Goal: Information Seeking & Learning: Check status

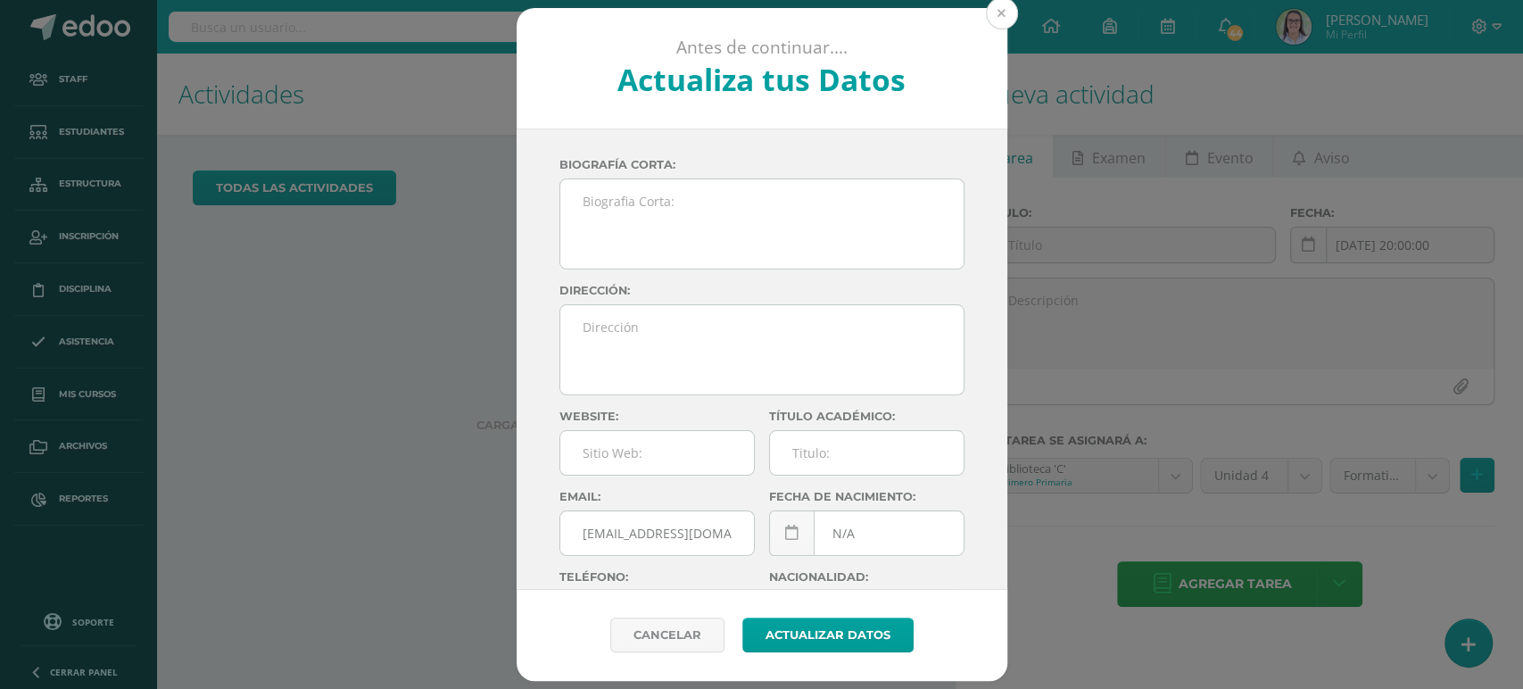
click at [1011, 16] on button at bounding box center [1002, 13] width 32 height 32
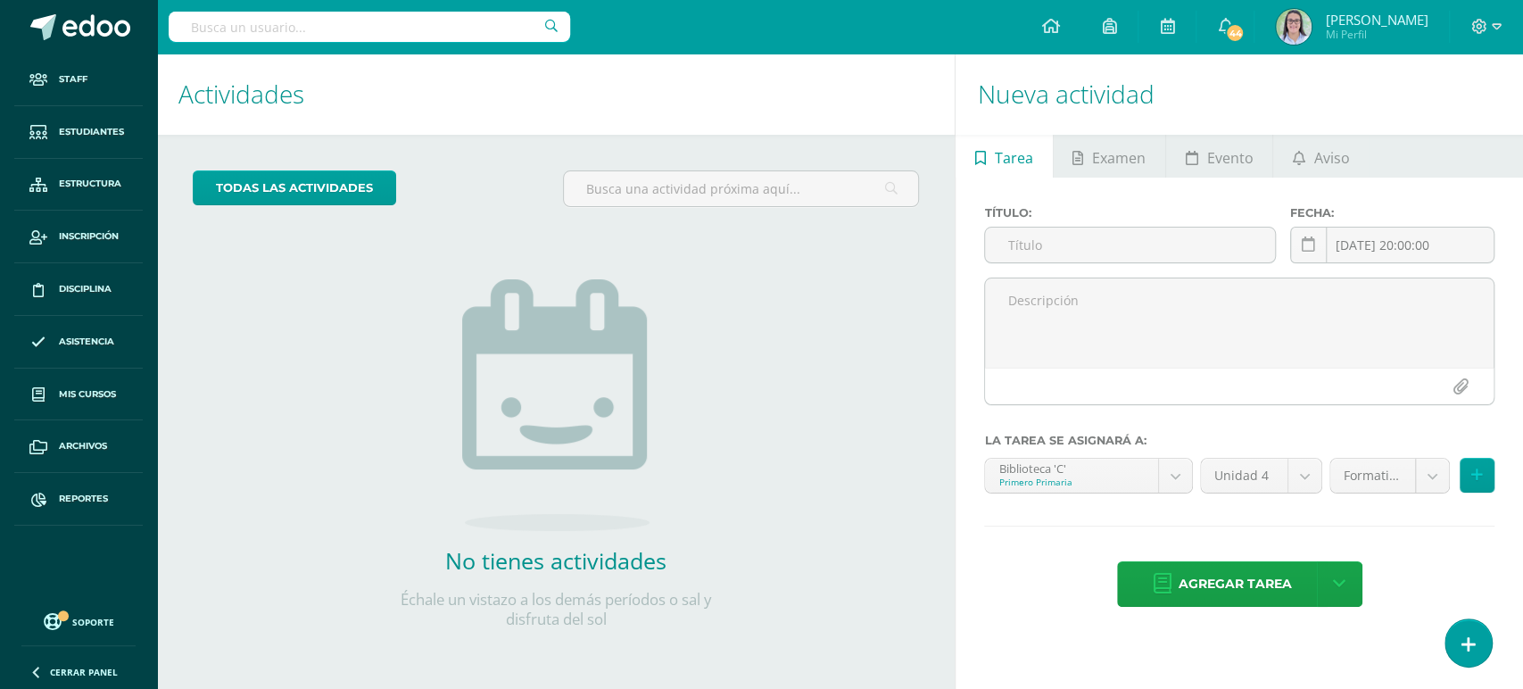
click at [404, 25] on input "text" at bounding box center [370, 27] width 402 height 30
type input "mía barrios"
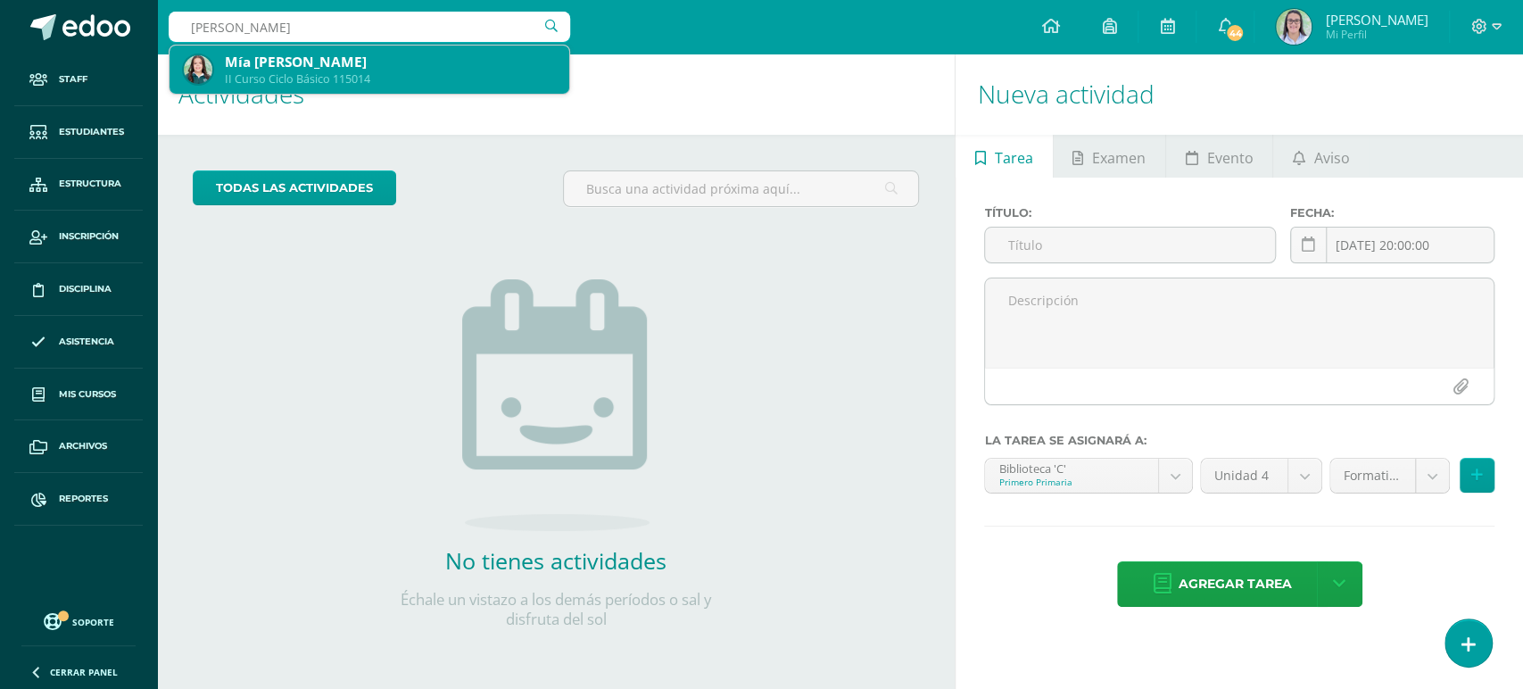
click at [361, 69] on div "Mía Valentina Barrios Roche" at bounding box center [390, 62] width 330 height 19
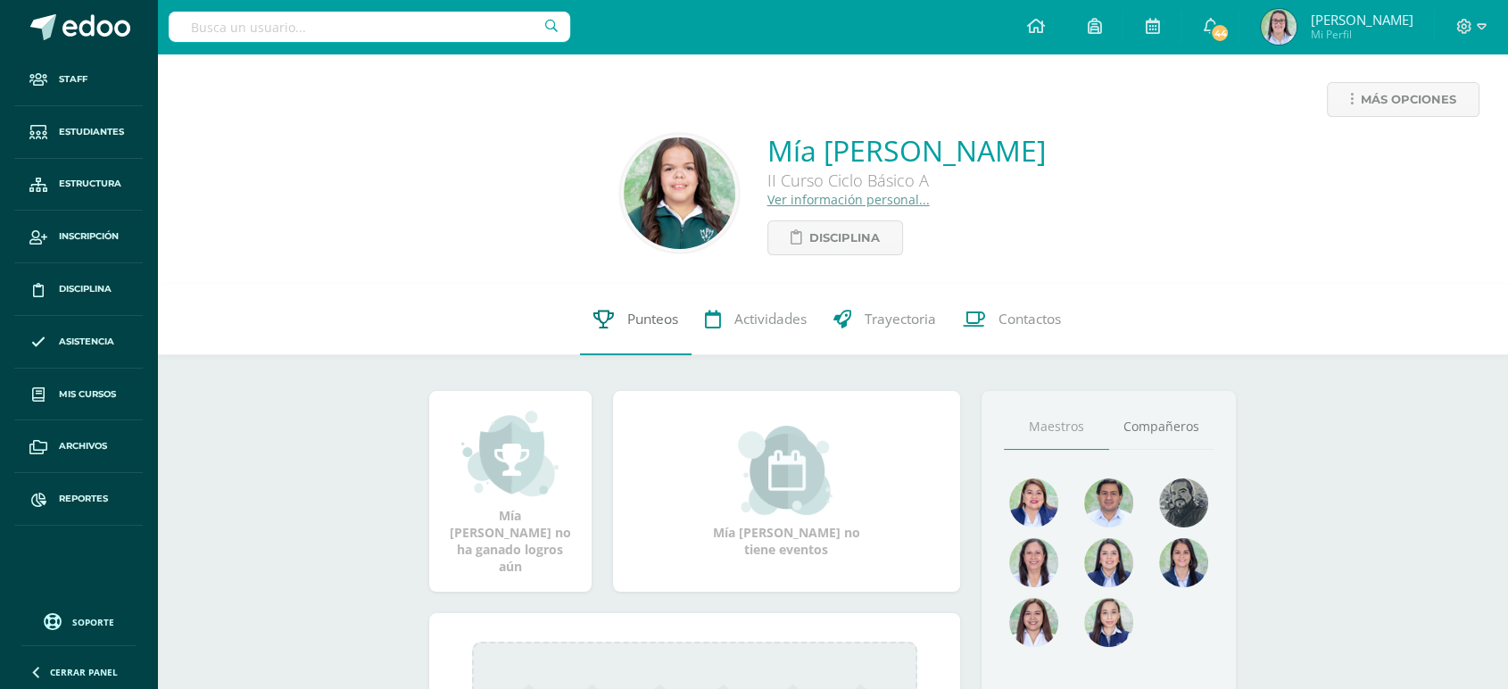
click at [645, 320] on span "Punteos" at bounding box center [652, 319] width 51 height 19
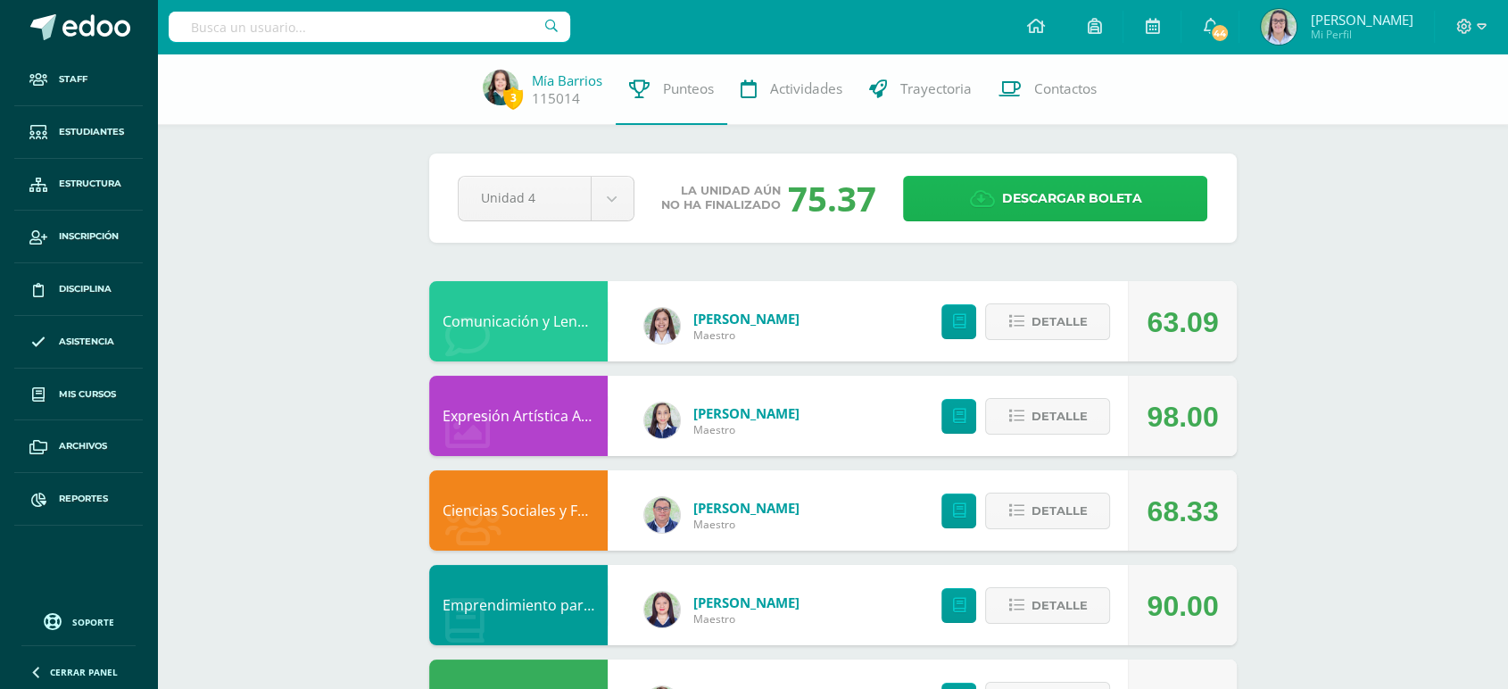
click at [992, 205] on icon at bounding box center [981, 199] width 25 height 20
click at [394, 31] on input "text" at bounding box center [370, 27] width 402 height 30
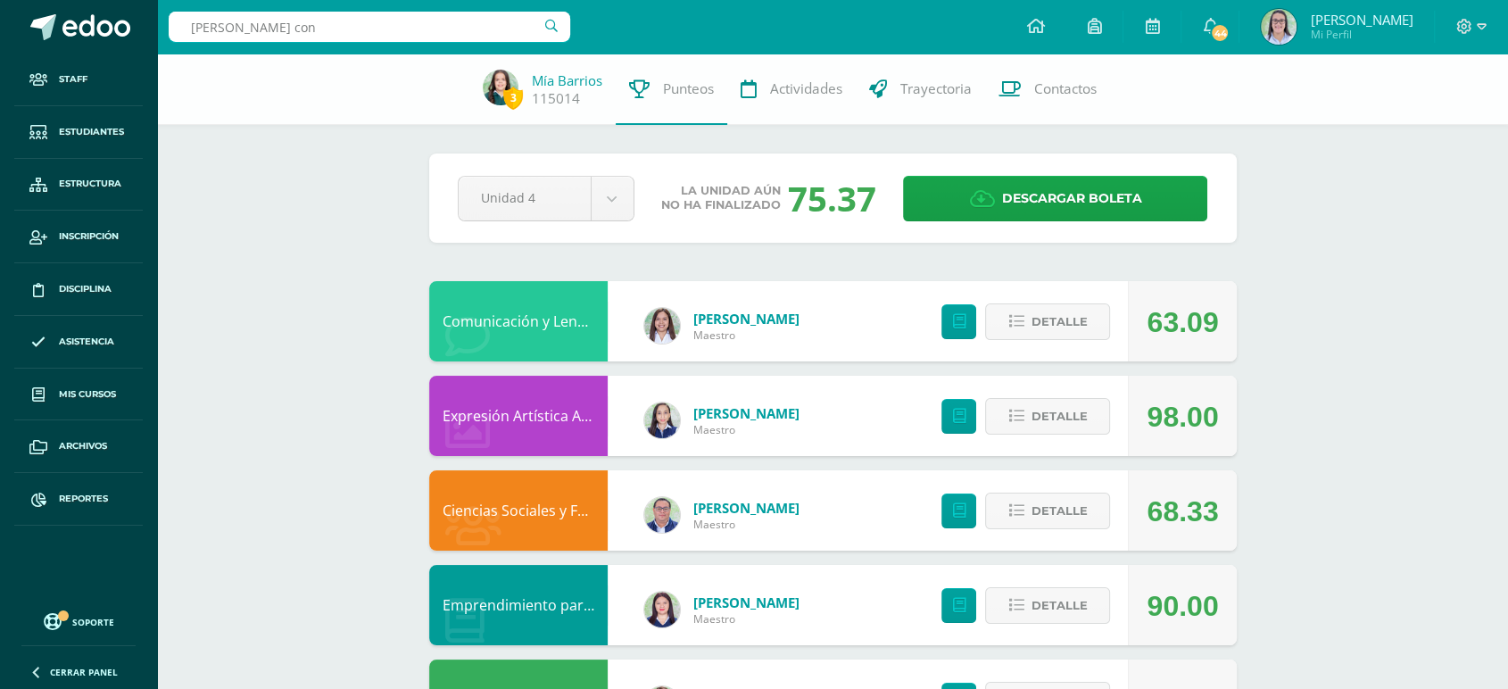
type input "alexandra conc"
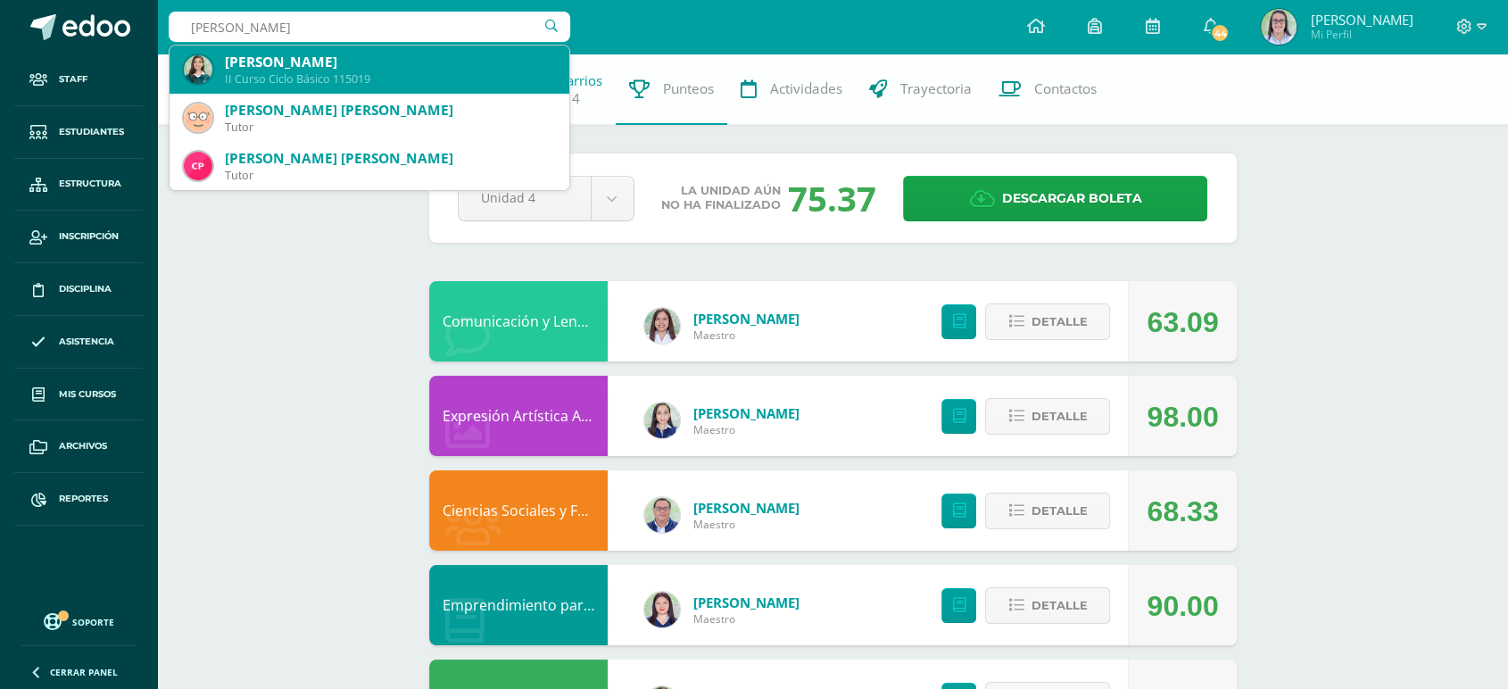
click at [340, 78] on div "II Curso Ciclo Básico 115019" at bounding box center [390, 78] width 330 height 15
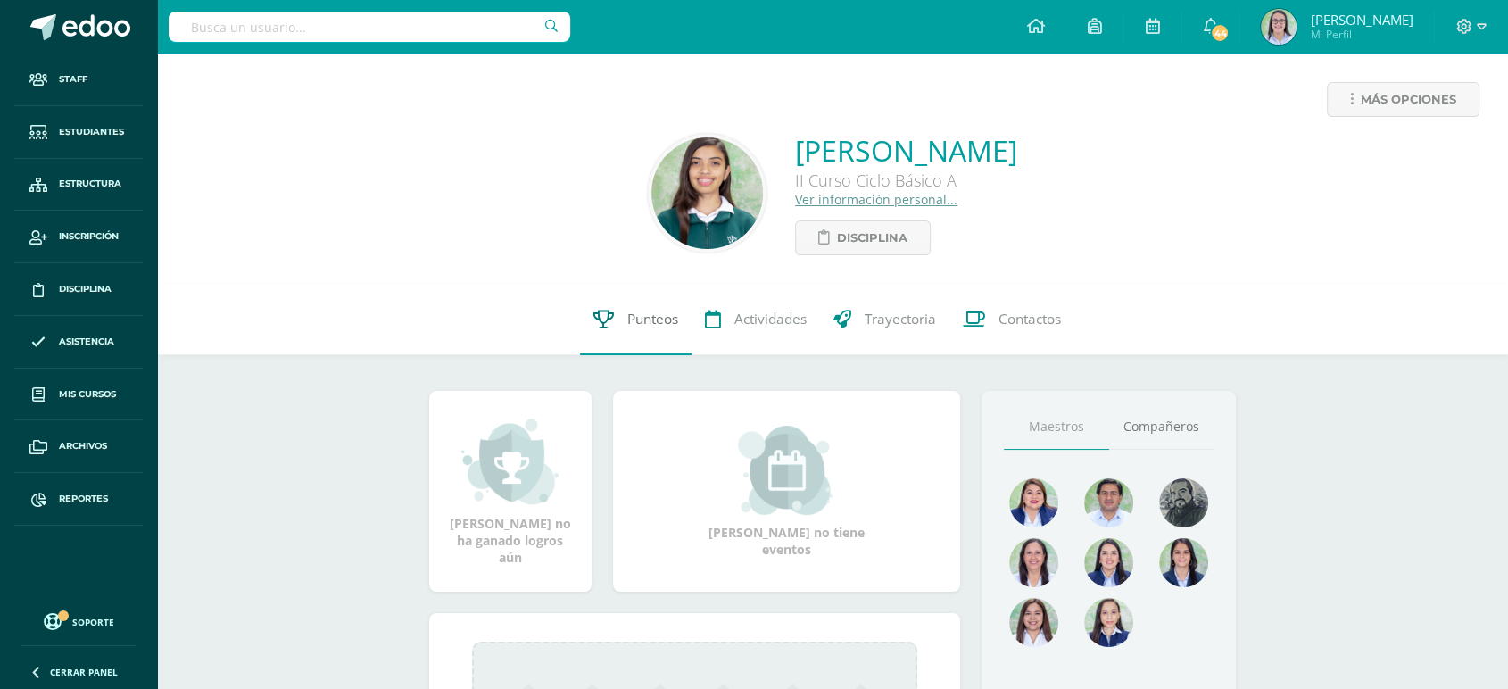
click at [637, 323] on span "Punteos" at bounding box center [652, 319] width 51 height 19
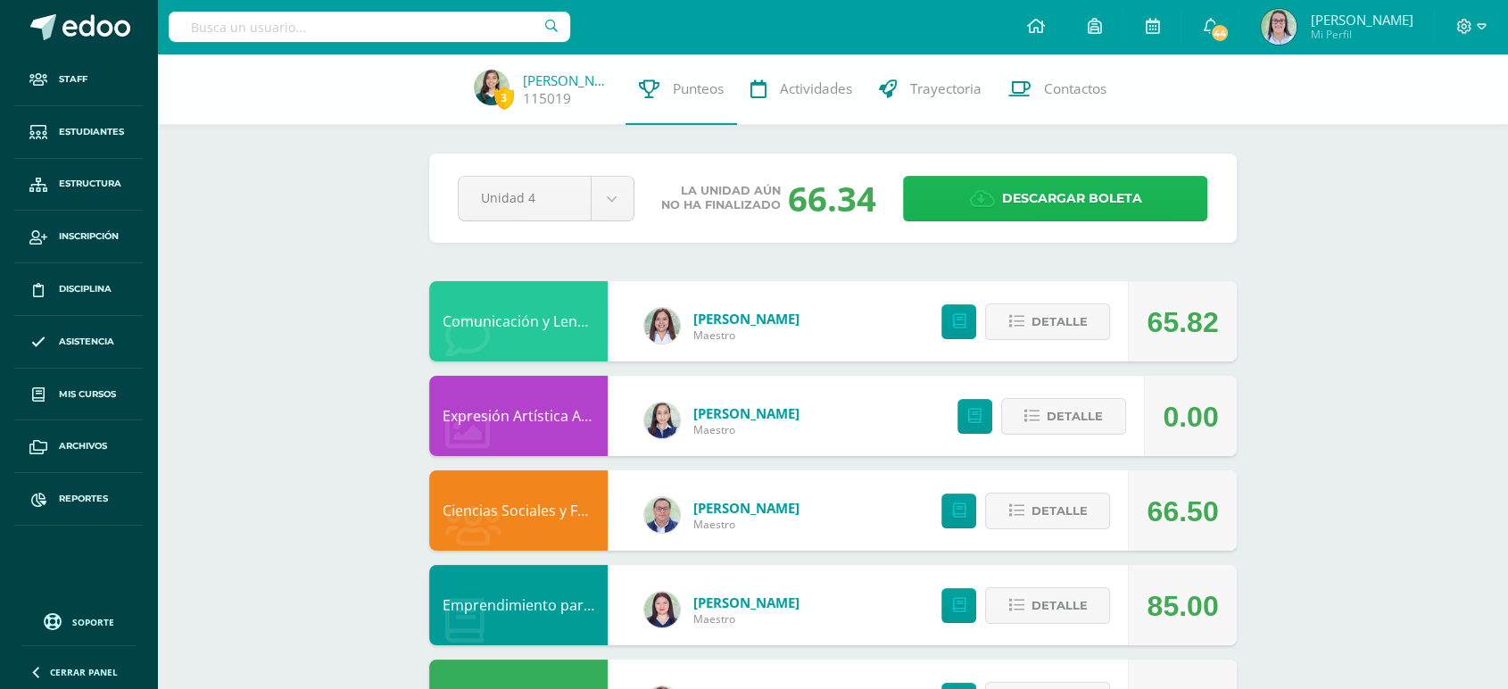
click at [1033, 206] on span "Descargar boleta" at bounding box center [1071, 199] width 140 height 44
click at [276, 21] on input "text" at bounding box center [370, 27] width 402 height 30
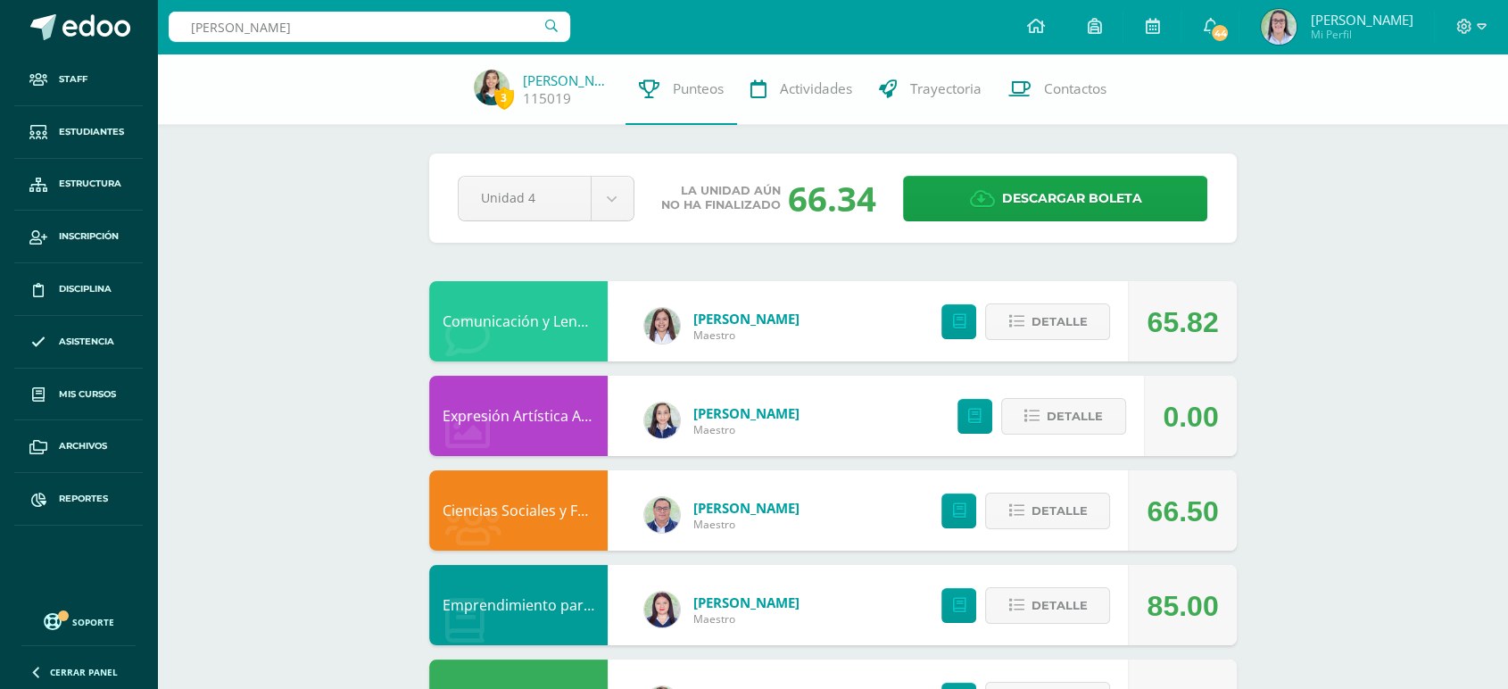
click at [457, 31] on input "[PERSON_NAME]" at bounding box center [370, 27] width 402 height 30
click at [457, 22] on input "[PERSON_NAME]" at bounding box center [370, 27] width 402 height 30
type input "[PERSON_NAME]"
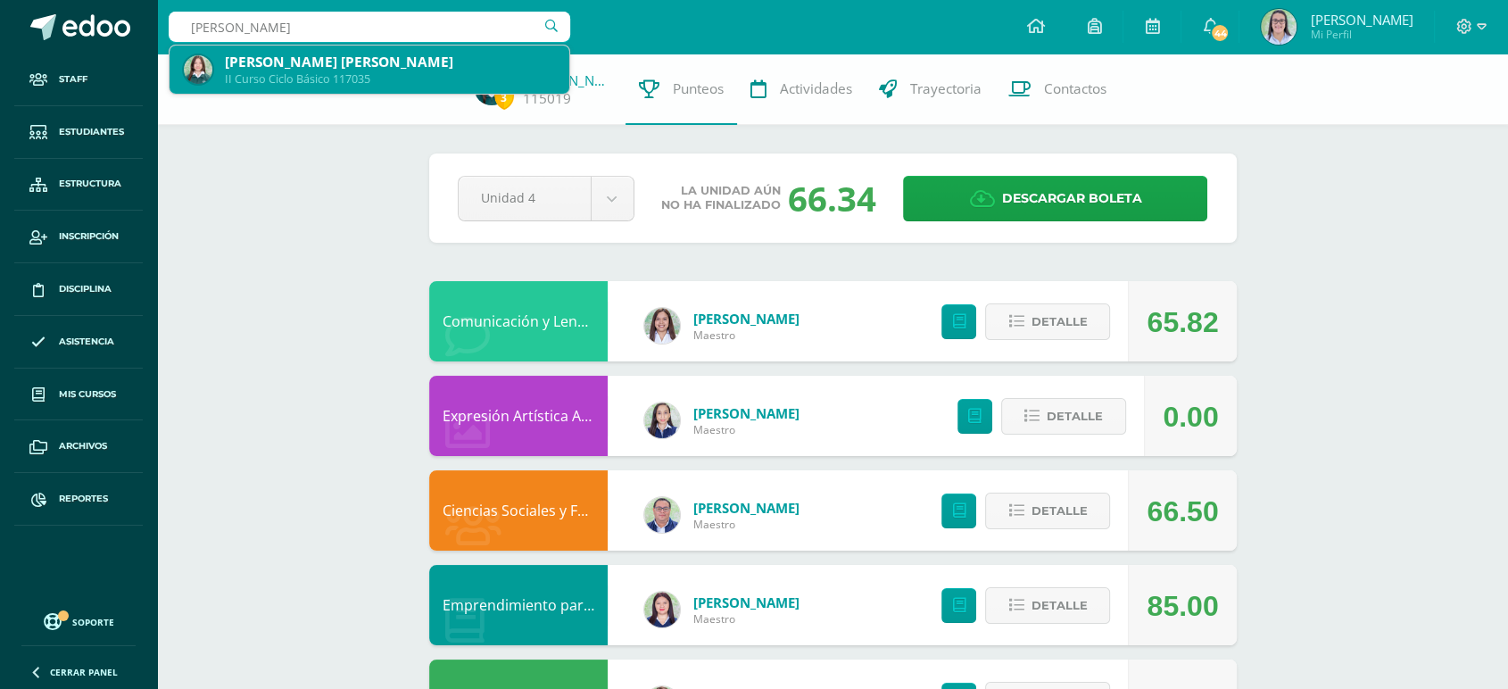
click at [372, 62] on div "[PERSON_NAME] [PERSON_NAME]" at bounding box center [390, 62] width 330 height 19
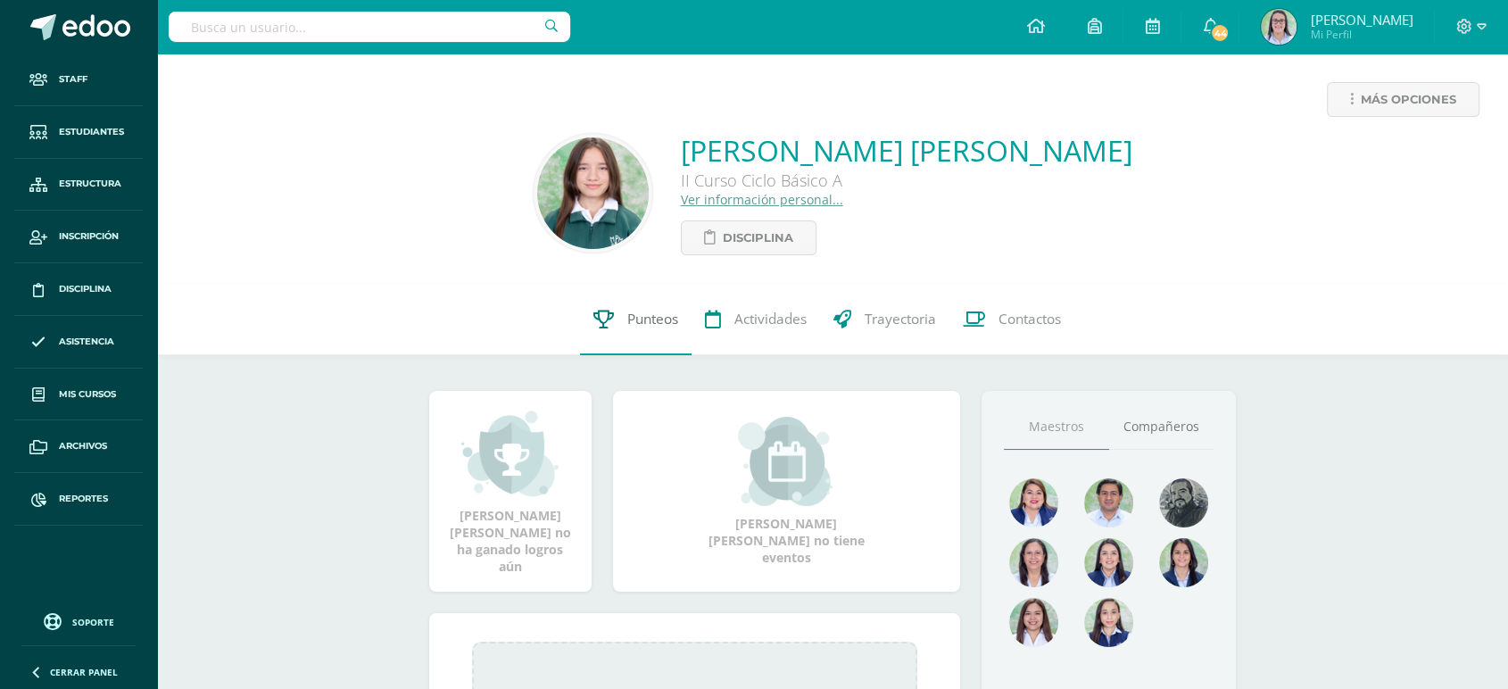
click at [614, 311] on link "Punteos" at bounding box center [636, 319] width 112 height 71
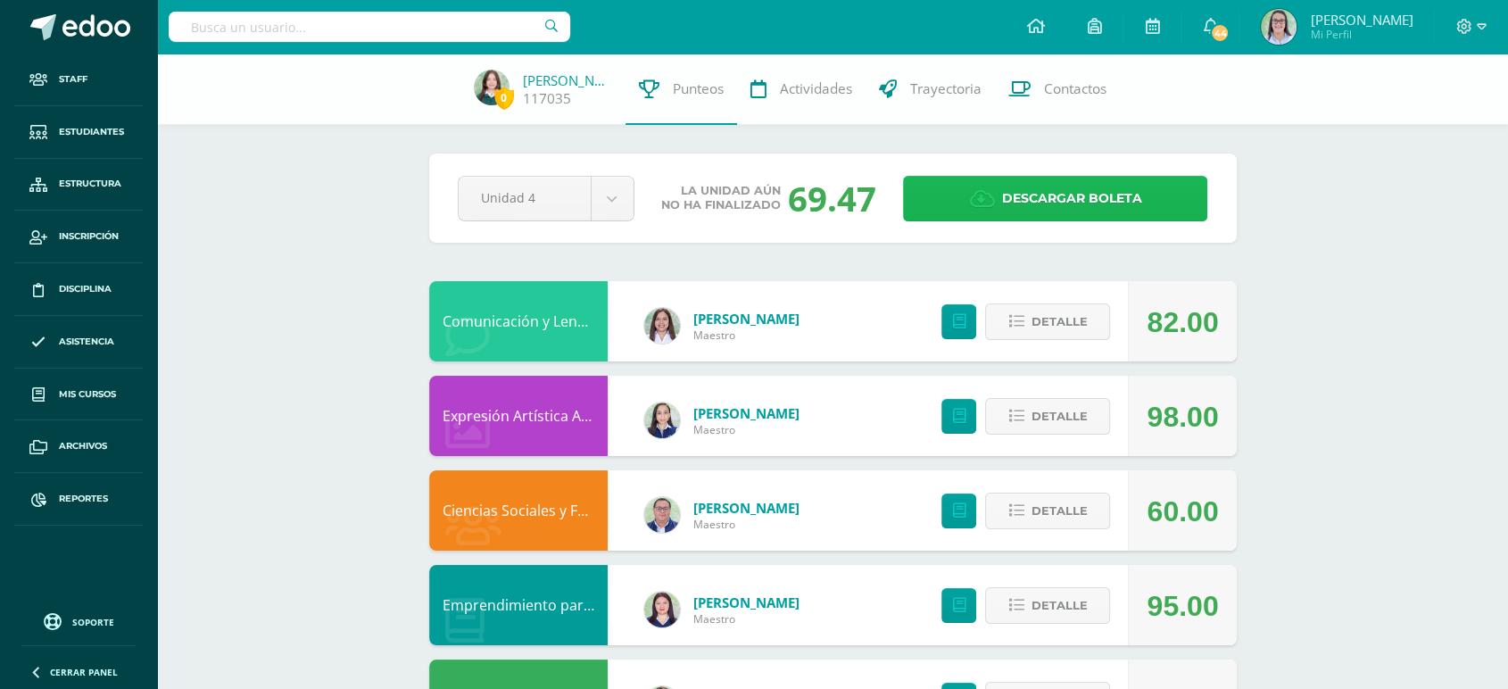
click at [1065, 200] on span "Descargar boleta" at bounding box center [1071, 199] width 140 height 44
click at [393, 27] on input "text" at bounding box center [370, 27] width 402 height 30
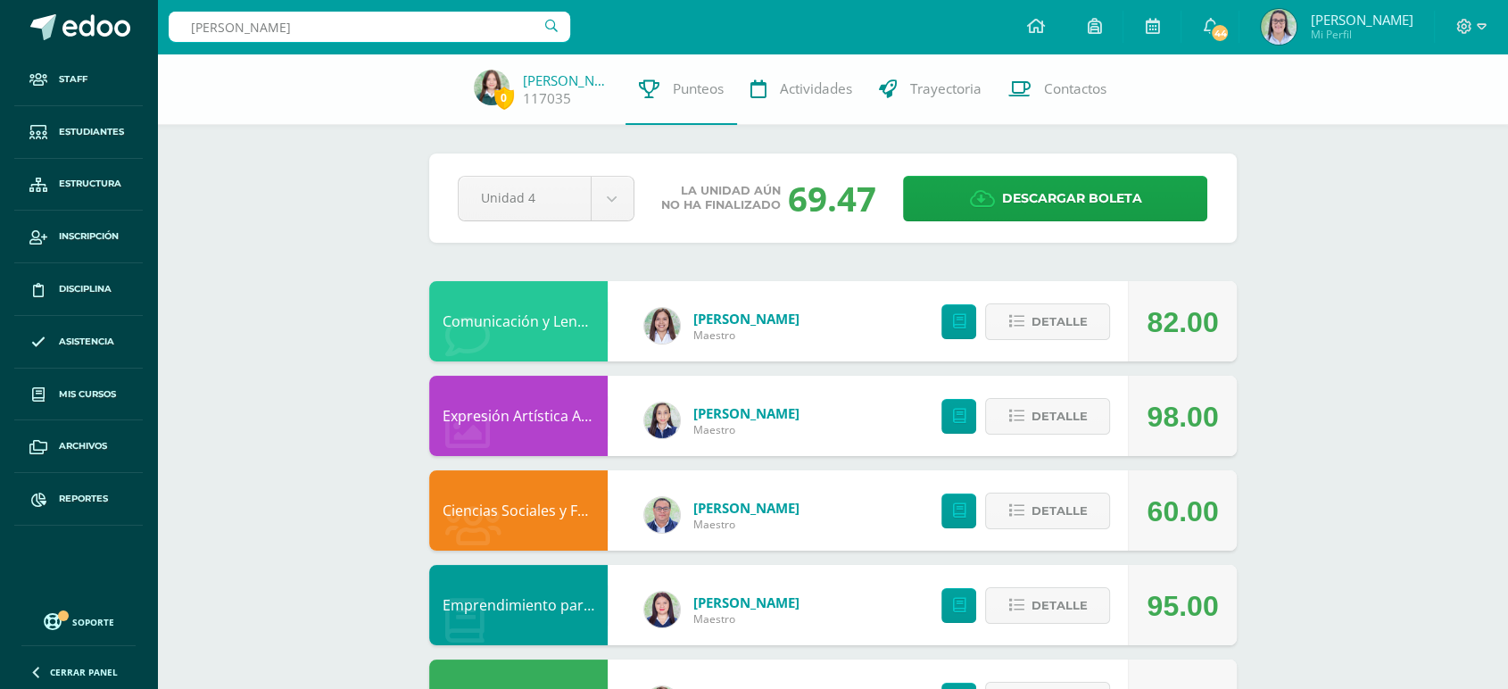
type input "ana paola merino"
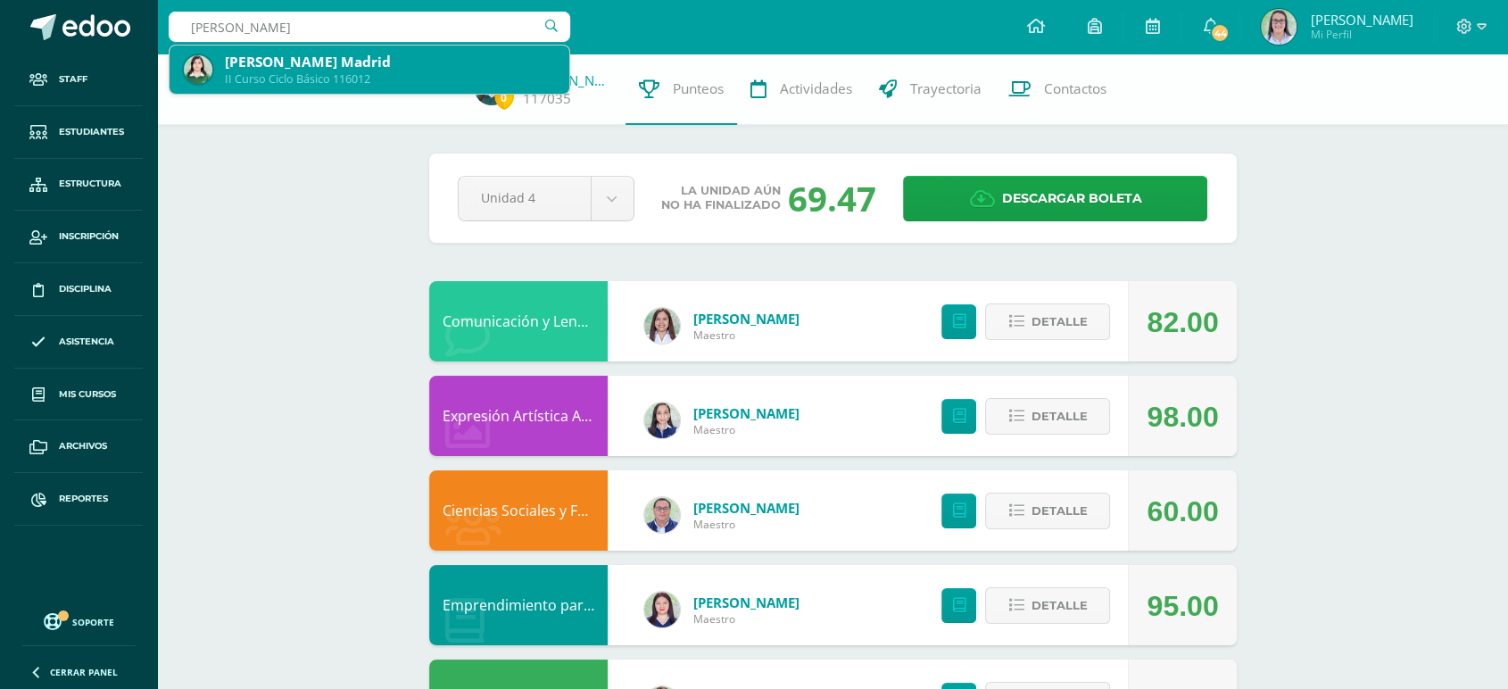
click at [354, 71] on div "II Curso Ciclo Básico 116012" at bounding box center [390, 78] width 330 height 15
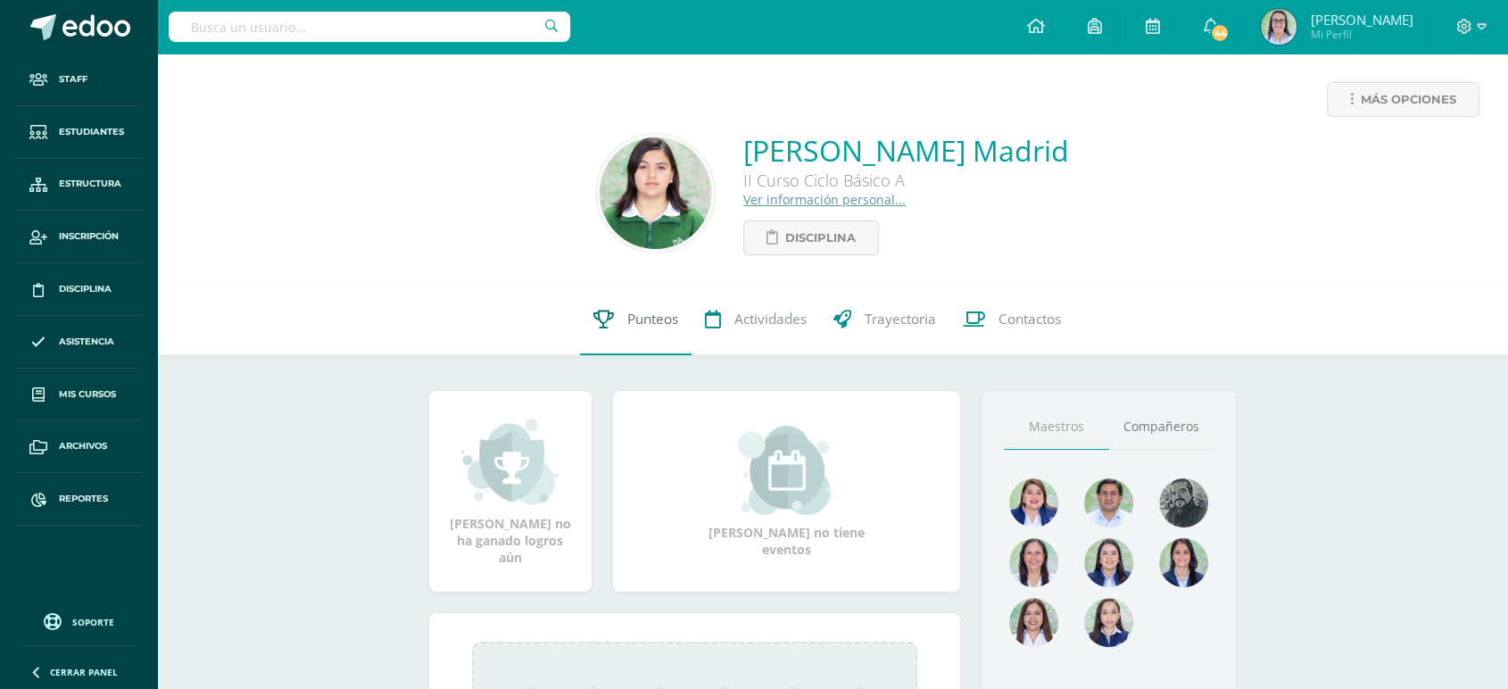
click at [644, 322] on span "Punteos" at bounding box center [652, 319] width 51 height 19
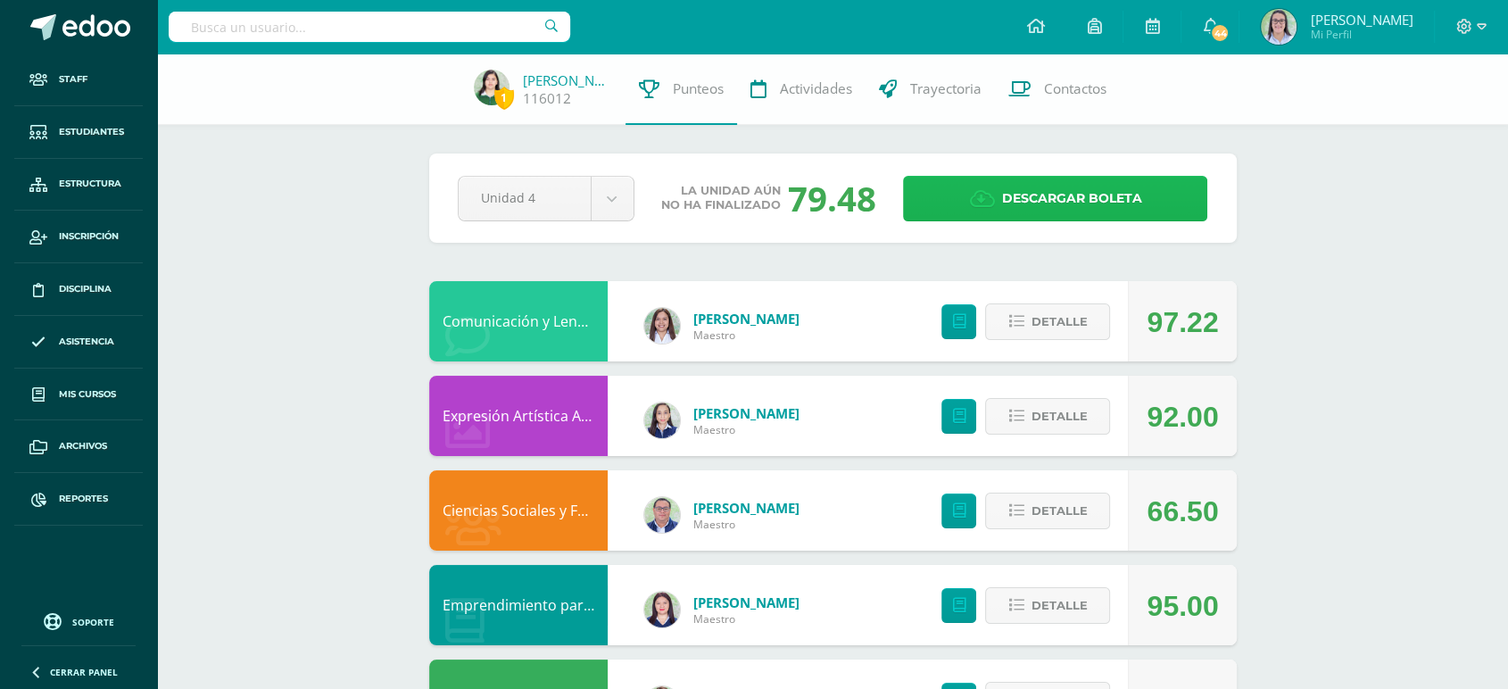
click at [1000, 201] on link "Descargar boleta" at bounding box center [1055, 199] width 304 height 46
click at [279, 33] on input "text" at bounding box center [370, 27] width 402 height 30
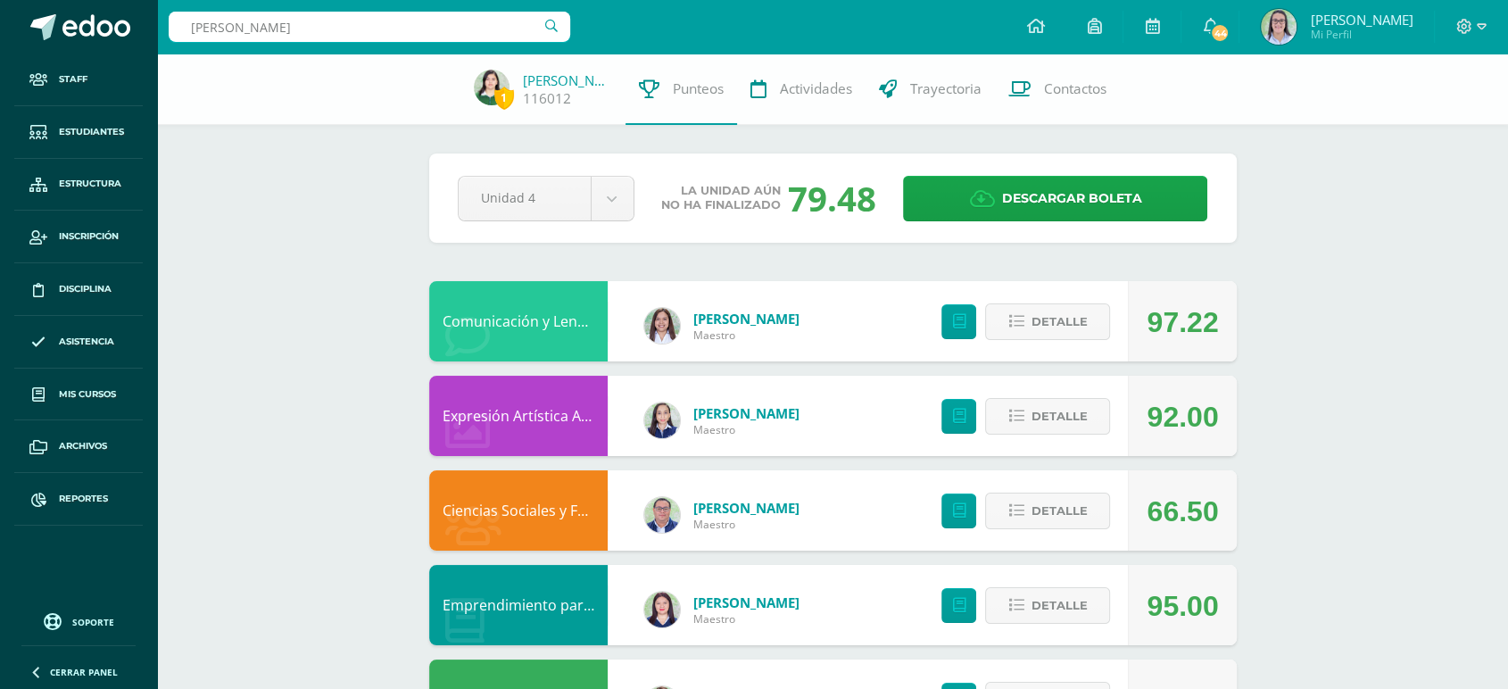
type input "[PERSON_NAME]"
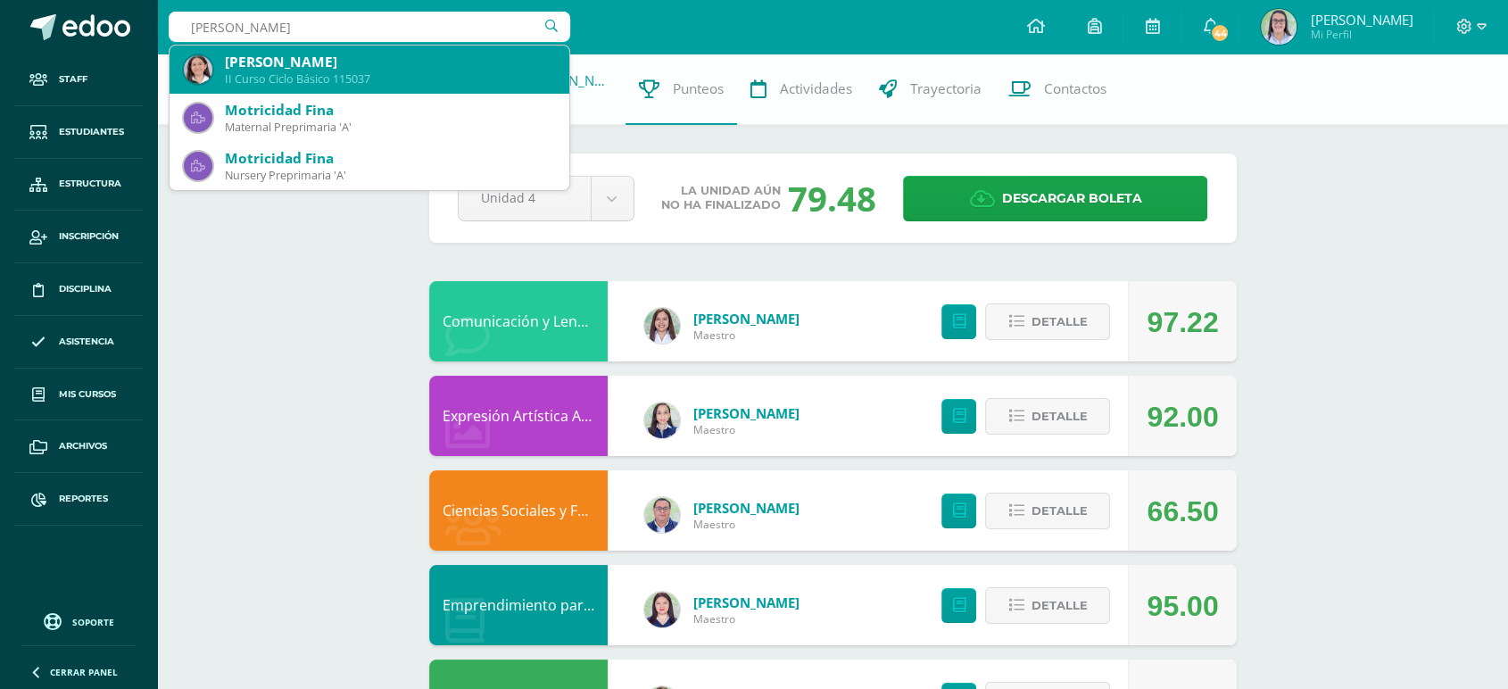
click at [285, 62] on div "Fátima Beatriz García Morales" at bounding box center [390, 62] width 330 height 19
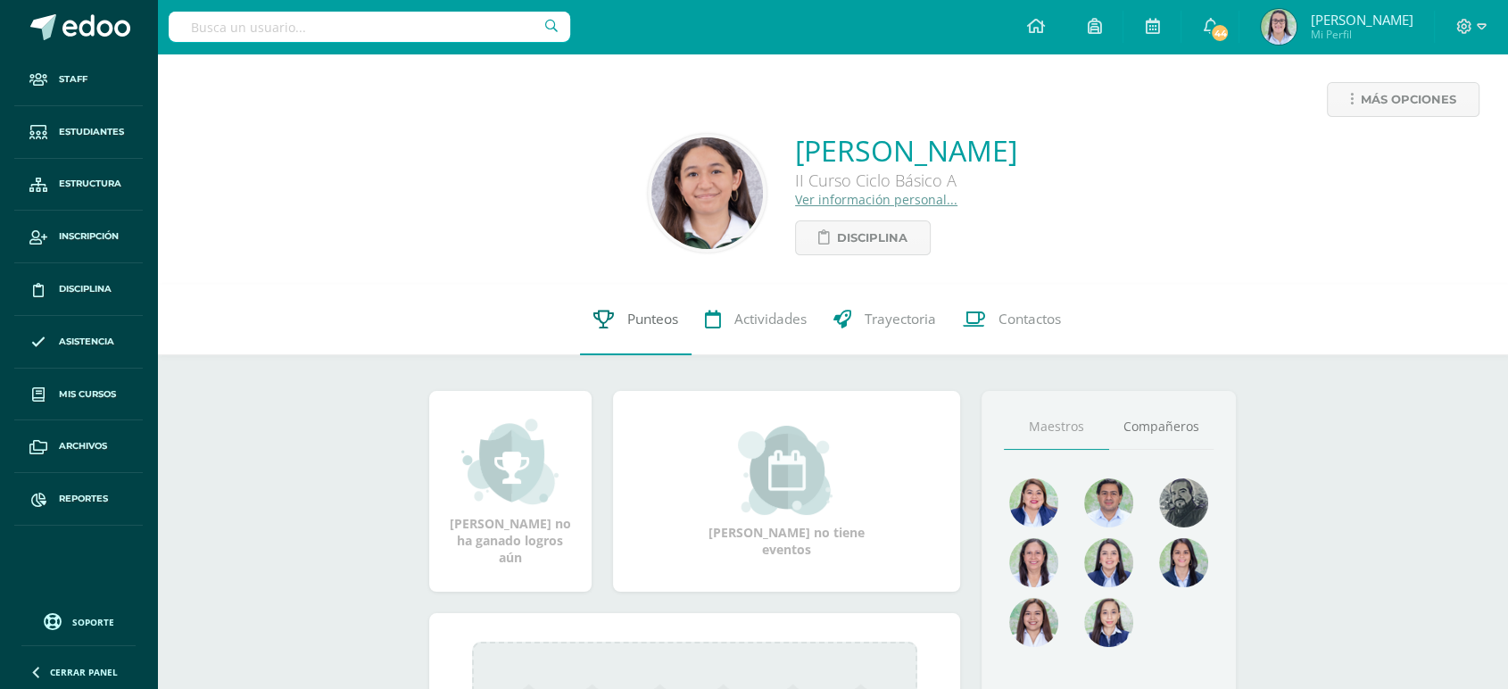
click at [633, 327] on span "Punteos" at bounding box center [652, 319] width 51 height 19
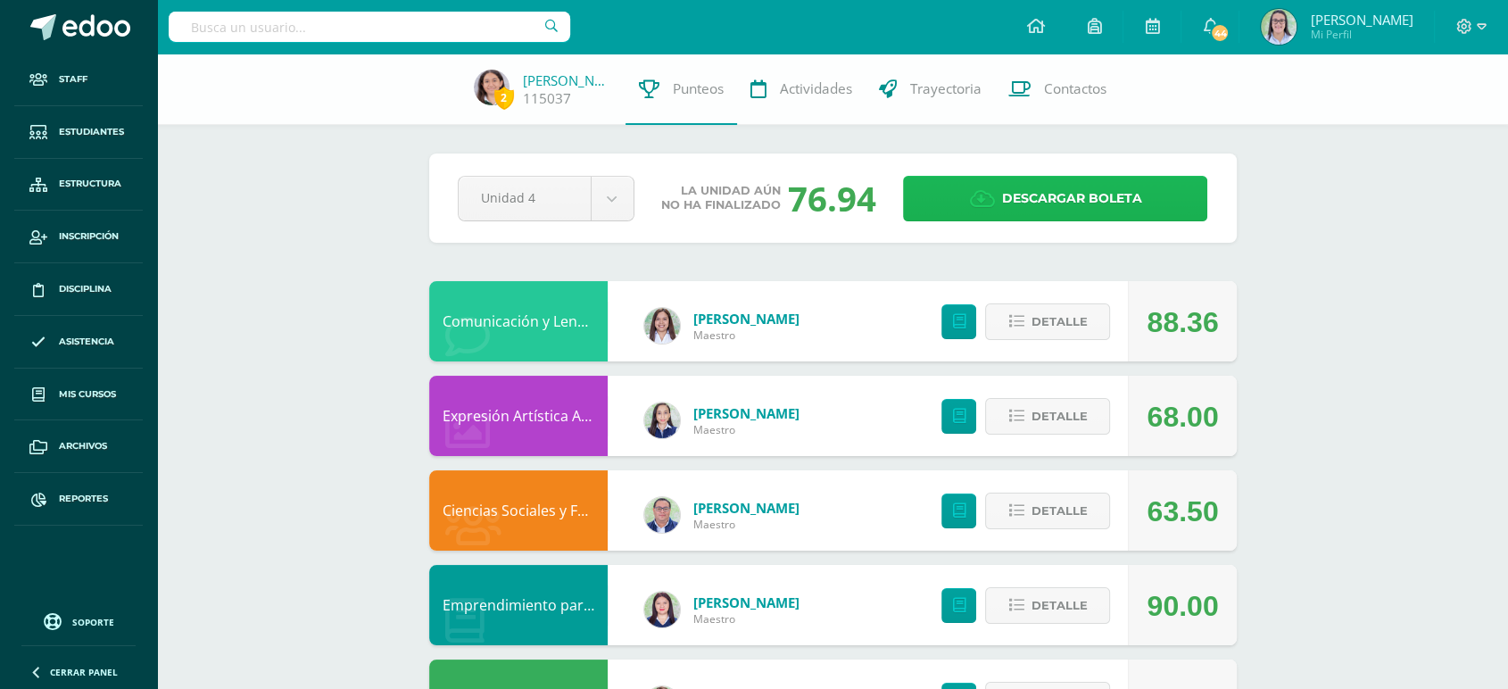
click at [1024, 212] on span "Descargar boleta" at bounding box center [1071, 199] width 140 height 44
click at [256, 29] on input "text" at bounding box center [370, 27] width 402 height 30
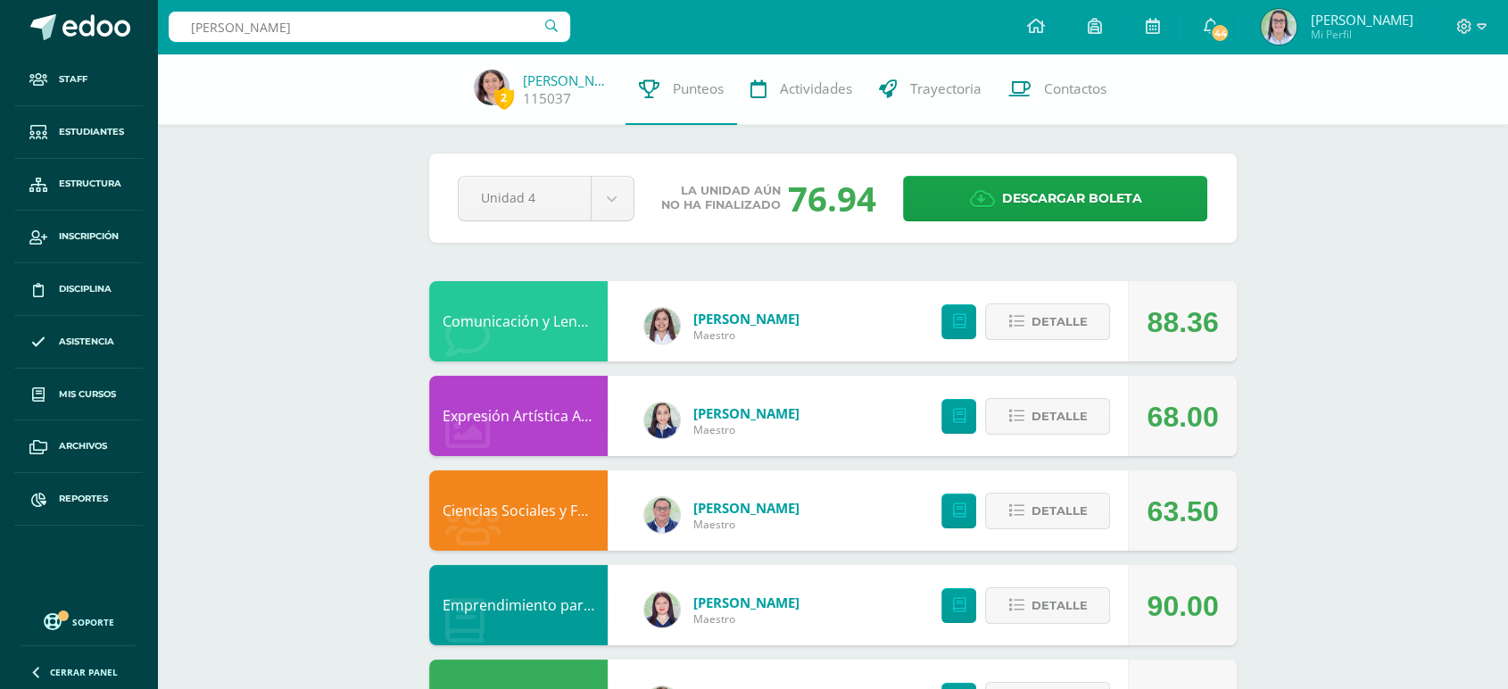
type input "dulce fuentes"
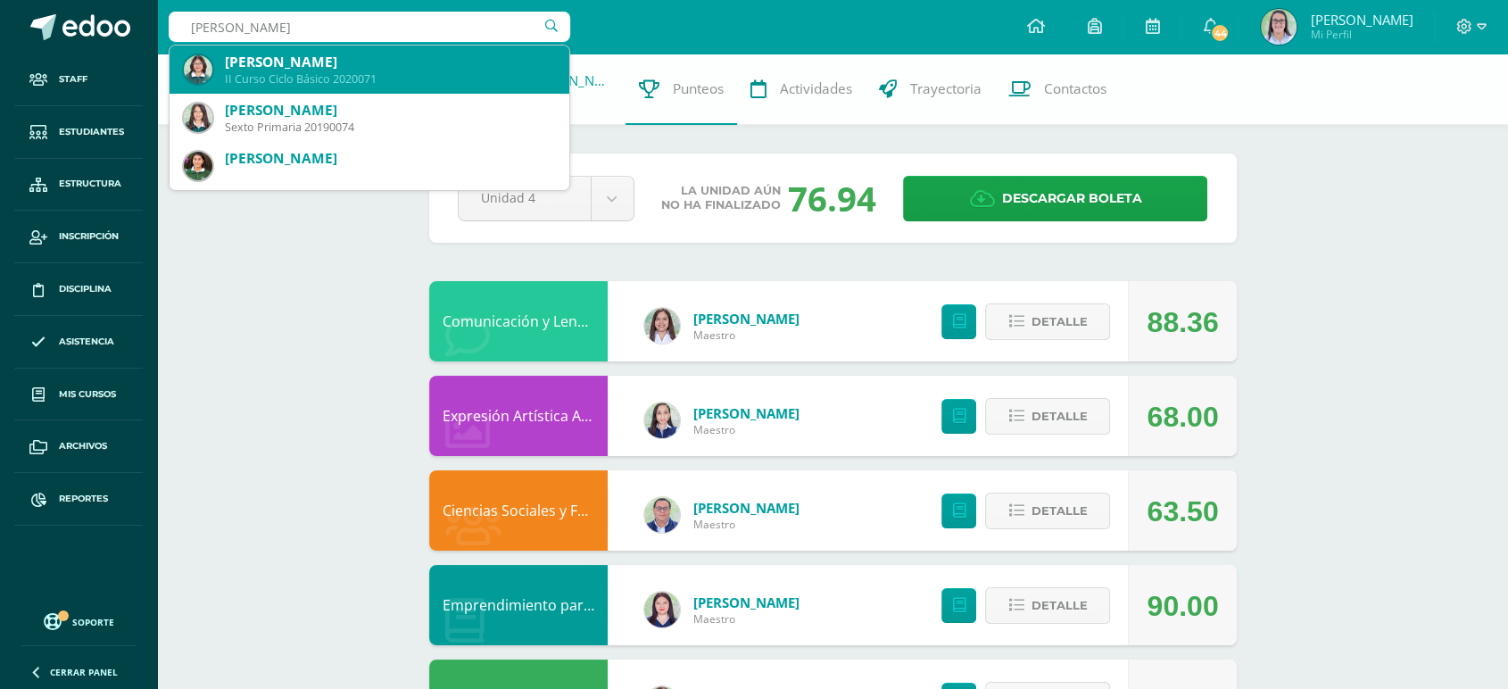
click at [261, 66] on div "Dulce María Lissette Fuentes Monroy" at bounding box center [390, 62] width 330 height 19
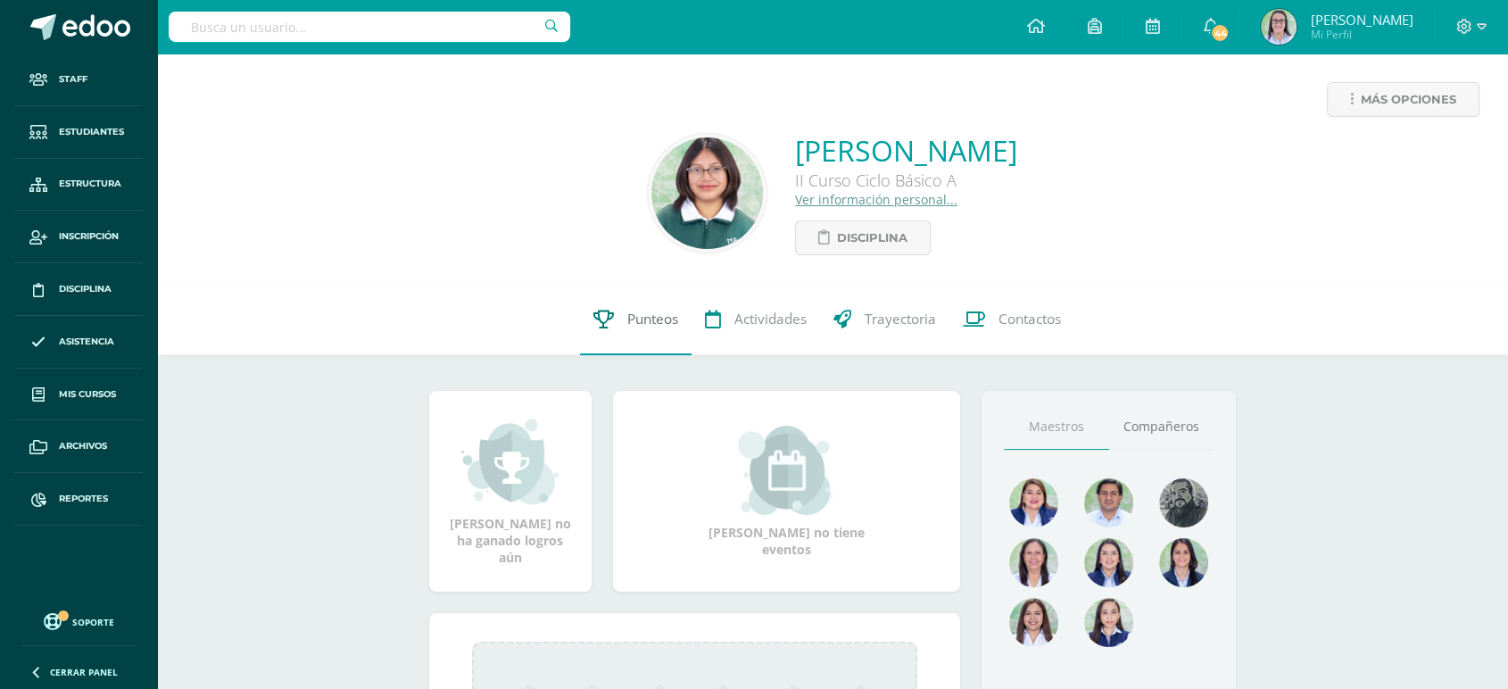
click at [646, 305] on link "Punteos" at bounding box center [636, 319] width 112 height 71
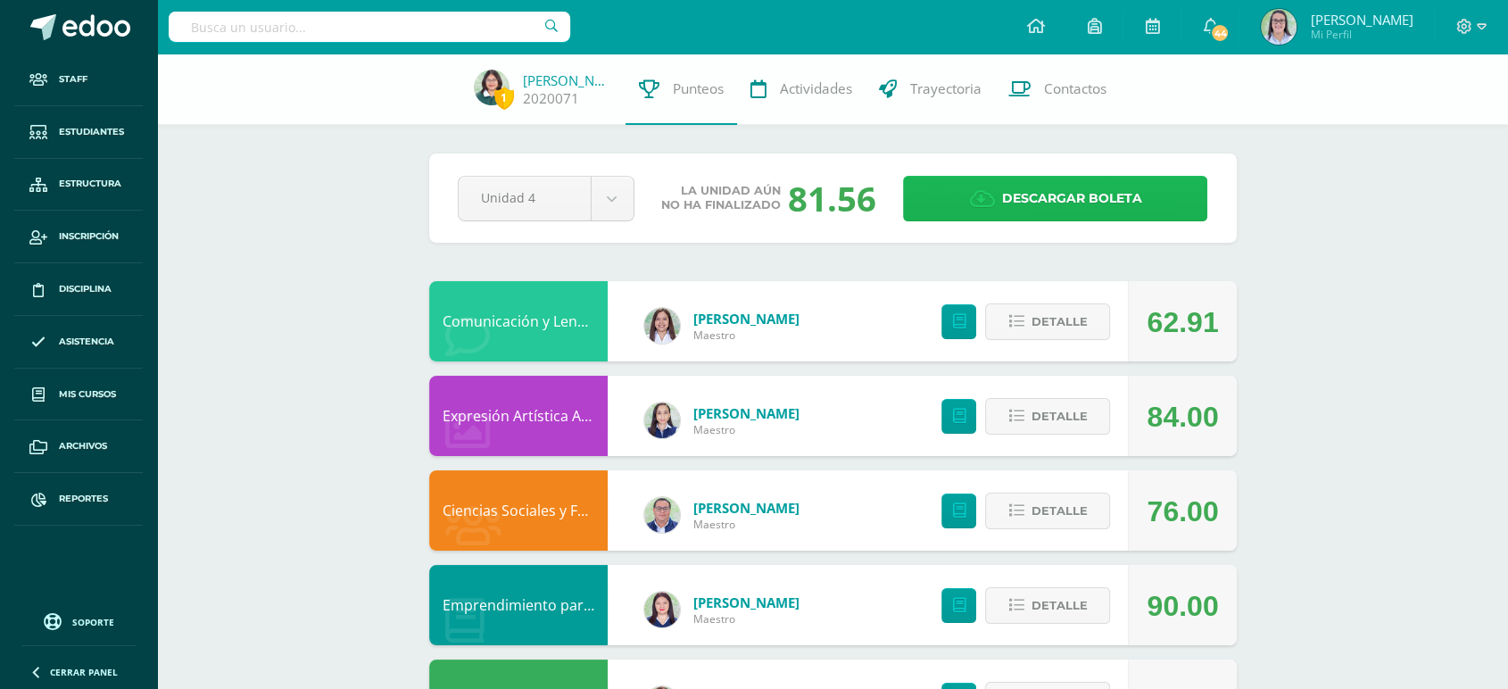
click at [1078, 195] on span "Descargar boleta" at bounding box center [1071, 199] width 140 height 44
click at [406, 16] on input "text" at bounding box center [370, 27] width 402 height 30
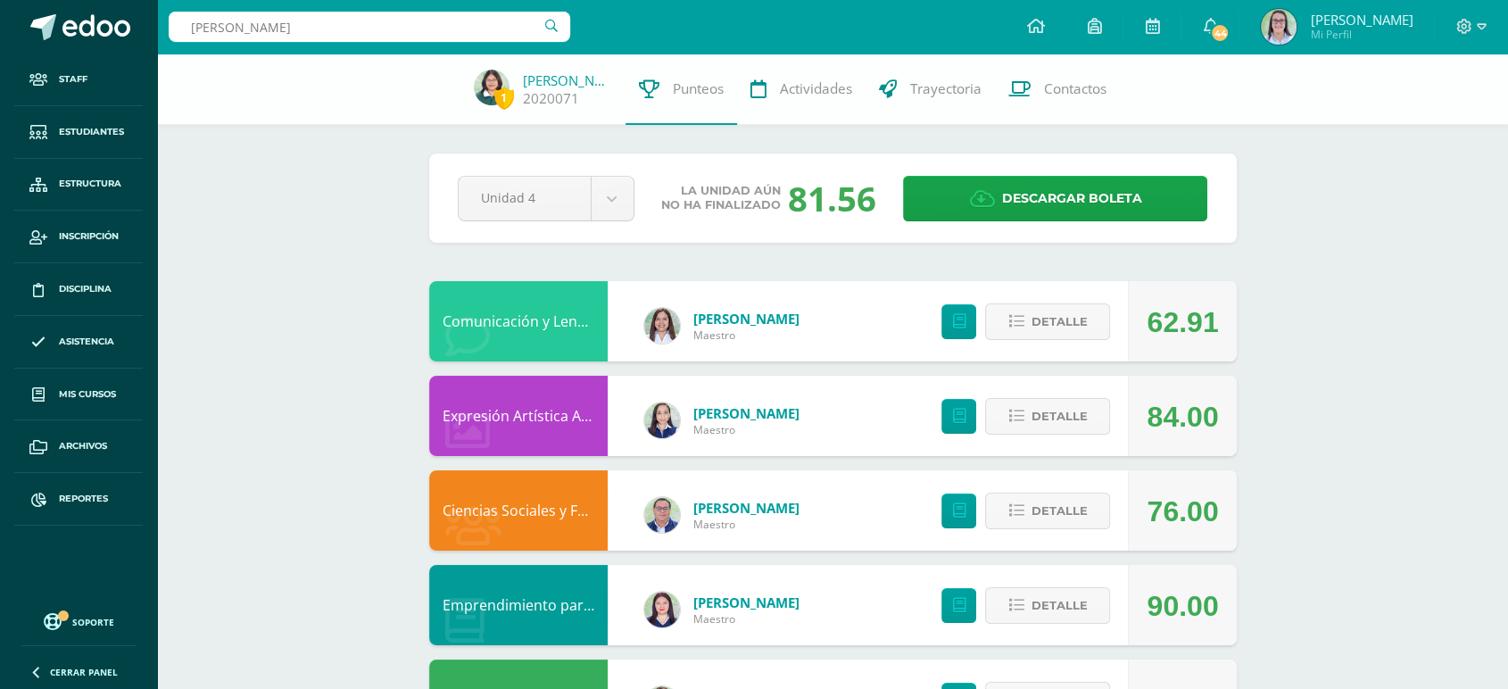
click at [372, 24] on input "valentina méndez cé" at bounding box center [370, 27] width 402 height 30
type input "valentina méndez céspedez"
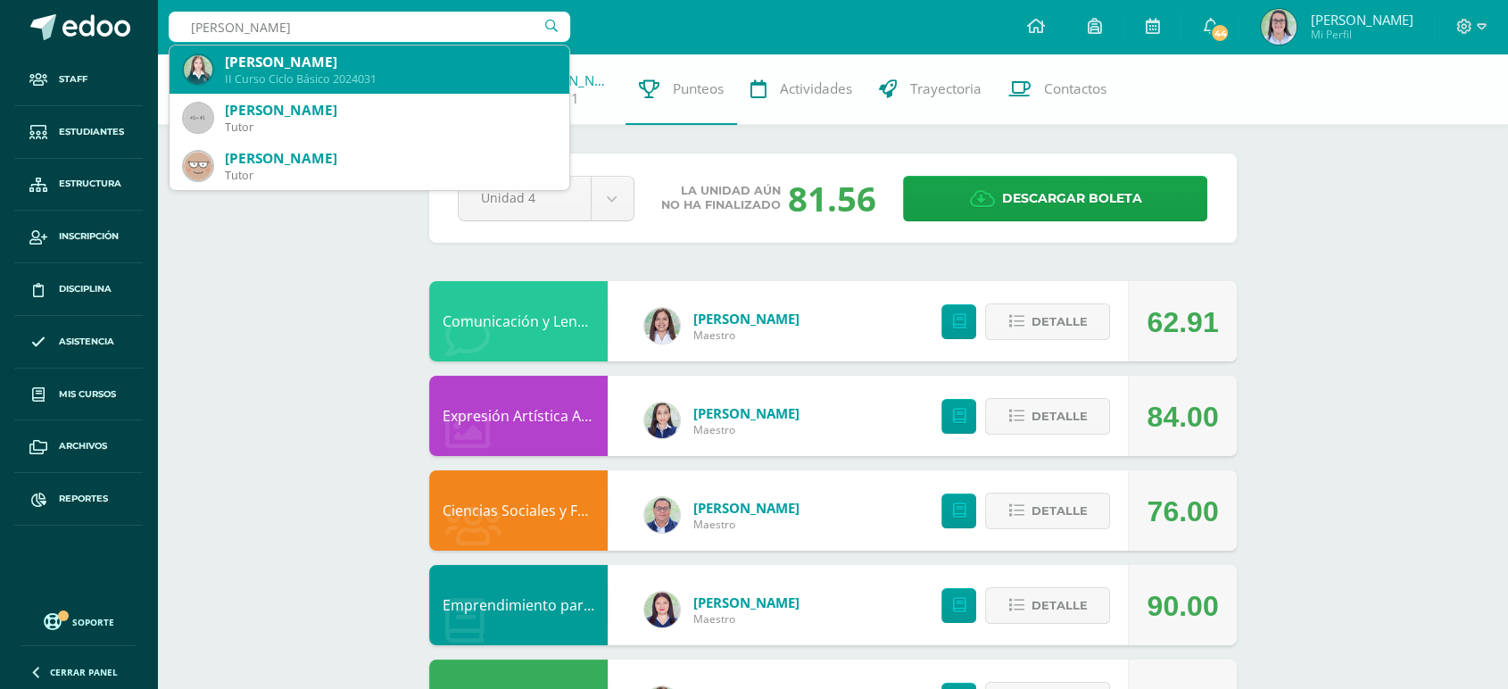
click at [378, 68] on div "Valentina Mendez Cespedes" at bounding box center [390, 62] width 330 height 19
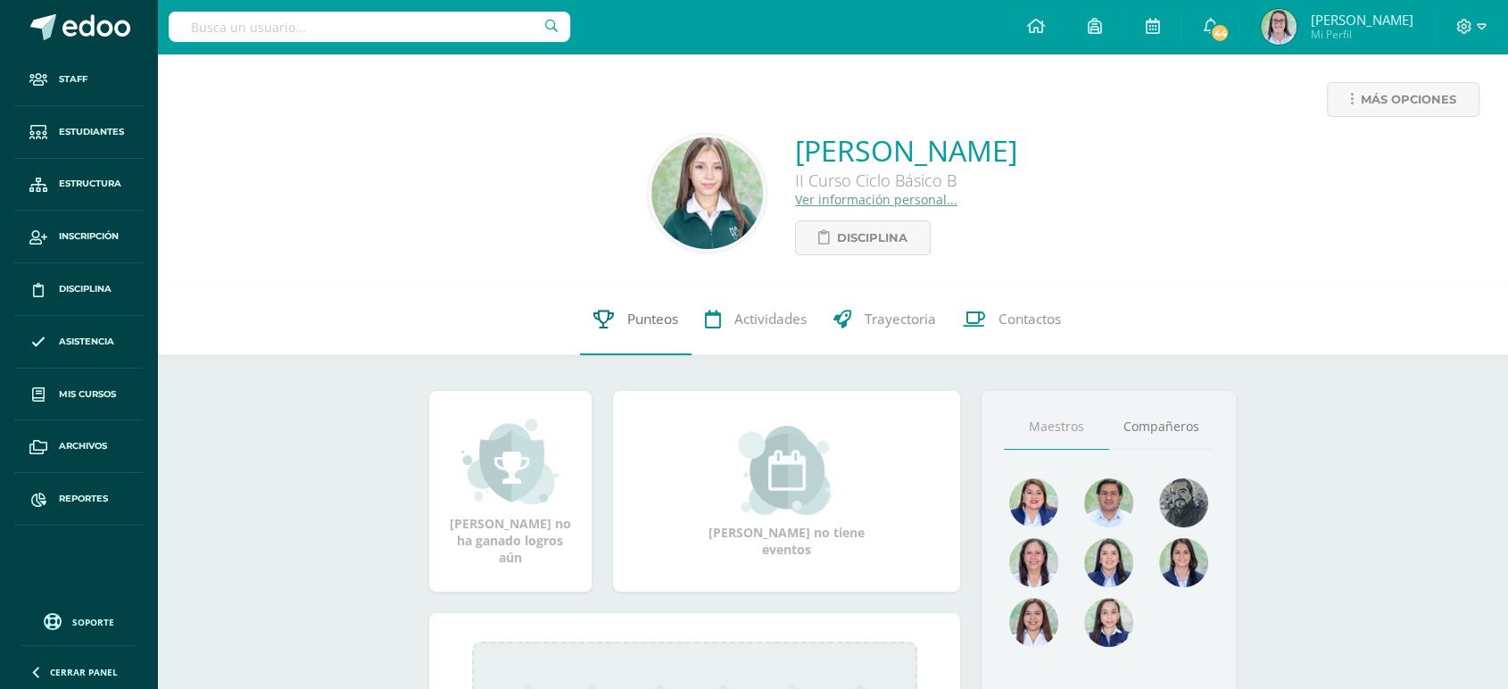
click at [655, 319] on span "Punteos" at bounding box center [652, 319] width 51 height 19
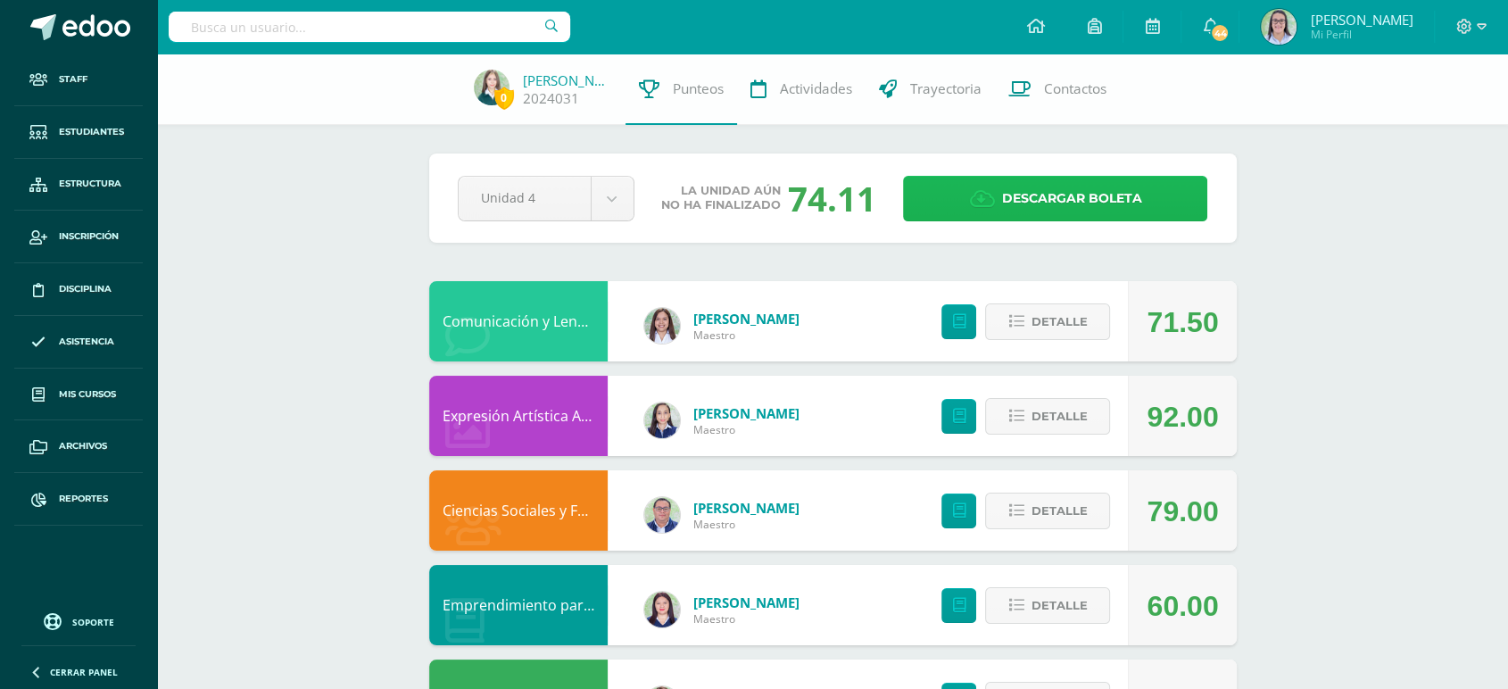
click at [1078, 205] on span "Descargar boleta" at bounding box center [1071, 199] width 140 height 44
click at [248, 25] on input "text" at bounding box center [370, 27] width 402 height 30
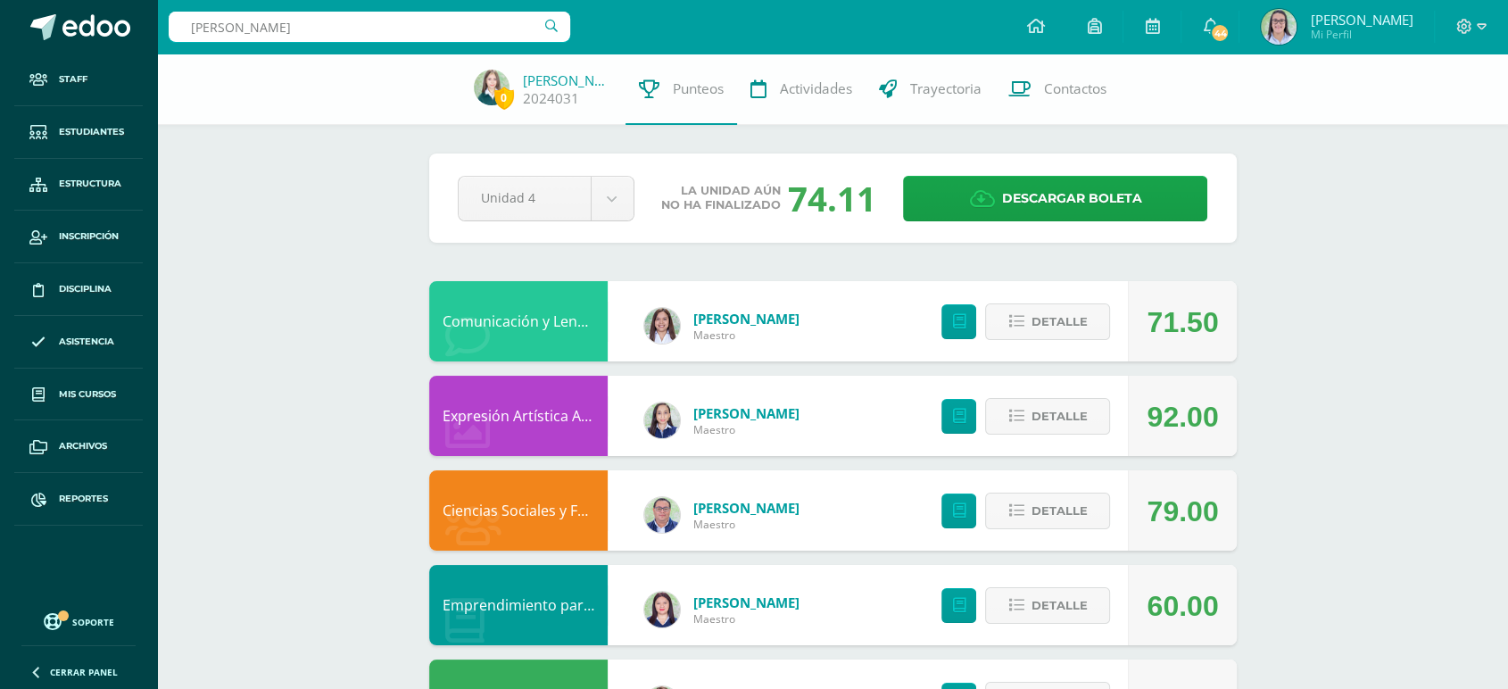
type input "lourdes orozco"
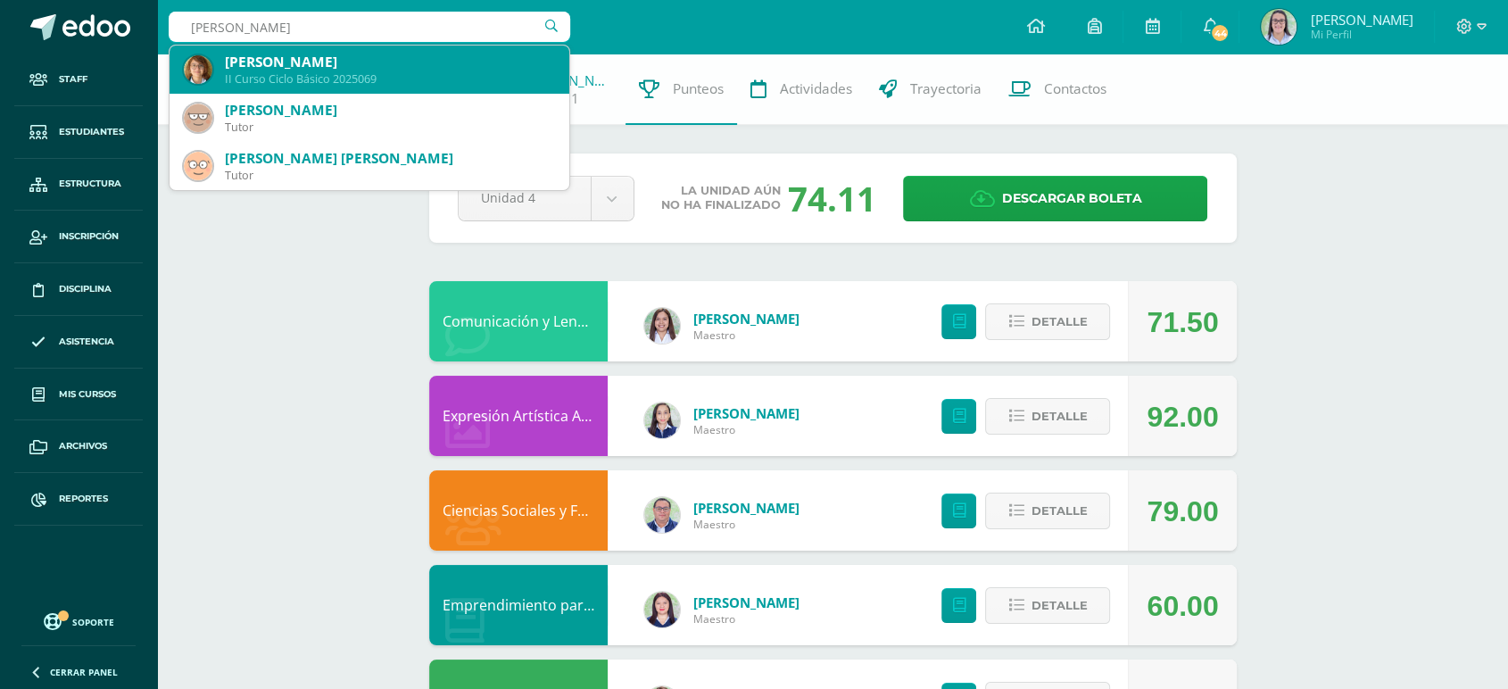
click at [258, 64] on div "Lourdes Sophie Orozco Pérez" at bounding box center [390, 62] width 330 height 19
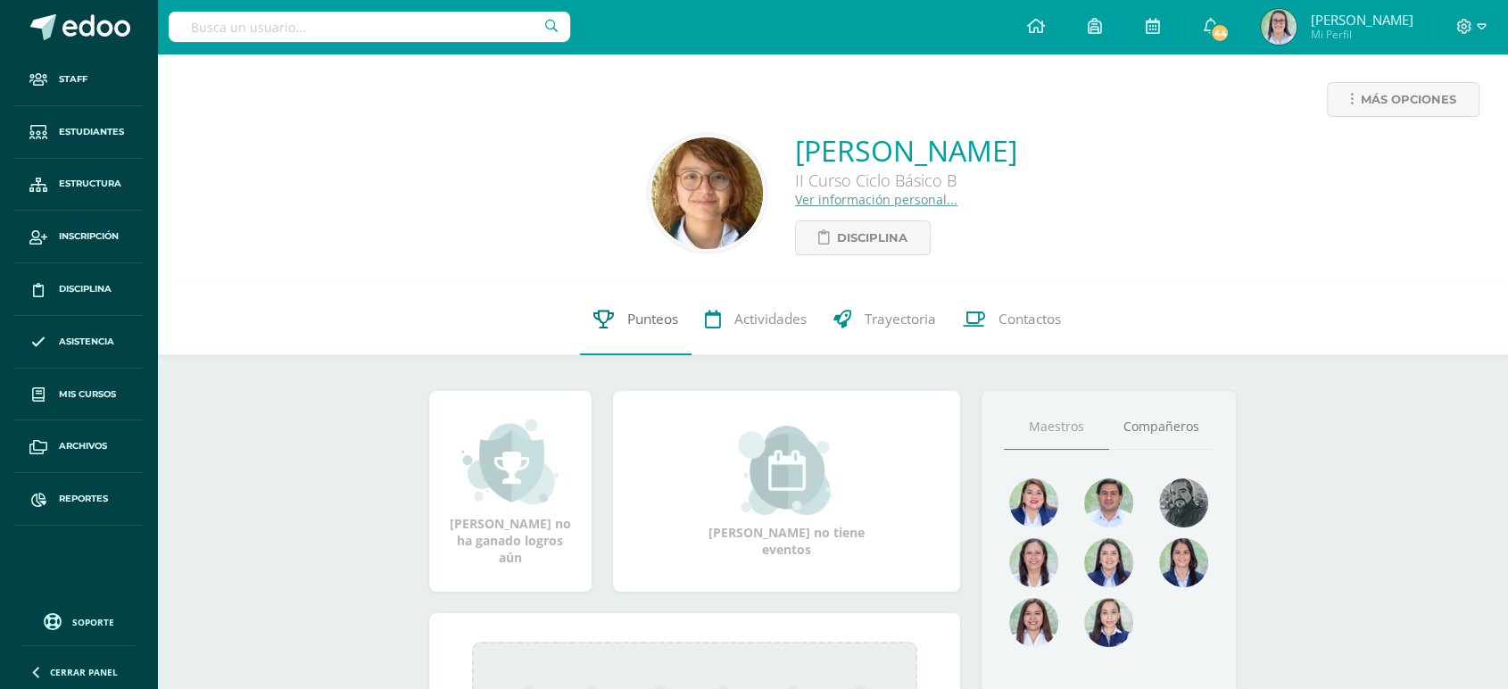
click at [623, 302] on link "Punteos" at bounding box center [636, 319] width 112 height 71
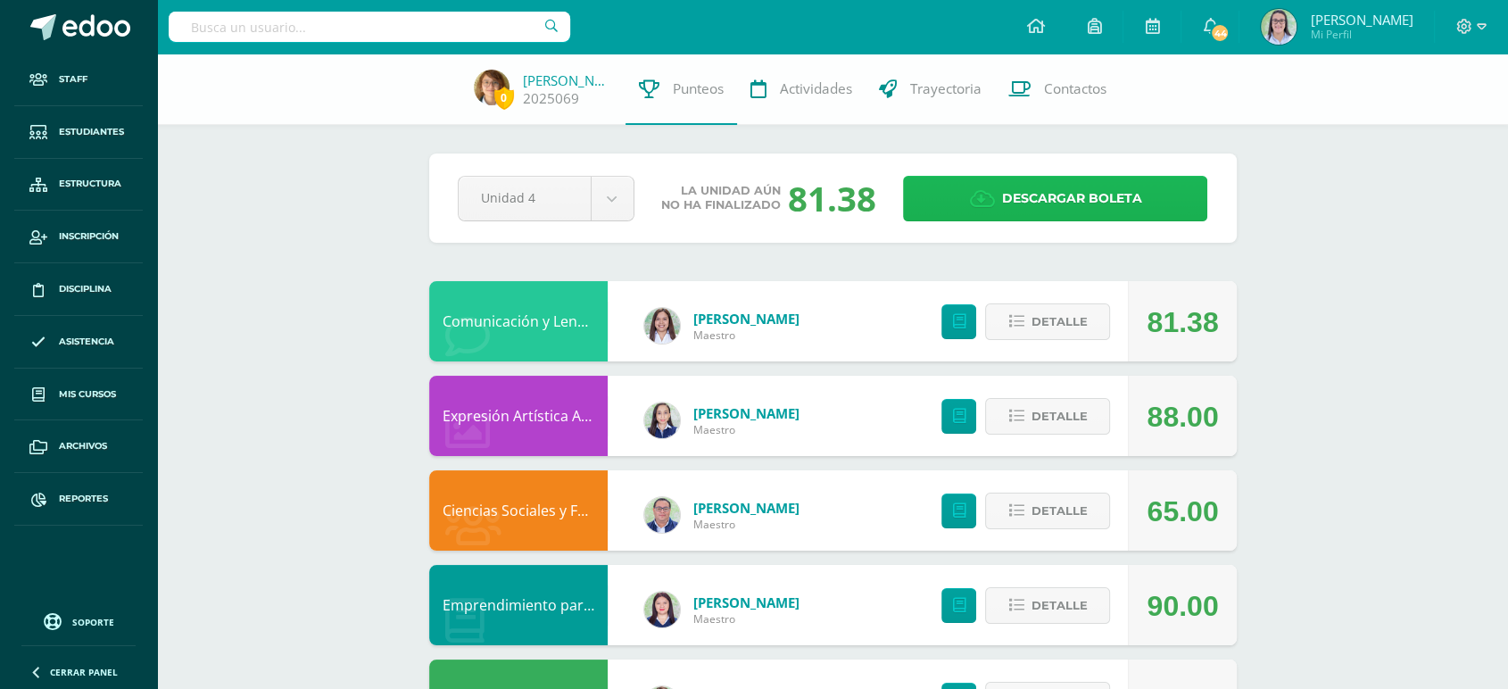
click at [1065, 201] on span "Descargar boleta" at bounding box center [1071, 199] width 140 height 44
click at [244, 19] on input "text" at bounding box center [370, 27] width 402 height 30
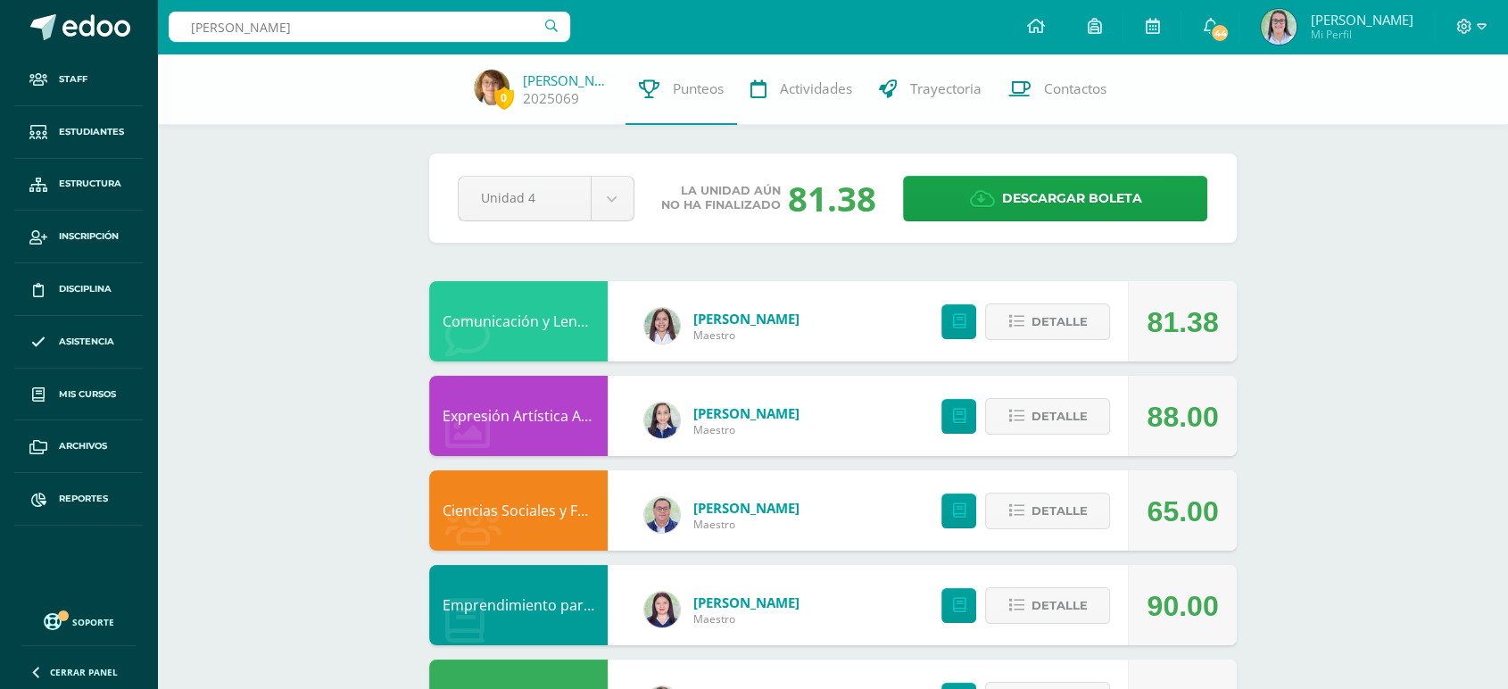
type input "[PERSON_NAME]"
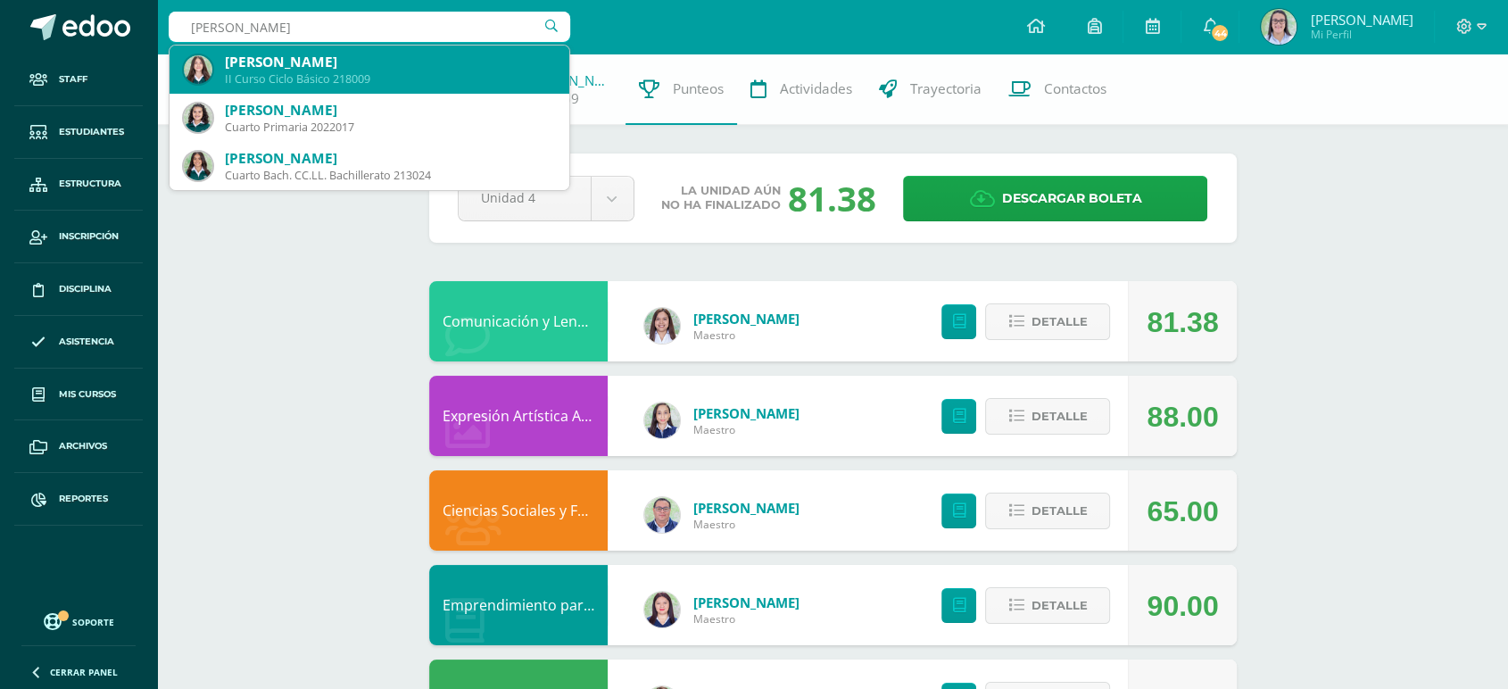
click at [260, 63] on div "Kamila Betzabhé Rodríguez Castillo" at bounding box center [390, 62] width 330 height 19
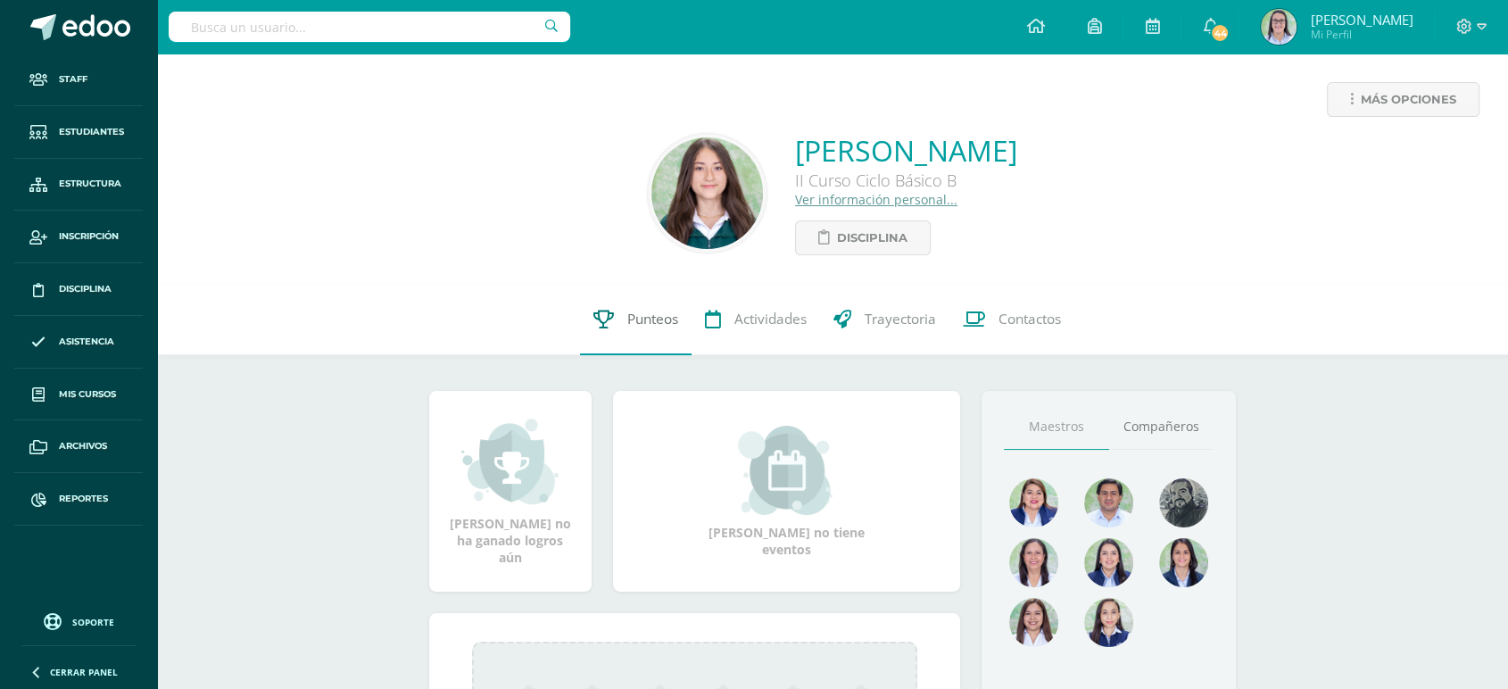
click at [613, 319] on link "Punteos" at bounding box center [636, 319] width 112 height 71
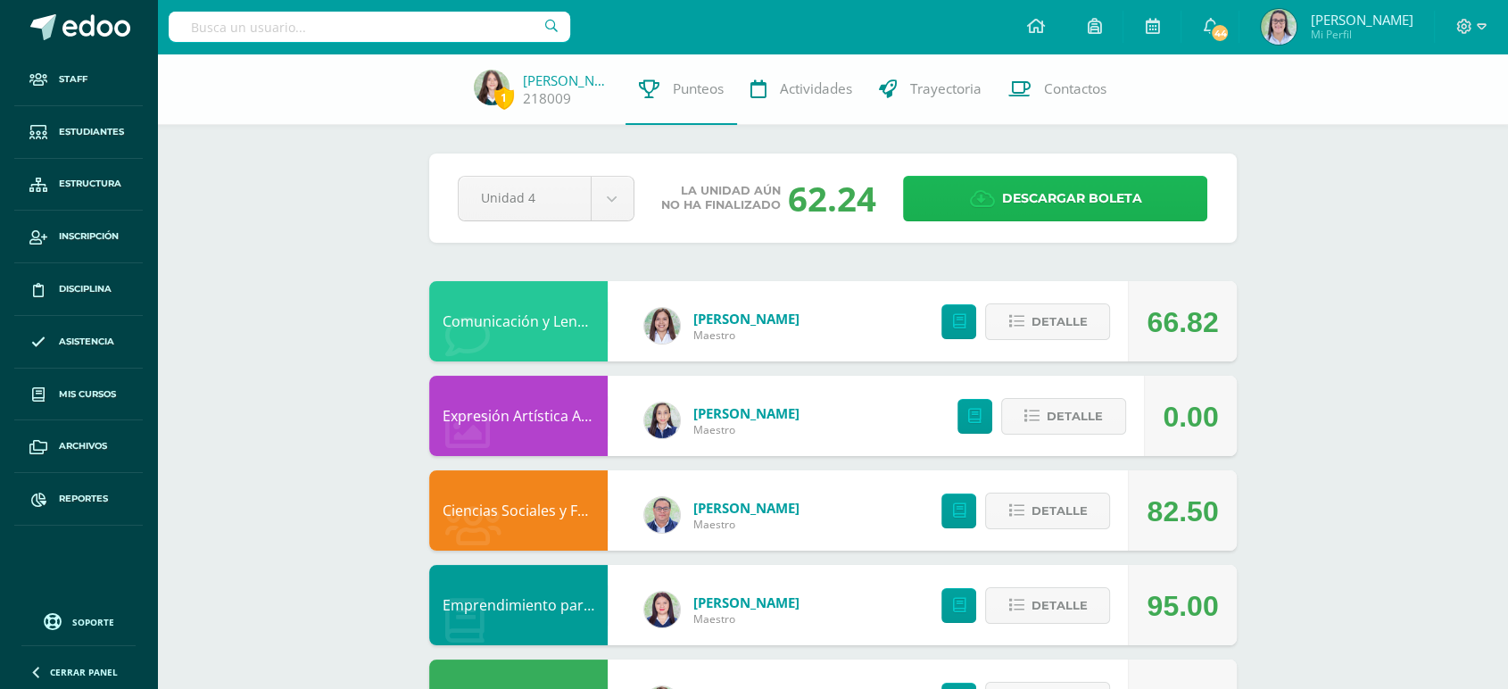
click at [1038, 217] on span "Descargar boleta" at bounding box center [1071, 199] width 140 height 44
click at [393, 27] on input "text" at bounding box center [370, 27] width 402 height 30
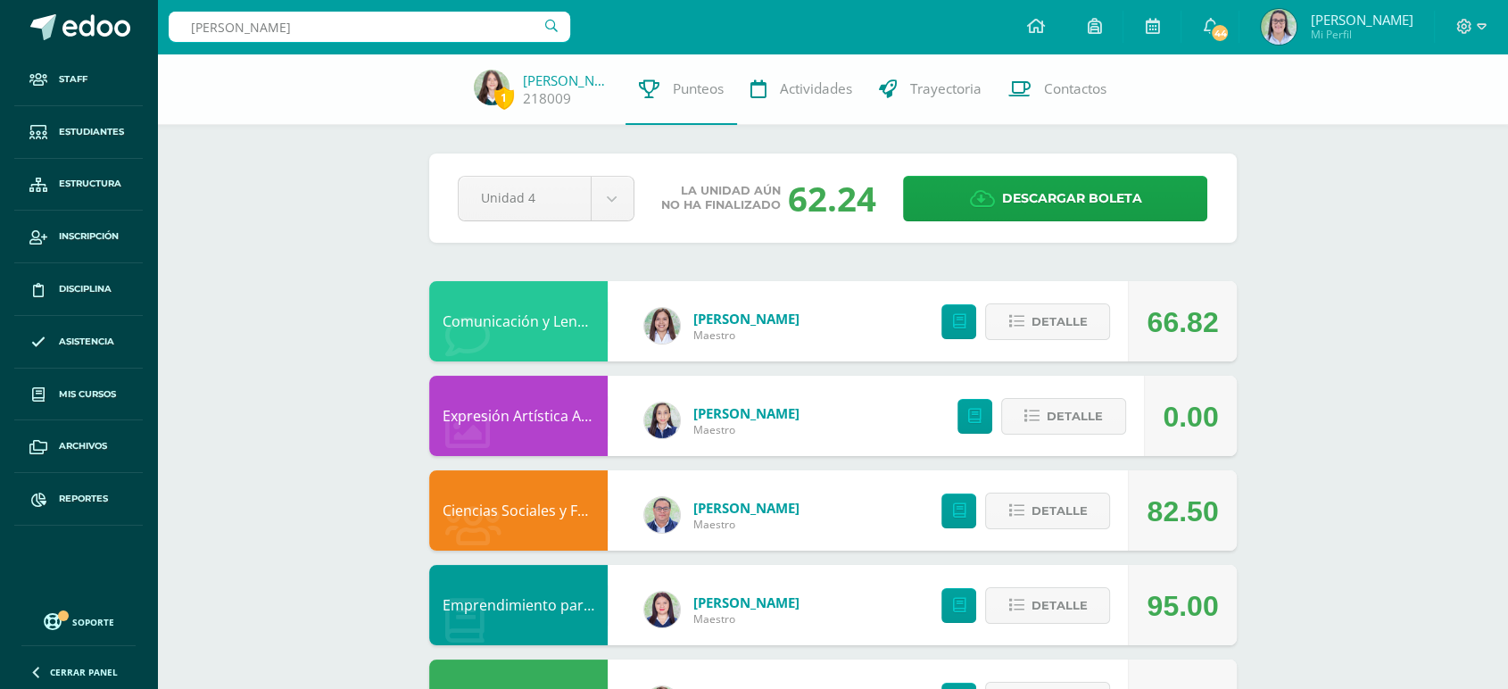
type input "rocío franco"
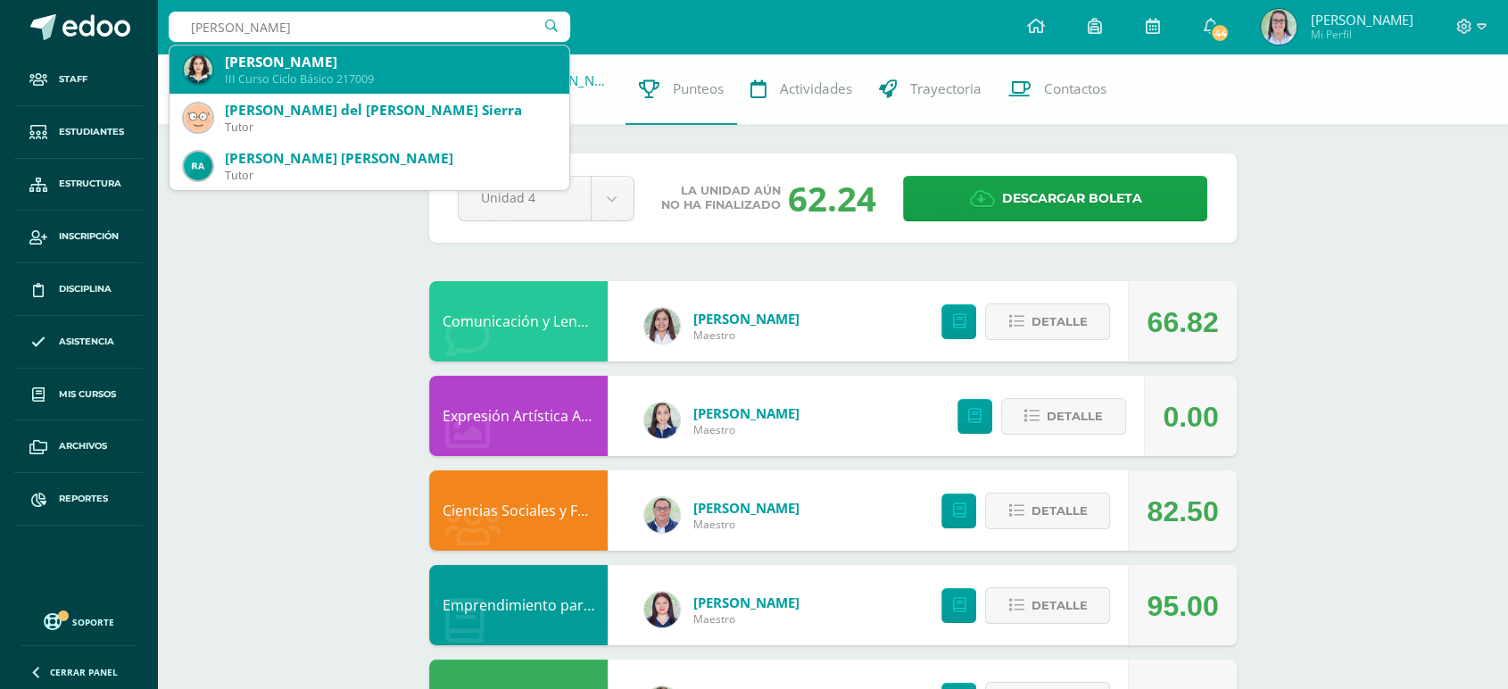
click at [372, 63] on div "[PERSON_NAME]" at bounding box center [390, 62] width 330 height 19
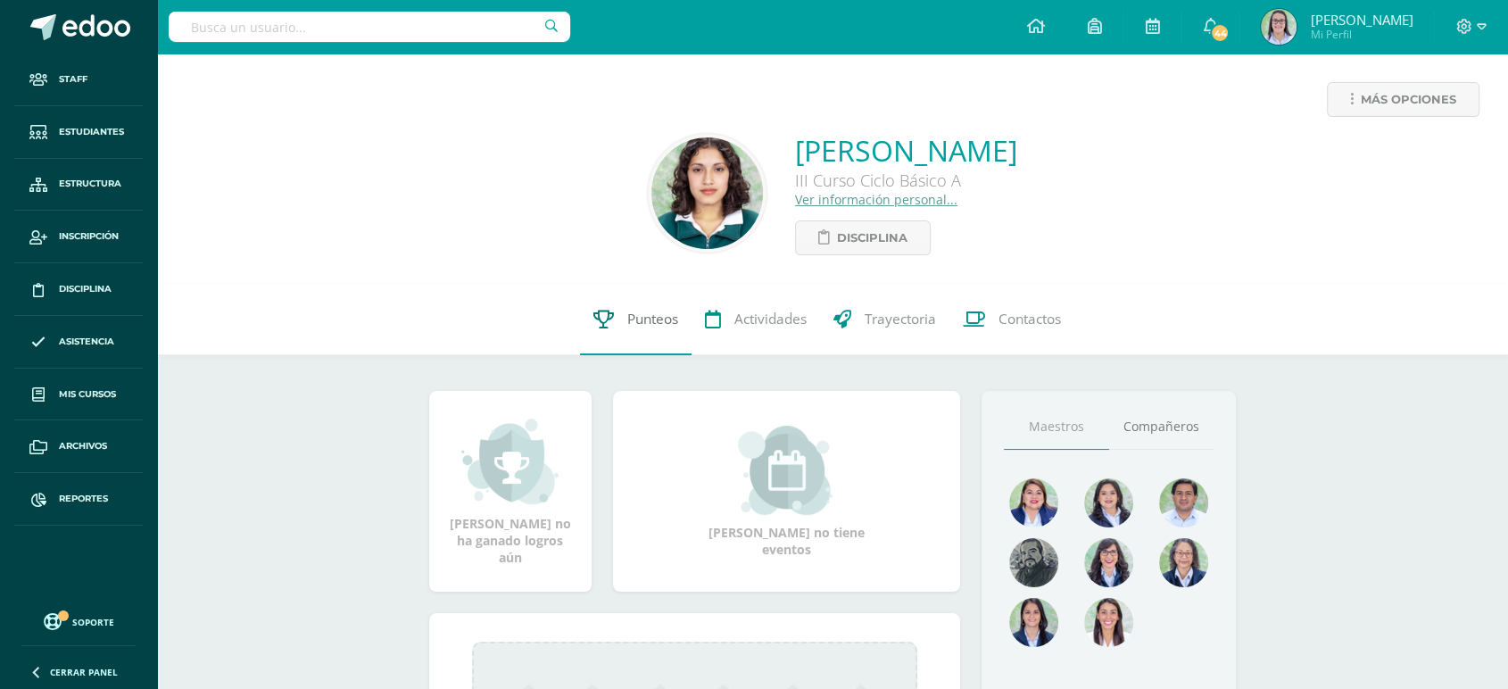
click at [637, 328] on span "Punteos" at bounding box center [652, 319] width 51 height 19
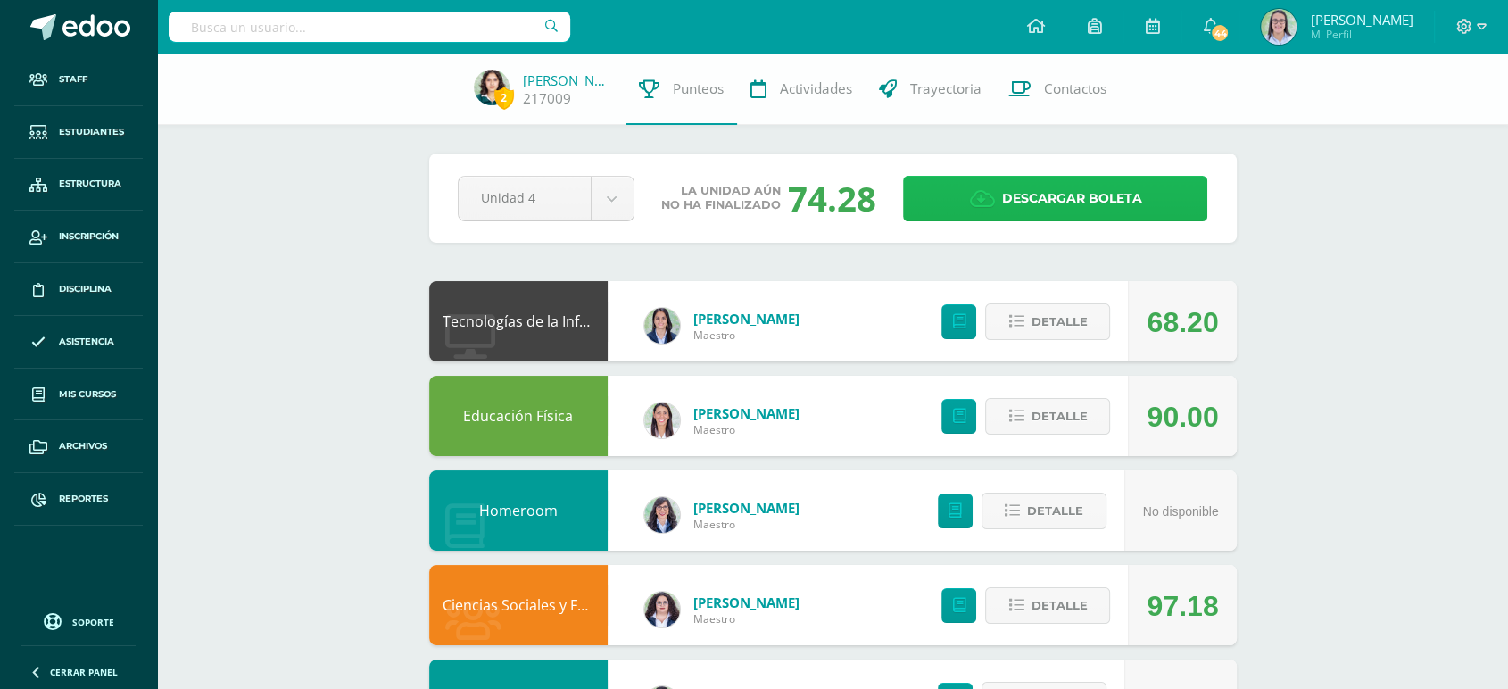
click at [1057, 211] on span "Descargar boleta" at bounding box center [1071, 199] width 140 height 44
click at [238, 12] on input "text" at bounding box center [370, 27] width 402 height 30
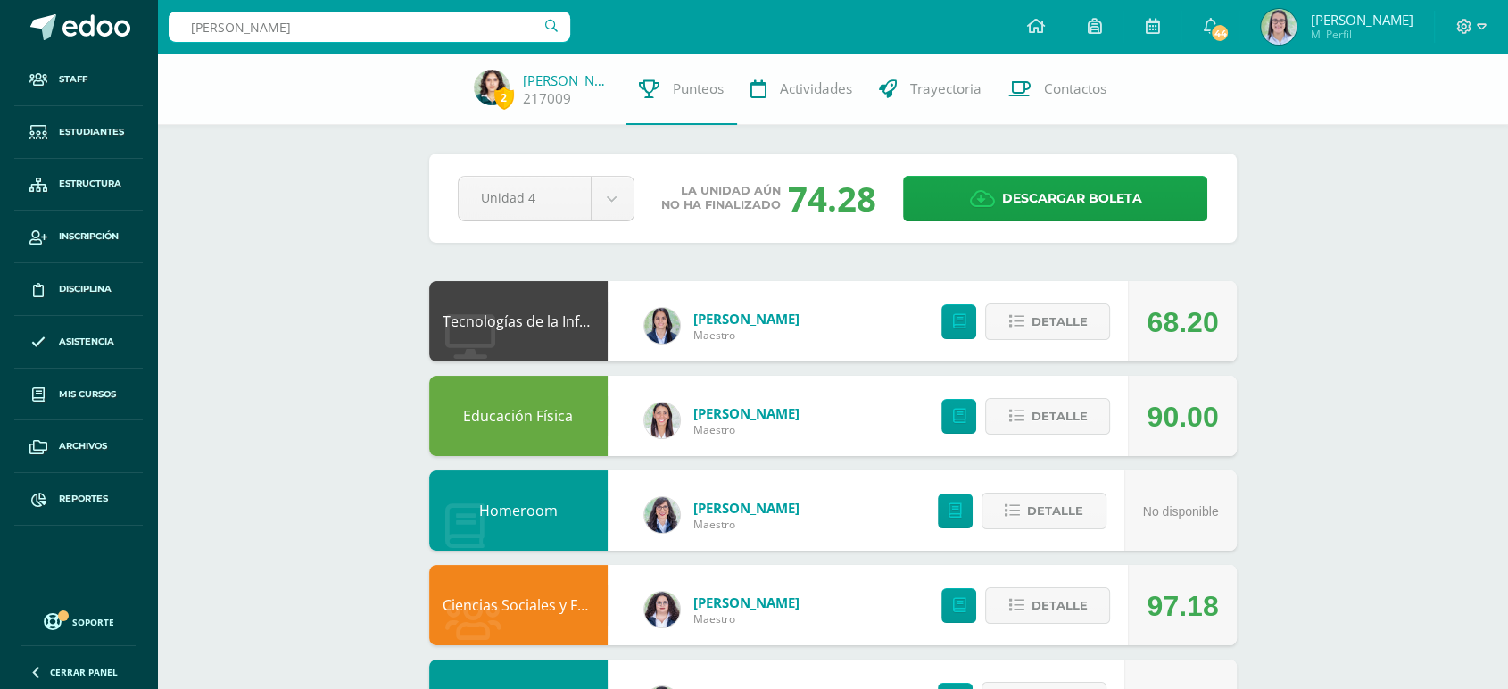
type input "hazel marro"
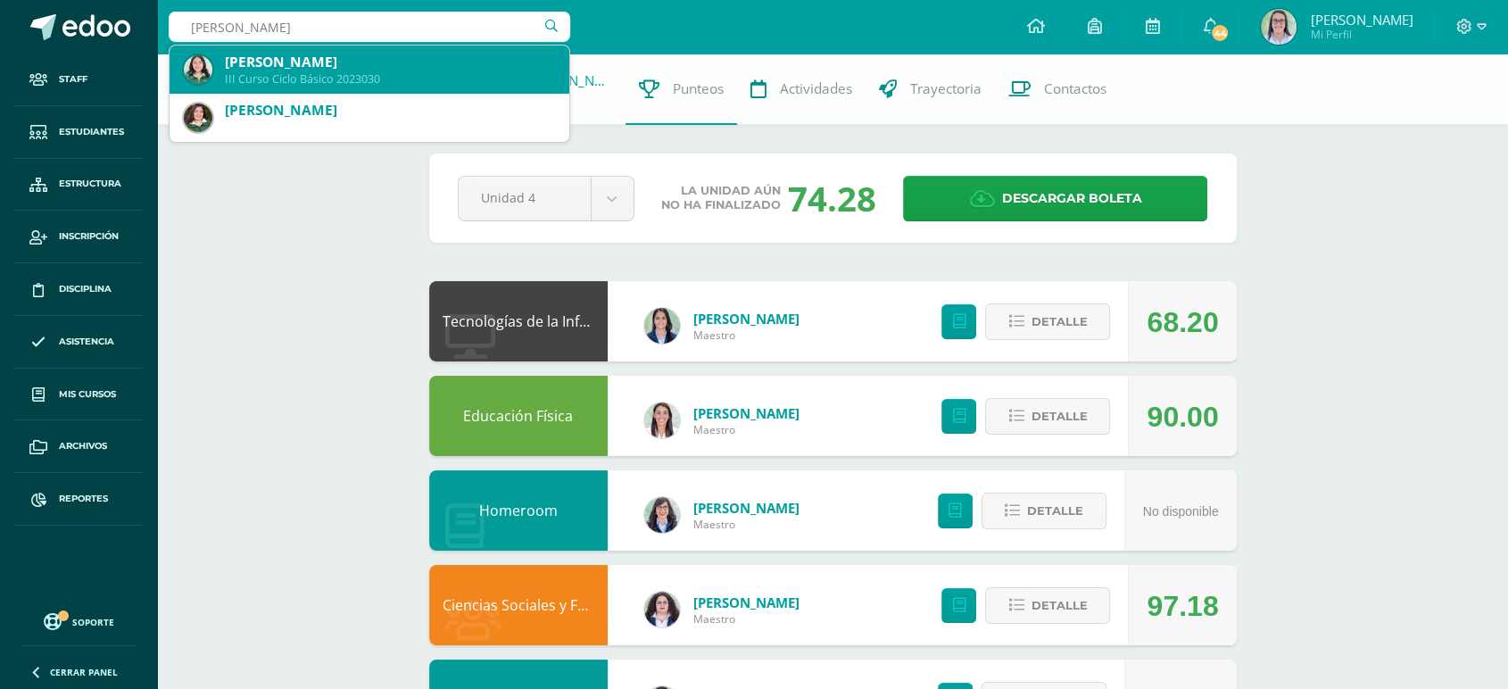
click at [242, 58] on div "[PERSON_NAME]" at bounding box center [390, 62] width 330 height 19
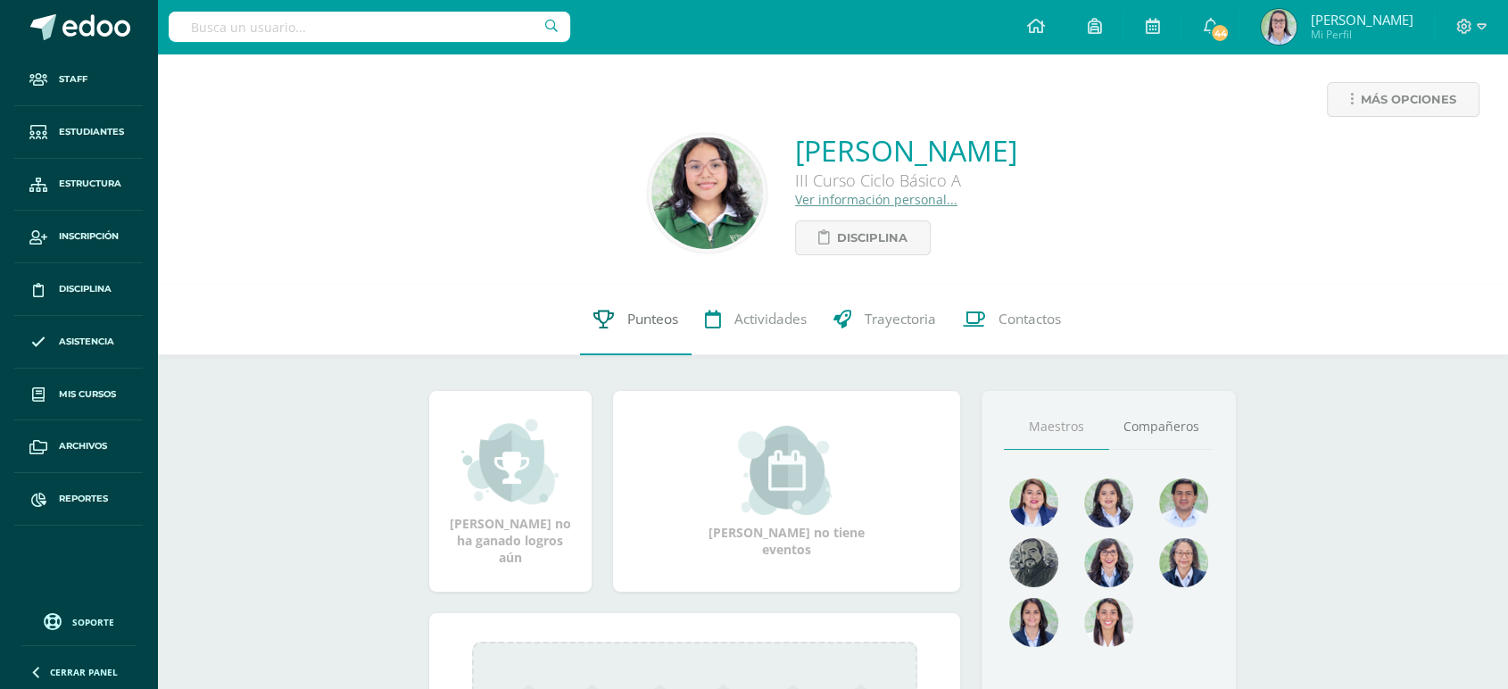
click at [602, 315] on icon at bounding box center [603, 319] width 21 height 19
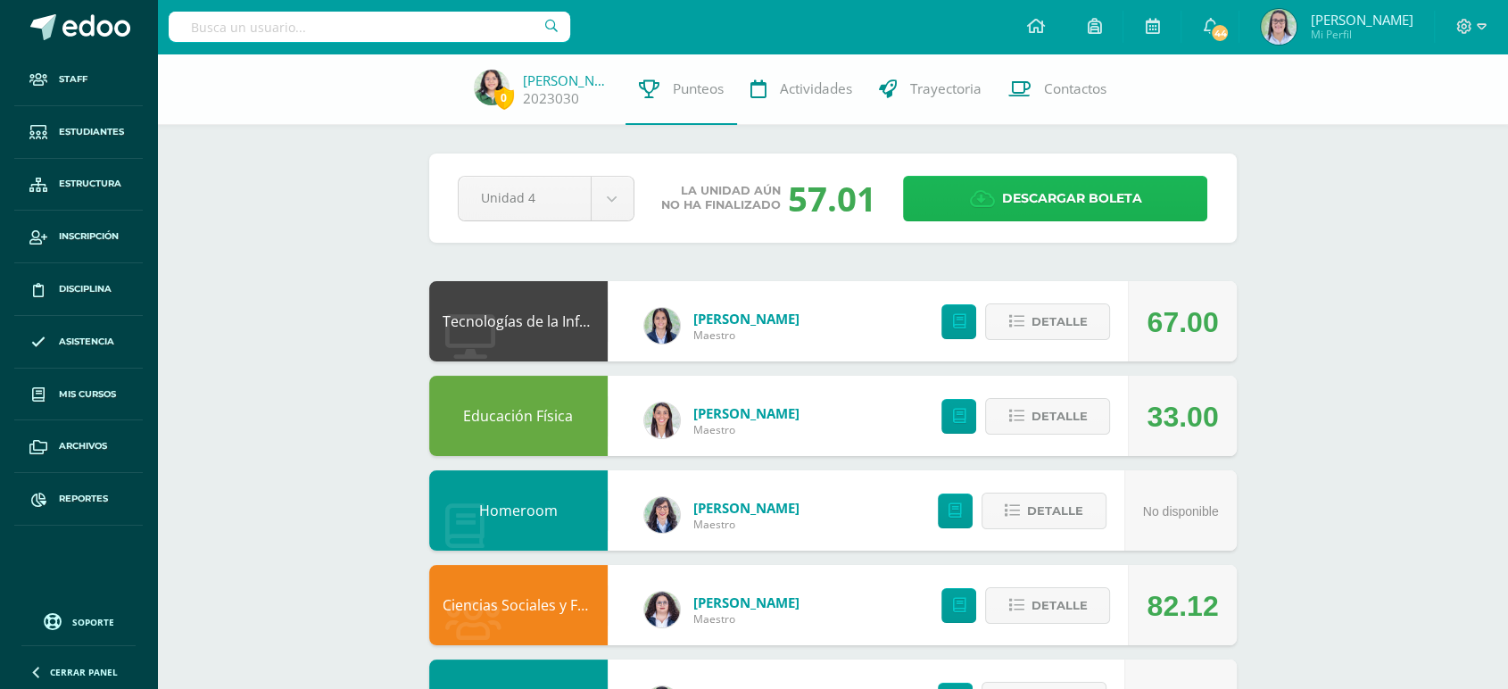
click at [944, 194] on link "Descargar boleta" at bounding box center [1055, 199] width 304 height 46
click at [229, 19] on input "text" at bounding box center [370, 27] width 402 height 30
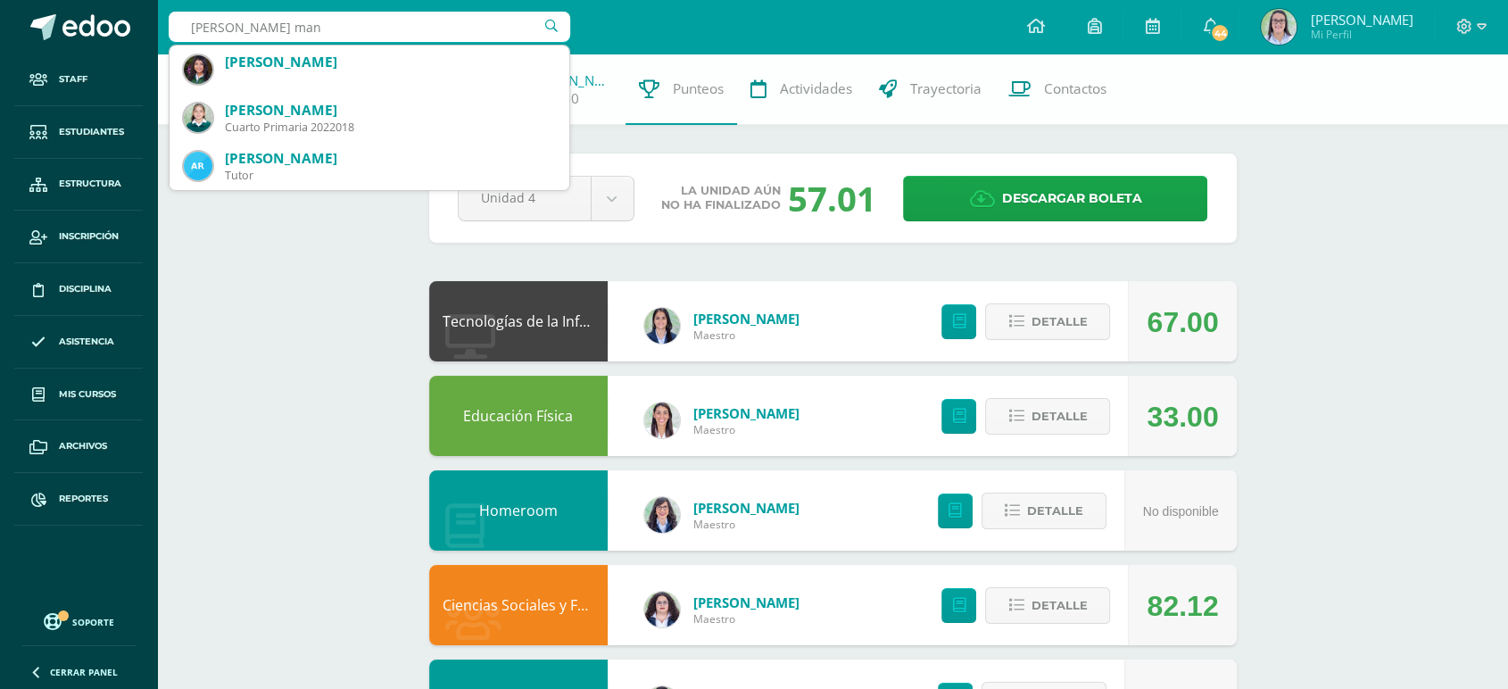
type input "danna mans"
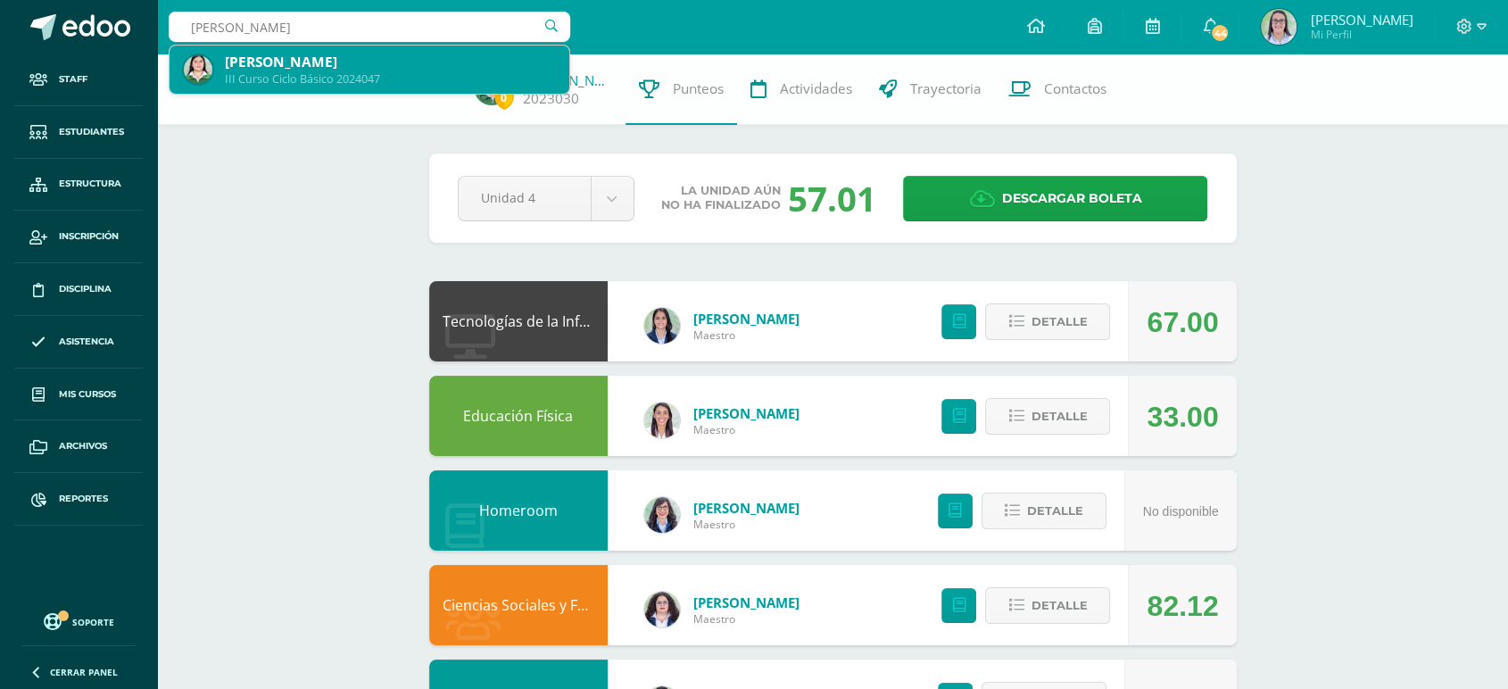
click at [236, 54] on div "Dana Rocio Mansilla Hernández" at bounding box center [390, 62] width 330 height 19
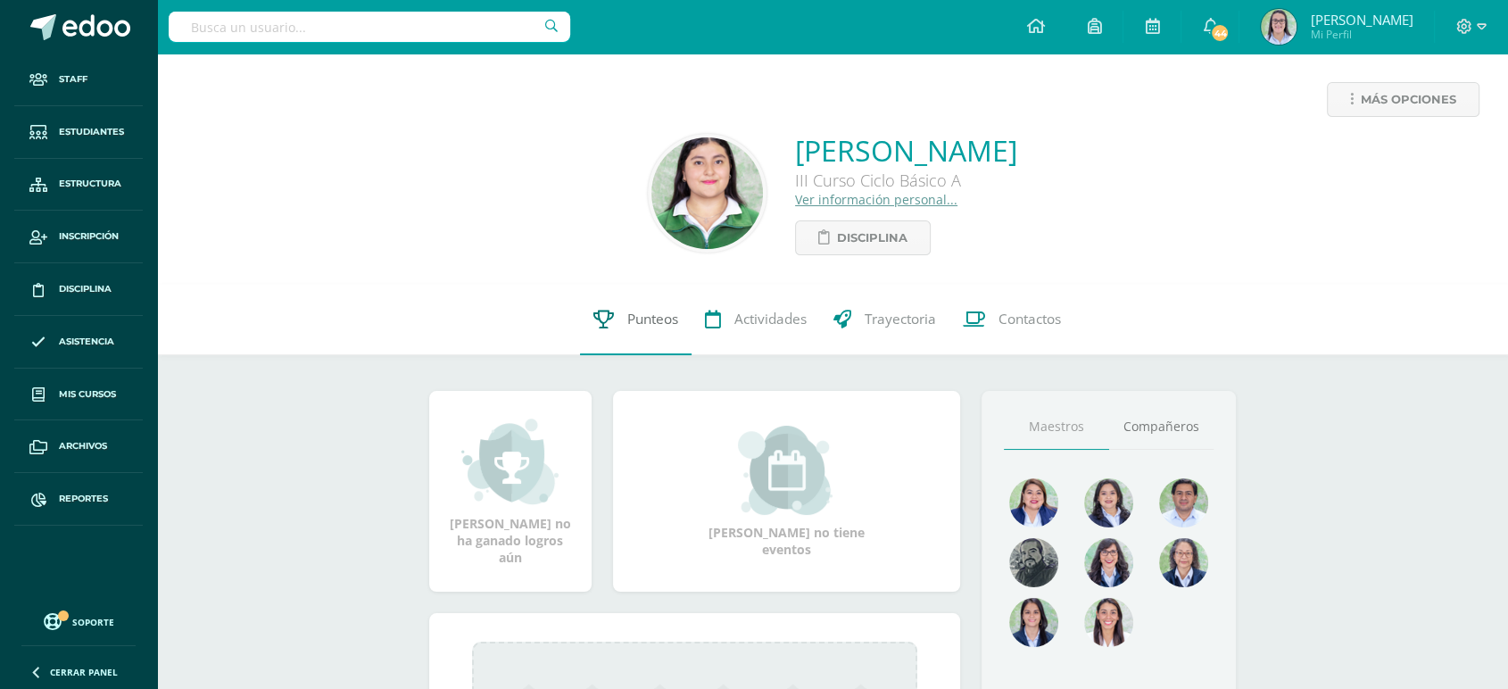
click at [615, 305] on link "Punteos" at bounding box center [636, 319] width 112 height 71
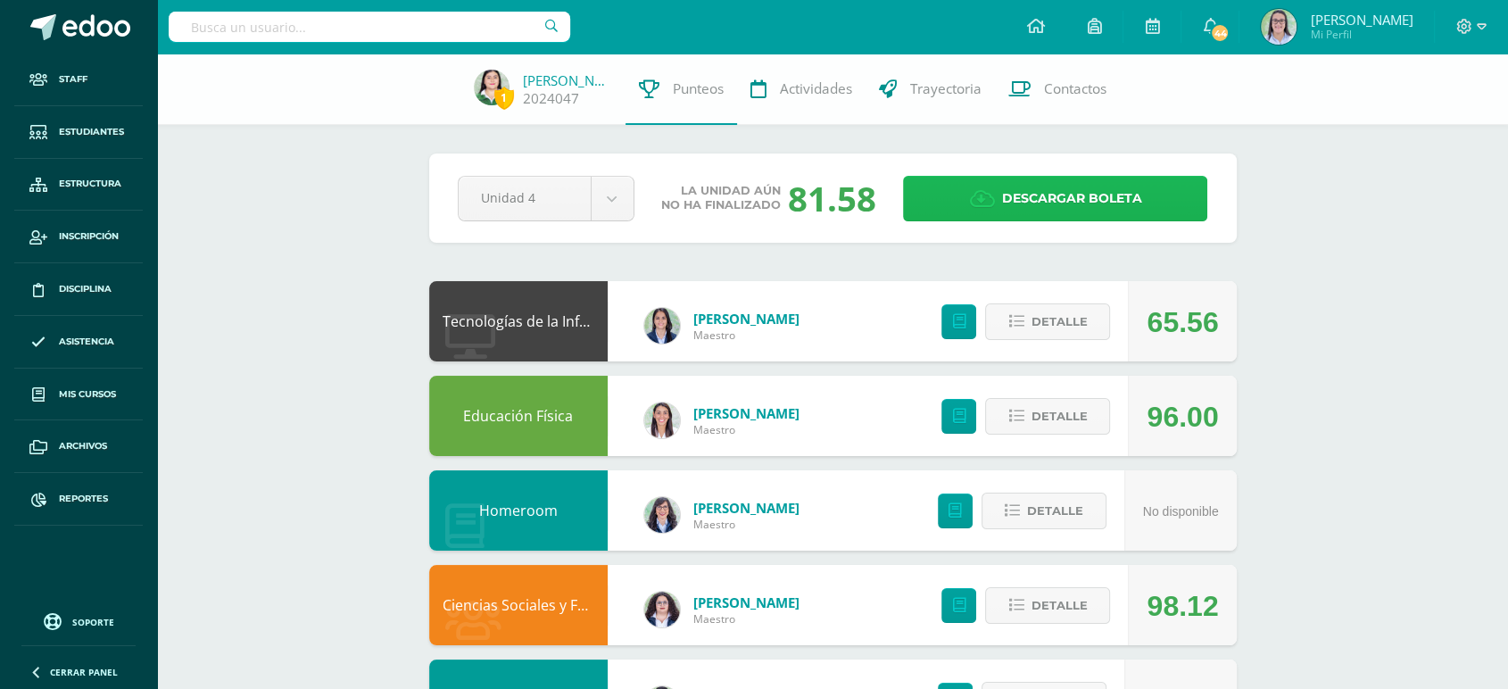
click at [1062, 212] on span "Descargar boleta" at bounding box center [1071, 199] width 140 height 44
click at [240, 37] on input "text" at bounding box center [370, 27] width 402 height 30
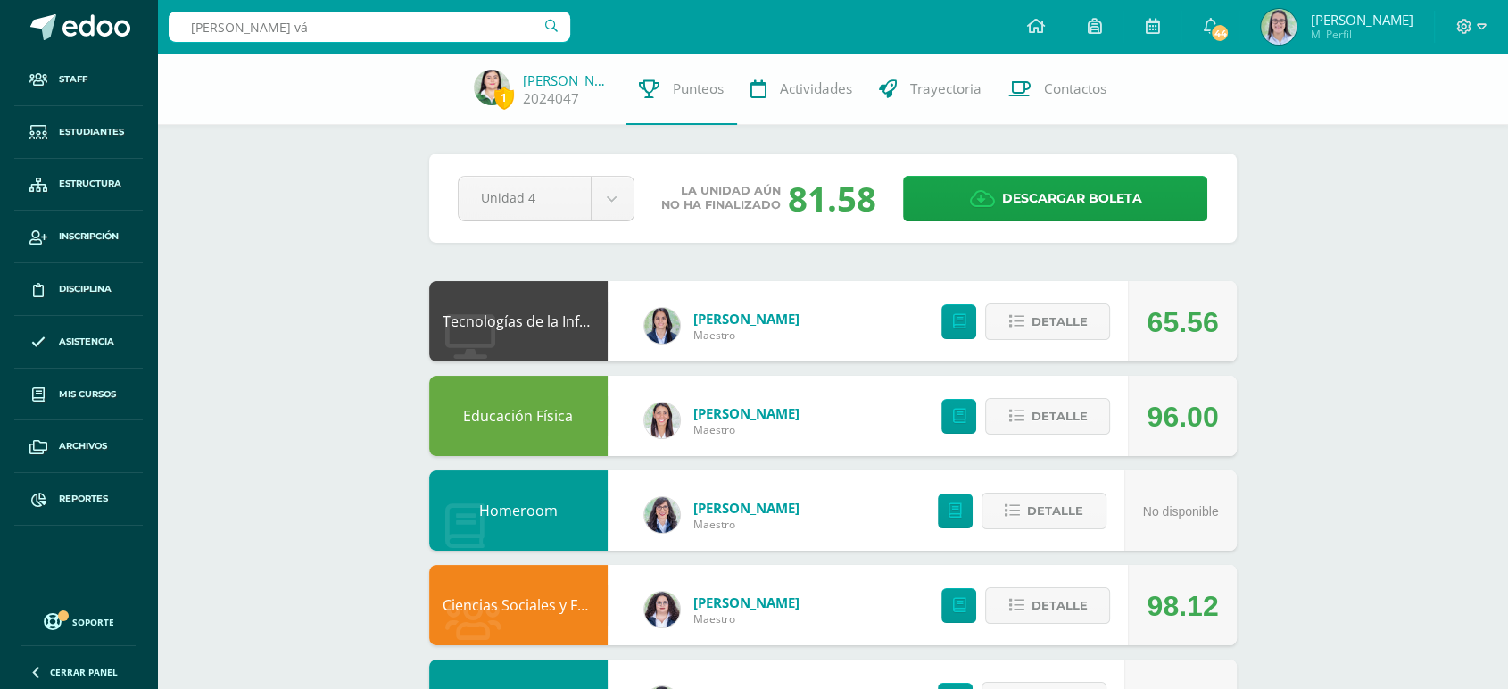
type input "[PERSON_NAME] vás"
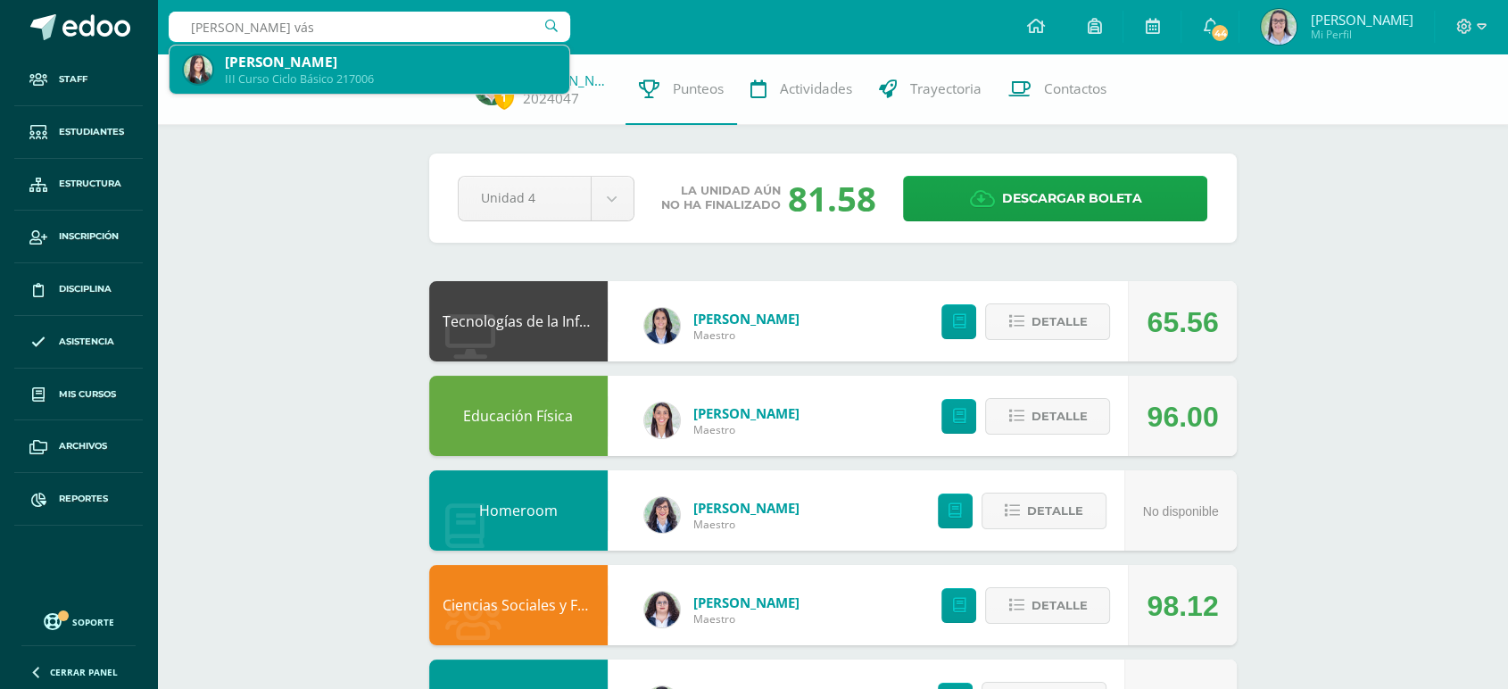
click at [247, 72] on div "III Curso Ciclo Básico 217006" at bounding box center [390, 78] width 330 height 15
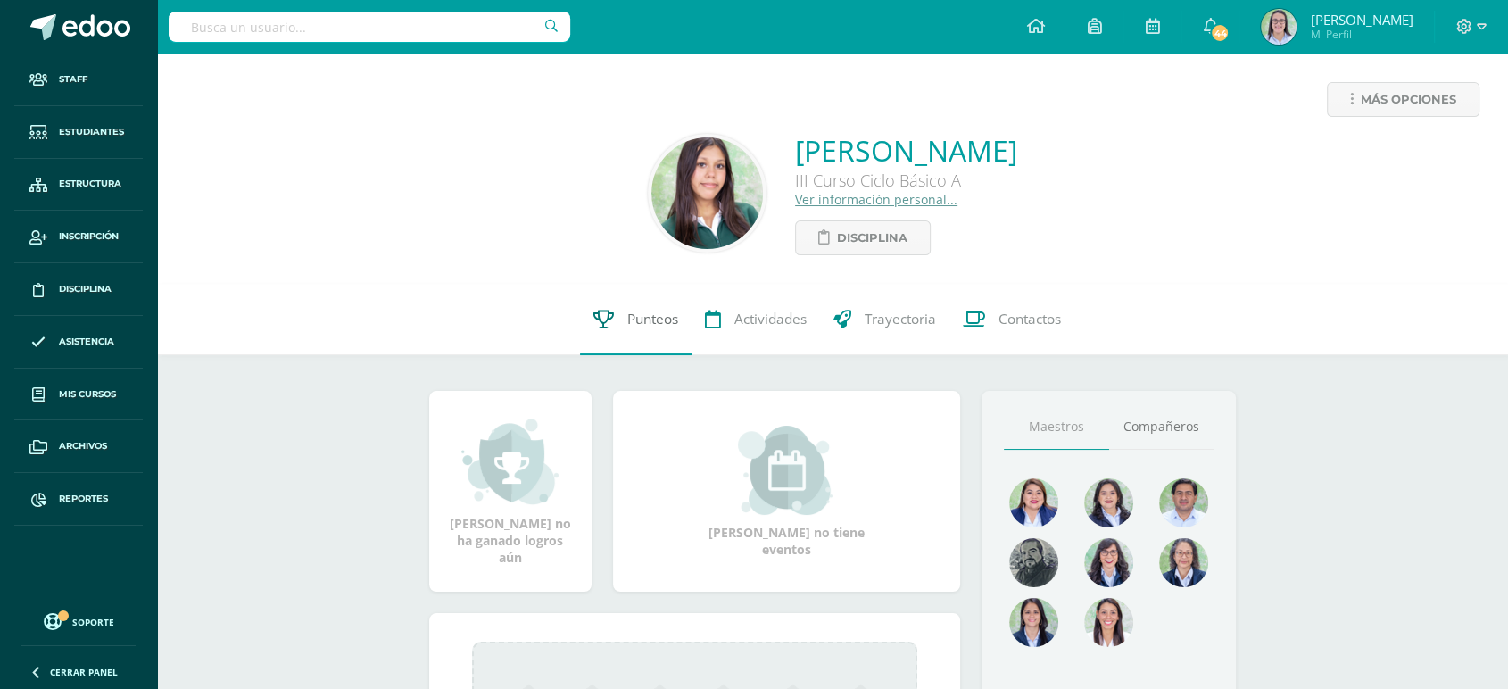
click at [660, 325] on span "Punteos" at bounding box center [652, 319] width 51 height 19
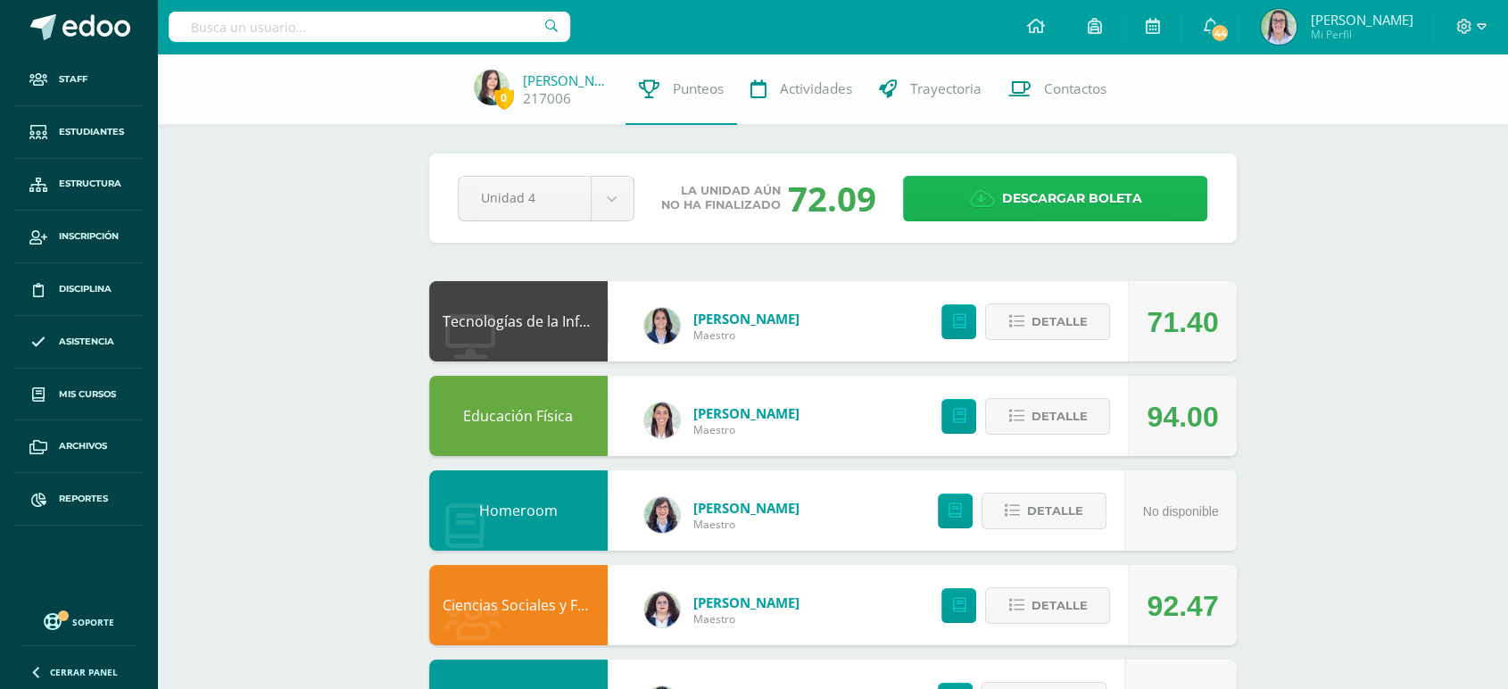
click at [1061, 206] on span "Descargar boleta" at bounding box center [1071, 199] width 140 height 44
click at [452, 35] on input "text" at bounding box center [370, 27] width 402 height 30
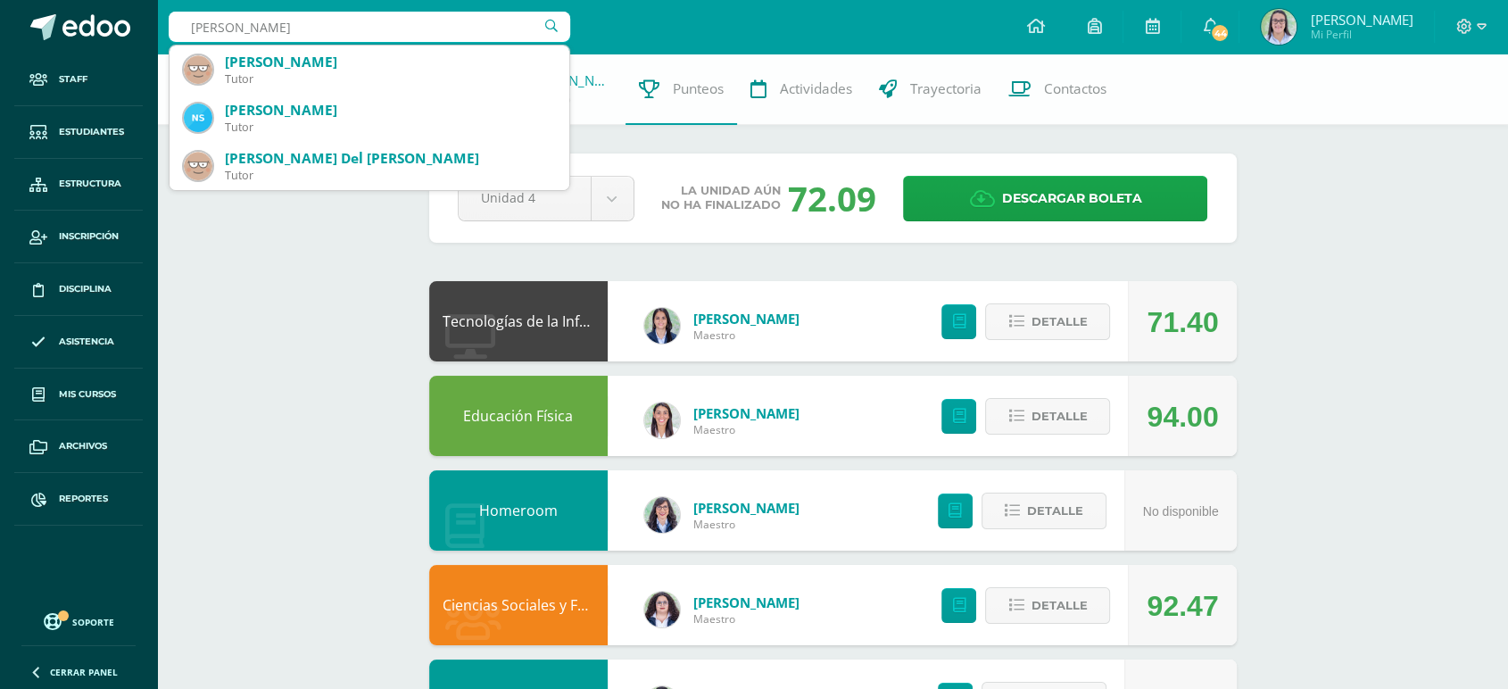
type input "nancy chinol"
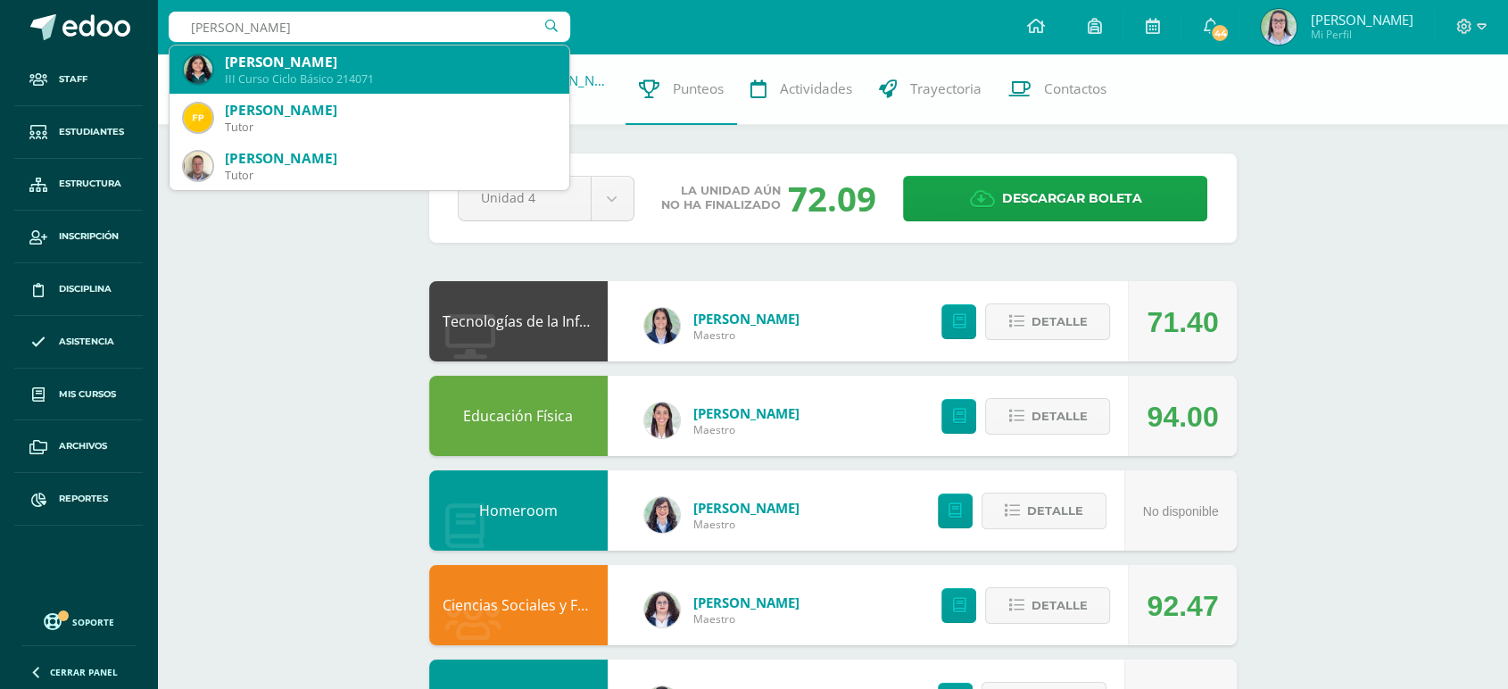
click at [324, 79] on div "III Curso Ciclo Básico 214071" at bounding box center [390, 78] width 330 height 15
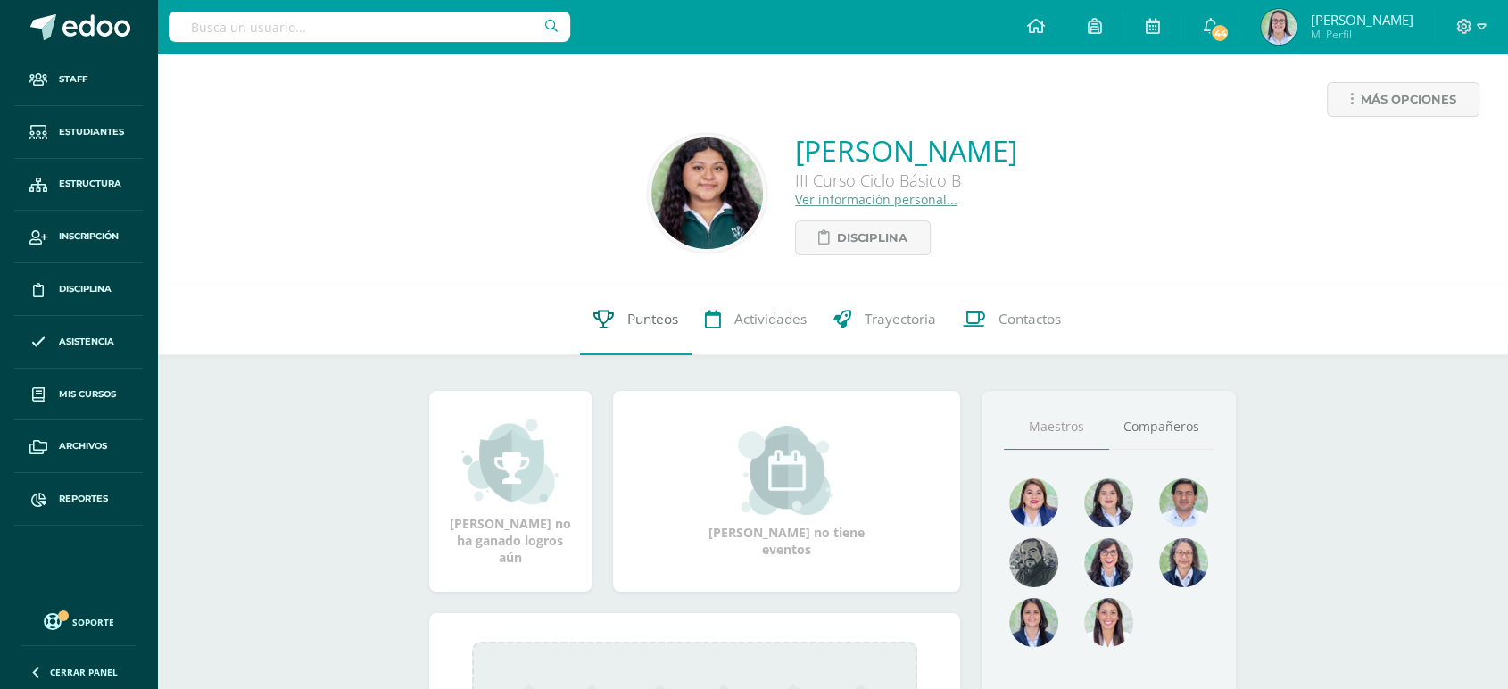
click at [610, 330] on link "Punteos" at bounding box center [636, 319] width 112 height 71
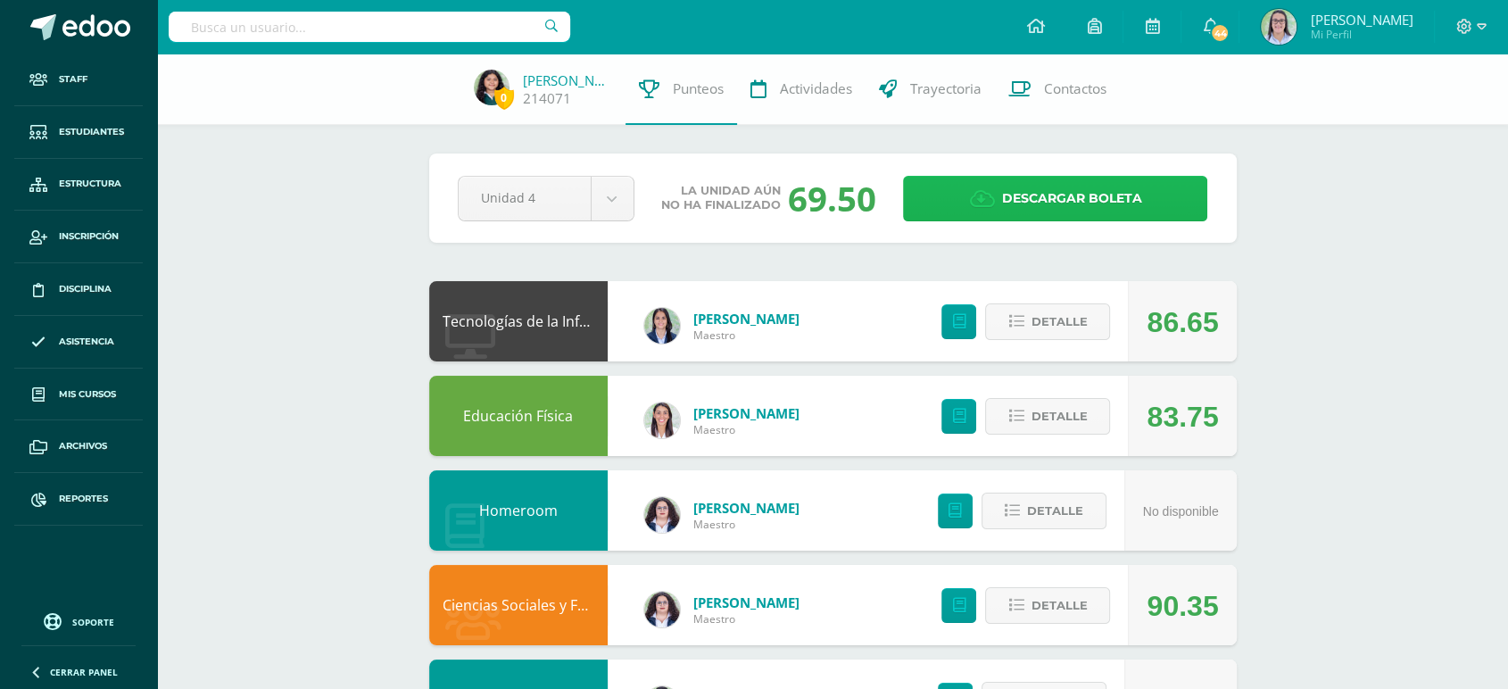
click at [1085, 204] on span "Descargar boleta" at bounding box center [1071, 199] width 140 height 44
click at [264, 20] on input "text" at bounding box center [370, 27] width 402 height 30
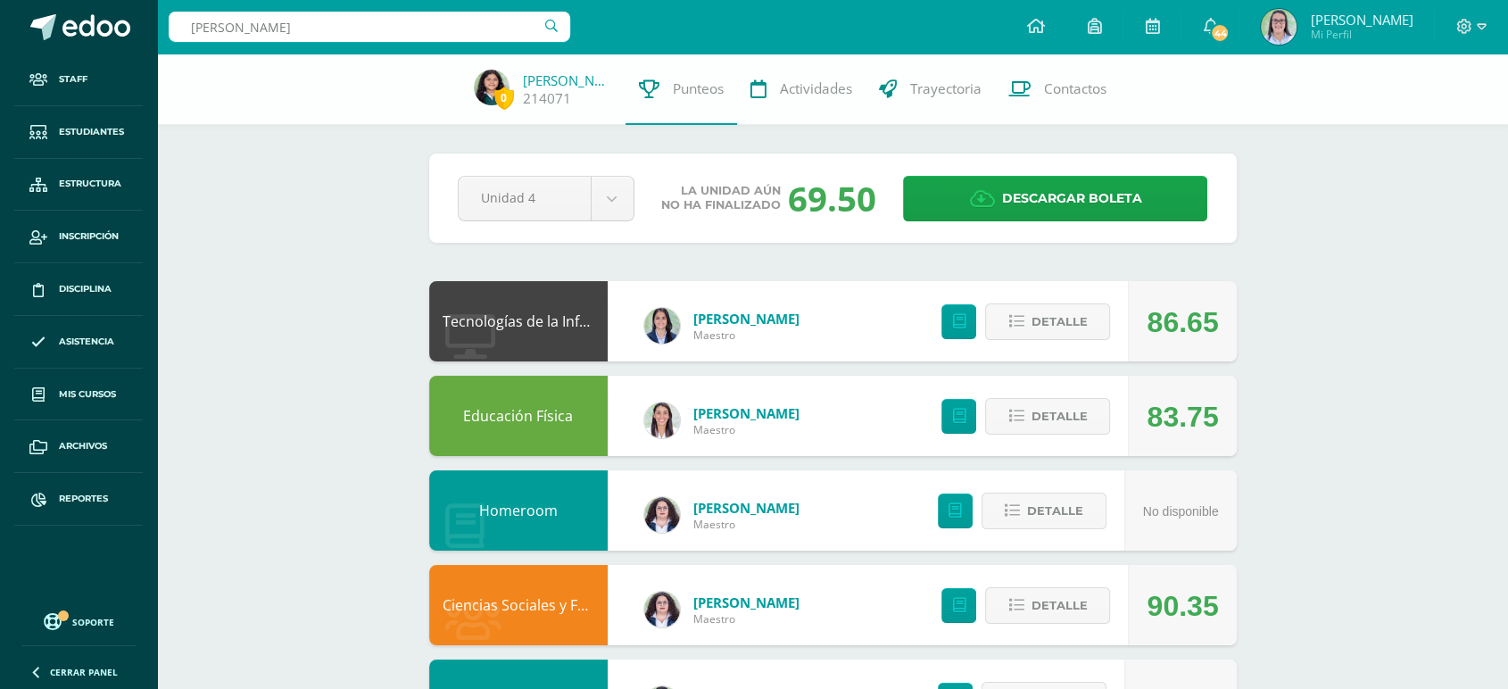
type input "natalia solares"
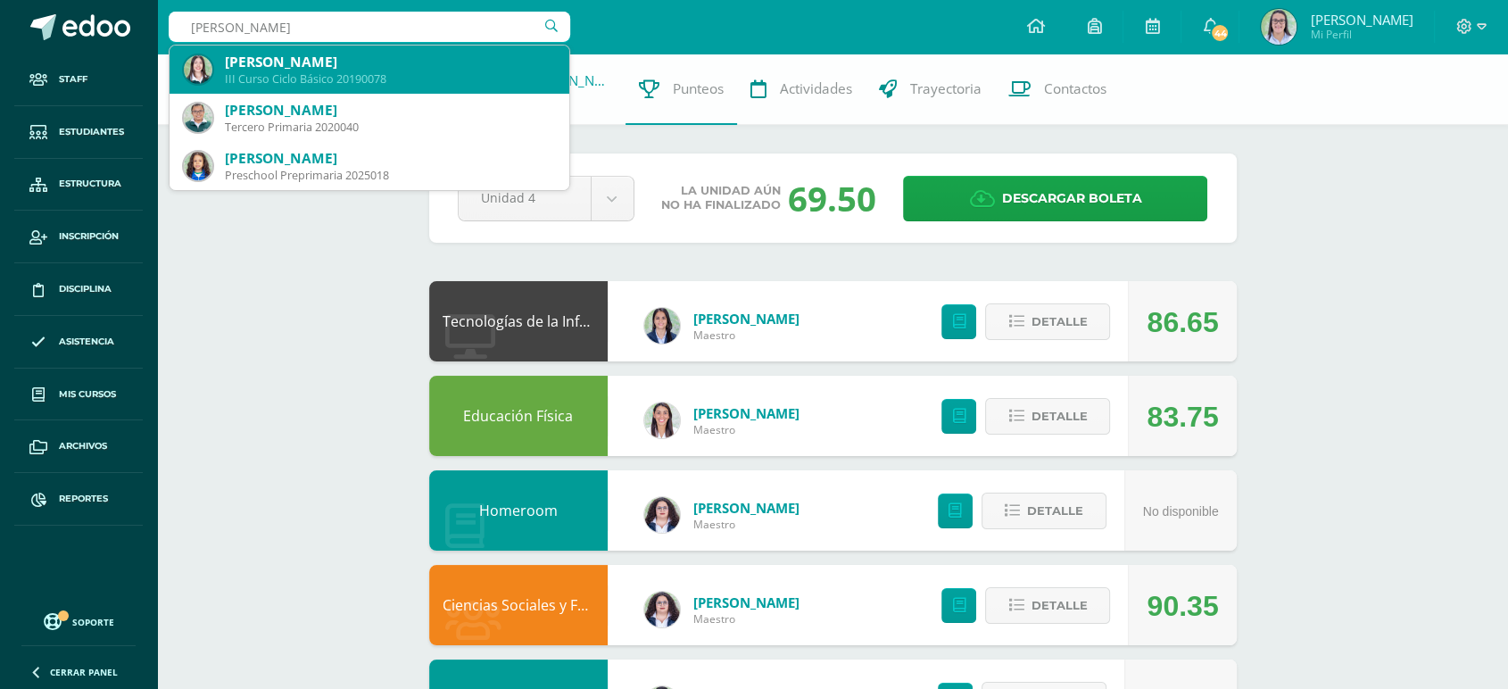
click at [347, 60] on div "Natalia Solares Jarquin" at bounding box center [390, 62] width 330 height 19
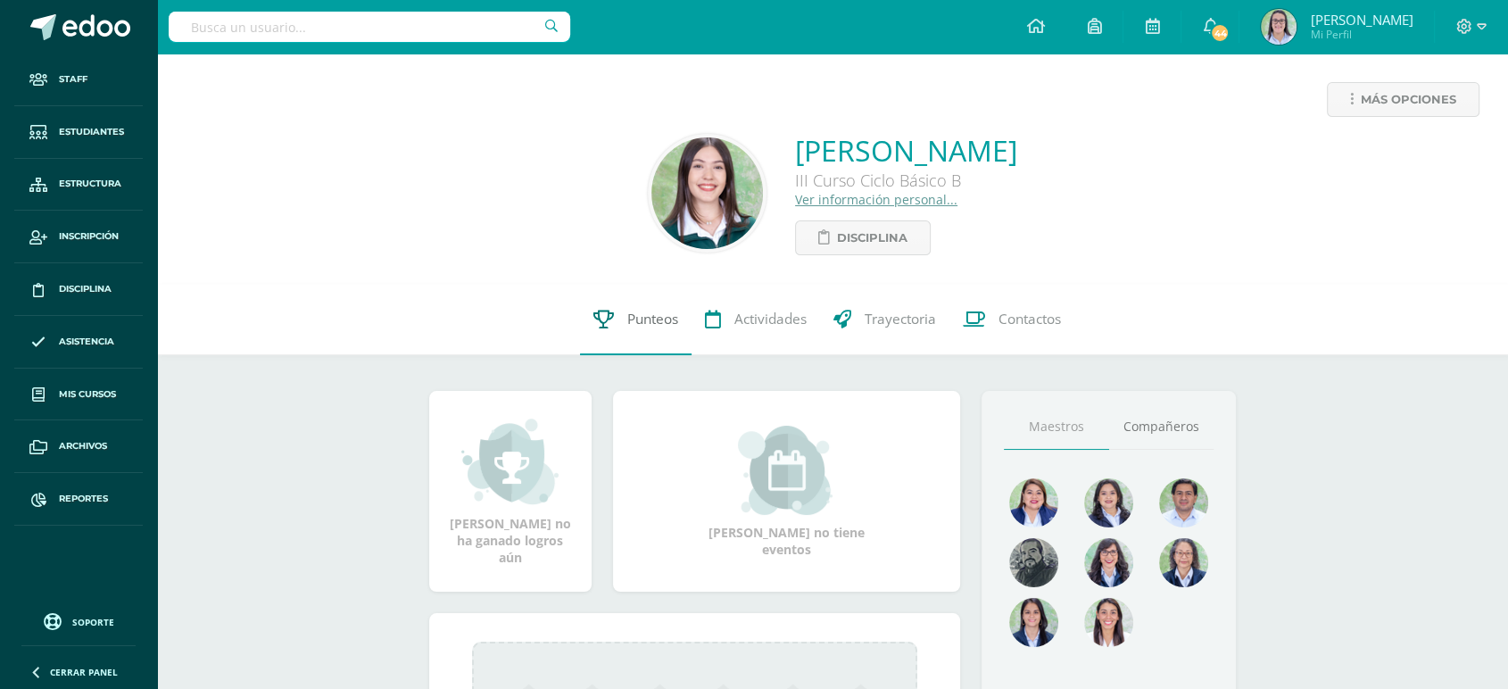
click at [618, 325] on link "Punteos" at bounding box center [636, 319] width 112 height 71
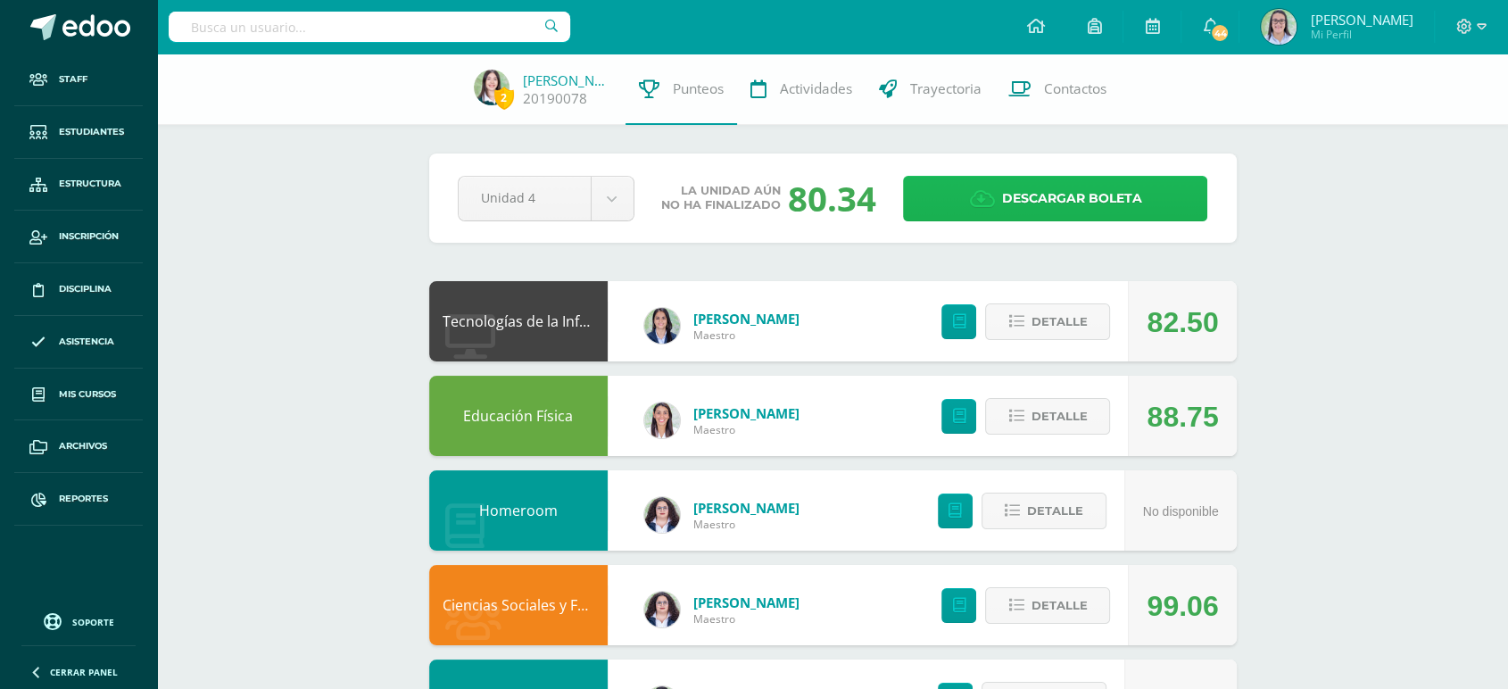
click at [1179, 200] on link "Descargar boleta" at bounding box center [1055, 199] width 304 height 46
click at [266, 19] on input "text" at bounding box center [370, 27] width 402 height 30
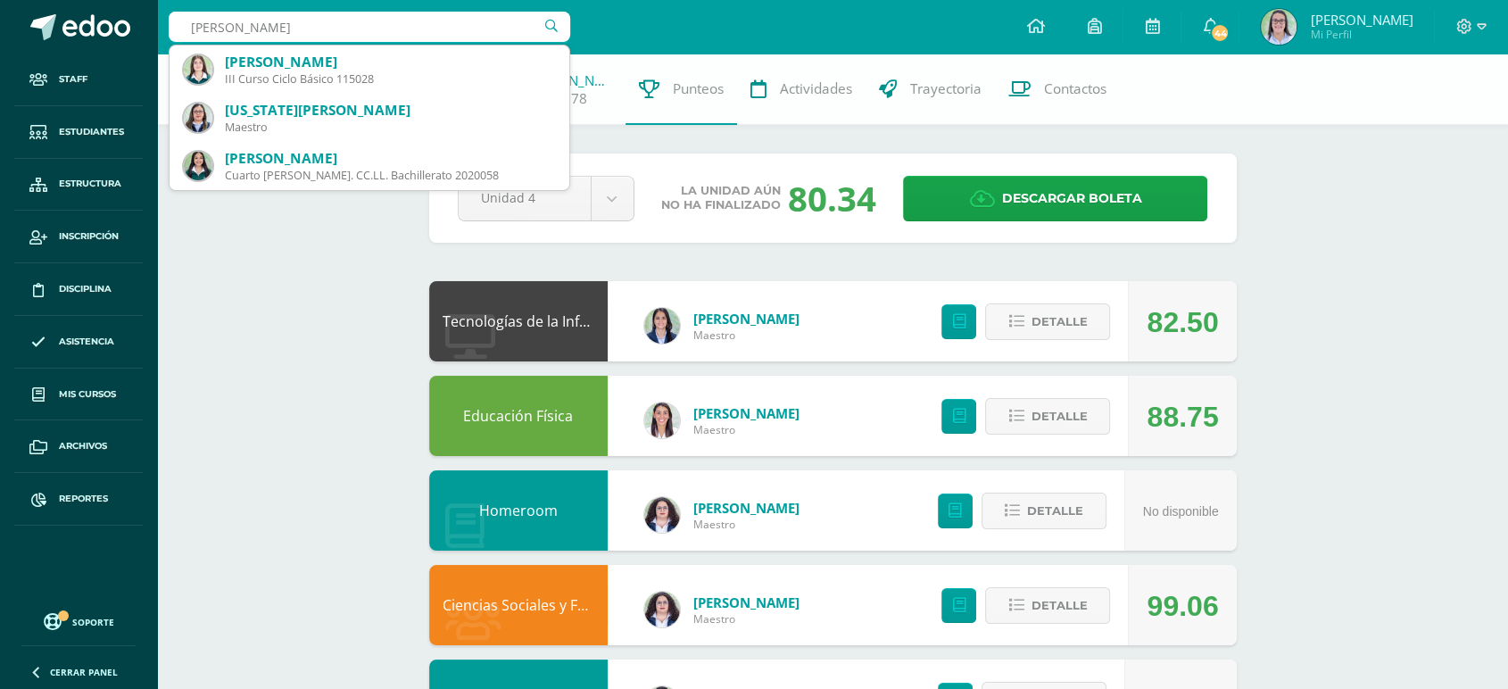
type input "maría andrea es"
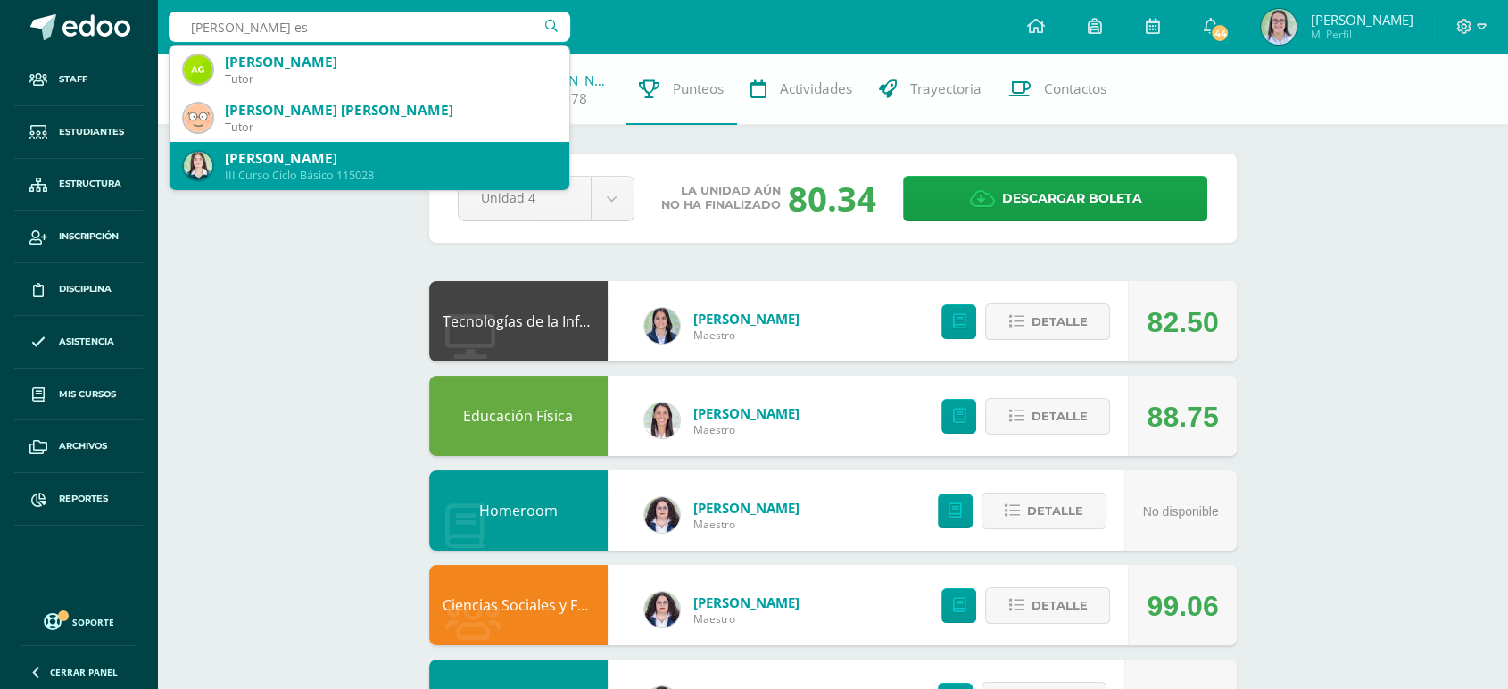
click at [293, 155] on div "[PERSON_NAME]" at bounding box center [390, 158] width 330 height 19
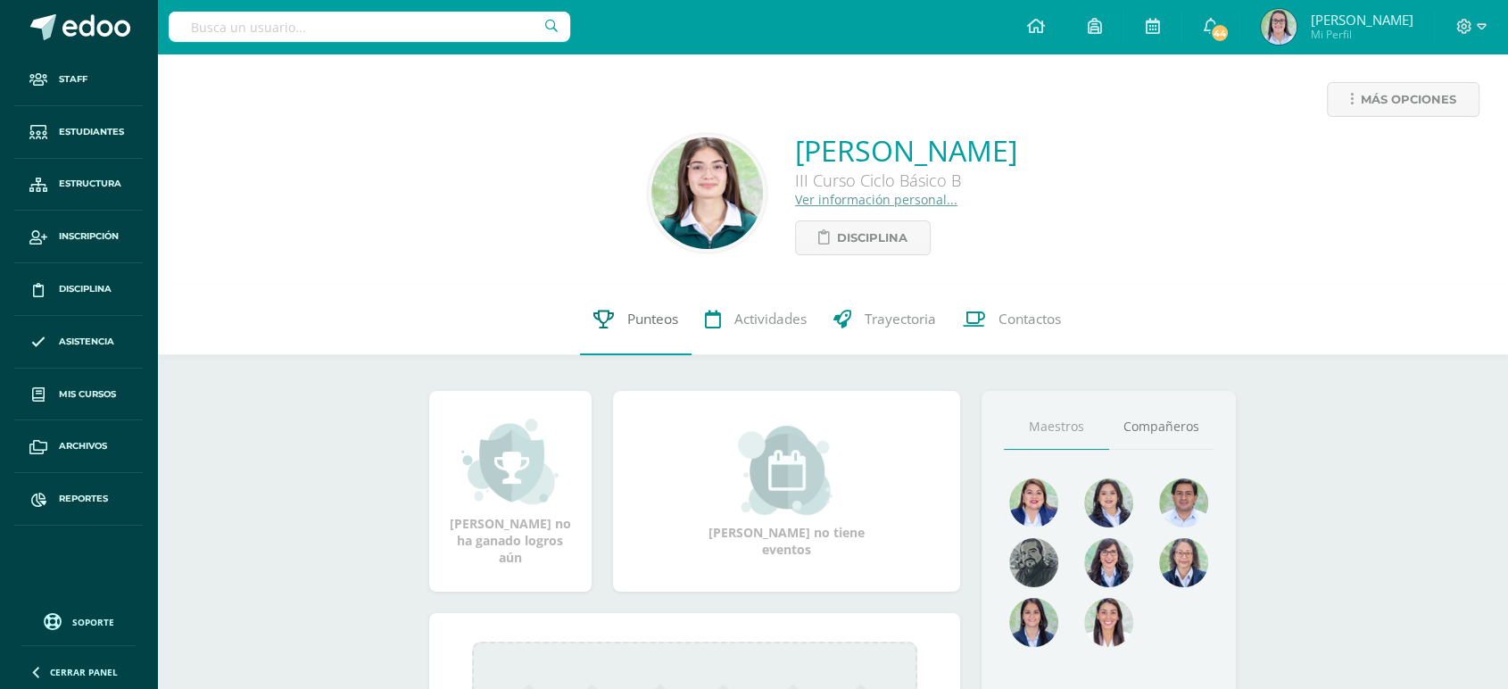
click at [645, 332] on link "Punteos" at bounding box center [636, 319] width 112 height 71
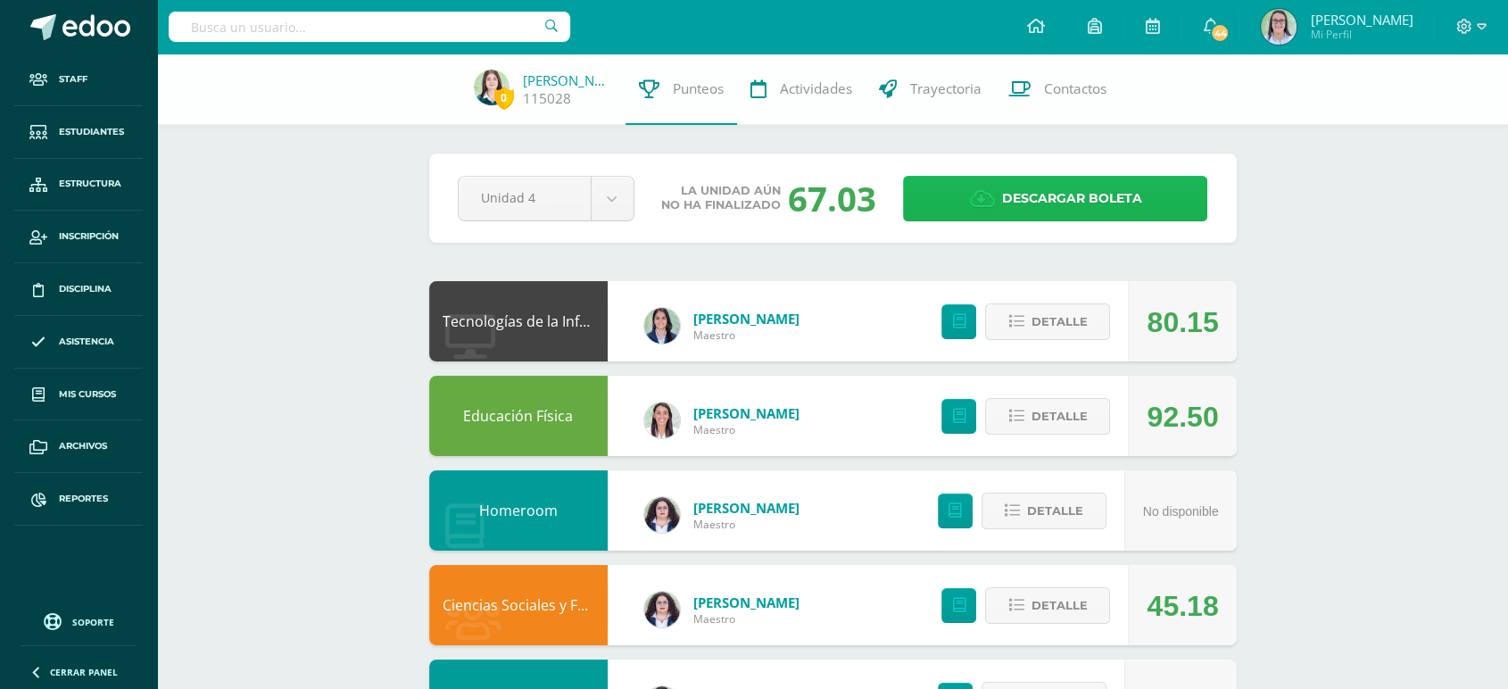
click at [1071, 199] on span "Descargar boleta" at bounding box center [1071, 199] width 140 height 44
click at [245, 37] on input "text" at bounding box center [370, 27] width 402 height 30
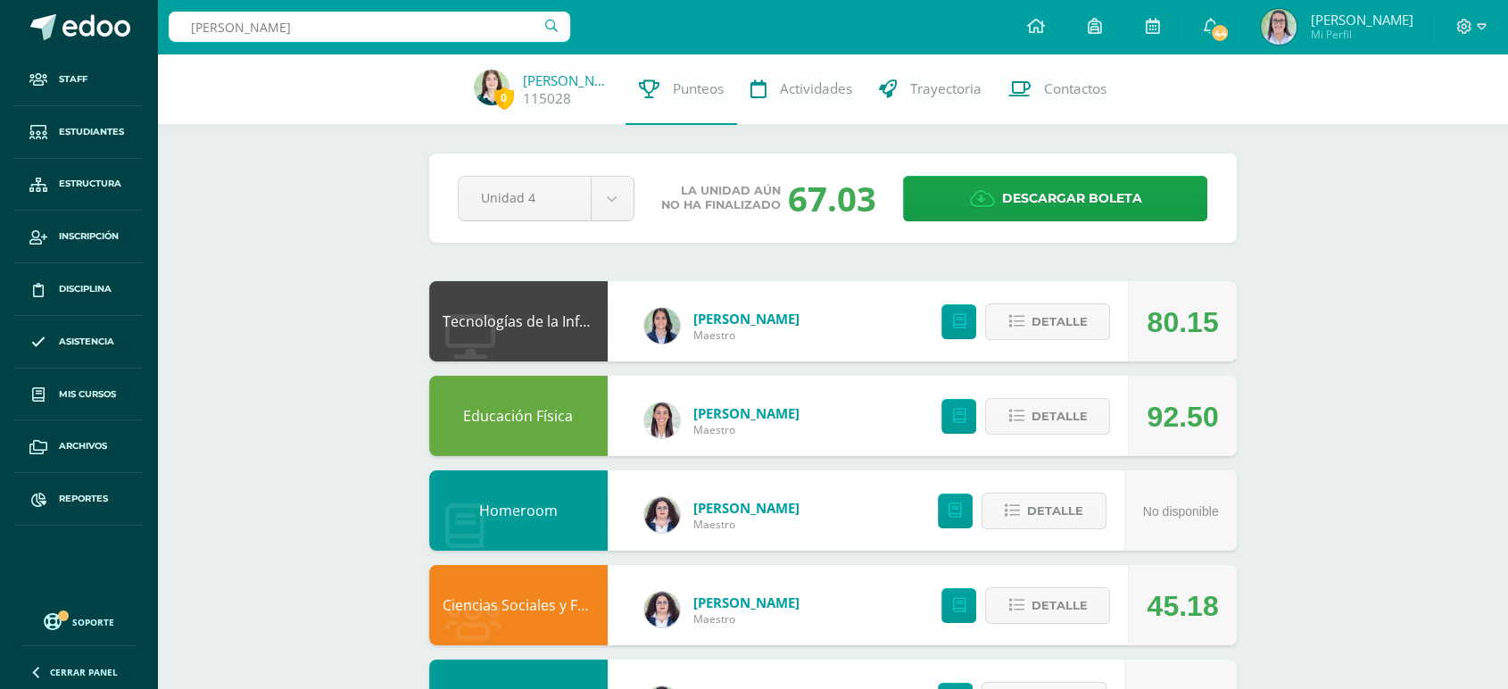
type input "hanna mora"
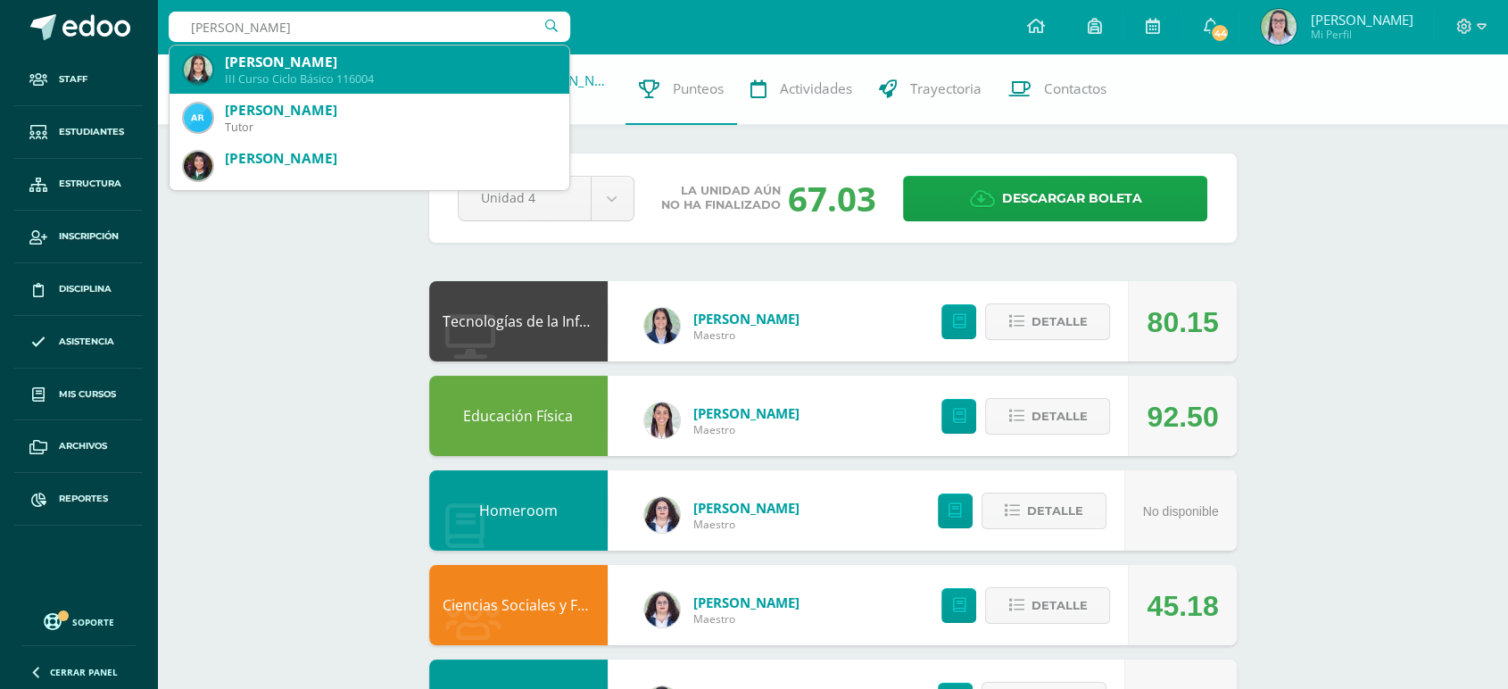
click at [264, 66] on div "Hanna Isabela Morales López" at bounding box center [390, 62] width 330 height 19
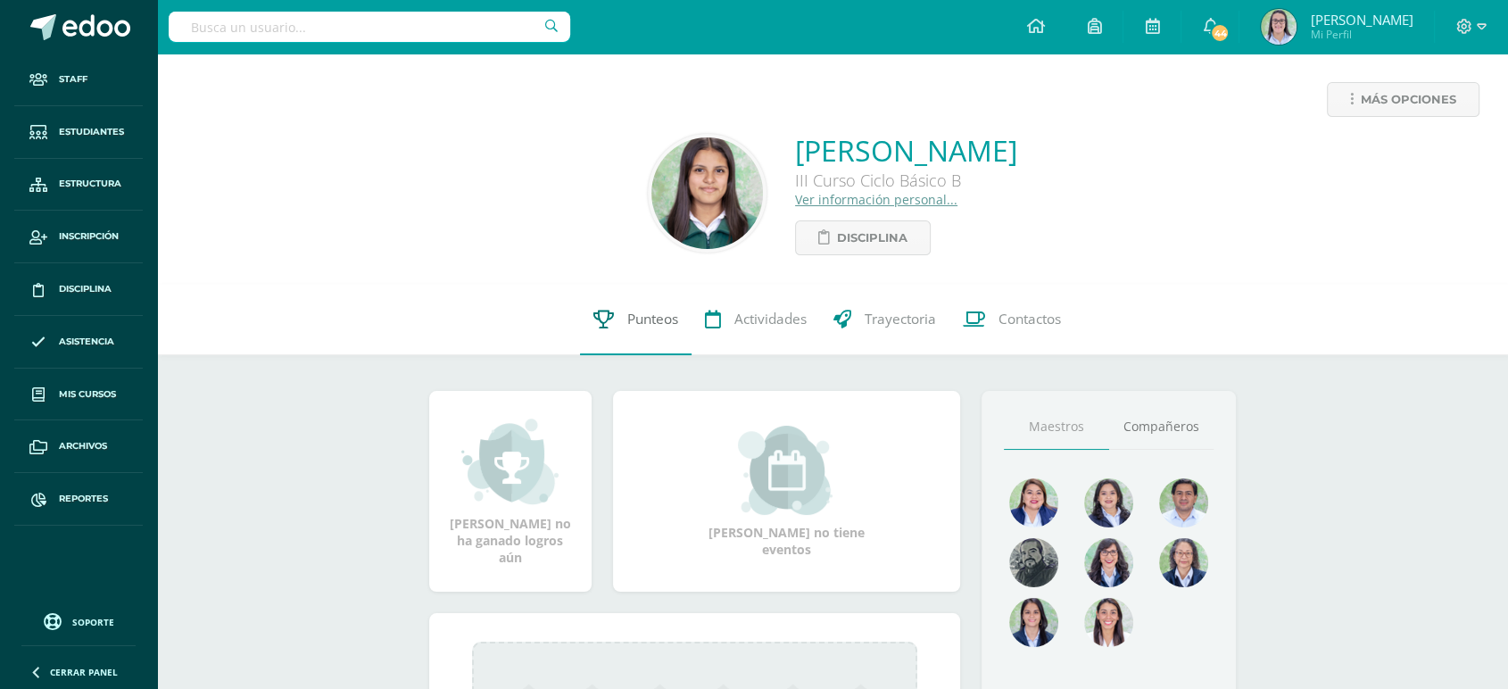
click at [640, 296] on link "Punteos" at bounding box center [636, 319] width 112 height 71
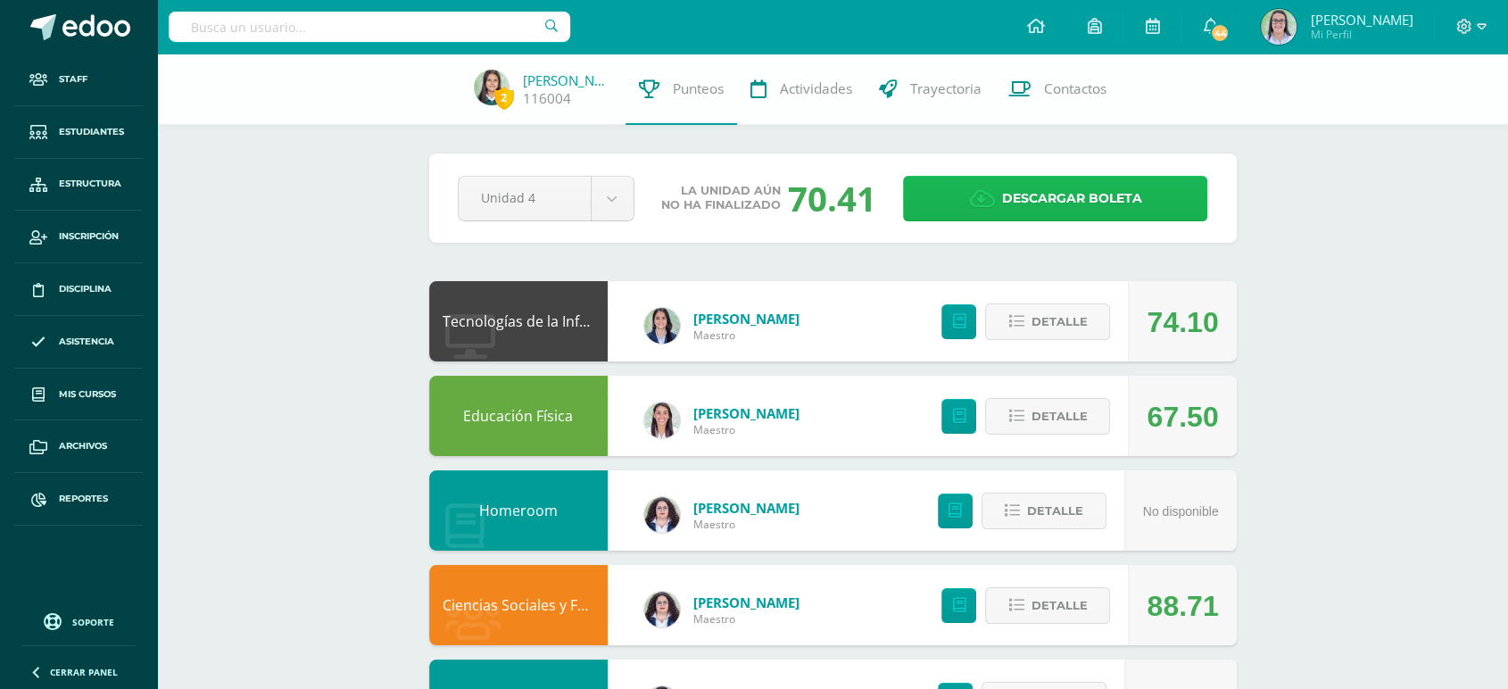
click at [1132, 207] on span "Descargar boleta" at bounding box center [1071, 199] width 140 height 44
click at [303, 27] on input "text" at bounding box center [370, 27] width 402 height 30
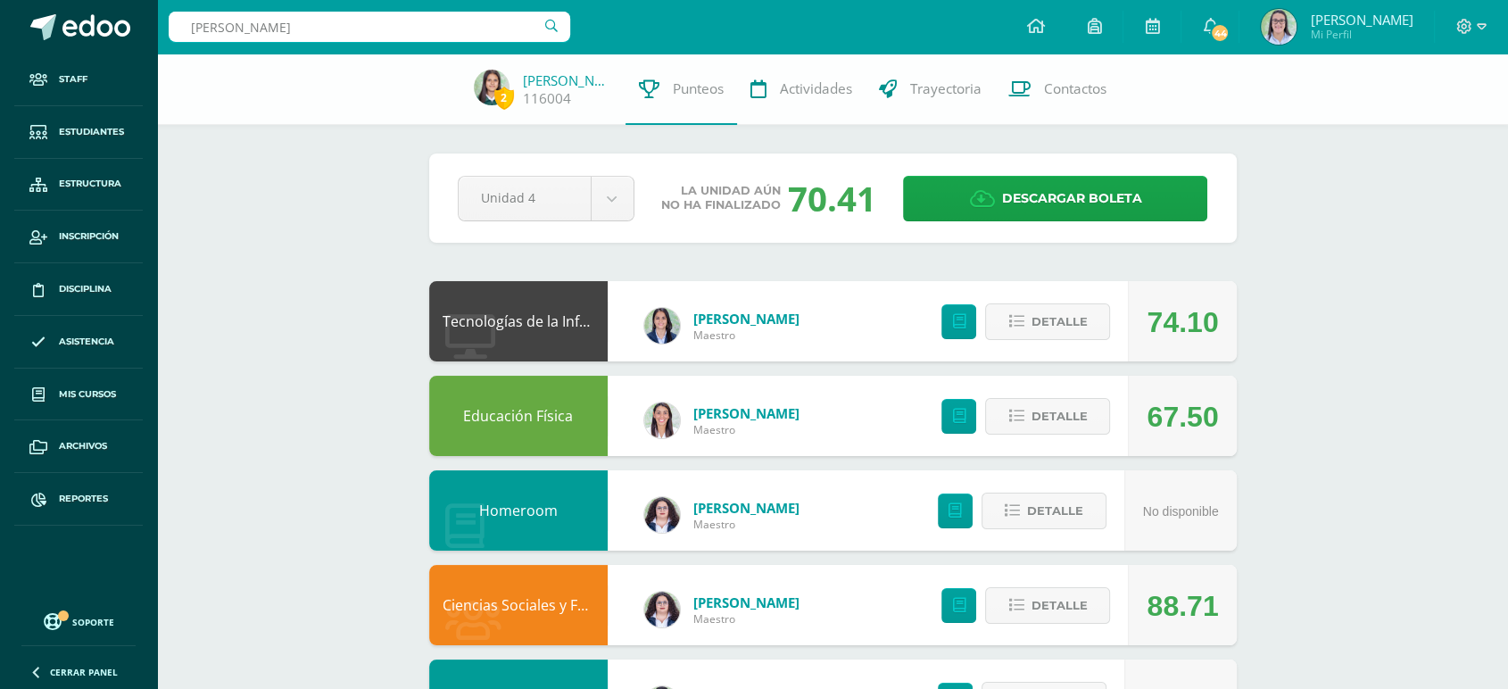
type input "marcela brione"
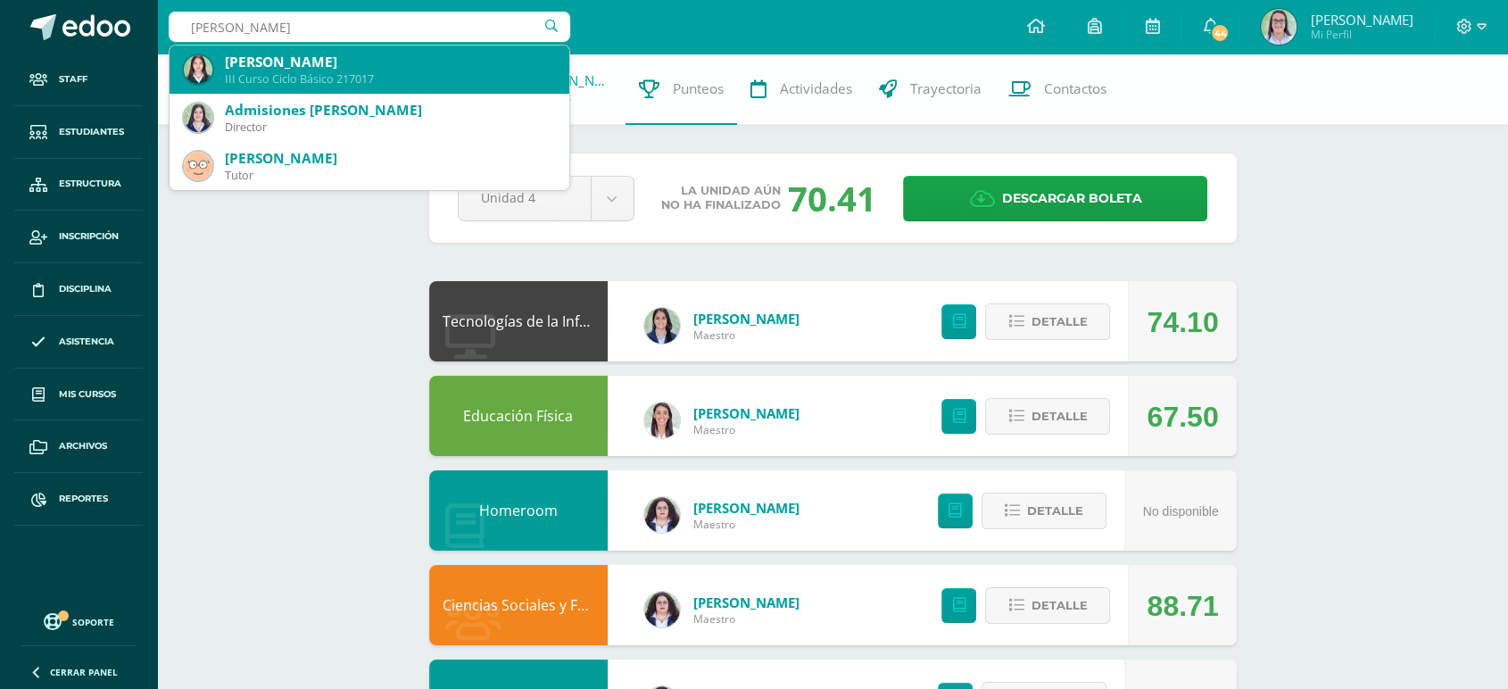
click at [459, 75] on div "III Curso Ciclo Básico 217017" at bounding box center [390, 78] width 330 height 15
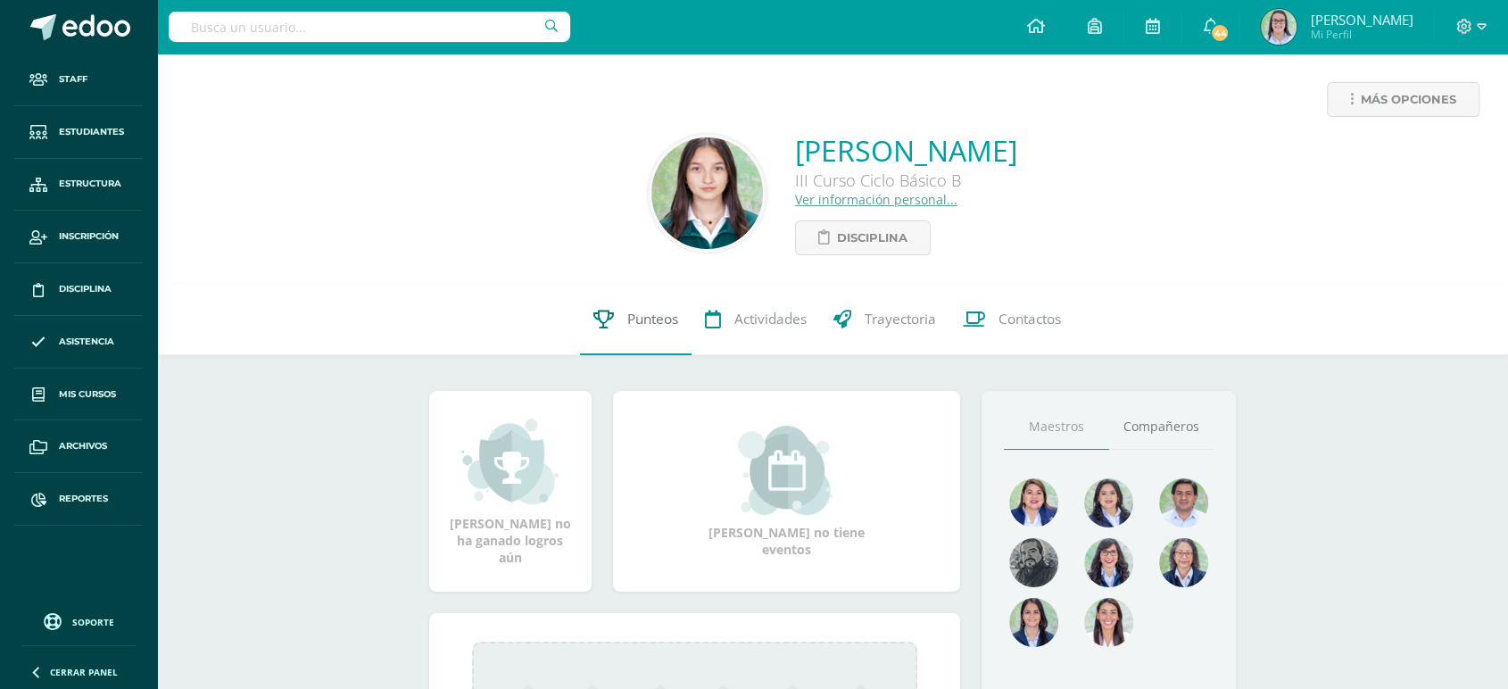
click at [602, 336] on link "Punteos" at bounding box center [636, 319] width 112 height 71
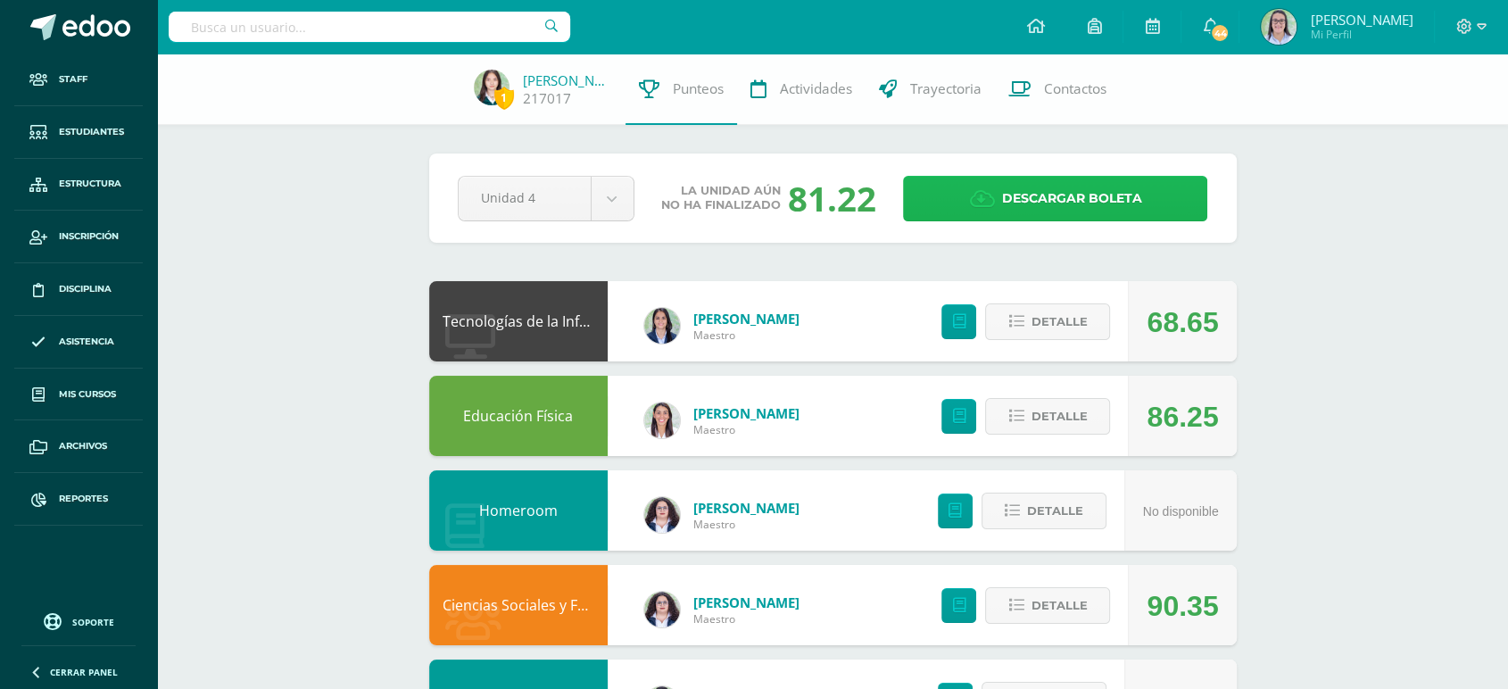
click at [1064, 187] on span "Descargar boleta" at bounding box center [1071, 199] width 140 height 44
click at [380, 24] on input "text" at bounding box center [370, 27] width 402 height 30
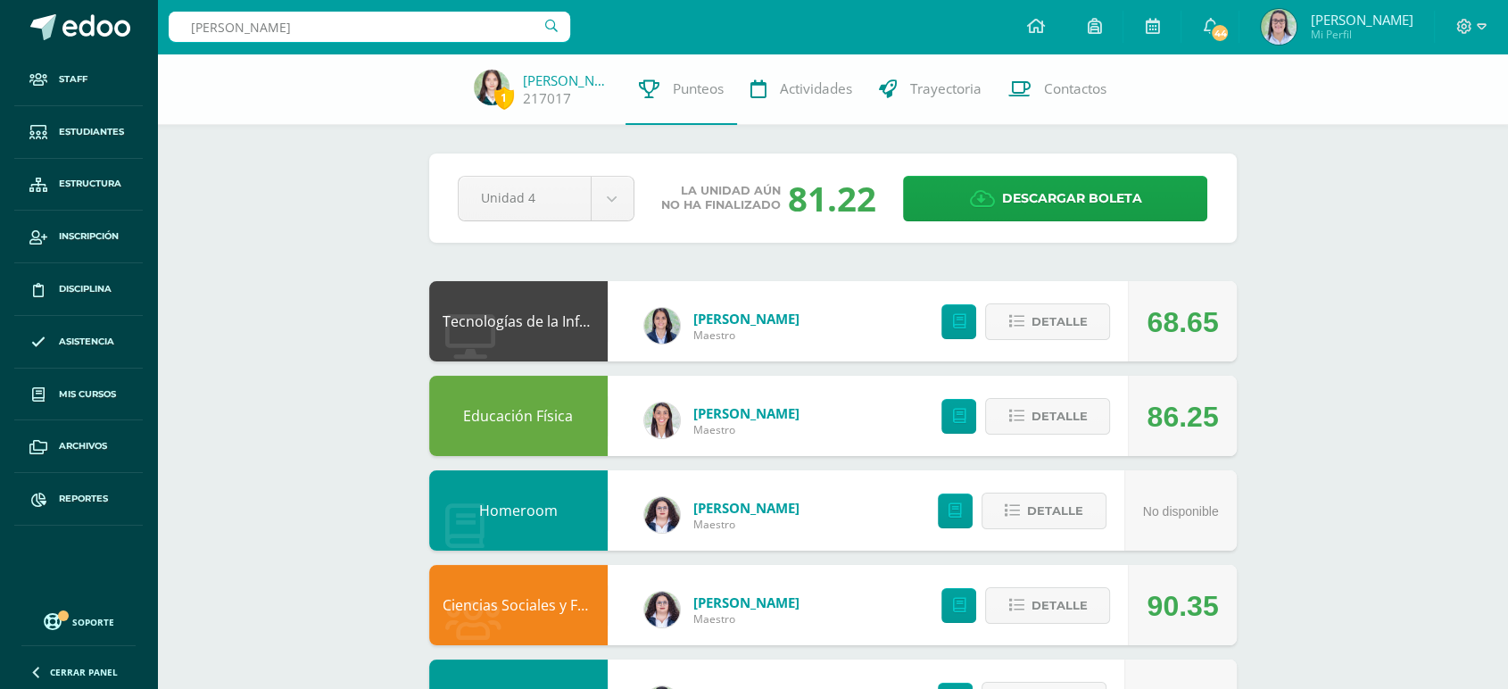
type input "nathalia lópe"
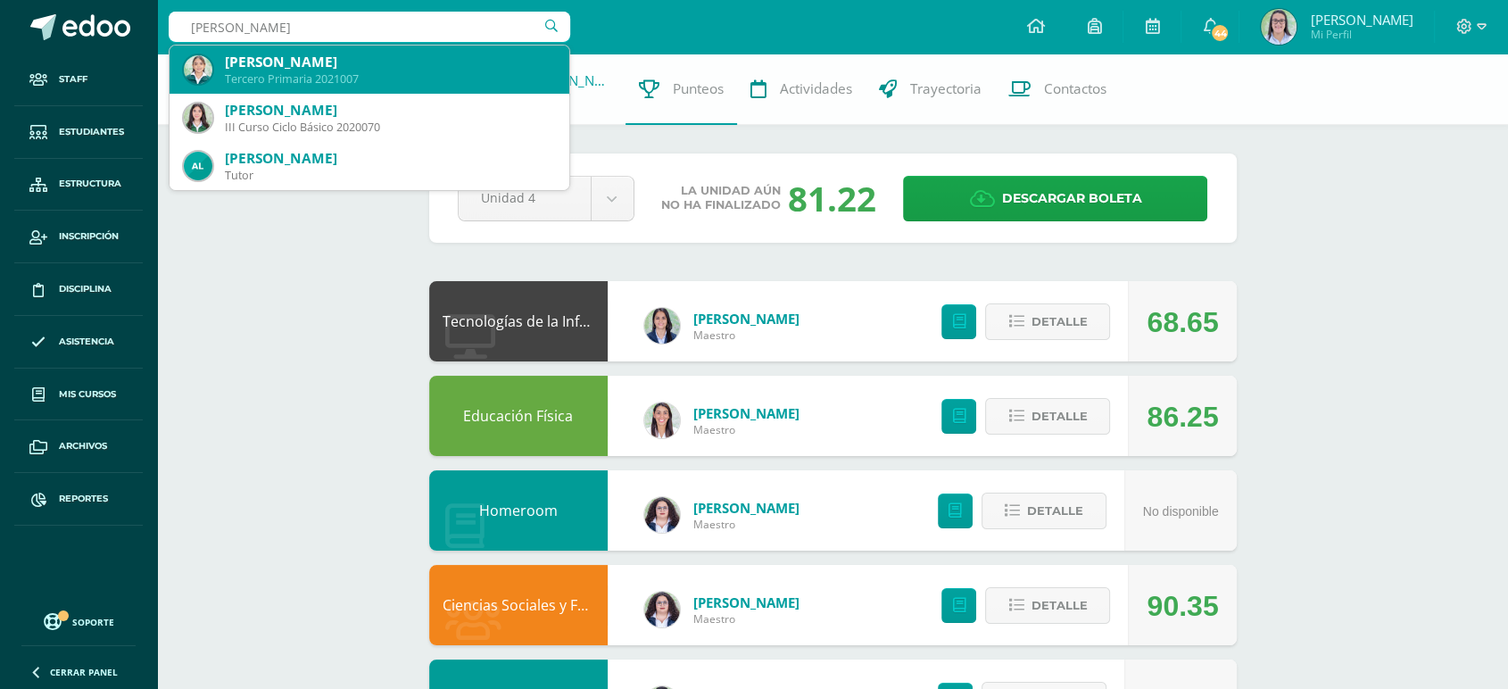
click at [344, 79] on div "Tercero Primaria 2021007" at bounding box center [390, 78] width 330 height 15
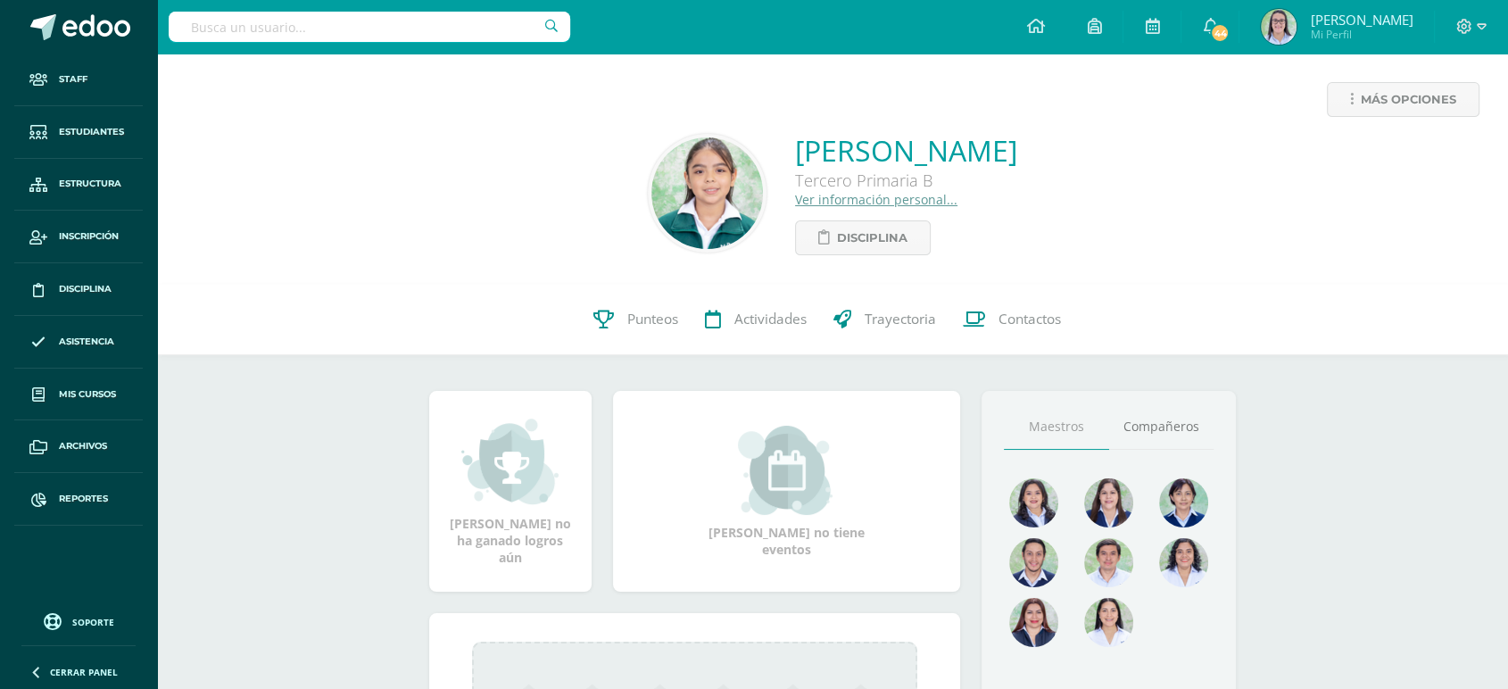
click at [357, 27] on input "text" at bounding box center [370, 27] width 402 height 30
type input "[PERSON_NAME]"
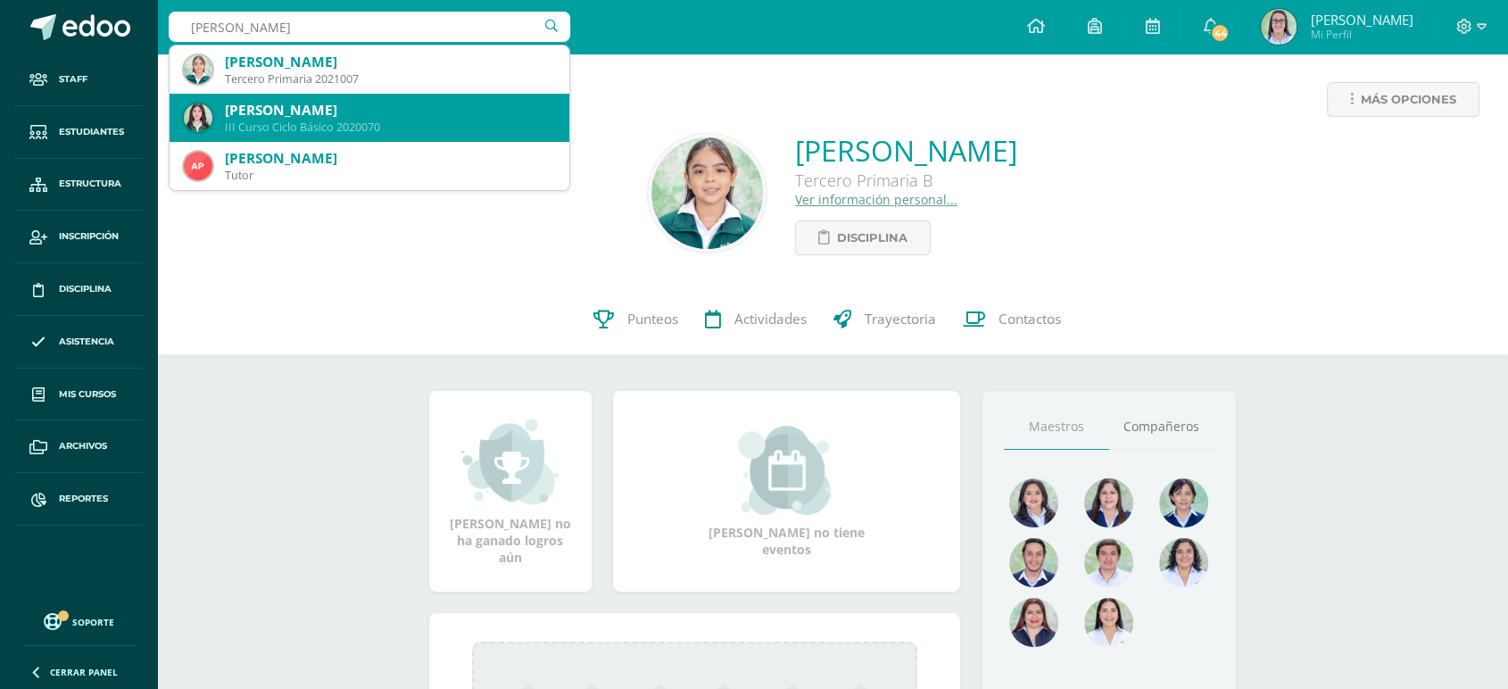
click at [377, 114] on div "Nathalia Ximena López del Aguila" at bounding box center [390, 110] width 330 height 19
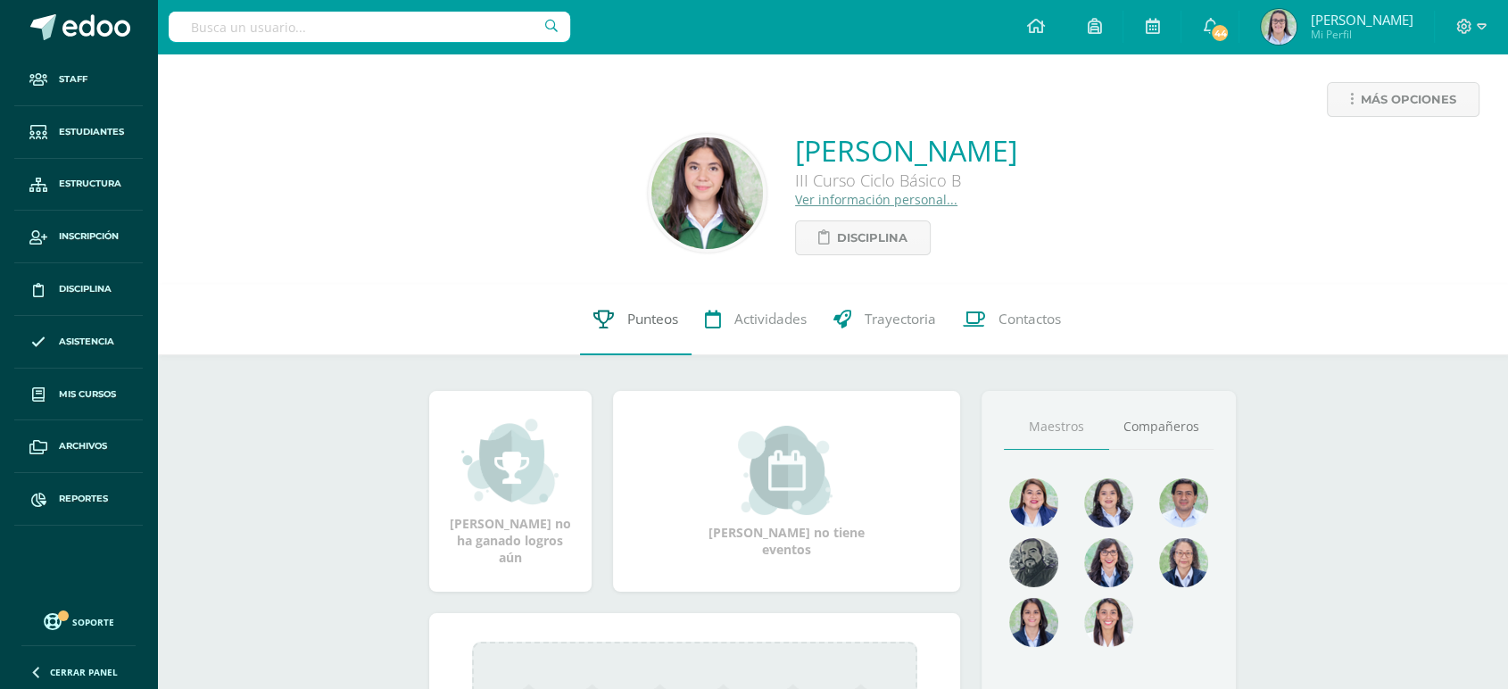
click at [619, 303] on link "Punteos" at bounding box center [636, 319] width 112 height 71
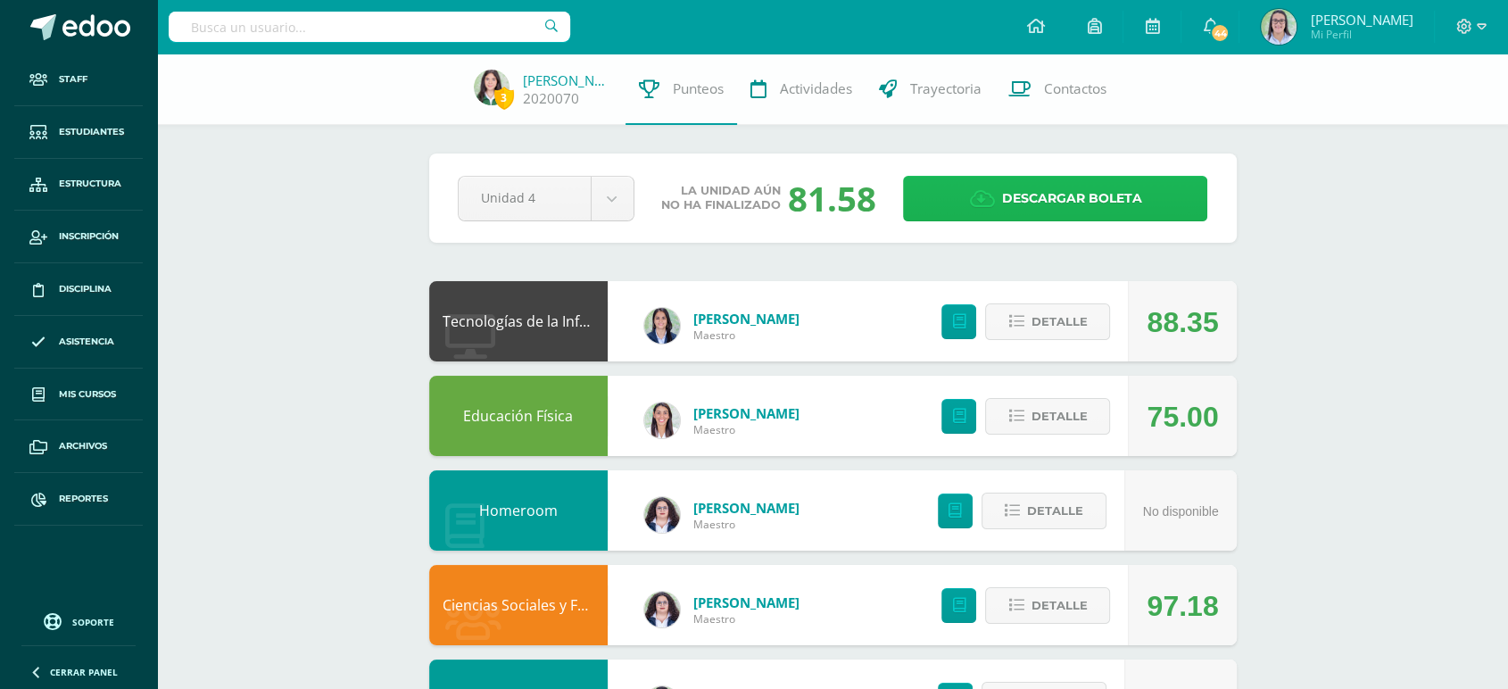
click at [1064, 210] on span "Descargar boleta" at bounding box center [1071, 199] width 140 height 44
click at [277, 23] on input "text" at bounding box center [370, 27] width 402 height 30
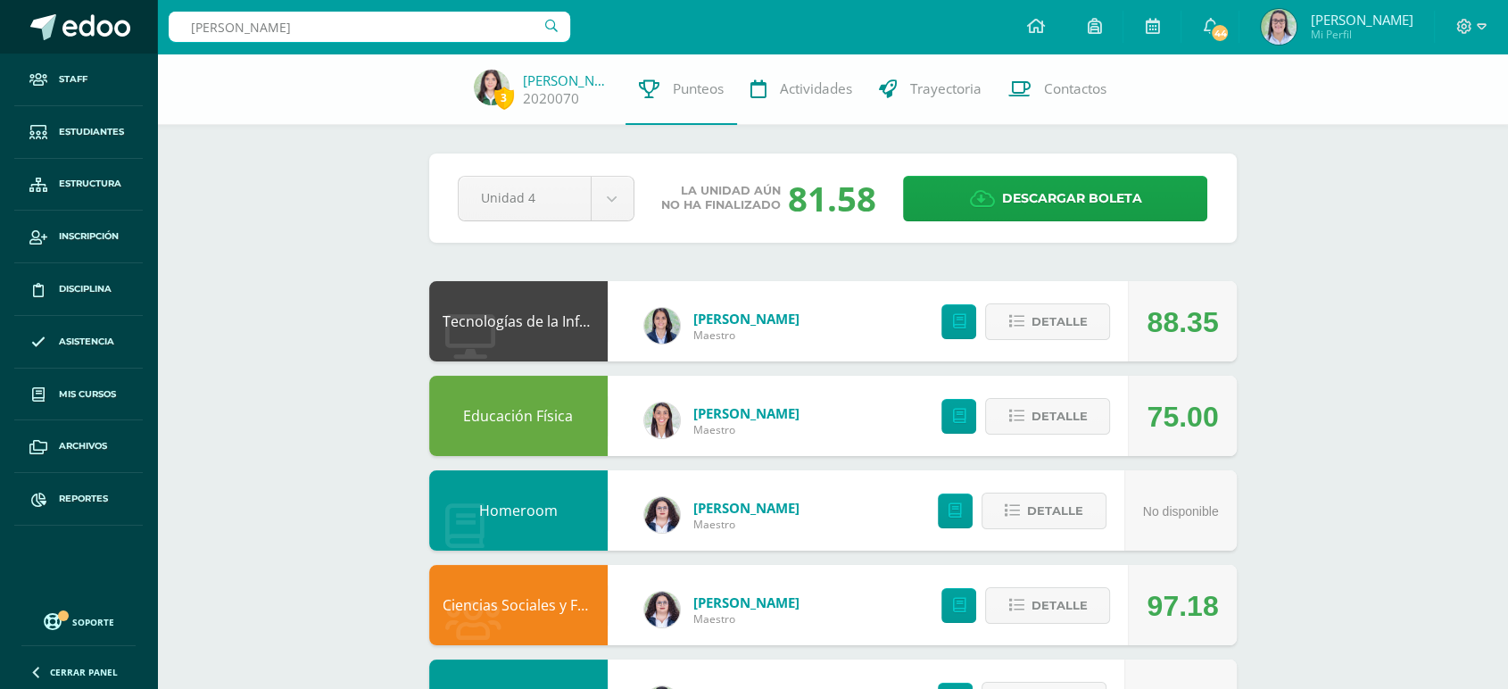
drag, startPoint x: 264, startPoint y: 22, endPoint x: 129, endPoint y: 29, distance: 135.8
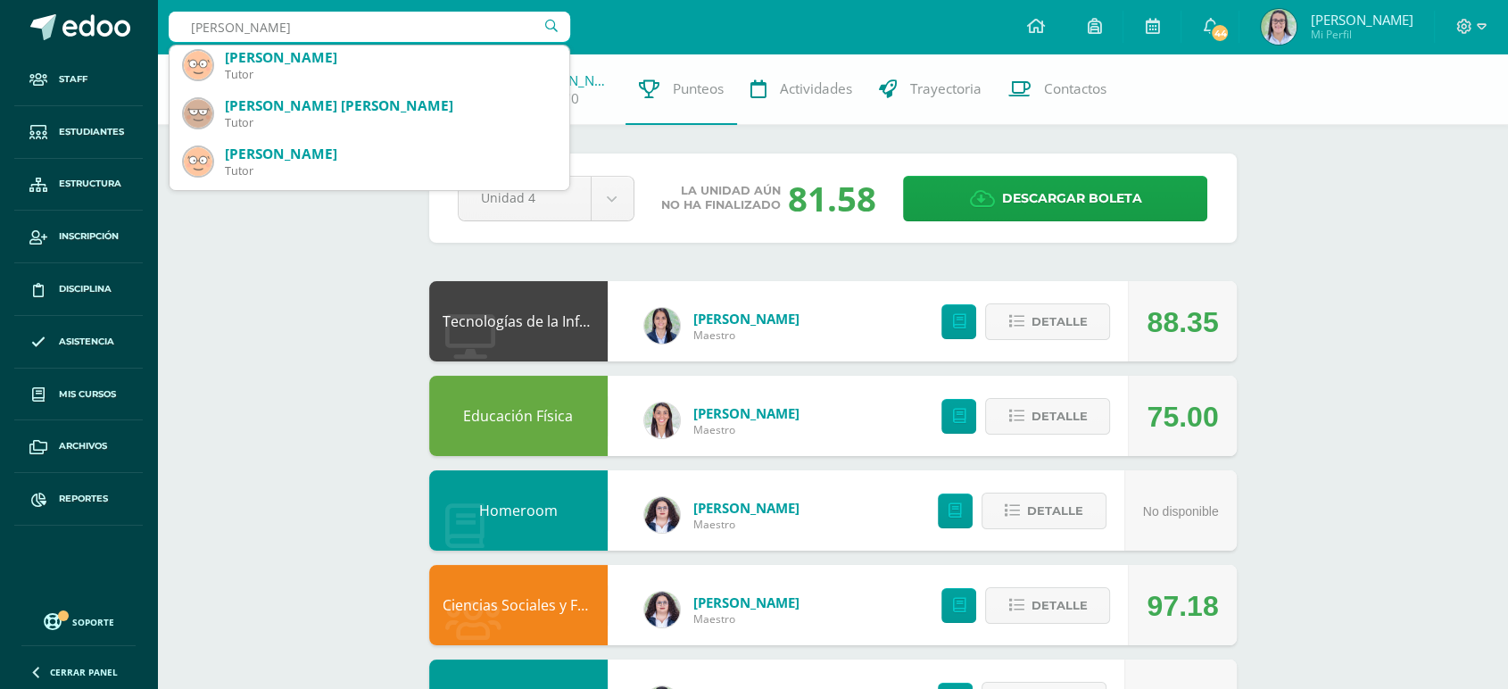
scroll to position [297, 0]
click at [212, 21] on input "daylin" at bounding box center [370, 27] width 402 height 30
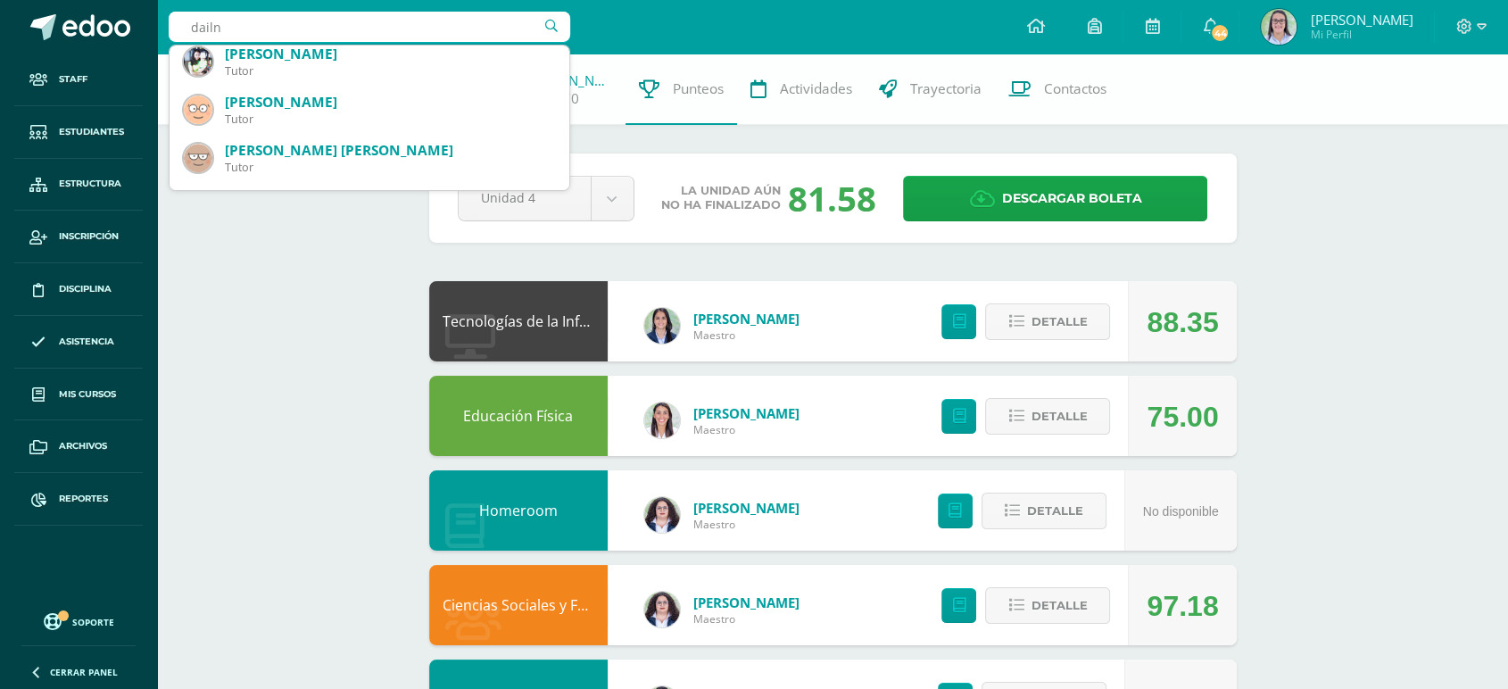
type input "dailyn"
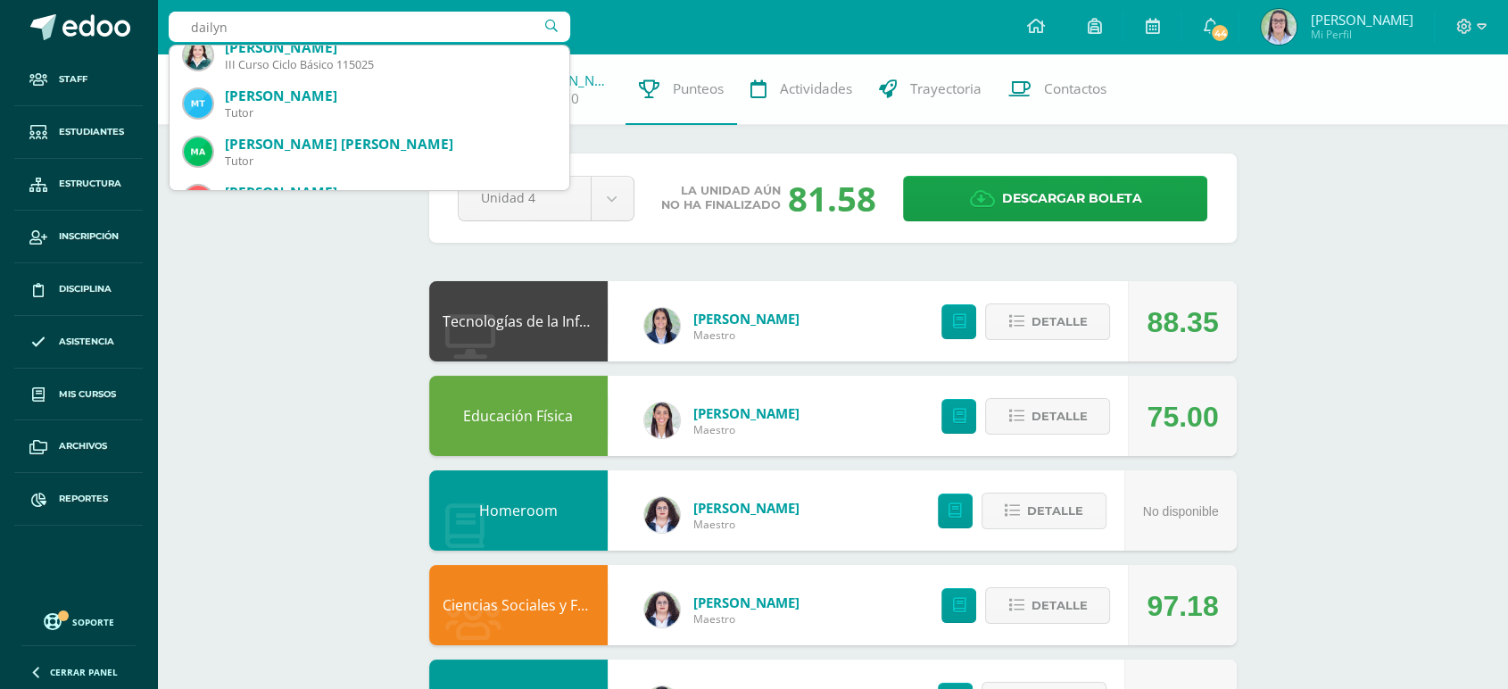
scroll to position [0, 0]
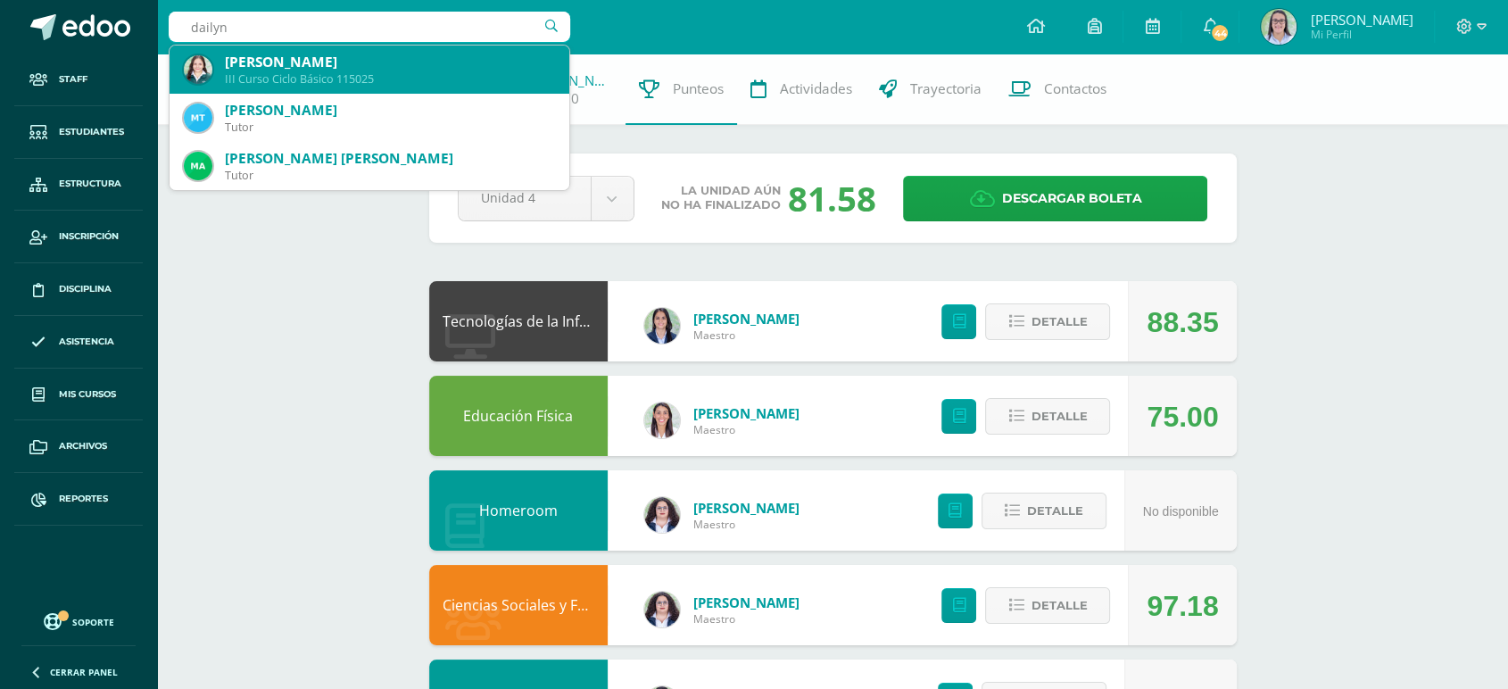
click at [301, 58] on div "Dailyn Giselle de León Coro" at bounding box center [390, 62] width 330 height 19
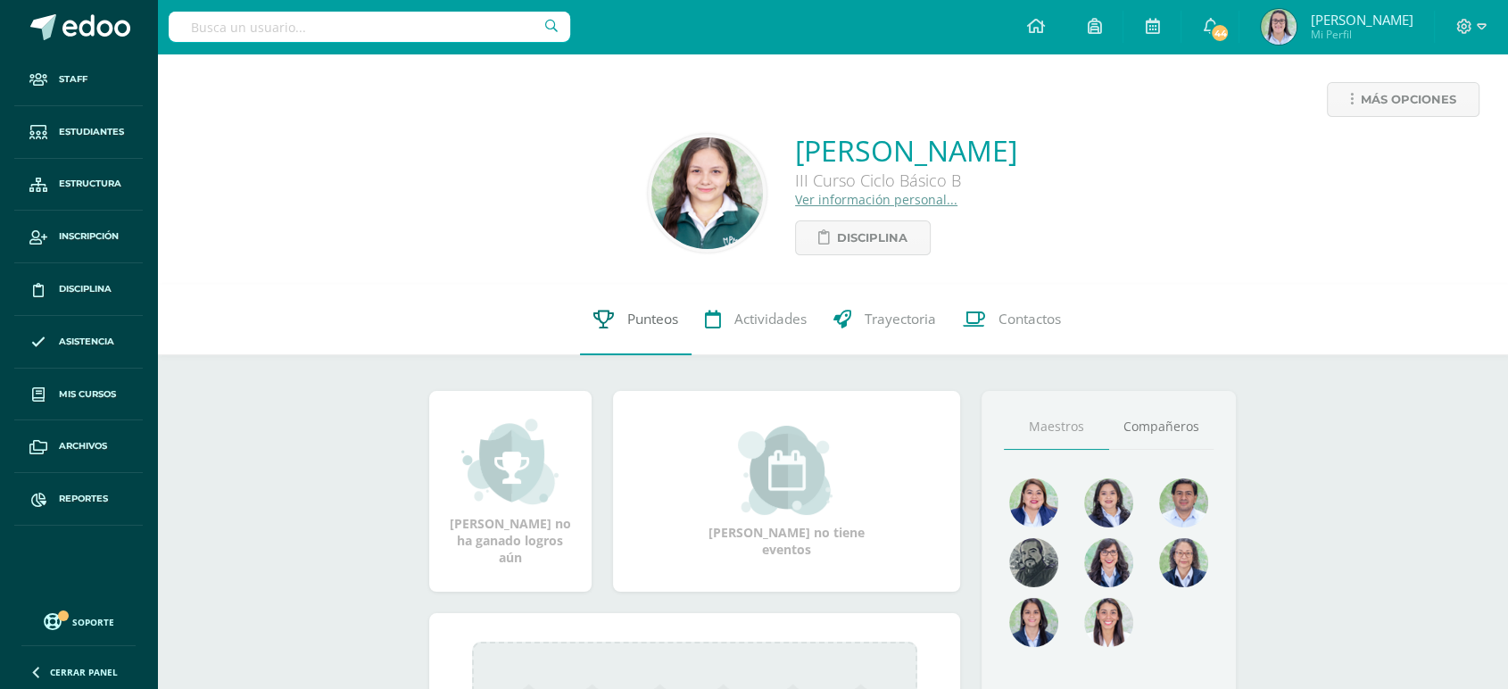
click at [619, 318] on link "Punteos" at bounding box center [636, 319] width 112 height 71
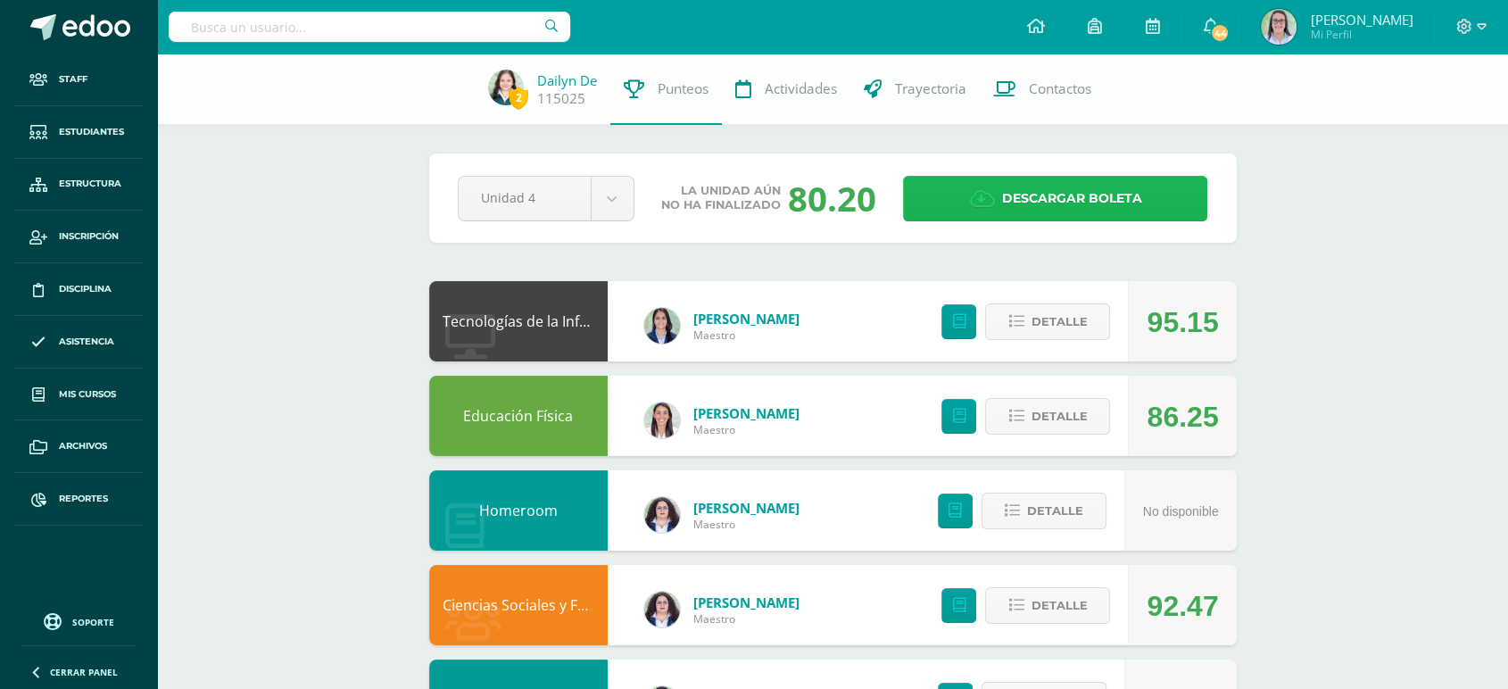
click at [994, 212] on link "Descargar boleta" at bounding box center [1055, 199] width 304 height 46
click at [220, 21] on input "text" at bounding box center [370, 27] width 402 height 30
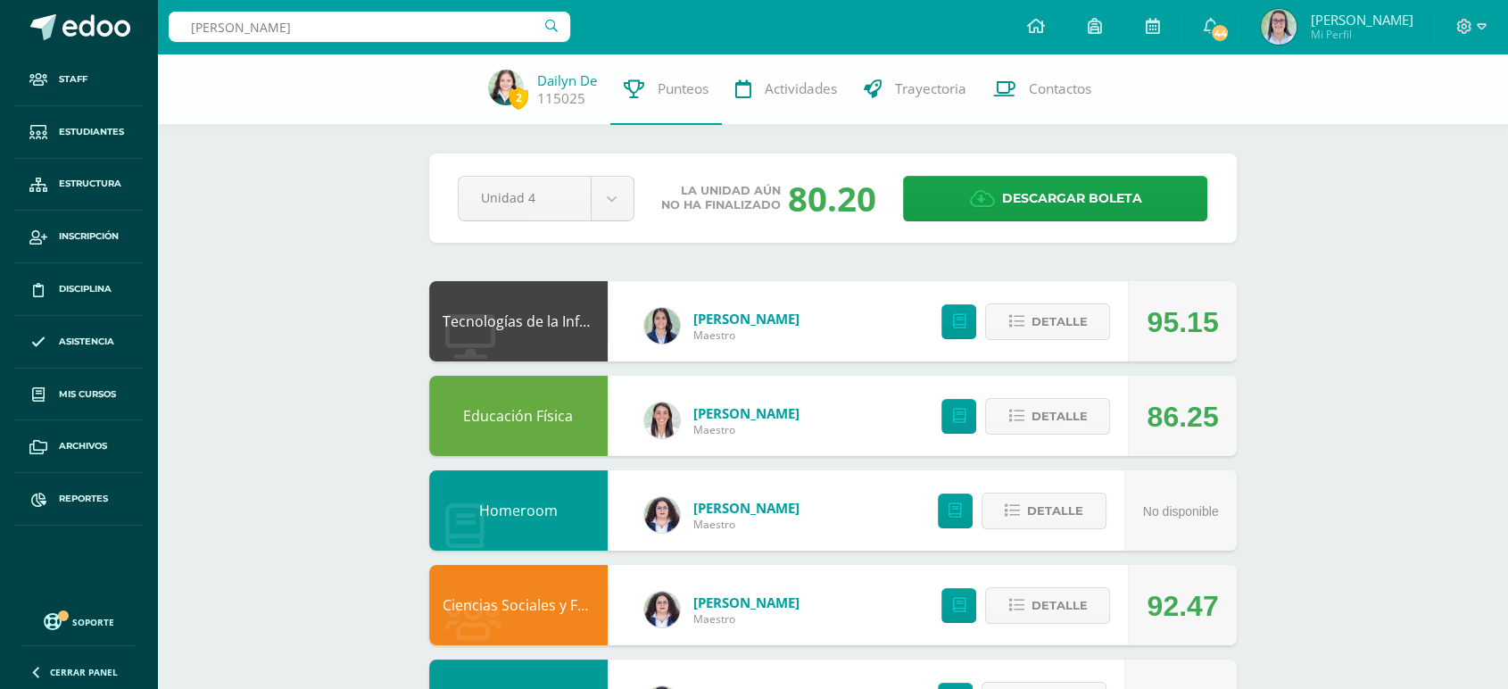
type input "[PERSON_NAME]"
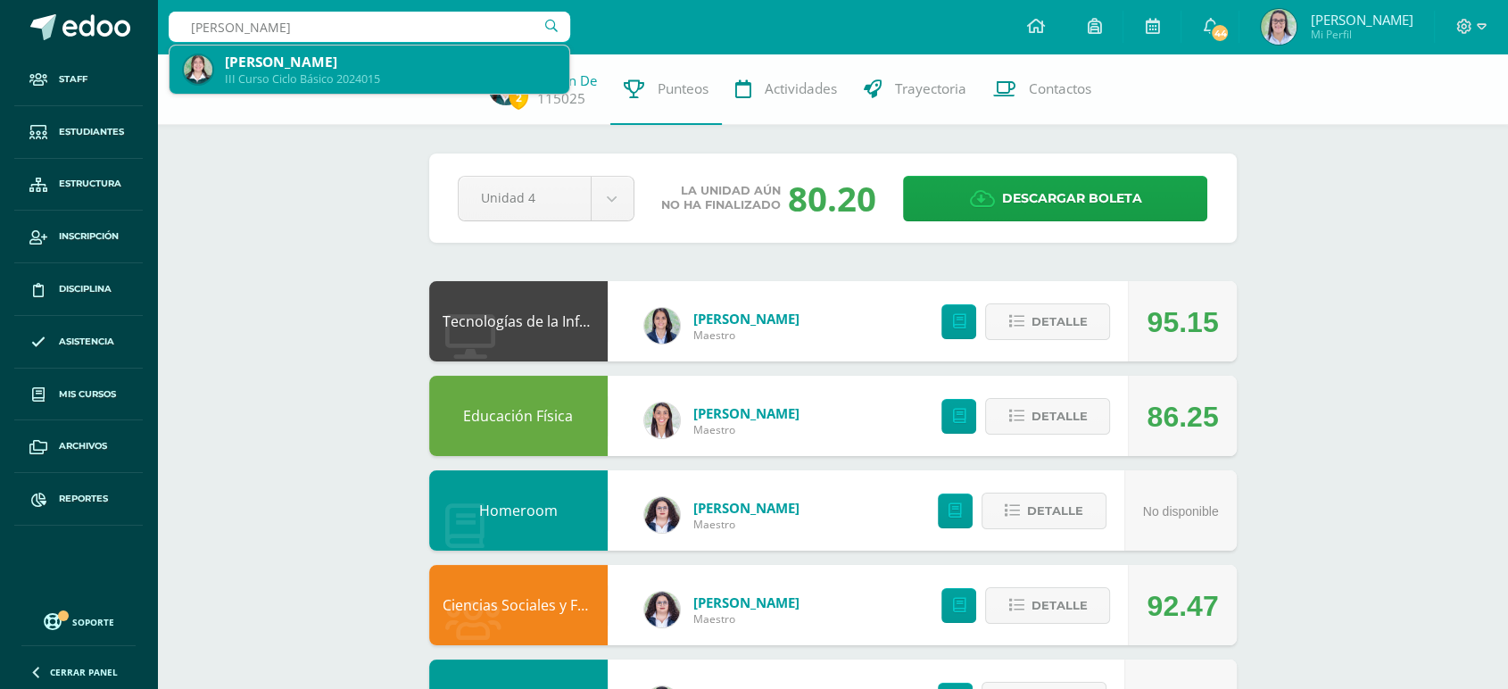
click at [243, 62] on div "[PERSON_NAME]" at bounding box center [390, 62] width 330 height 19
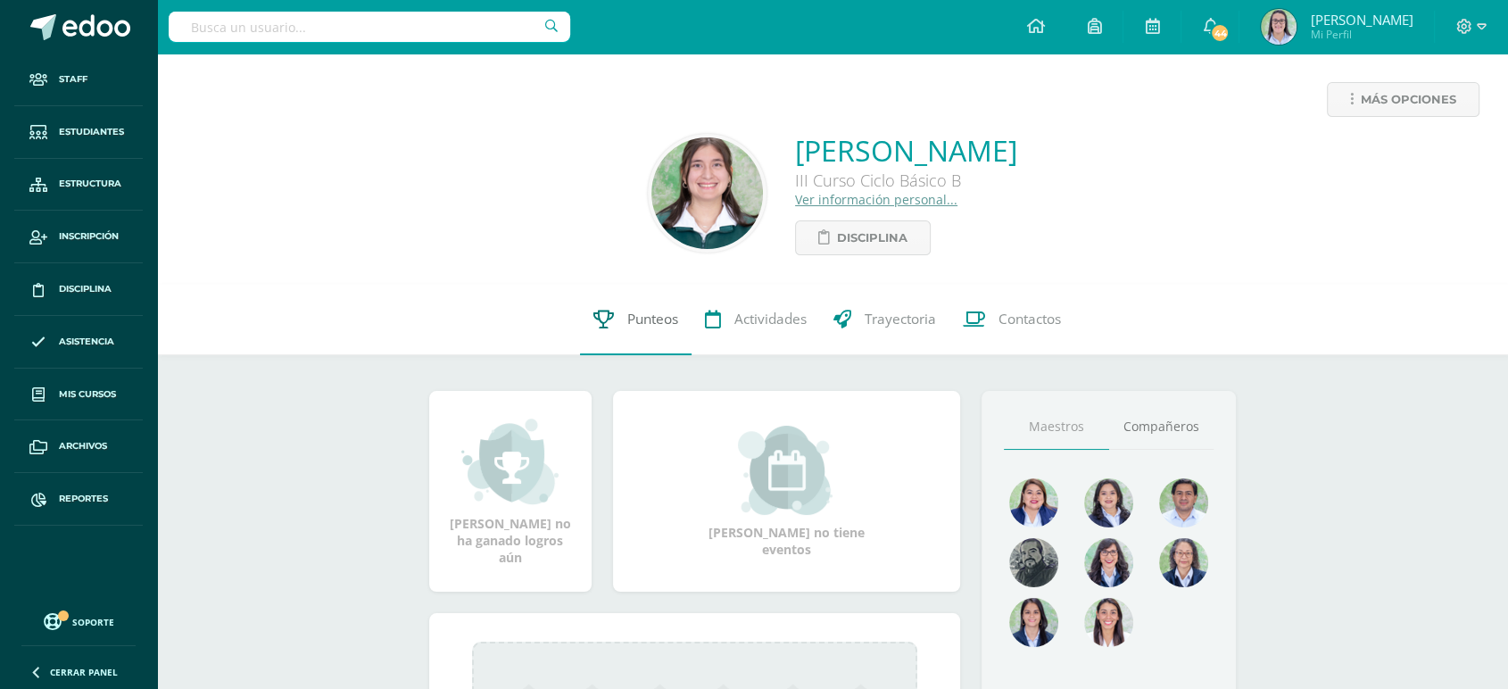
click at [602, 320] on icon at bounding box center [603, 319] width 21 height 19
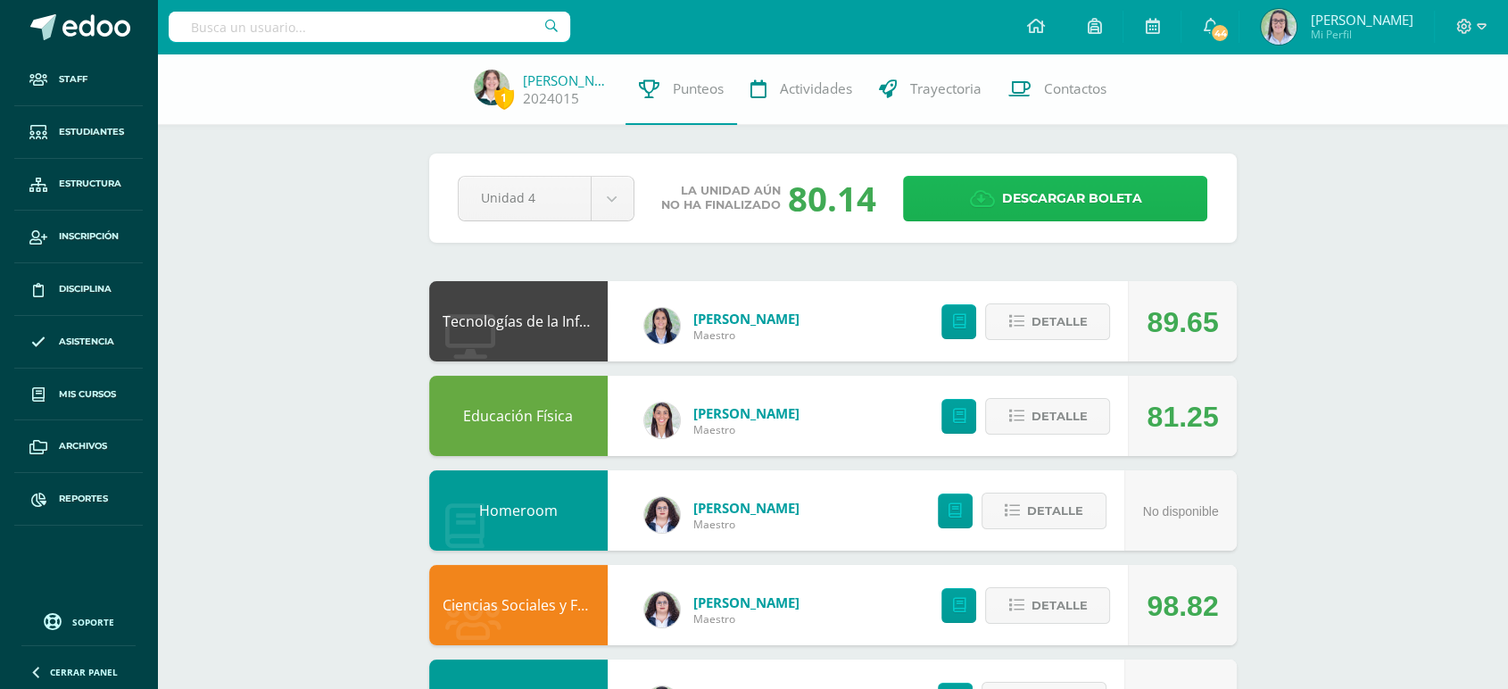
click at [982, 182] on link "Descargar boleta" at bounding box center [1055, 199] width 304 height 46
click at [414, 21] on input "text" at bounding box center [370, 27] width 402 height 30
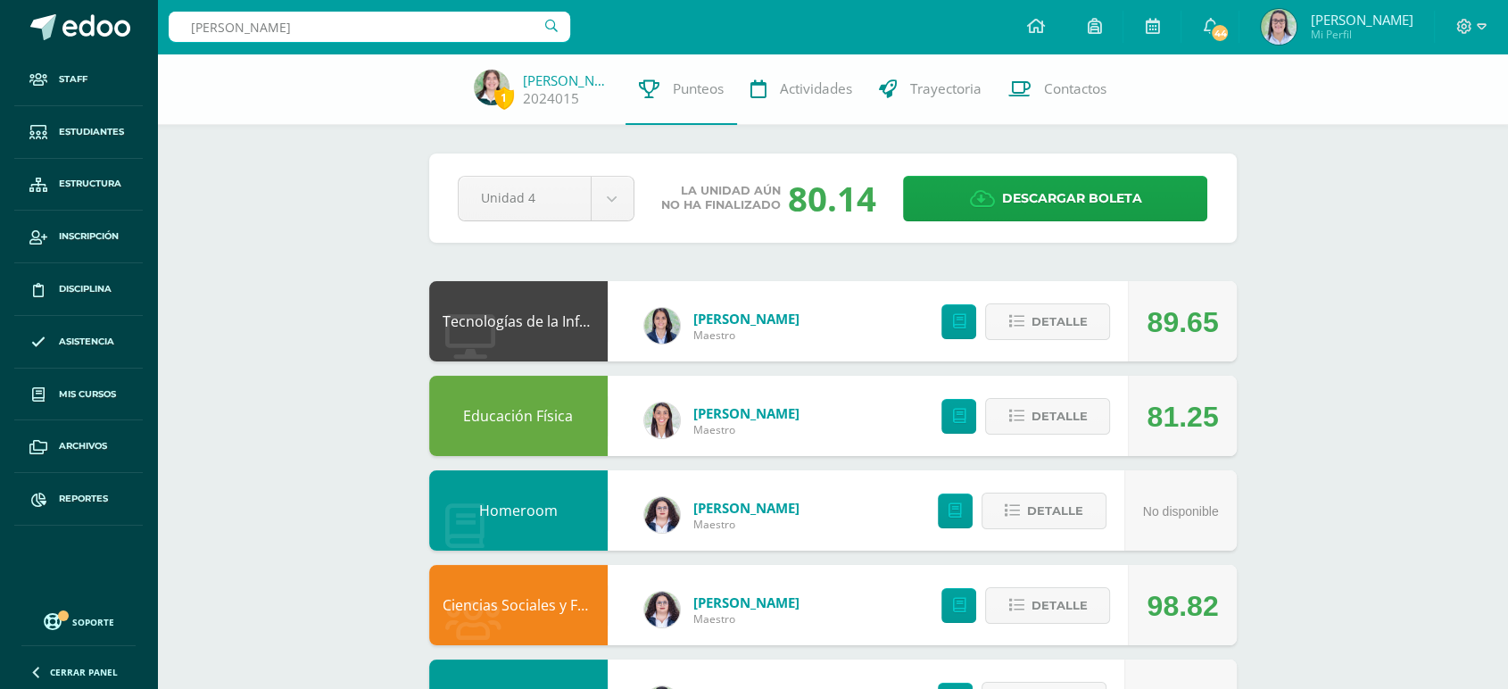
type input "natalia ramos"
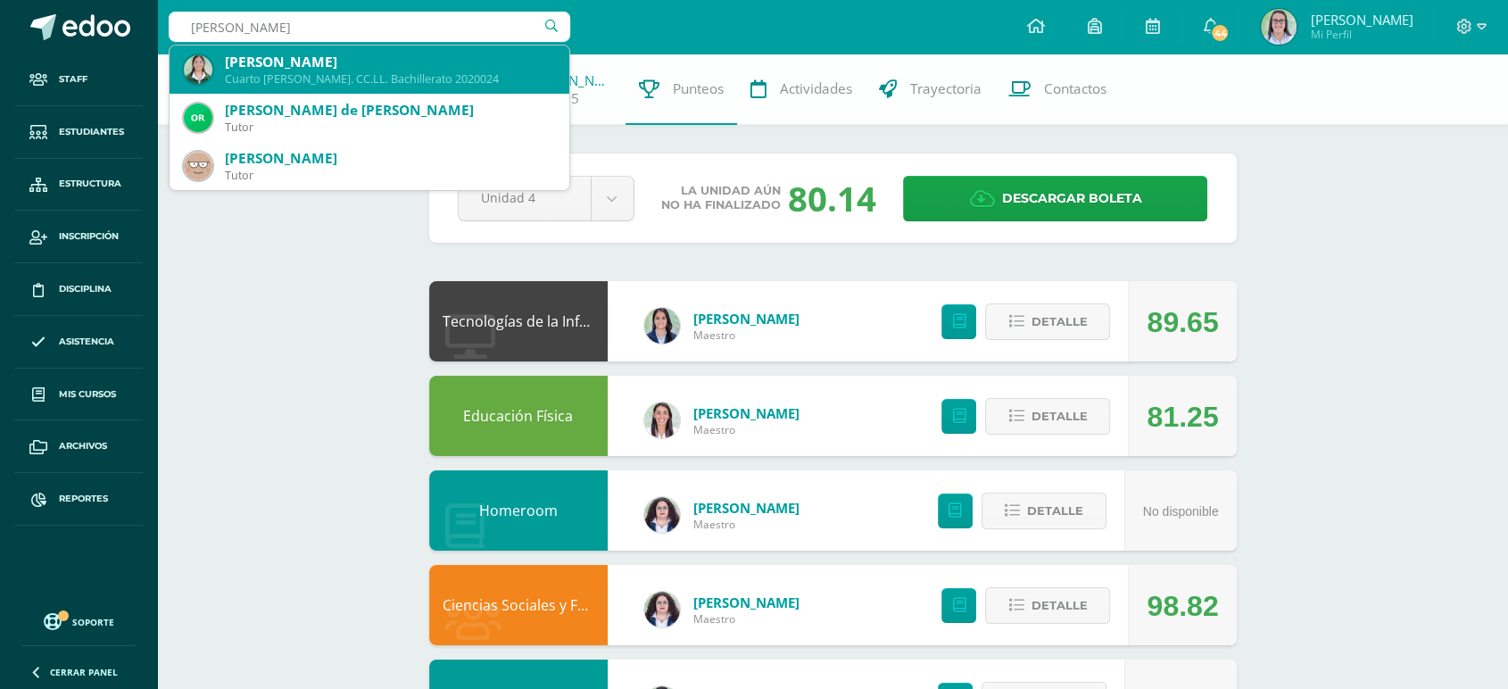
click at [412, 63] on div "María Natalia Ramos Rodas" at bounding box center [390, 62] width 330 height 19
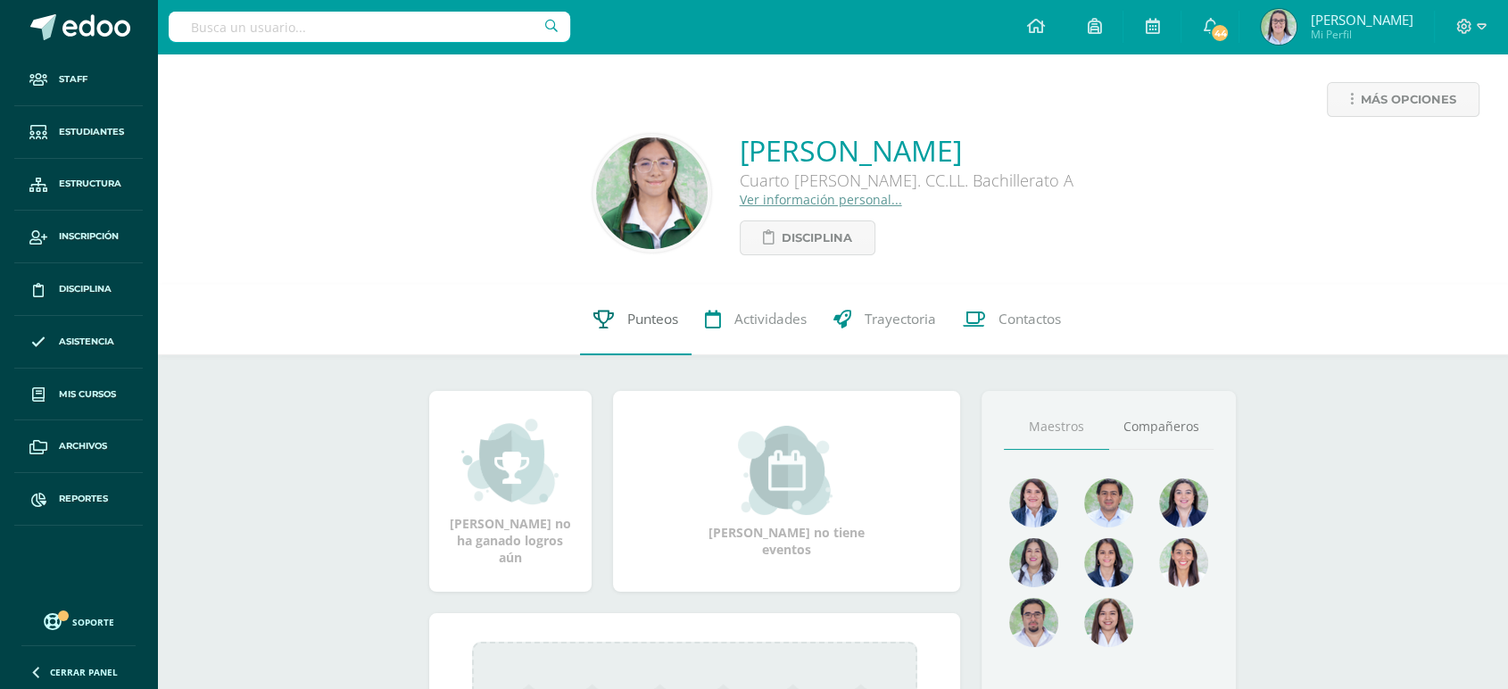
click at [589, 312] on link "Punteos" at bounding box center [636, 319] width 112 height 71
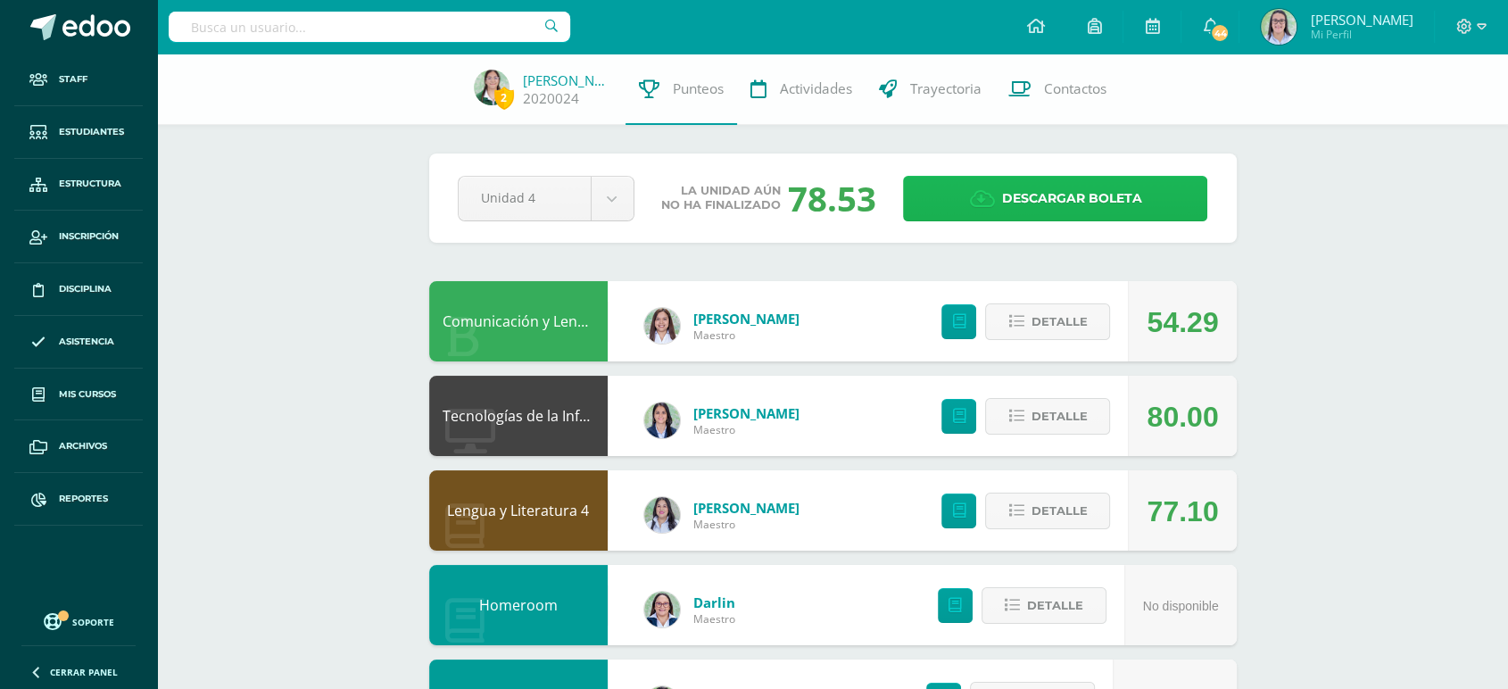
click at [942, 194] on link "Descargar boleta" at bounding box center [1055, 199] width 304 height 46
click at [374, 36] on input "text" at bounding box center [370, 27] width 402 height 30
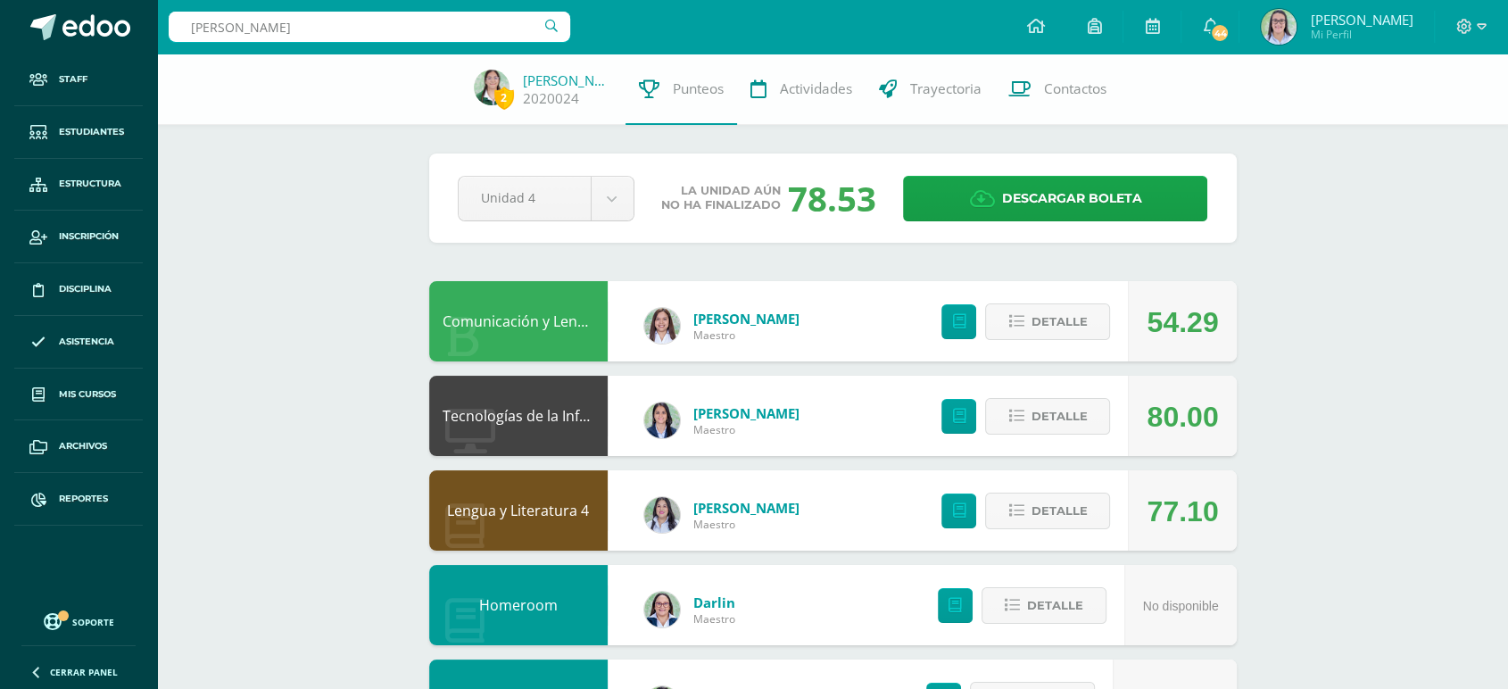
type input "elisa maria borr"
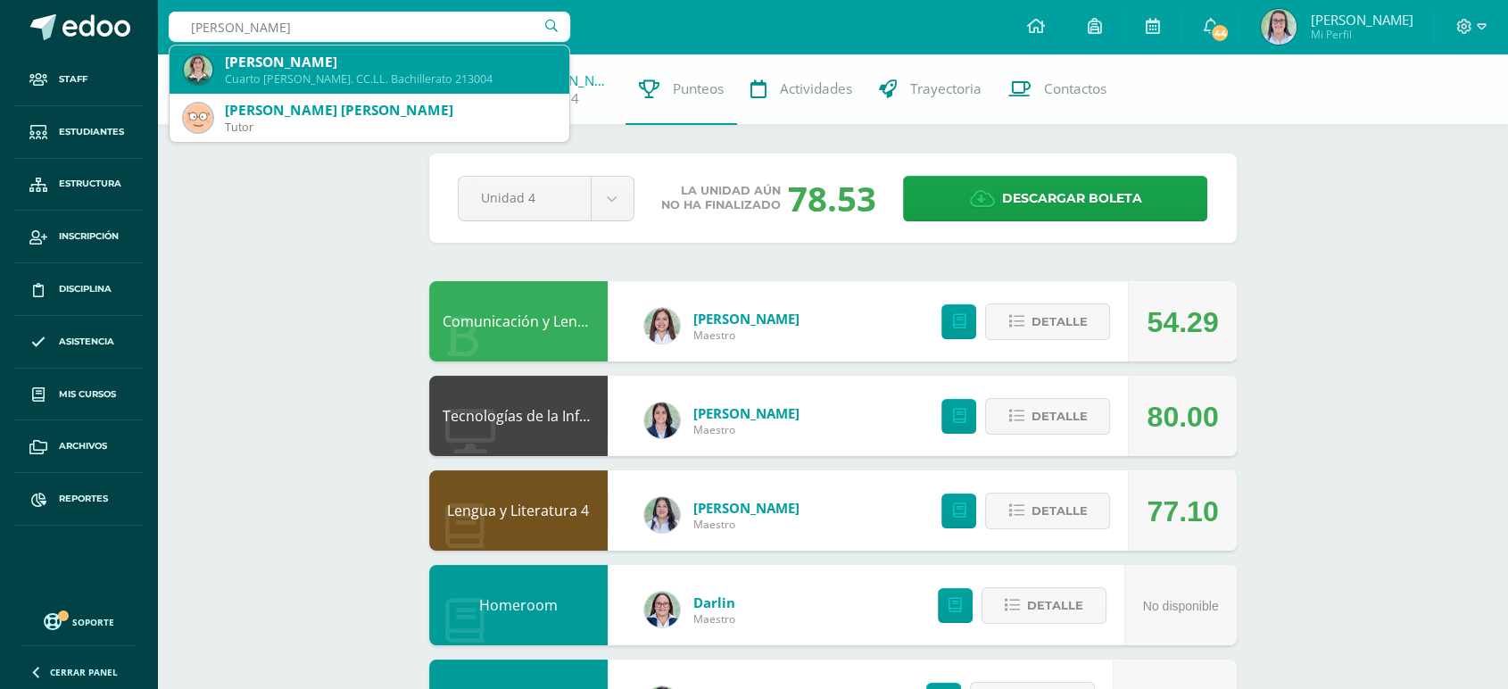
click at [339, 76] on div "Cuarto Bach. CC.LL. Bachillerato 213004" at bounding box center [390, 78] width 330 height 15
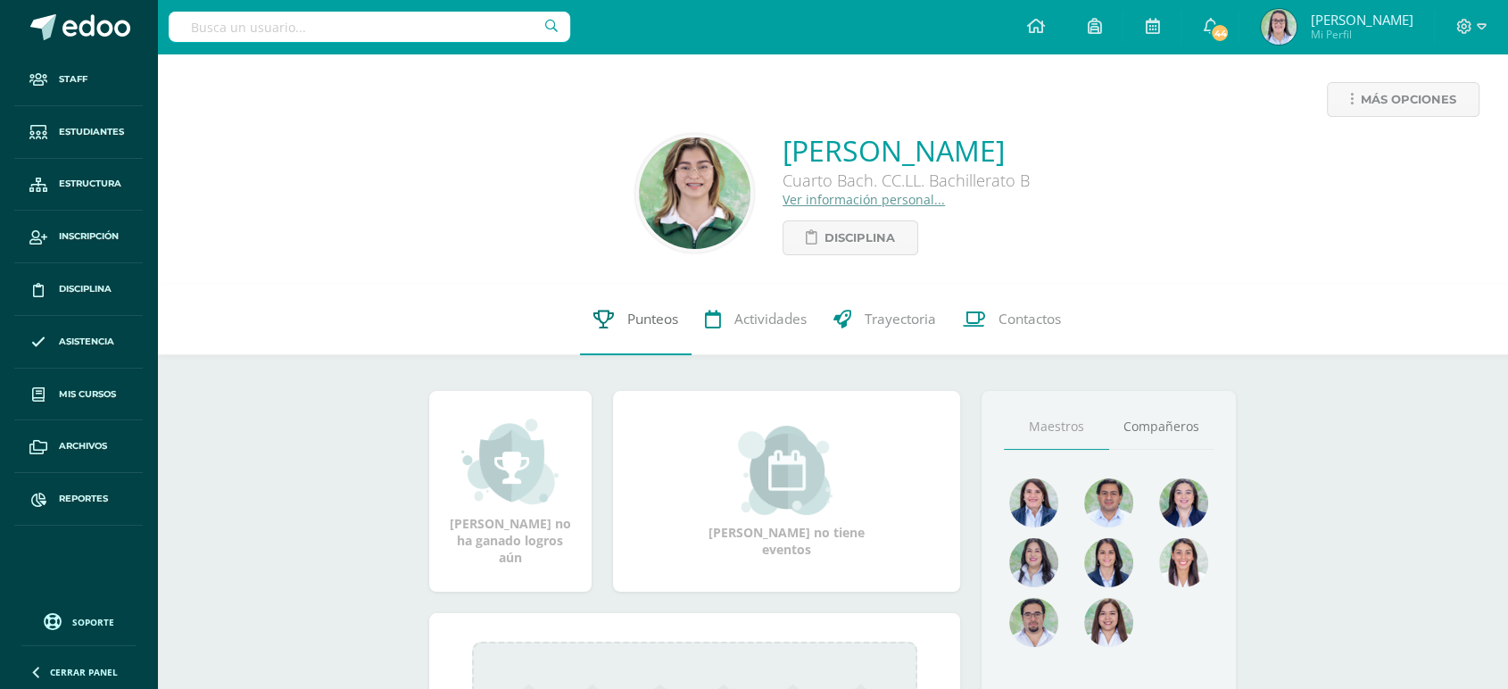
click at [627, 314] on span "Punteos" at bounding box center [652, 319] width 51 height 19
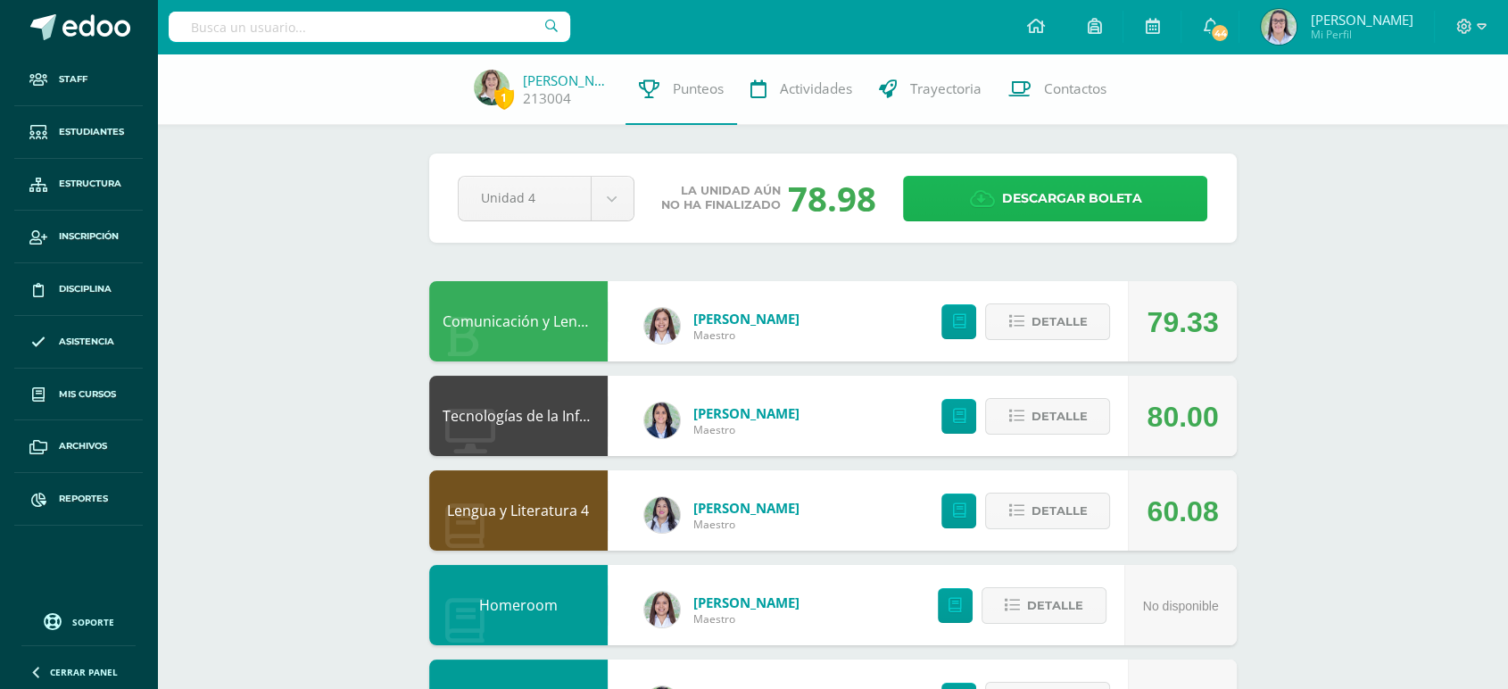
click at [983, 200] on icon at bounding box center [981, 199] width 25 height 20
click at [336, 33] on input "text" at bounding box center [370, 27] width 402 height 30
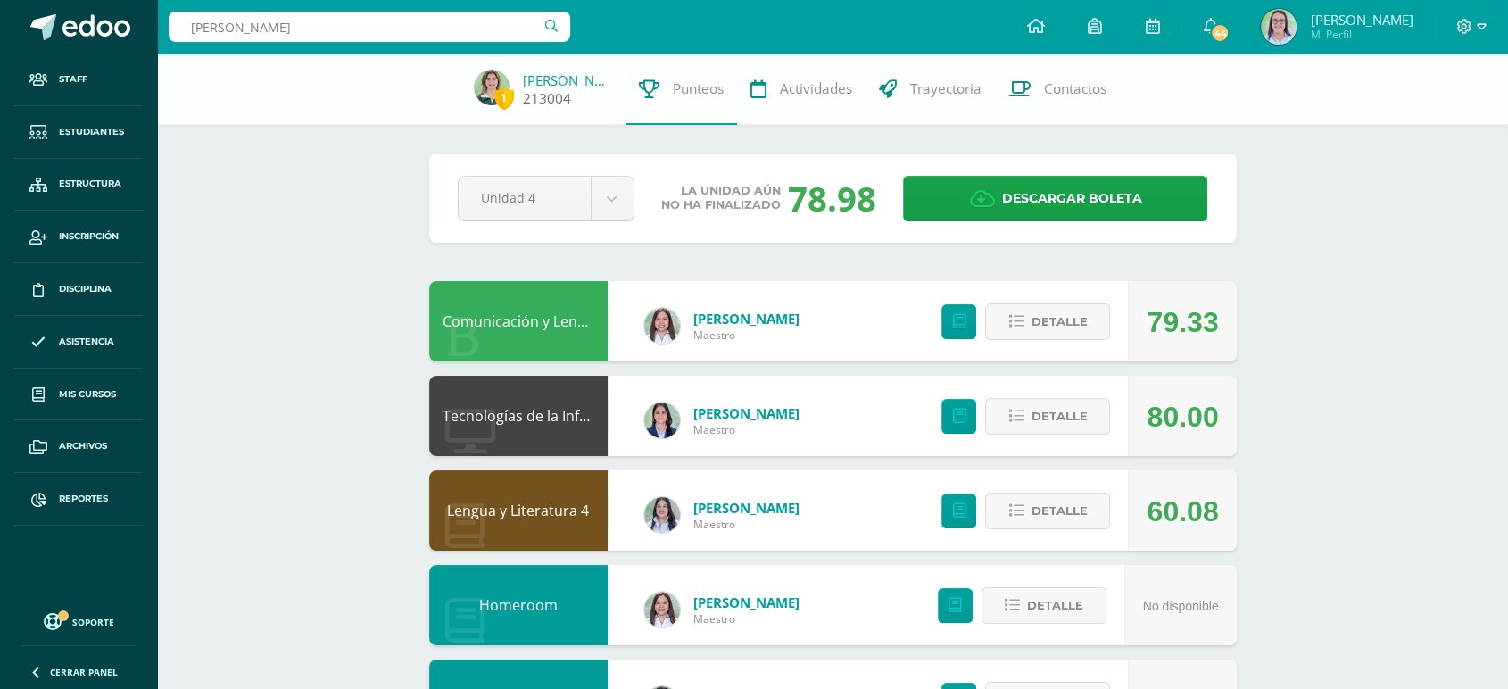
type input "camila fajardo"
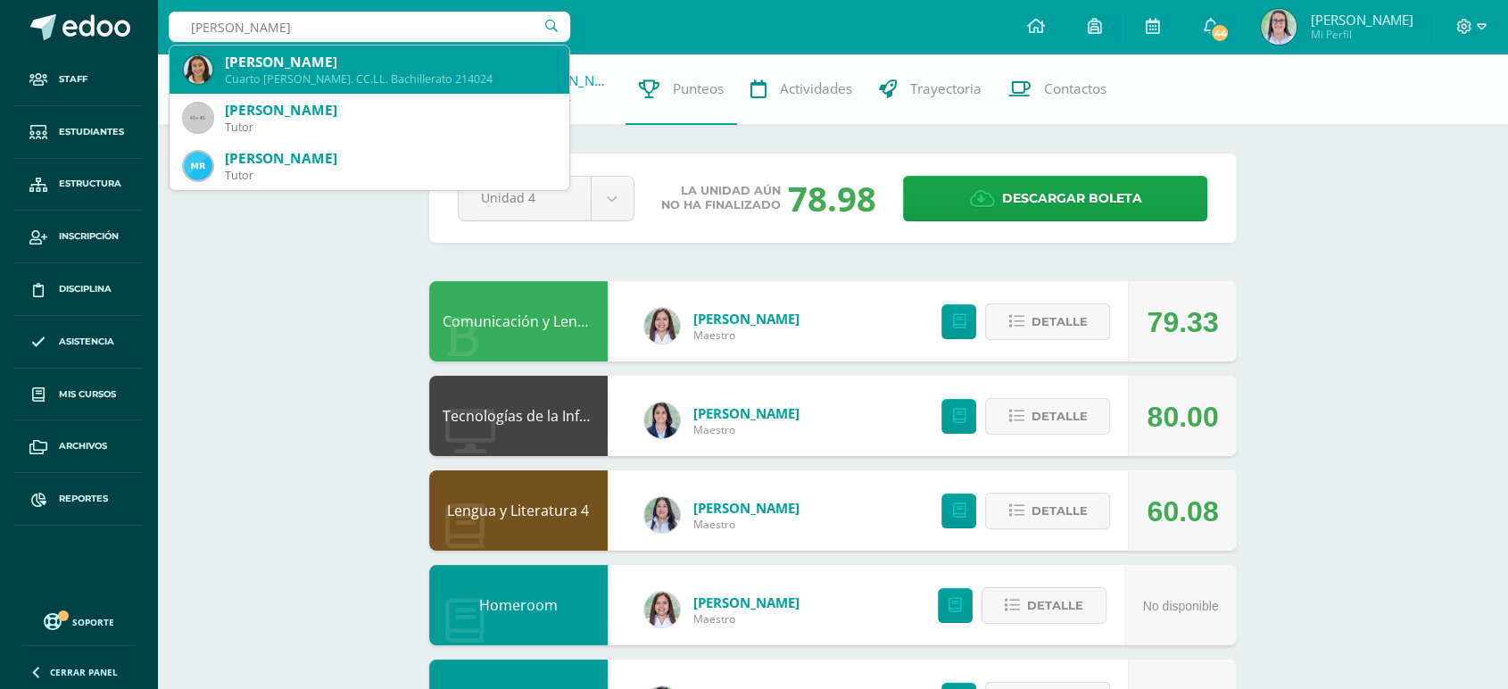
click at [484, 59] on div "Camila Fajardo Leal" at bounding box center [390, 62] width 330 height 19
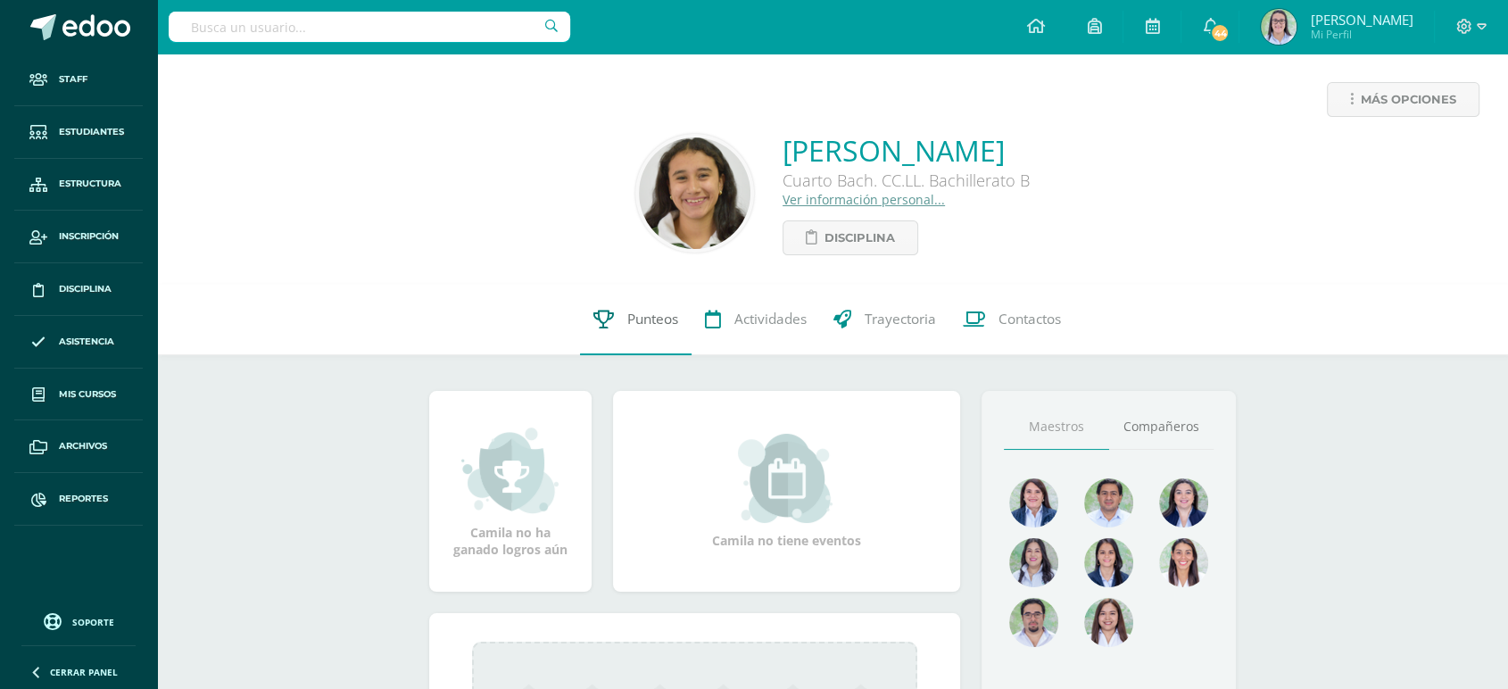
click at [614, 321] on link "Punteos" at bounding box center [636, 319] width 112 height 71
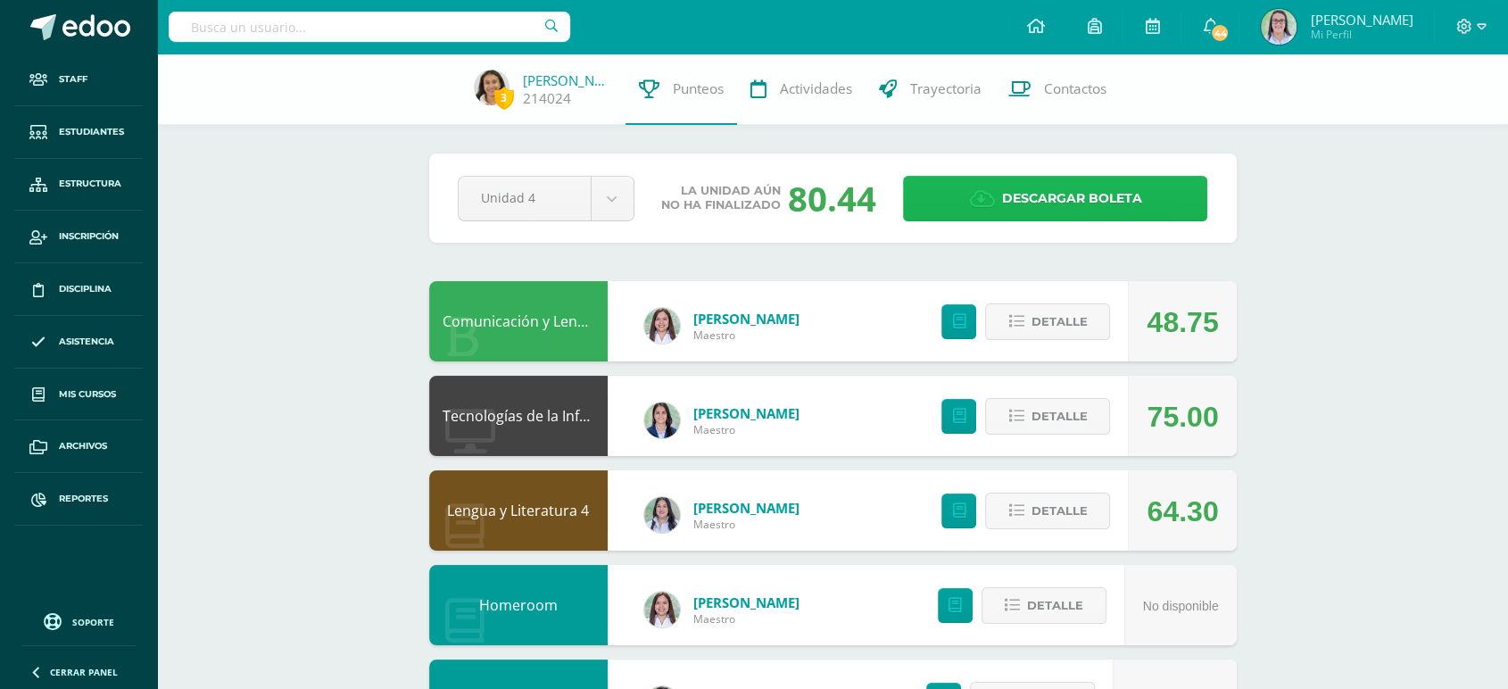
click at [1073, 203] on span "Descargar boleta" at bounding box center [1071, 199] width 140 height 44
click at [373, 33] on input "text" at bounding box center [370, 27] width 402 height 30
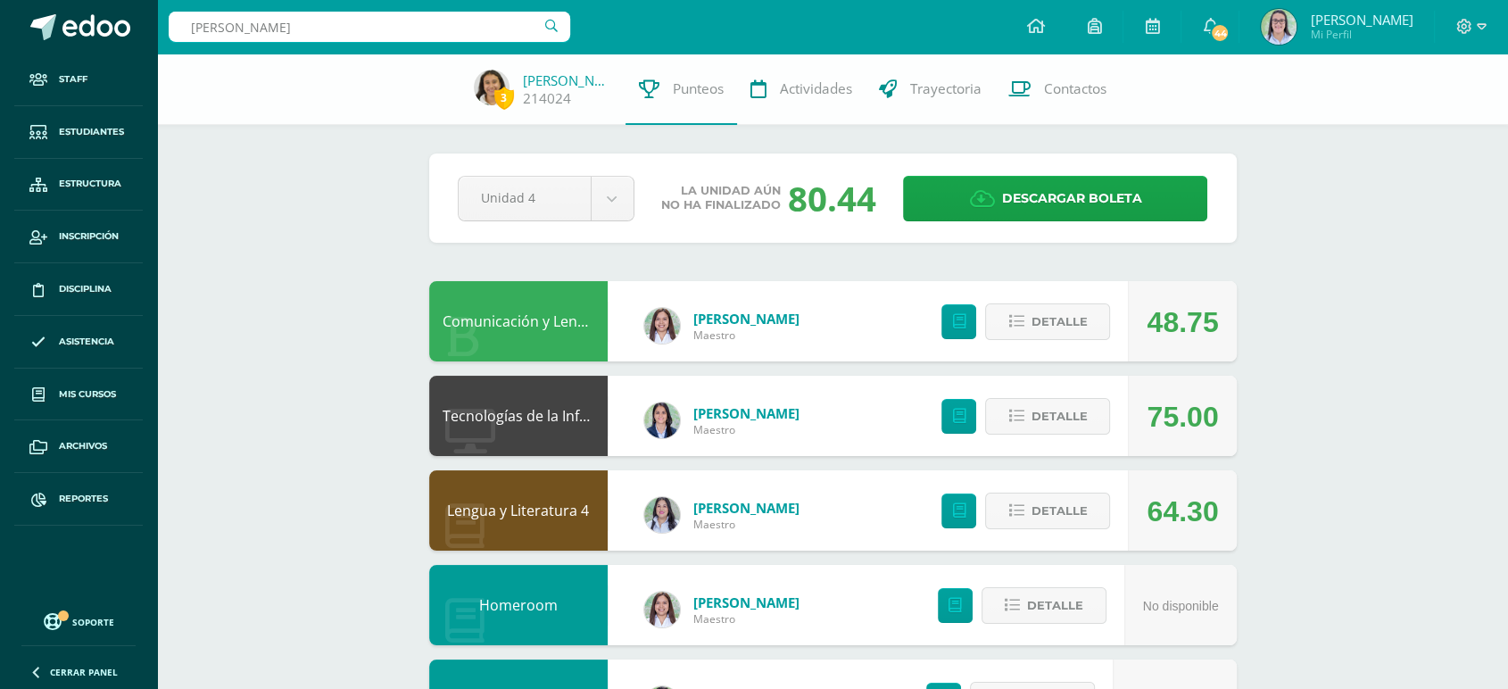
type input "jimena figue"
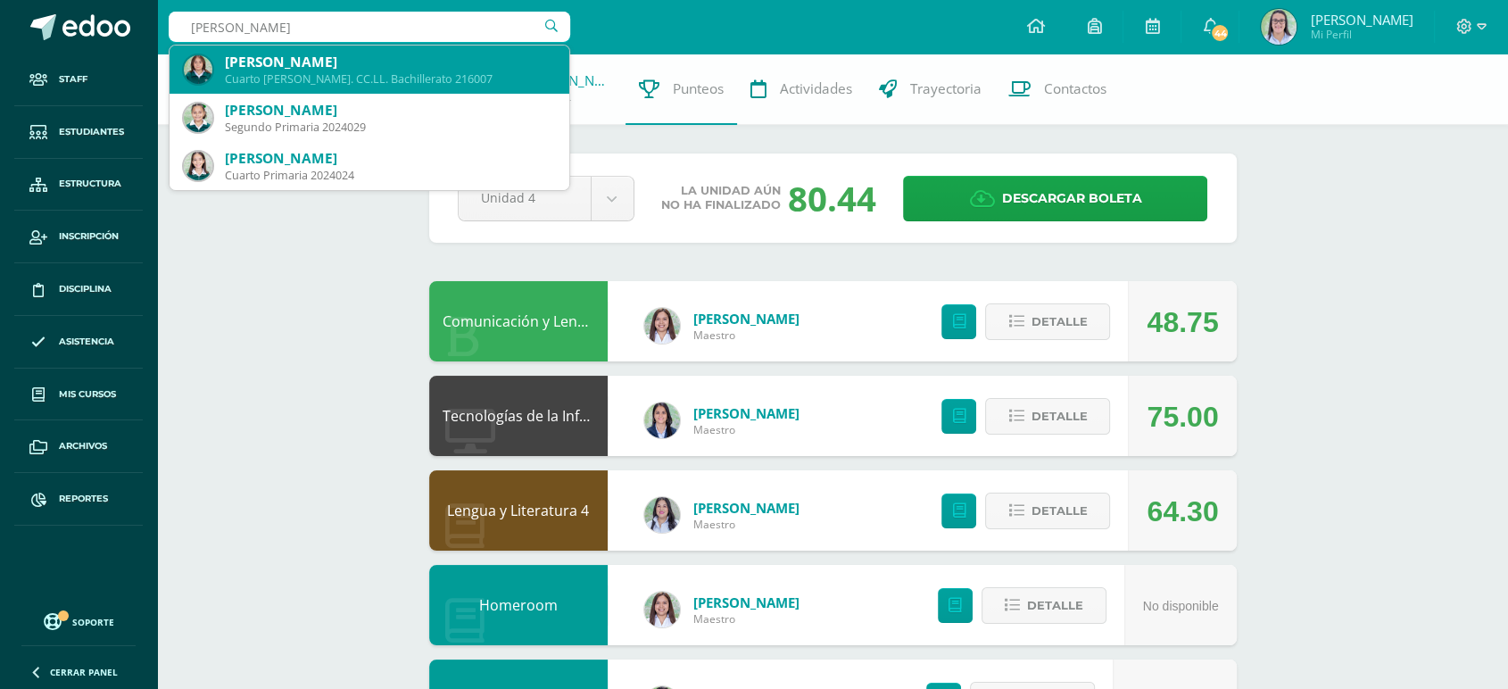
click at [361, 64] on div "[PERSON_NAME]" at bounding box center [390, 62] width 330 height 19
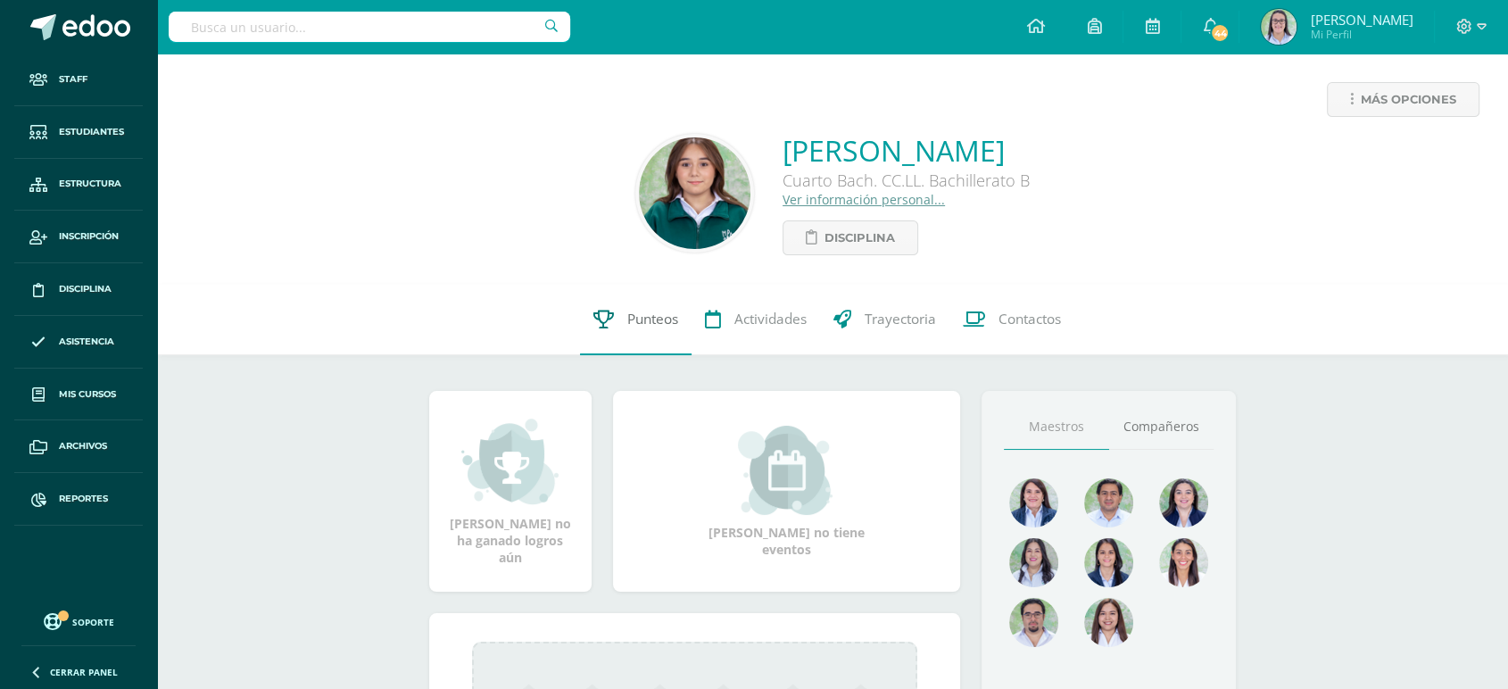
click at [609, 320] on icon at bounding box center [603, 319] width 21 height 19
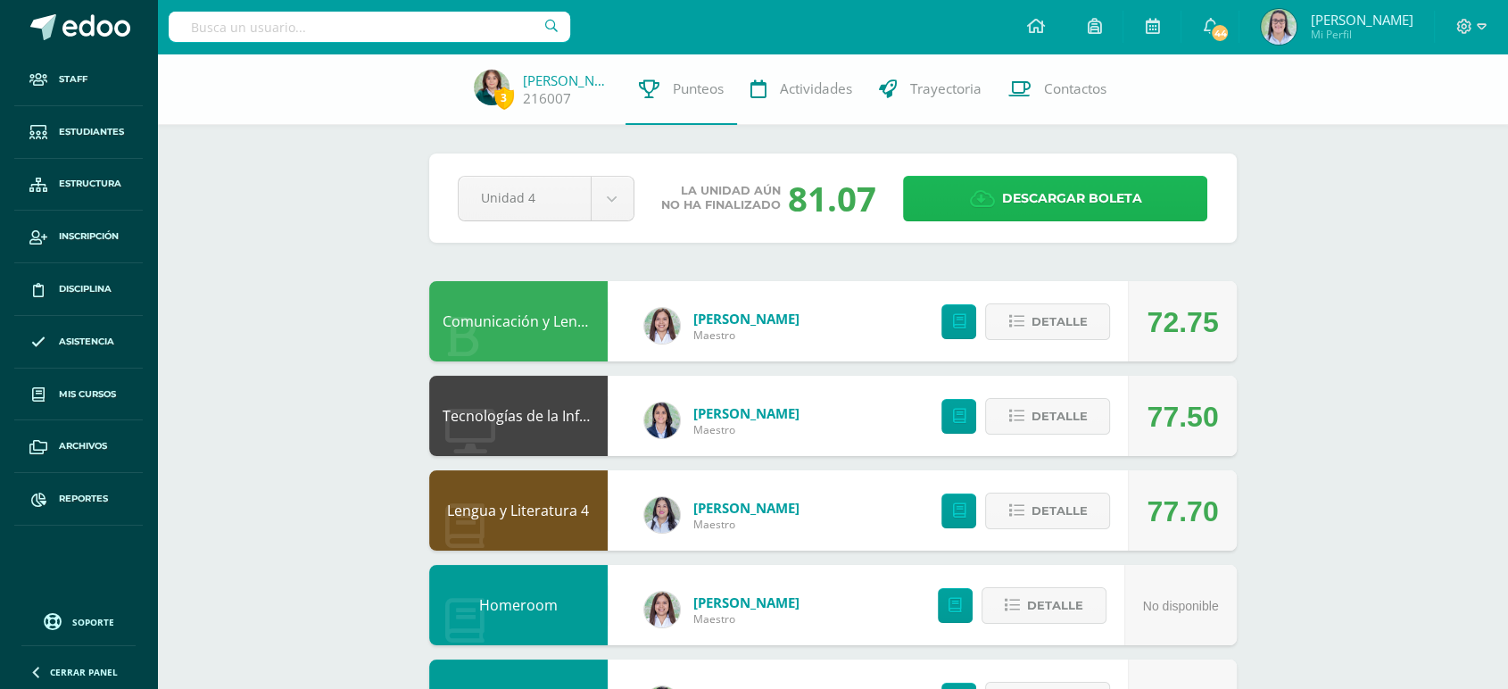
click at [1071, 203] on span "Descargar boleta" at bounding box center [1071, 199] width 140 height 44
click at [378, 21] on input "text" at bounding box center [370, 27] width 402 height 30
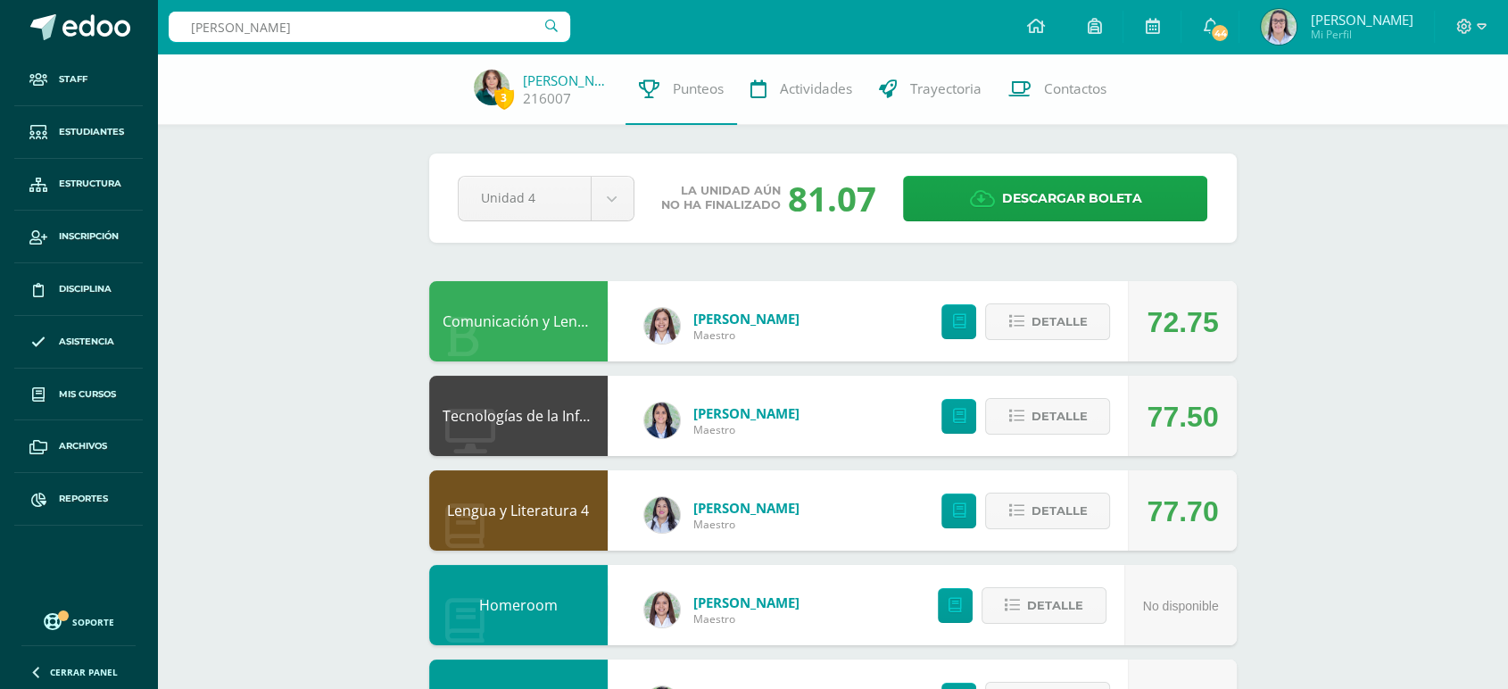
type input "[PERSON_NAME]"
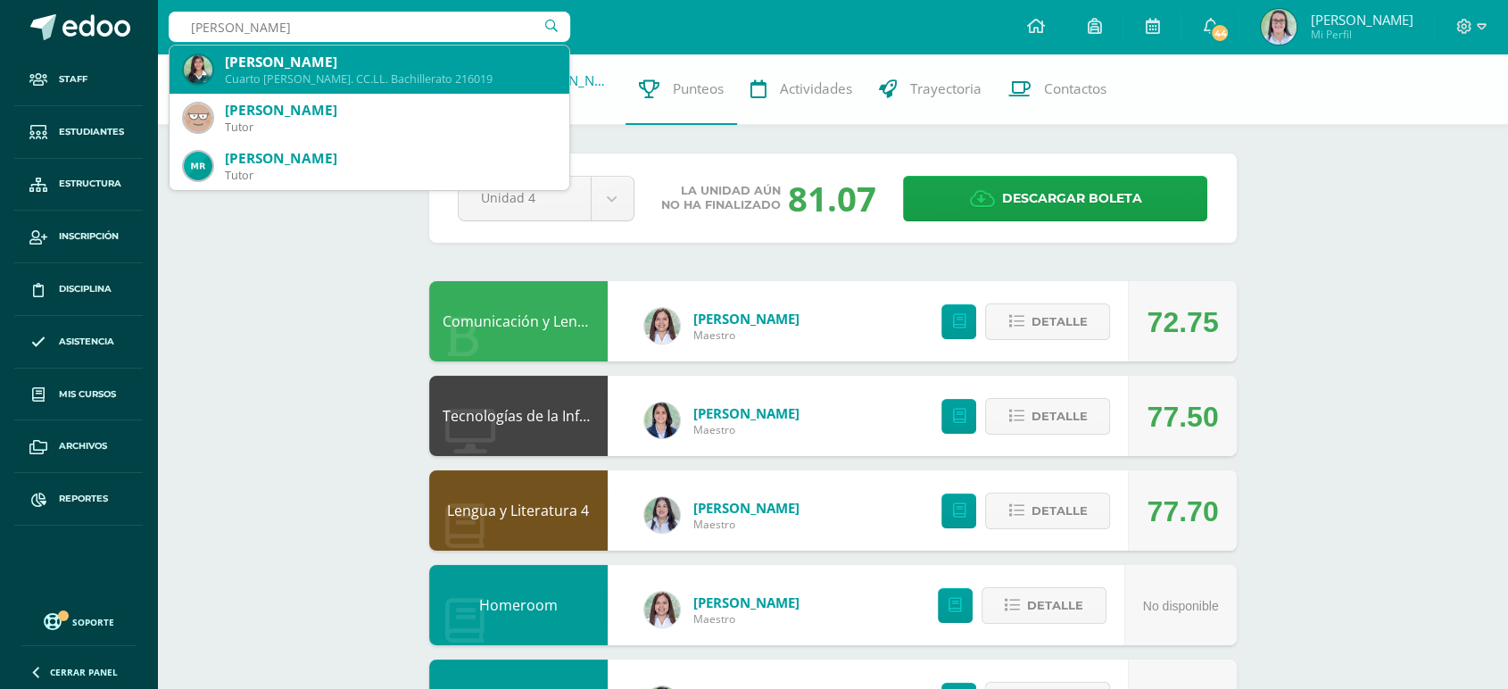
click at [331, 70] on div "[PERSON_NAME]" at bounding box center [390, 62] width 330 height 19
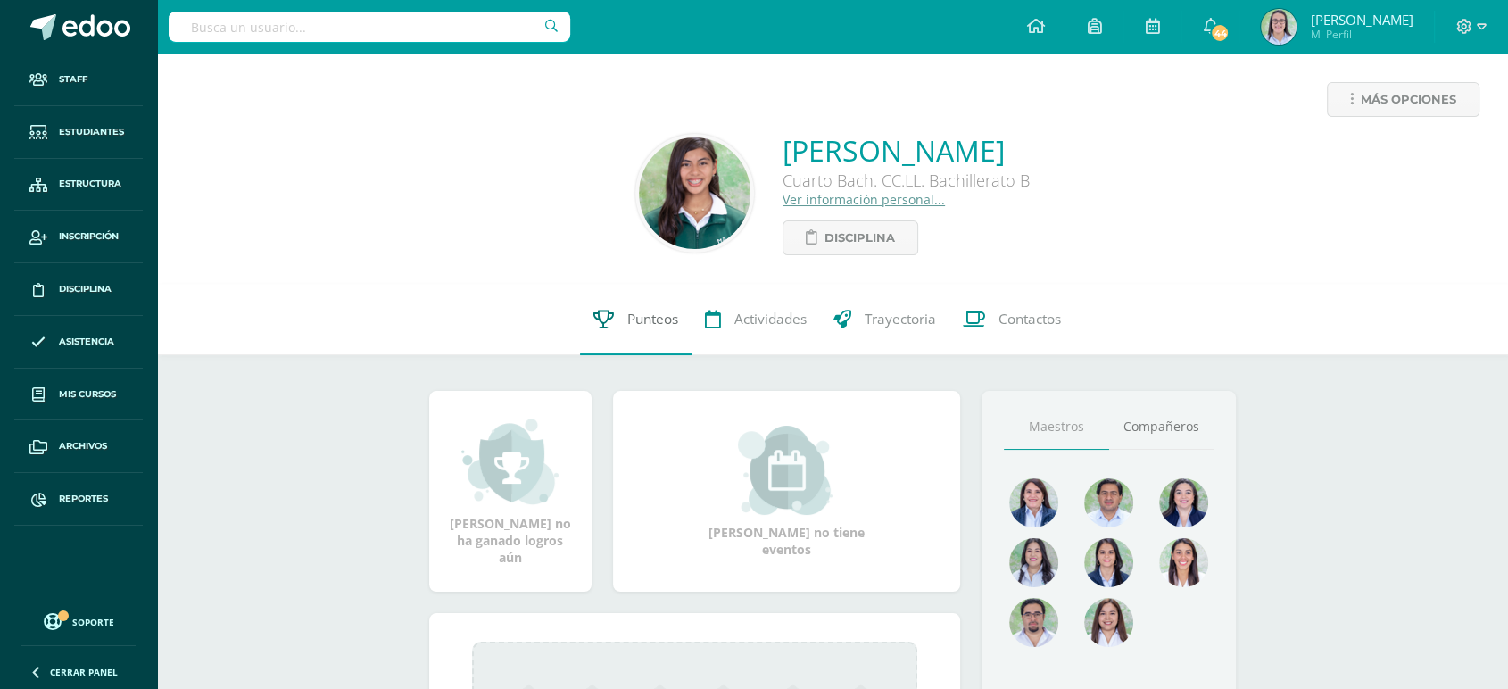
click at [649, 337] on link "Punteos" at bounding box center [636, 319] width 112 height 71
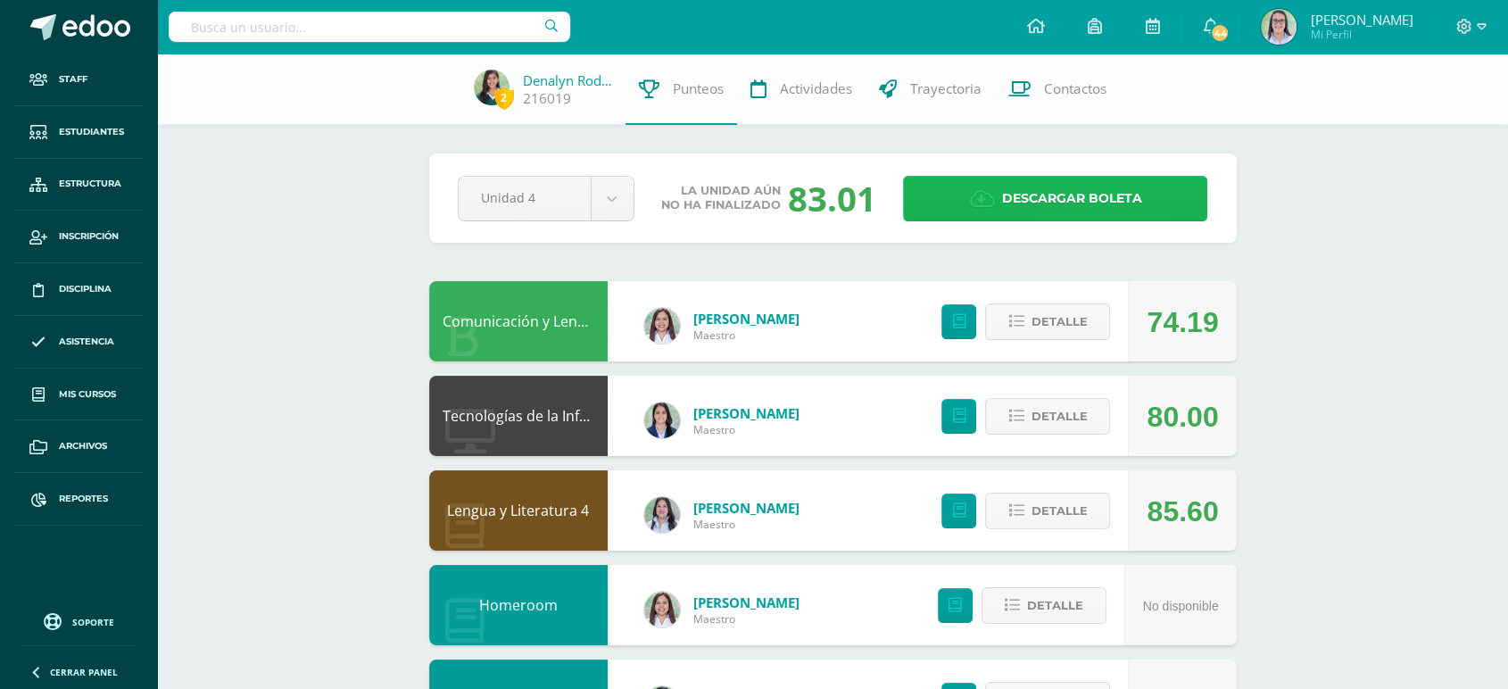
click at [1068, 188] on span "Descargar boleta" at bounding box center [1071, 199] width 140 height 44
click at [394, 29] on input "text" at bounding box center [370, 27] width 402 height 30
type input "avril es"
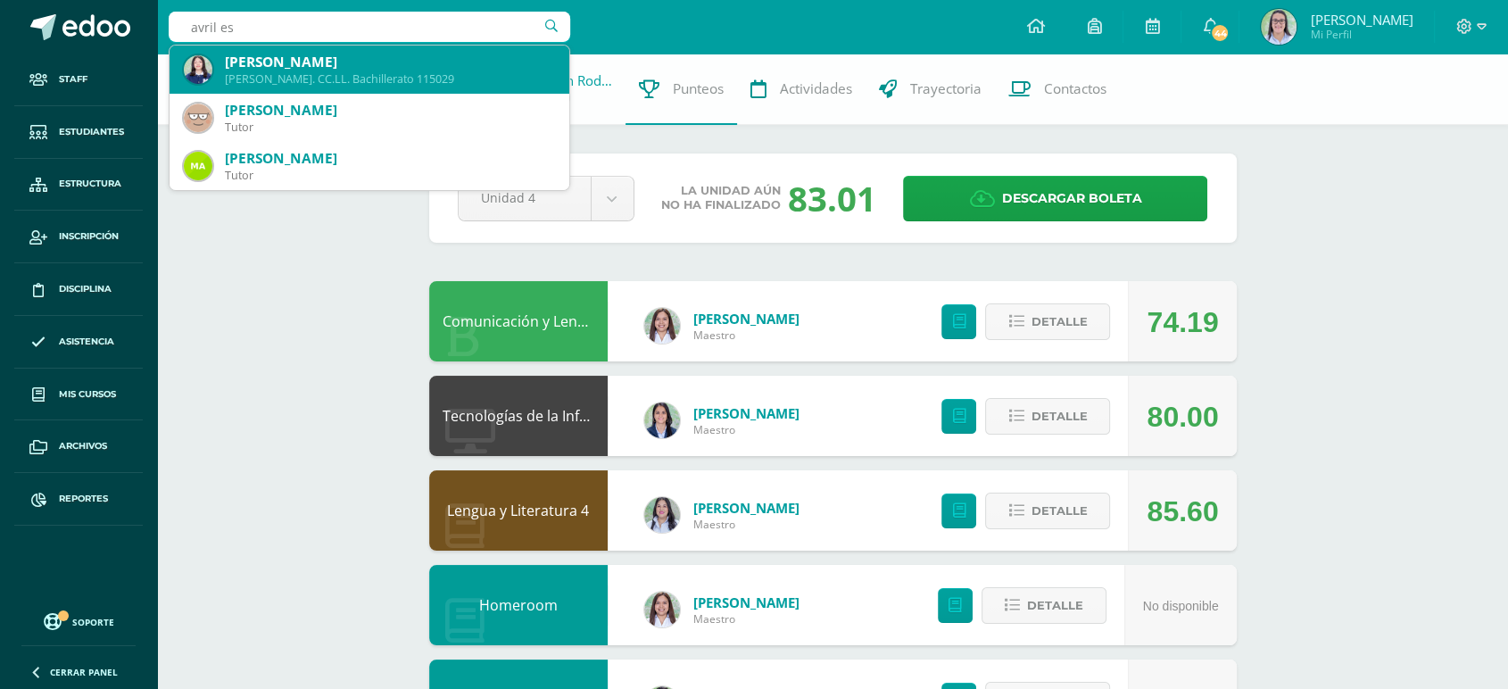
click at [326, 46] on div "Avril Escobedo Ponce Quinto Bach. CC.LL. Bachillerato 115029" at bounding box center [369, 70] width 371 height 48
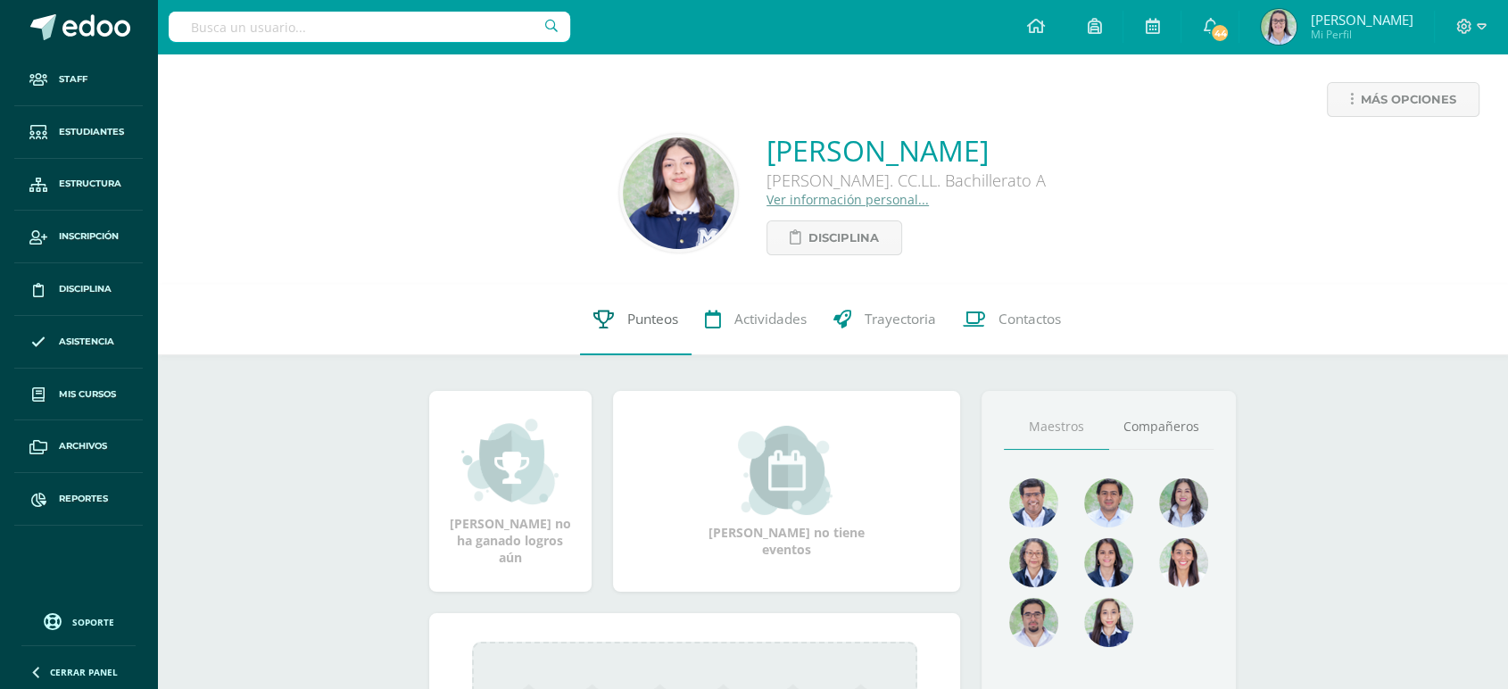
click at [610, 295] on link "Punteos" at bounding box center [636, 319] width 112 height 71
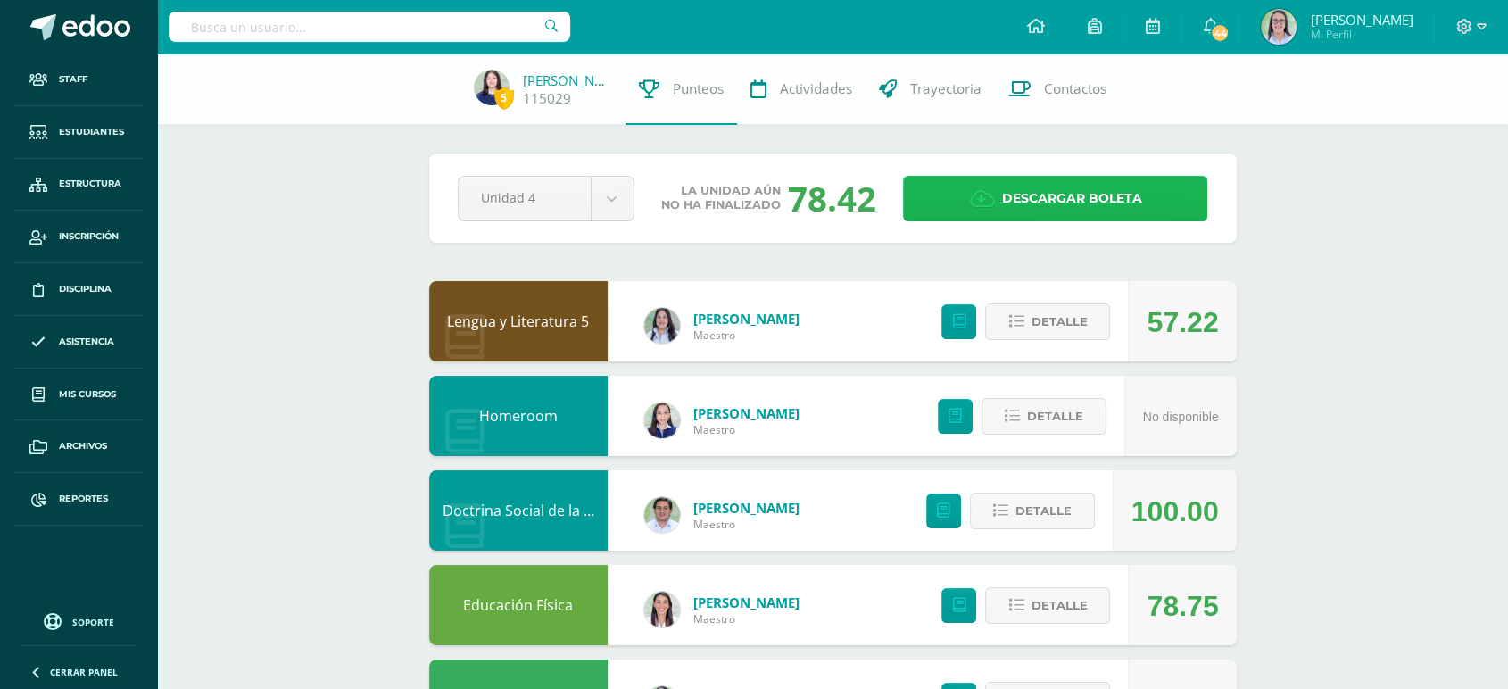
click at [1072, 203] on span "Descargar boleta" at bounding box center [1071, 199] width 140 height 44
click at [281, 29] on input "text" at bounding box center [370, 27] width 402 height 30
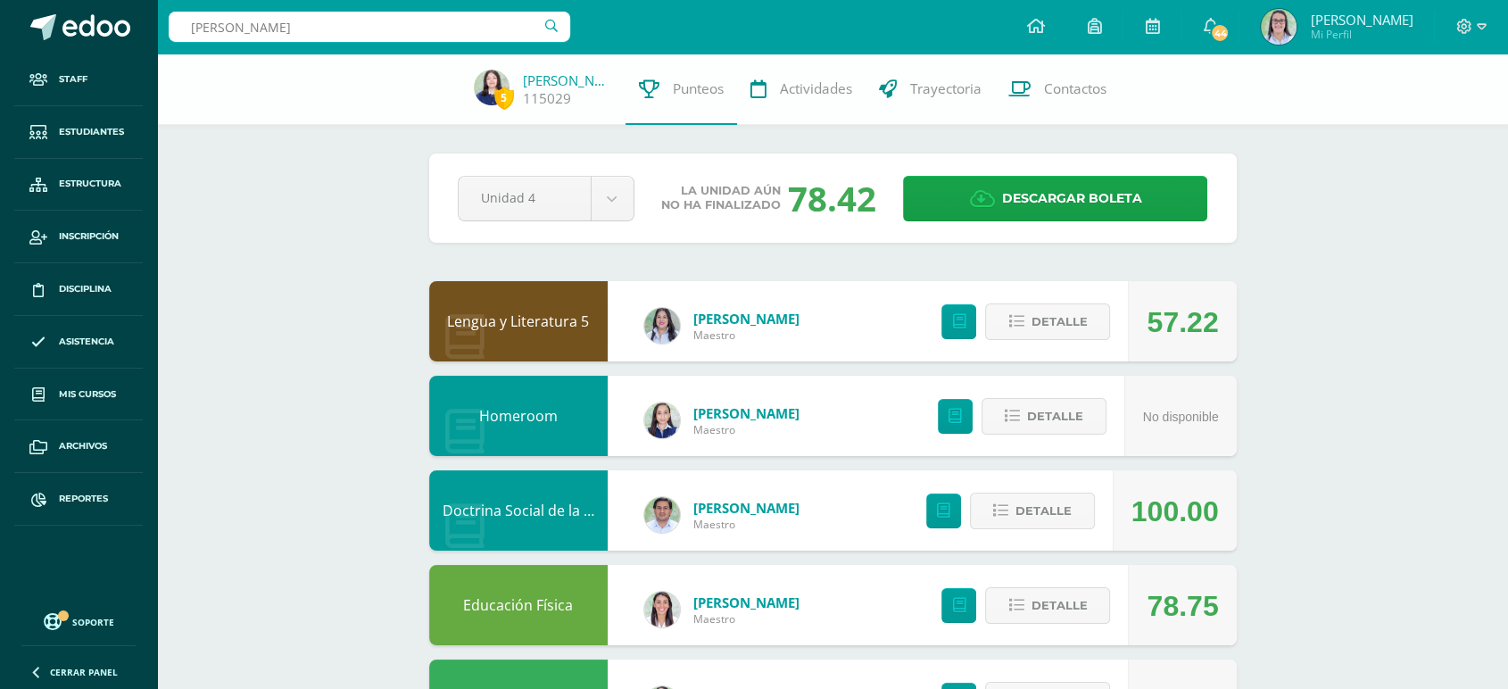
type input "[PERSON_NAME]"
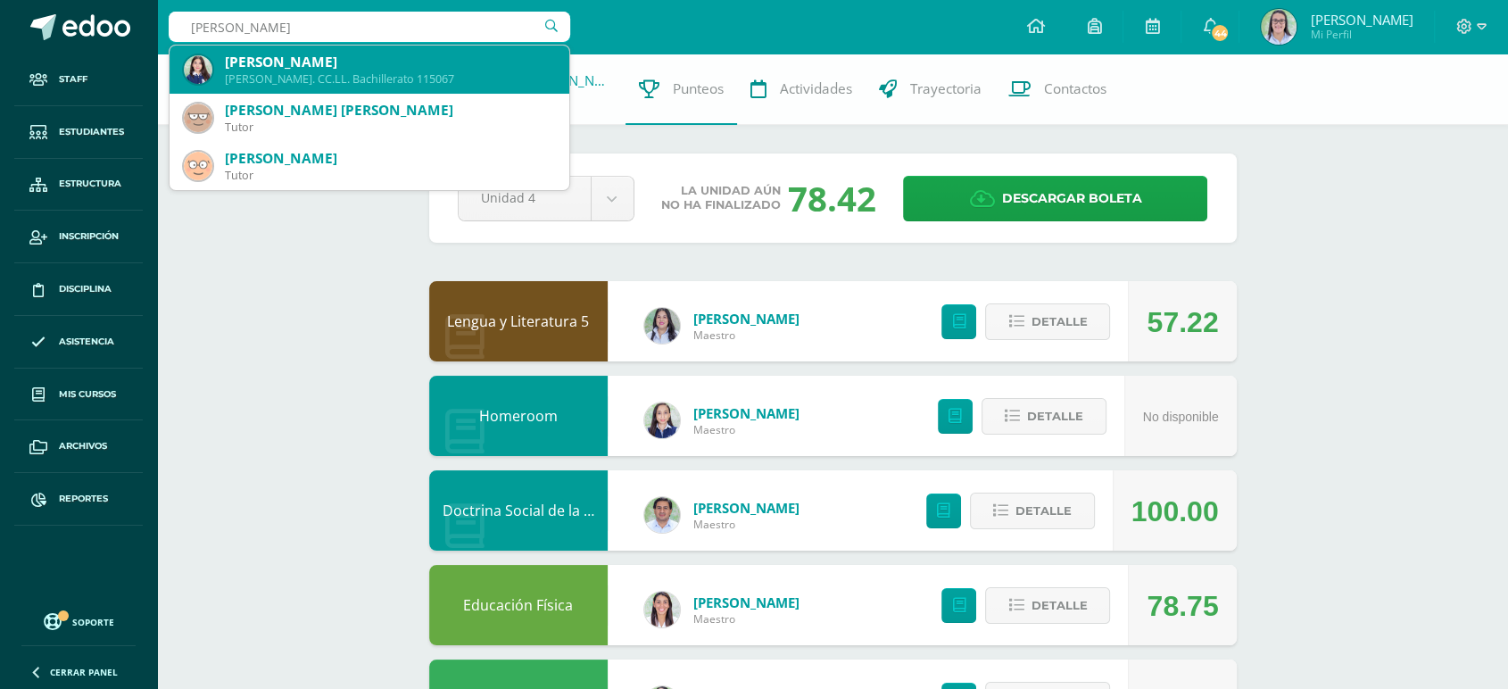
click at [283, 84] on div "[PERSON_NAME]. CC.LL. Bachillerato 115067" at bounding box center [390, 78] width 330 height 15
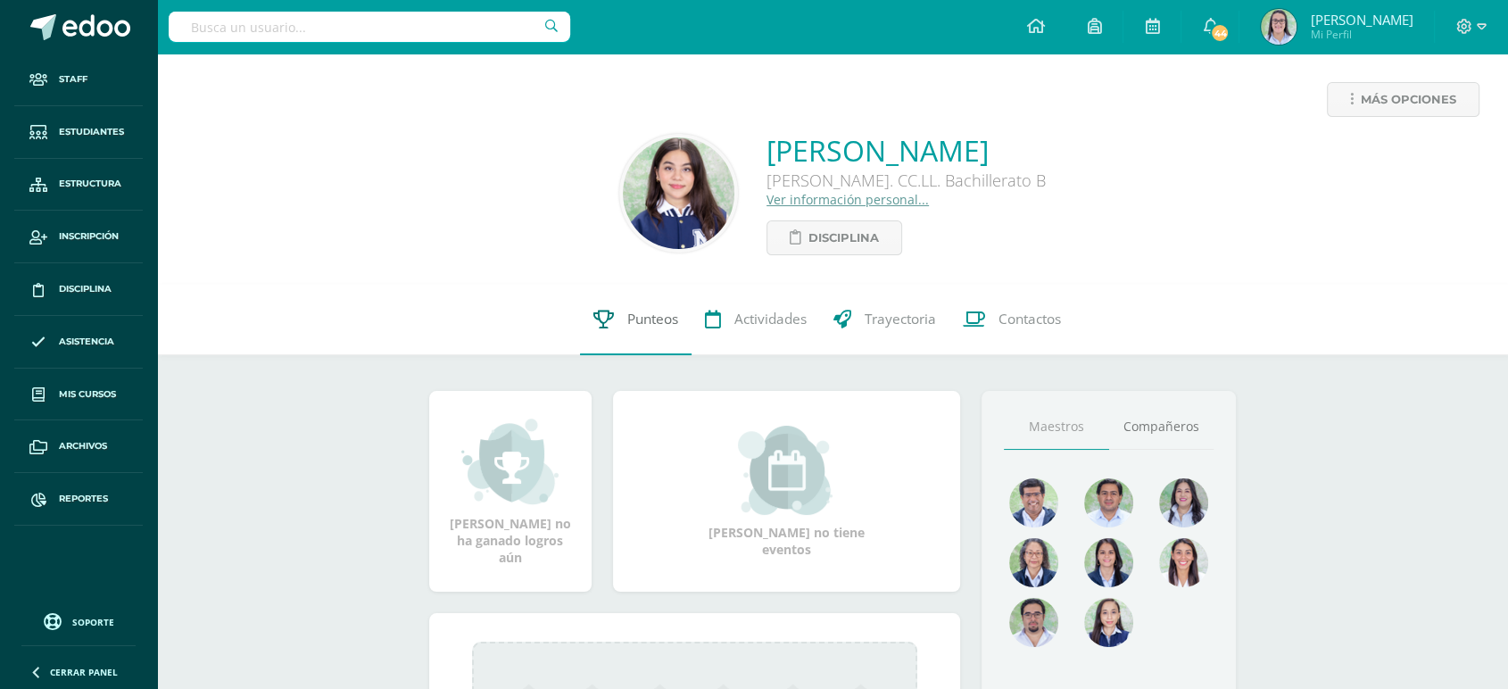
click at [646, 313] on span "Punteos" at bounding box center [652, 319] width 51 height 19
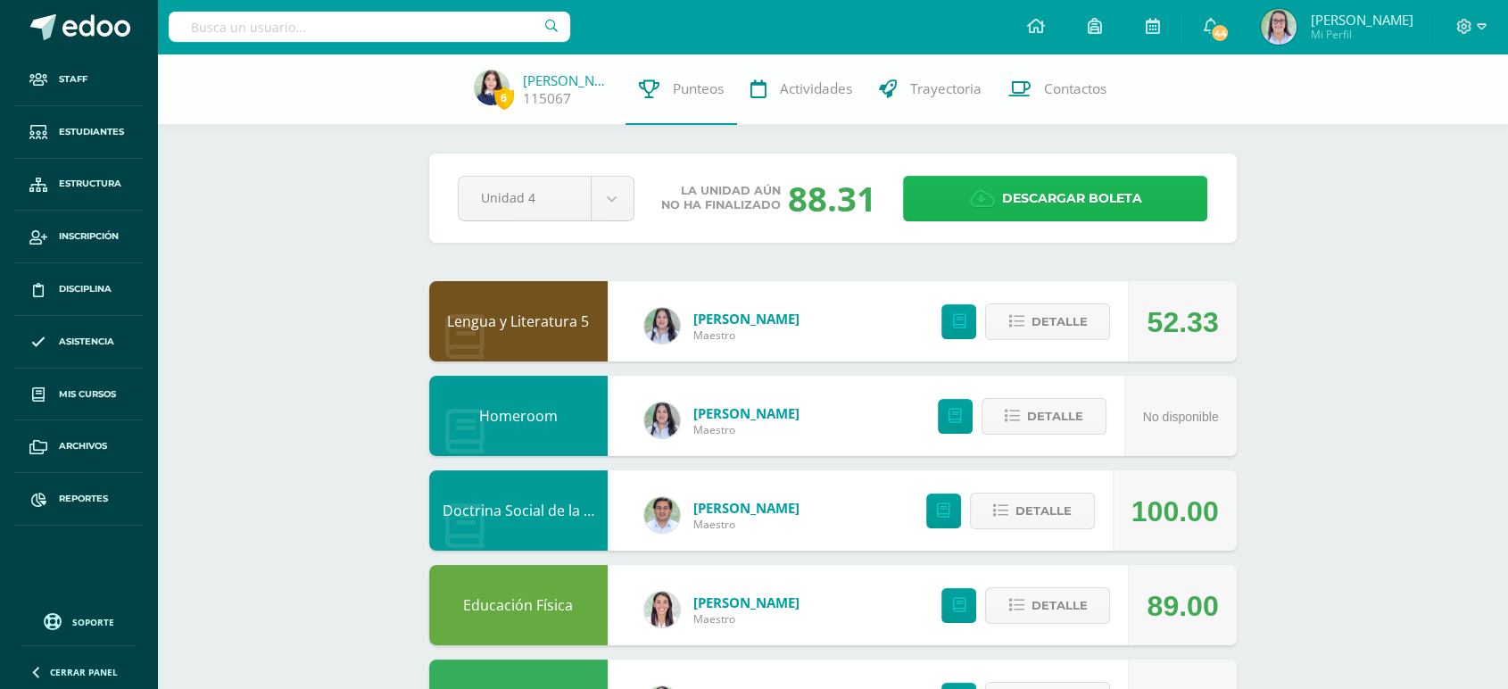
click at [1082, 207] on span "Descargar boleta" at bounding box center [1071, 199] width 140 height 44
click at [344, 32] on input "text" at bounding box center [370, 27] width 402 height 30
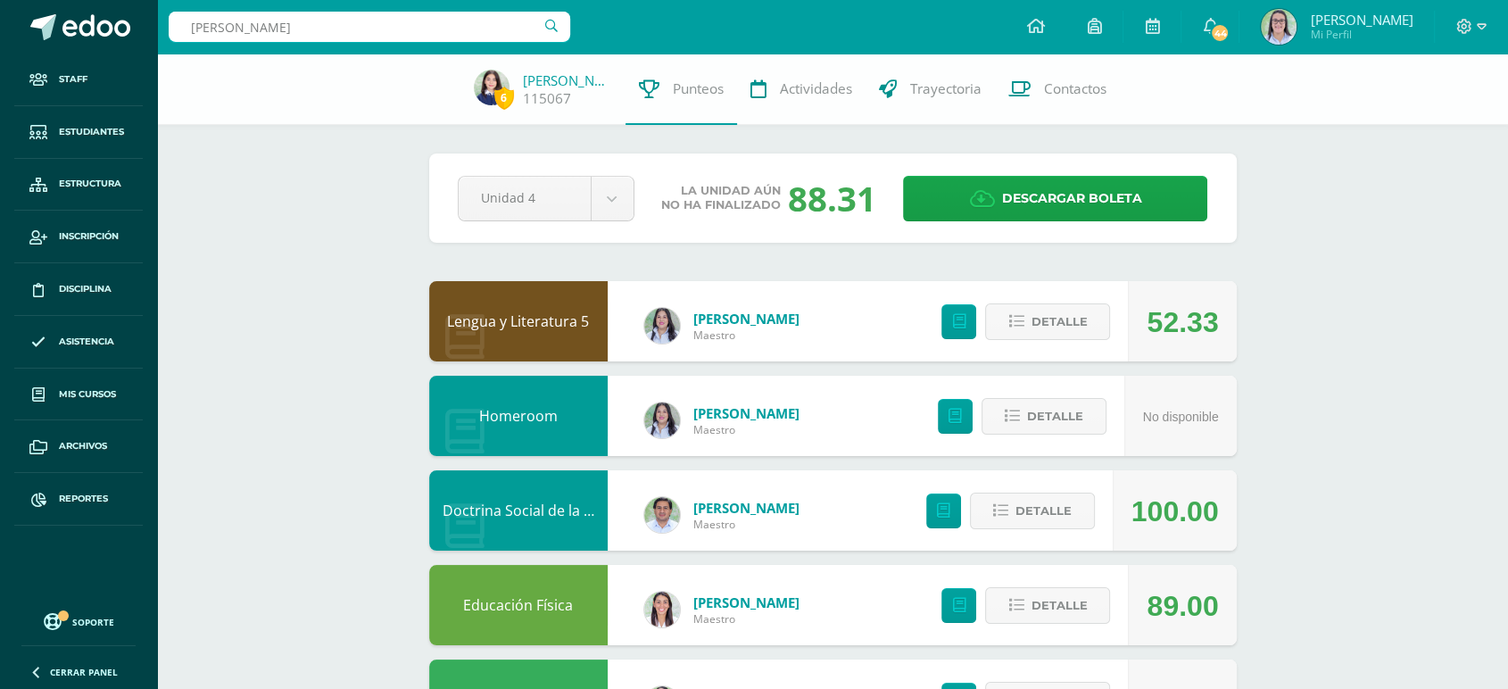
type input "[PERSON_NAME]"
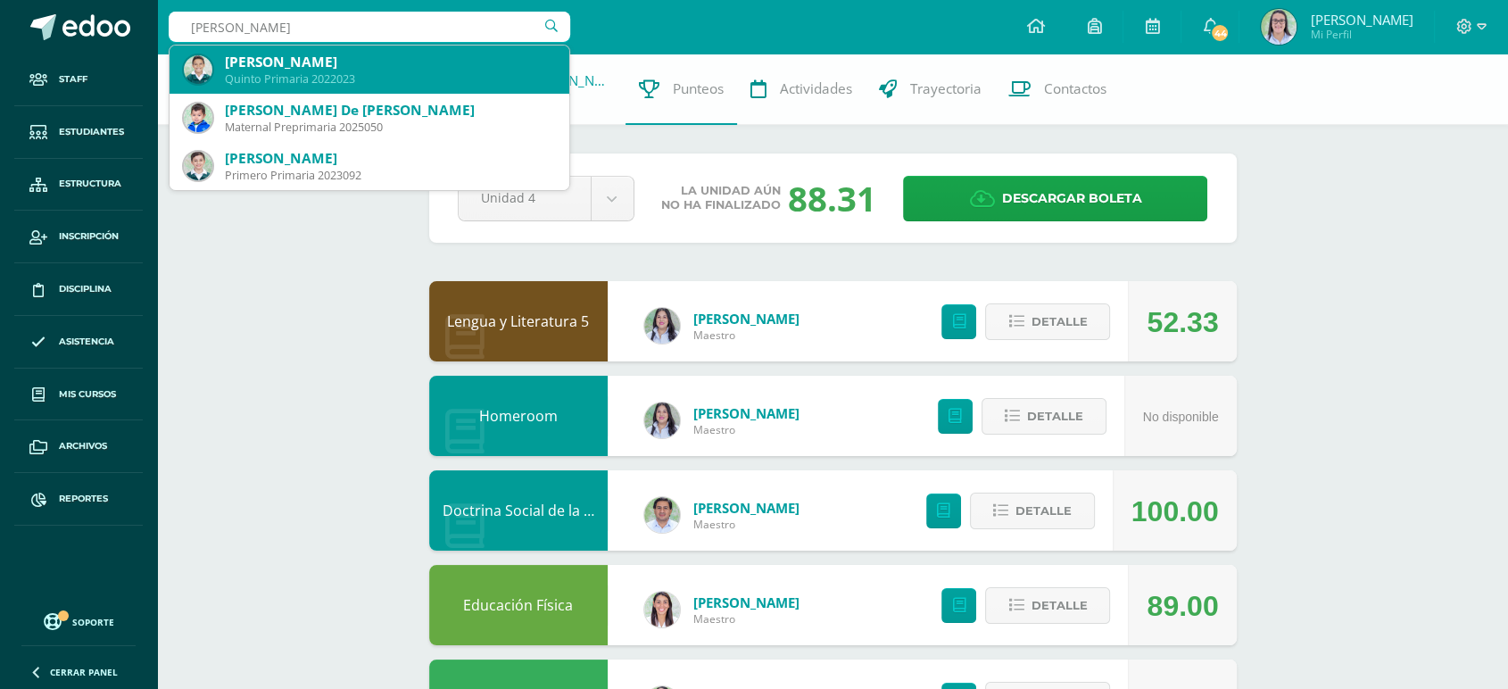
click at [318, 78] on div "Quinto Primaria 2022023" at bounding box center [390, 78] width 330 height 15
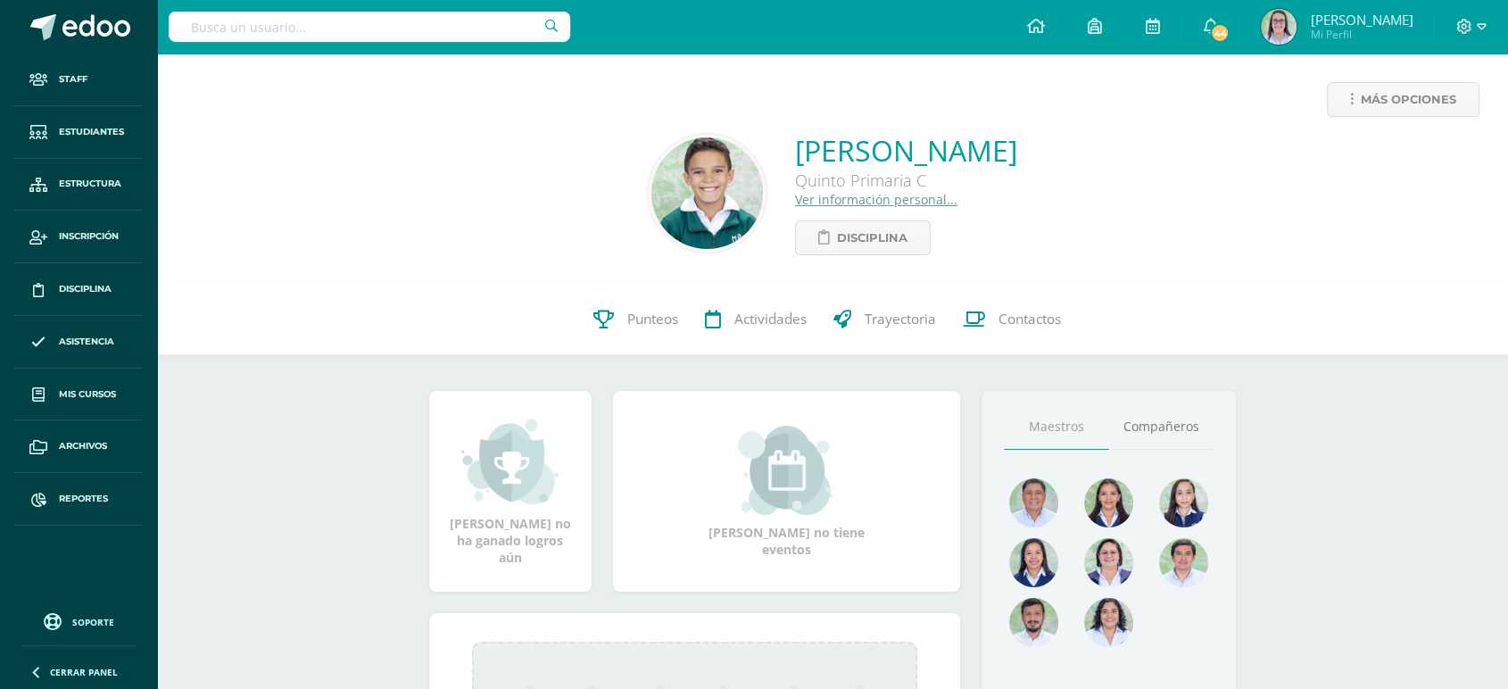
click at [551, 332] on div "0 Mateo Monzón 2022023 Punteos Actividades Trayectoria Contactos" at bounding box center [832, 319] width 1351 height 71
click at [603, 324] on icon at bounding box center [603, 319] width 21 height 19
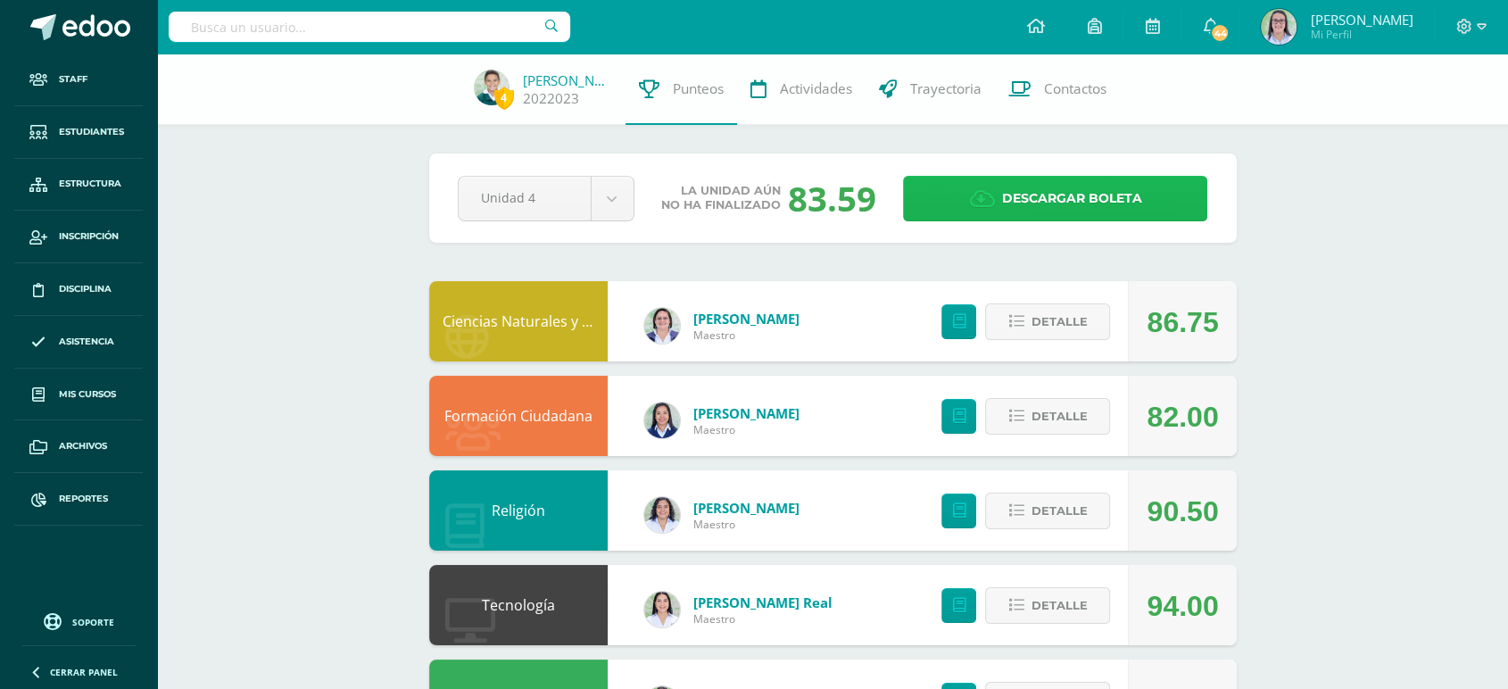
click at [1073, 202] on span "Descargar boleta" at bounding box center [1071, 199] width 140 height 44
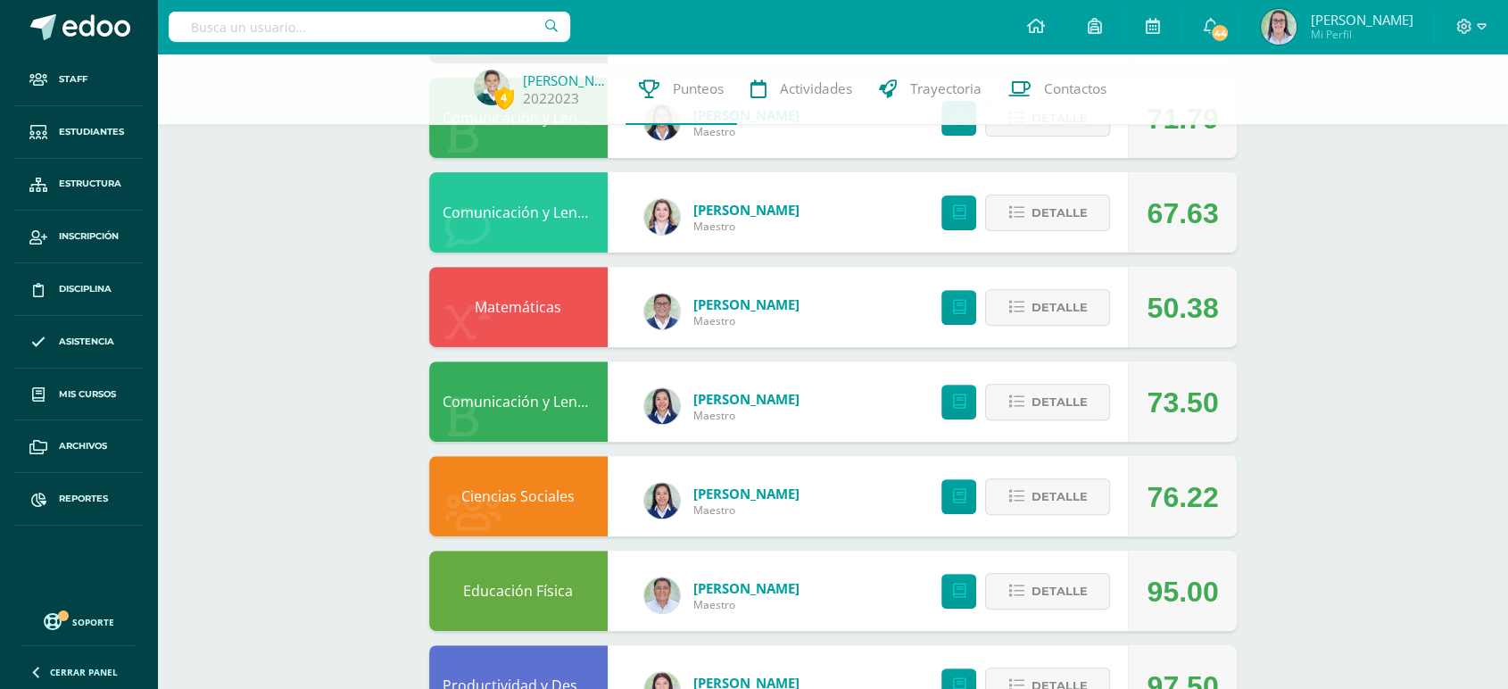
scroll to position [594, 0]
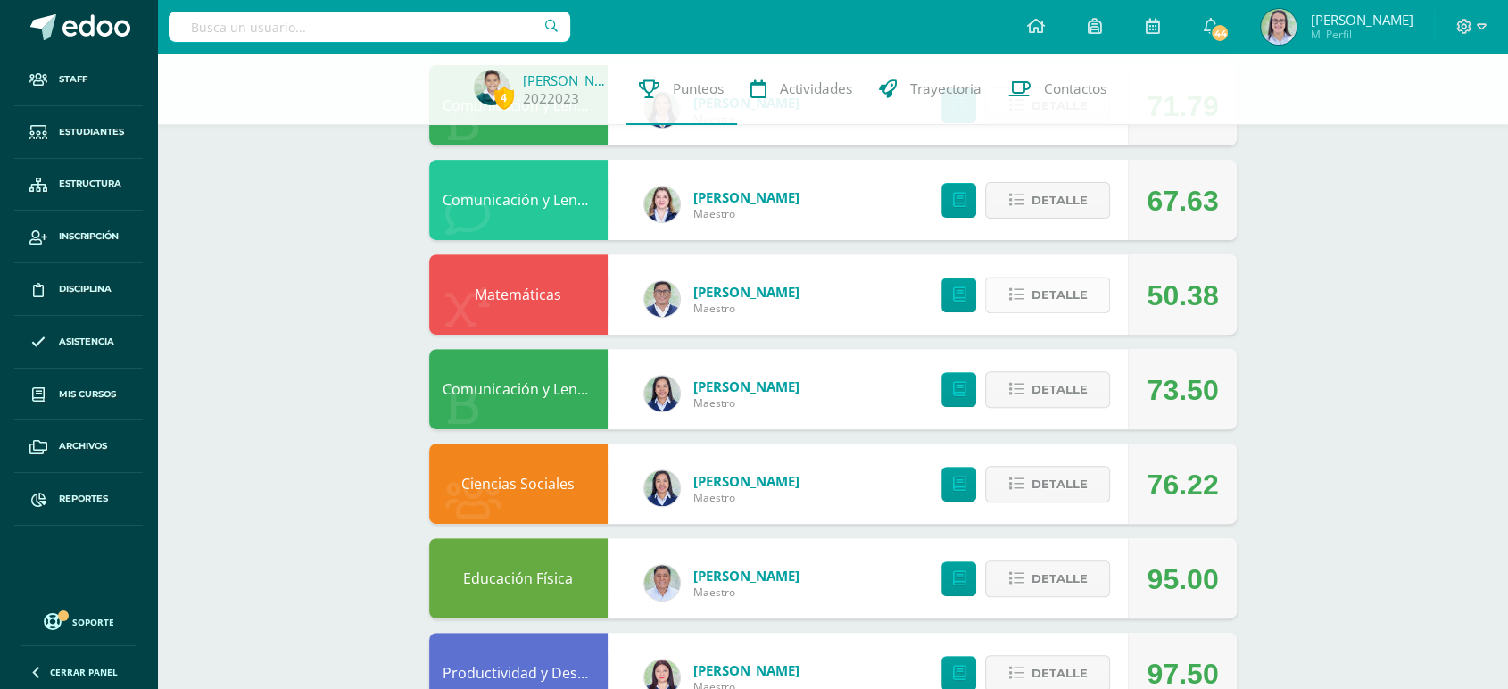
click at [1073, 301] on span "Detalle" at bounding box center [1059, 294] width 56 height 33
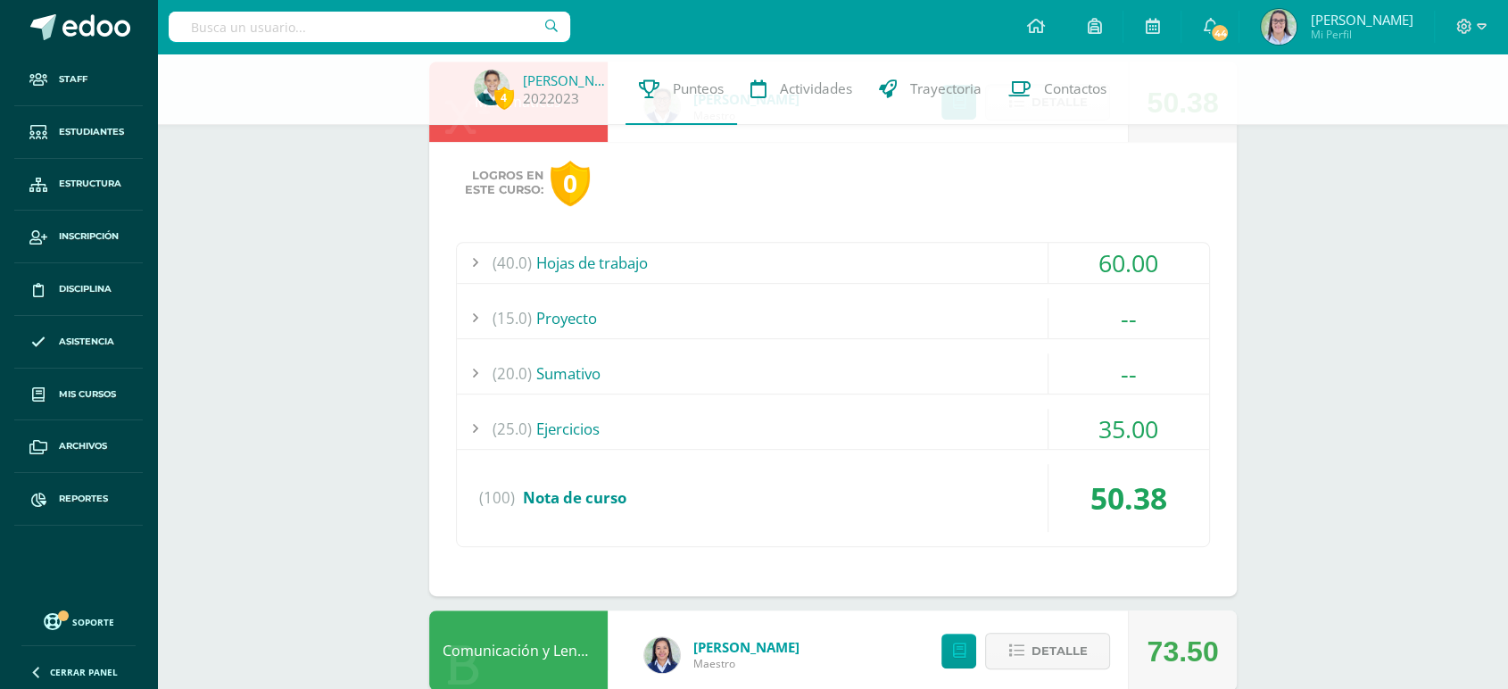
scroll to position [793, 0]
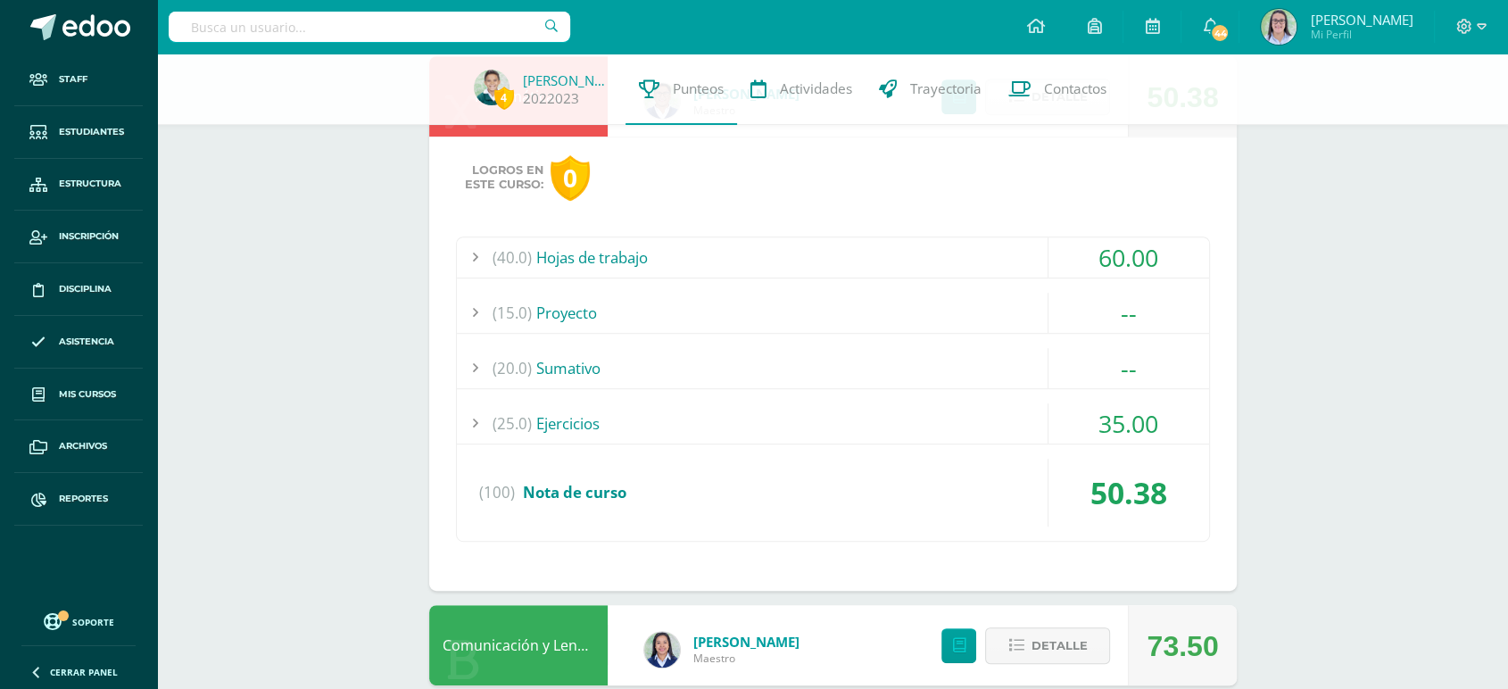
click at [728, 255] on div "(40.0) Hojas de trabajo" at bounding box center [833, 257] width 752 height 40
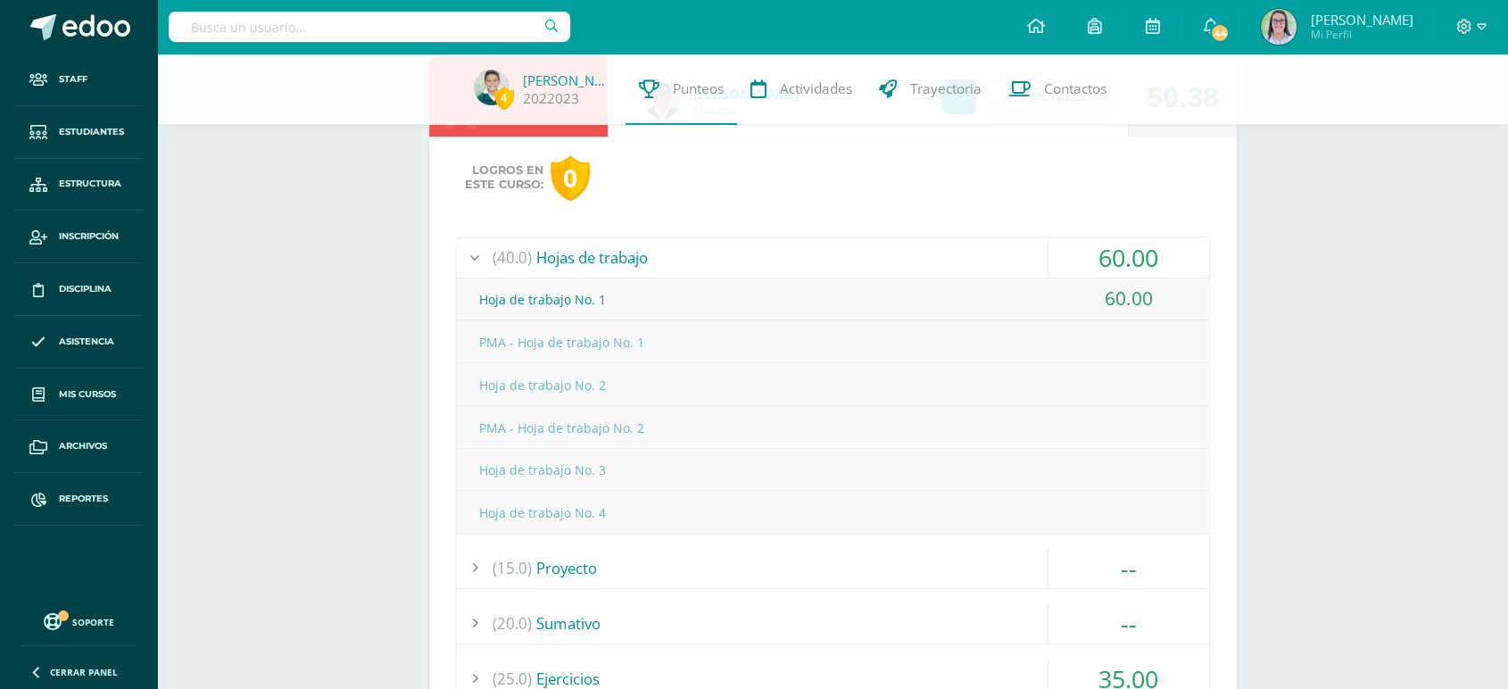
click at [728, 255] on div "(40.0) Hojas de trabajo" at bounding box center [833, 257] width 752 height 40
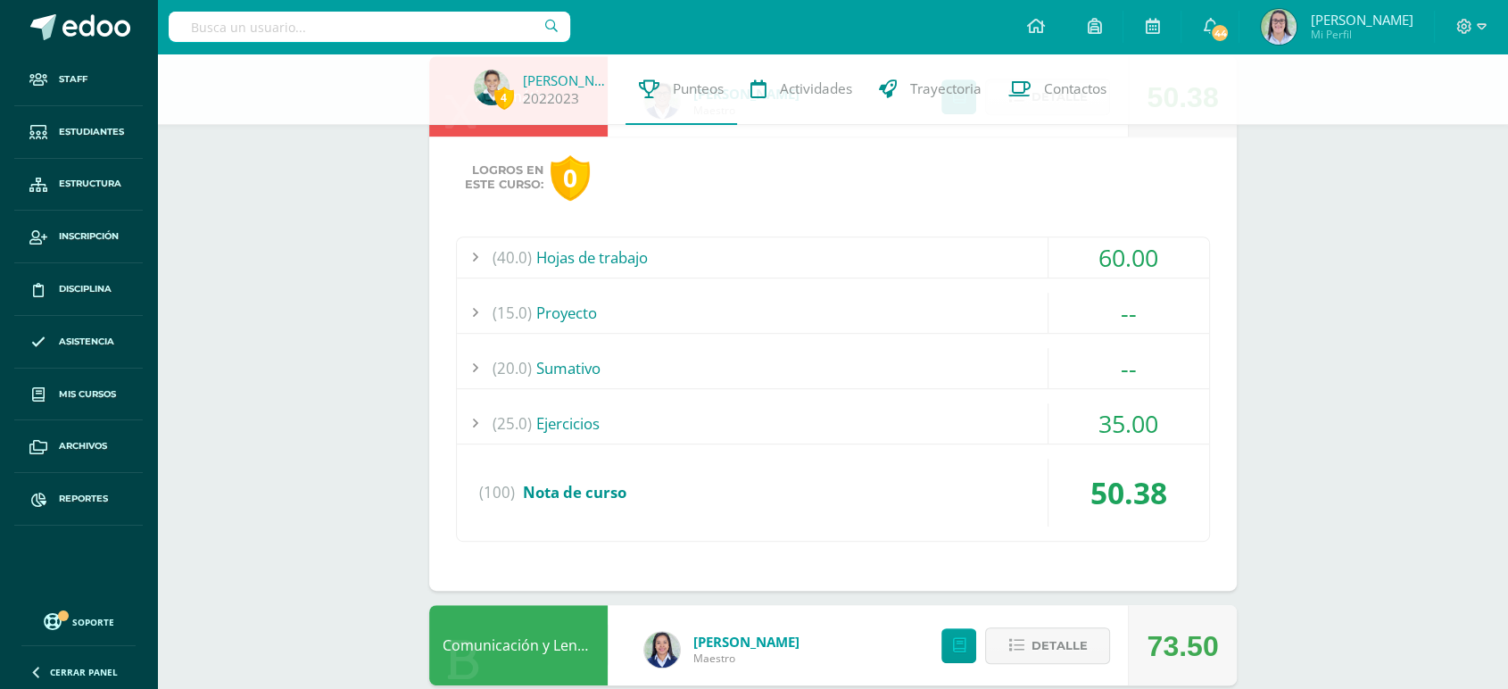
click at [809, 431] on div "(25.0) Ejercicios" at bounding box center [833, 423] width 752 height 40
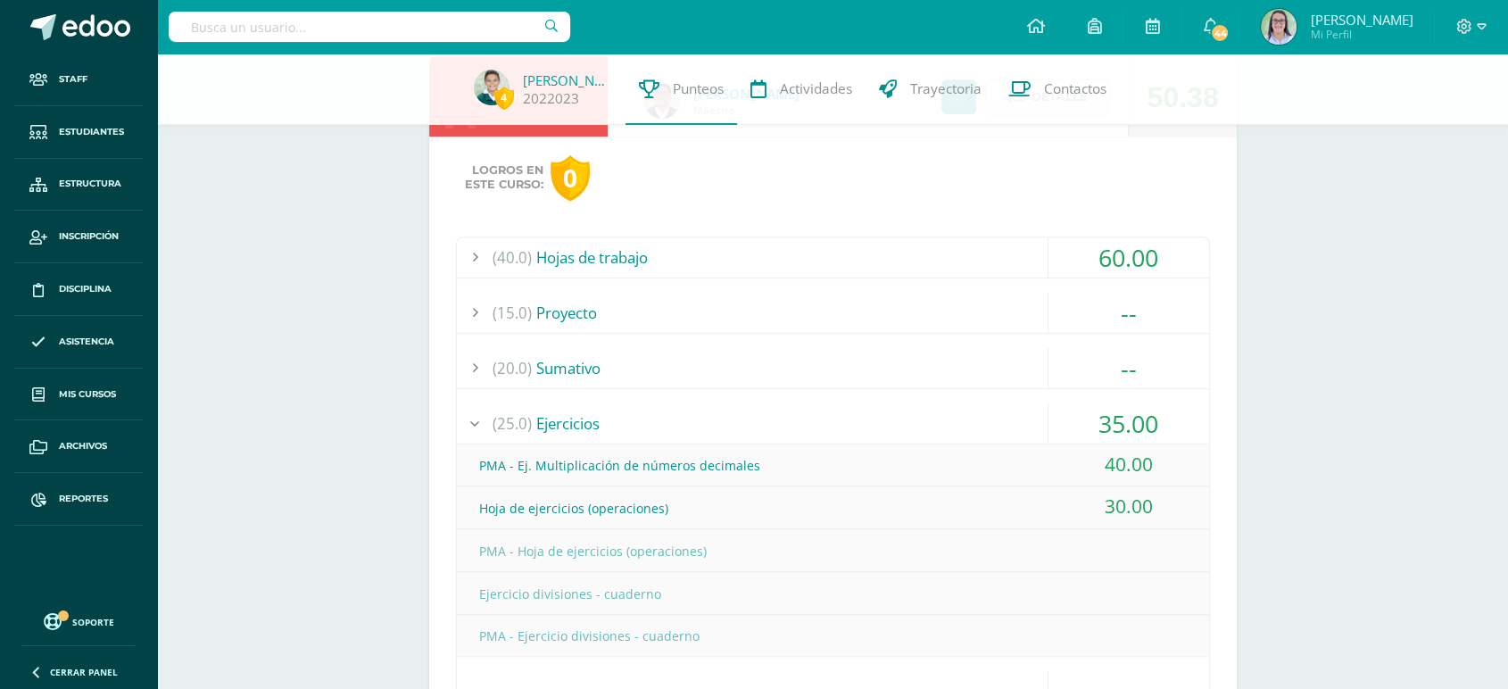
click at [643, 411] on div "(25.0) Ejercicios" at bounding box center [833, 423] width 752 height 40
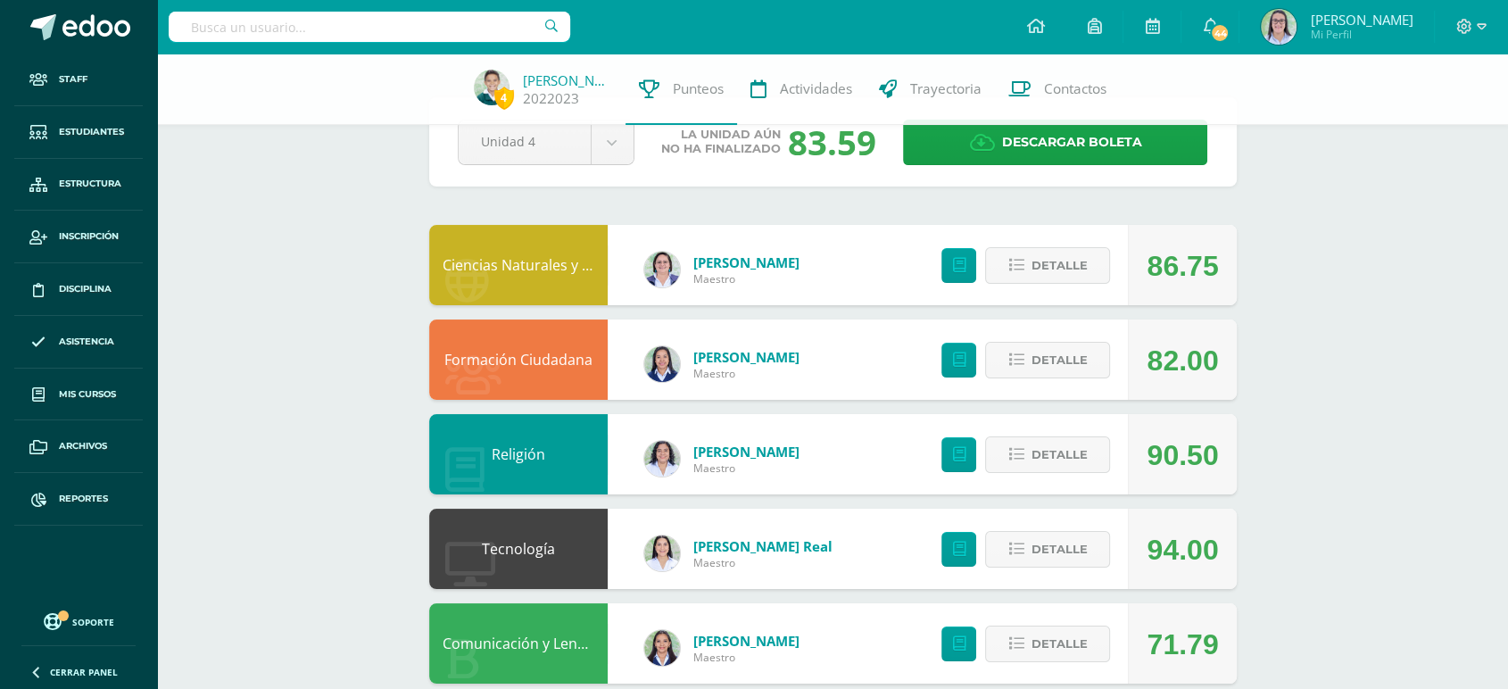
scroll to position [0, 0]
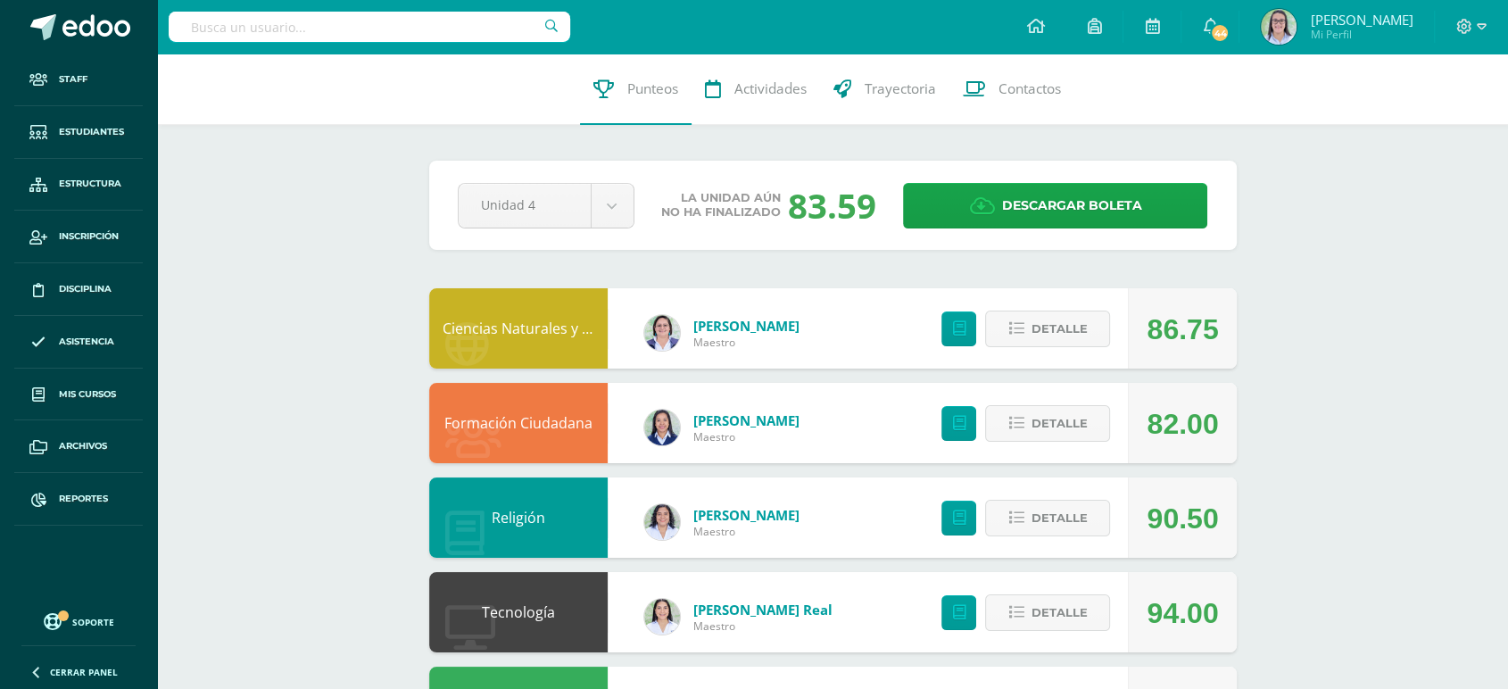
click at [402, 29] on input "text" at bounding box center [370, 27] width 402 height 30
type input "matemáticas quinto"
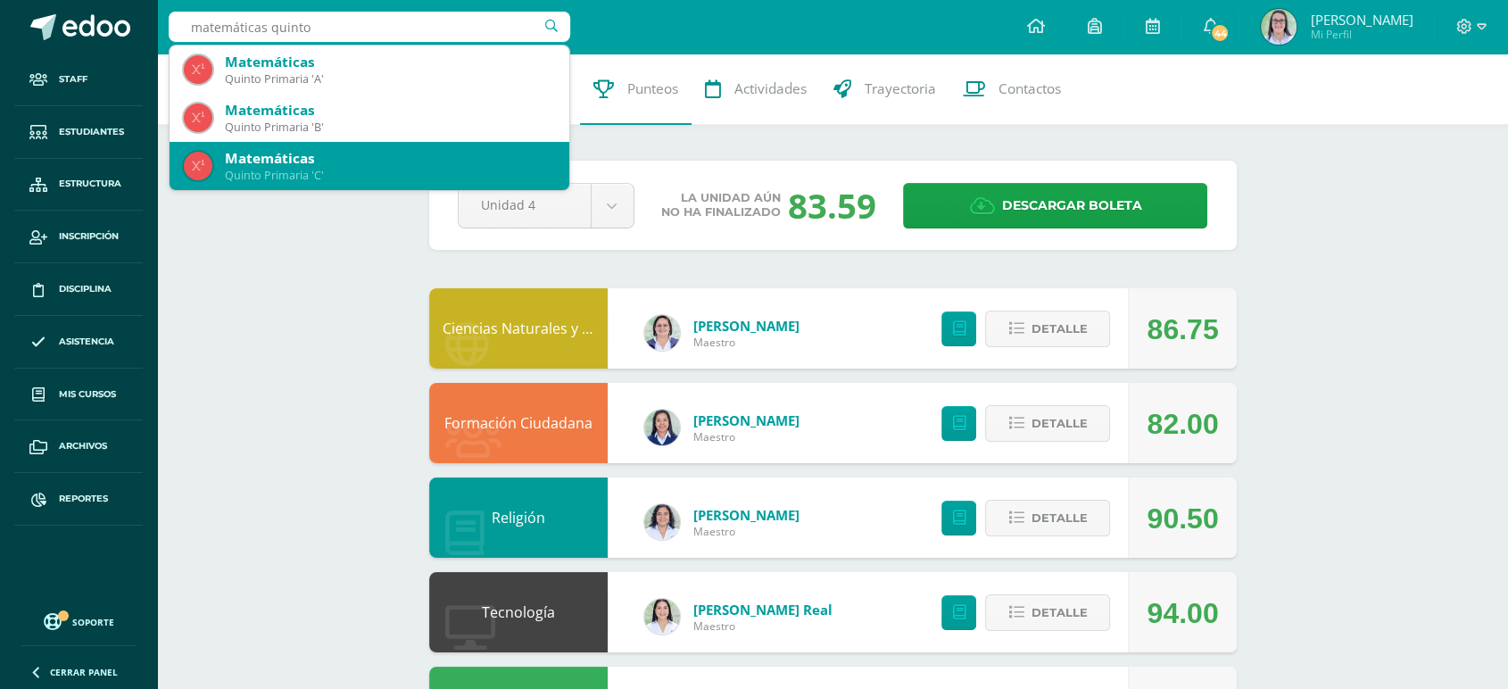
click at [290, 160] on div "Matemáticas" at bounding box center [390, 158] width 330 height 19
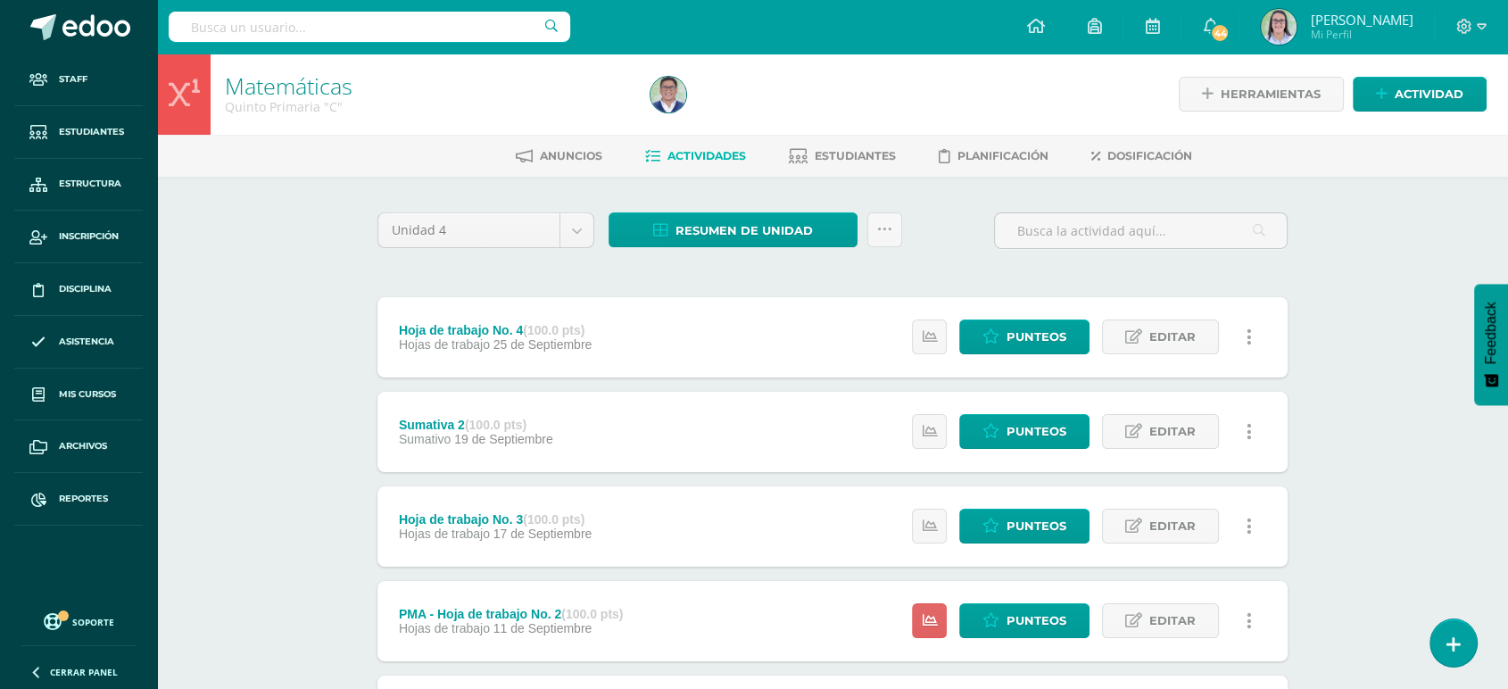
click at [729, 221] on span "Resumen de unidad" at bounding box center [744, 230] width 137 height 33
click at [737, 120] on link "Descargar como HTML" at bounding box center [734, 114] width 190 height 28
click at [314, 22] on input "text" at bounding box center [370, 27] width 402 height 30
type input "matemáticas quinto"
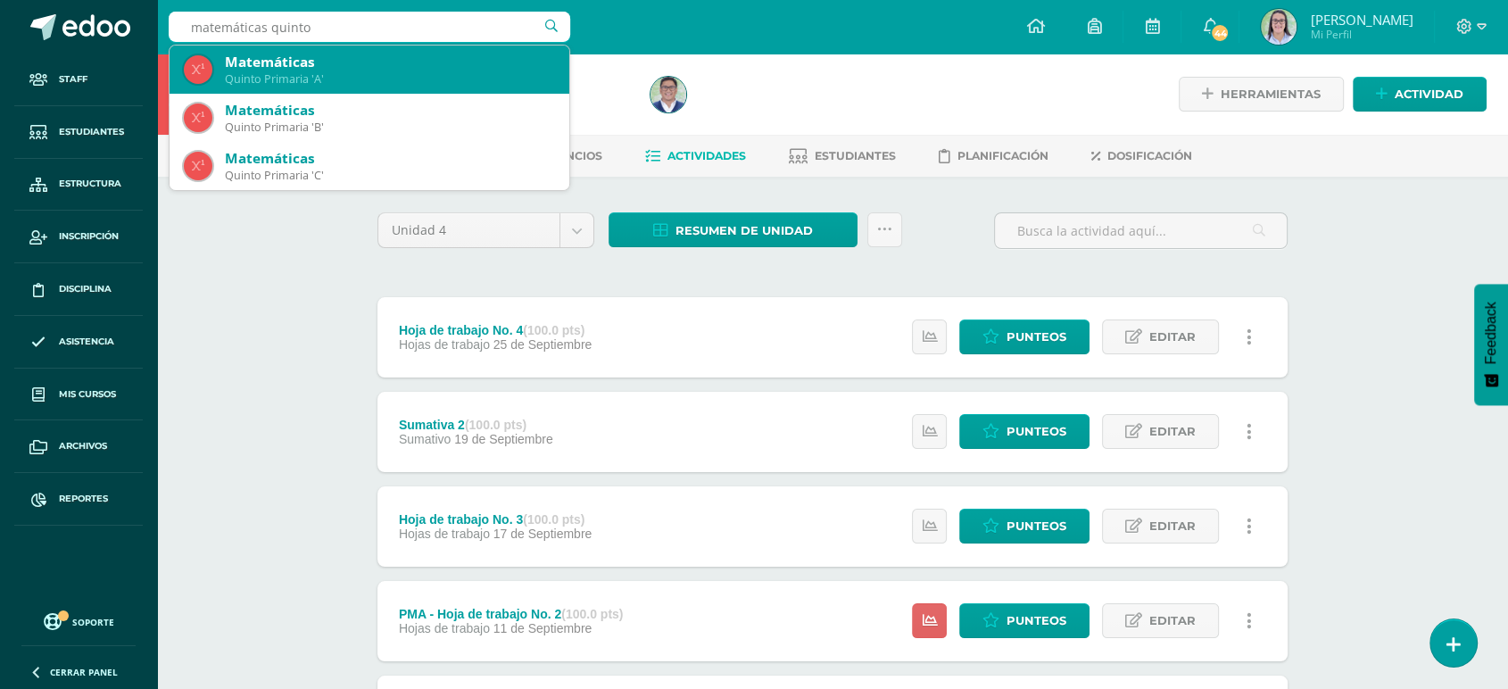
click at [307, 72] on div "Quinto Primaria 'A'" at bounding box center [390, 78] width 330 height 15
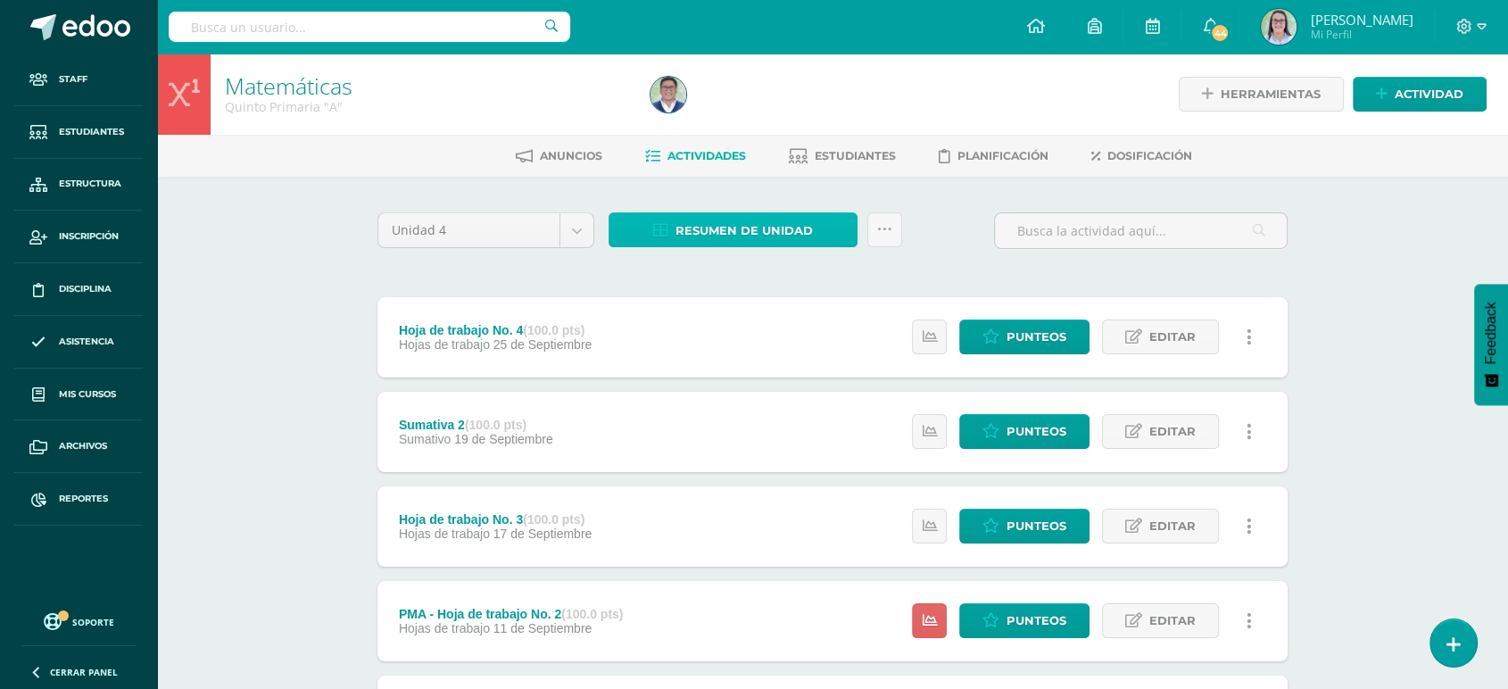
click at [665, 220] on link "Resumen de unidad" at bounding box center [733, 229] width 249 height 35
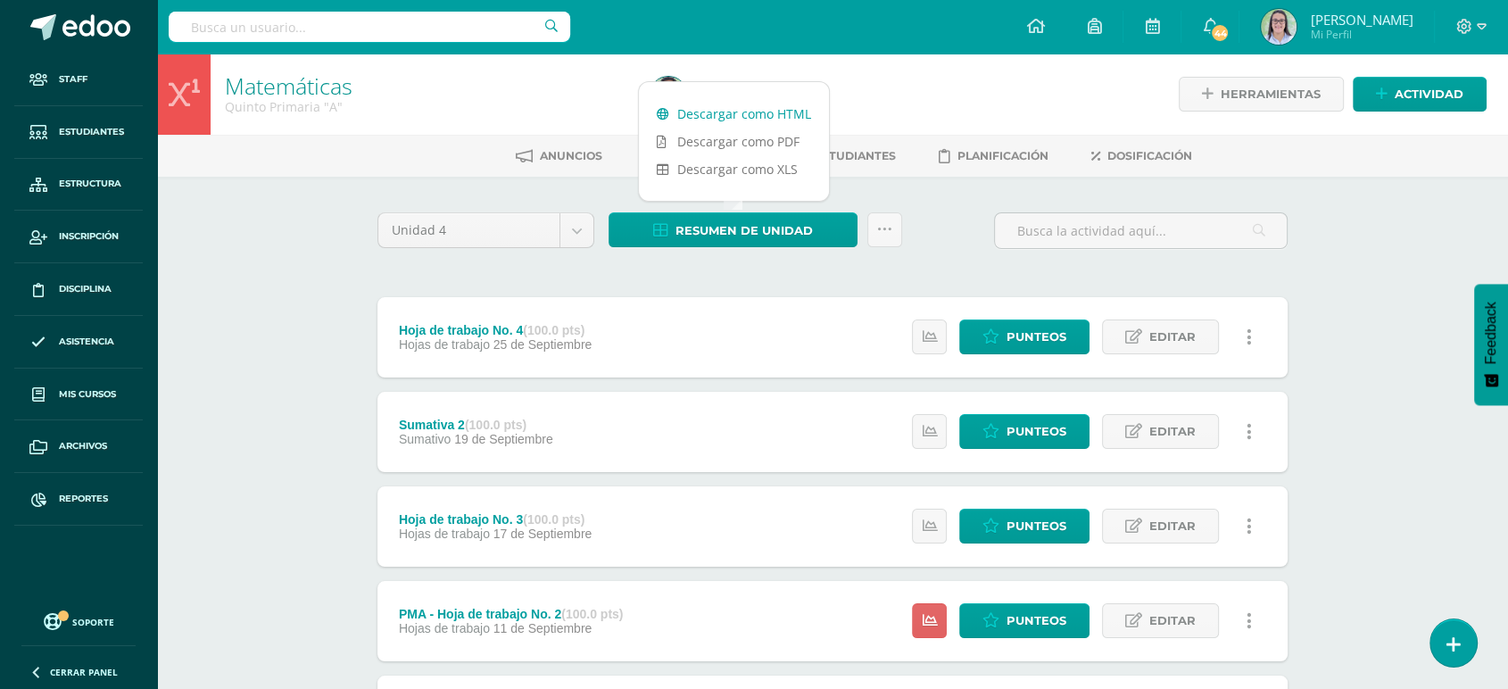
click at [685, 114] on link "Descargar como HTML" at bounding box center [734, 114] width 190 height 28
click at [312, 34] on input "text" at bounding box center [370, 27] width 402 height 30
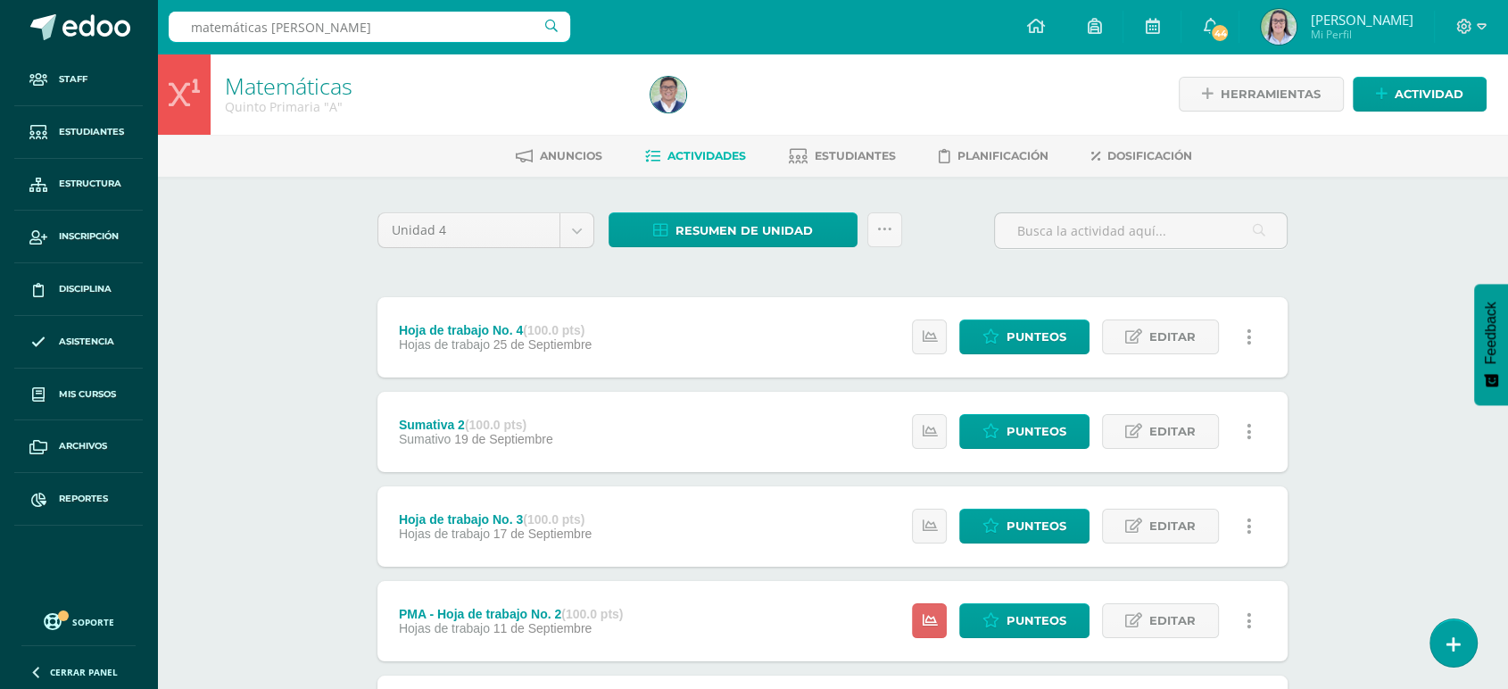
type input "matemáticas quinto"
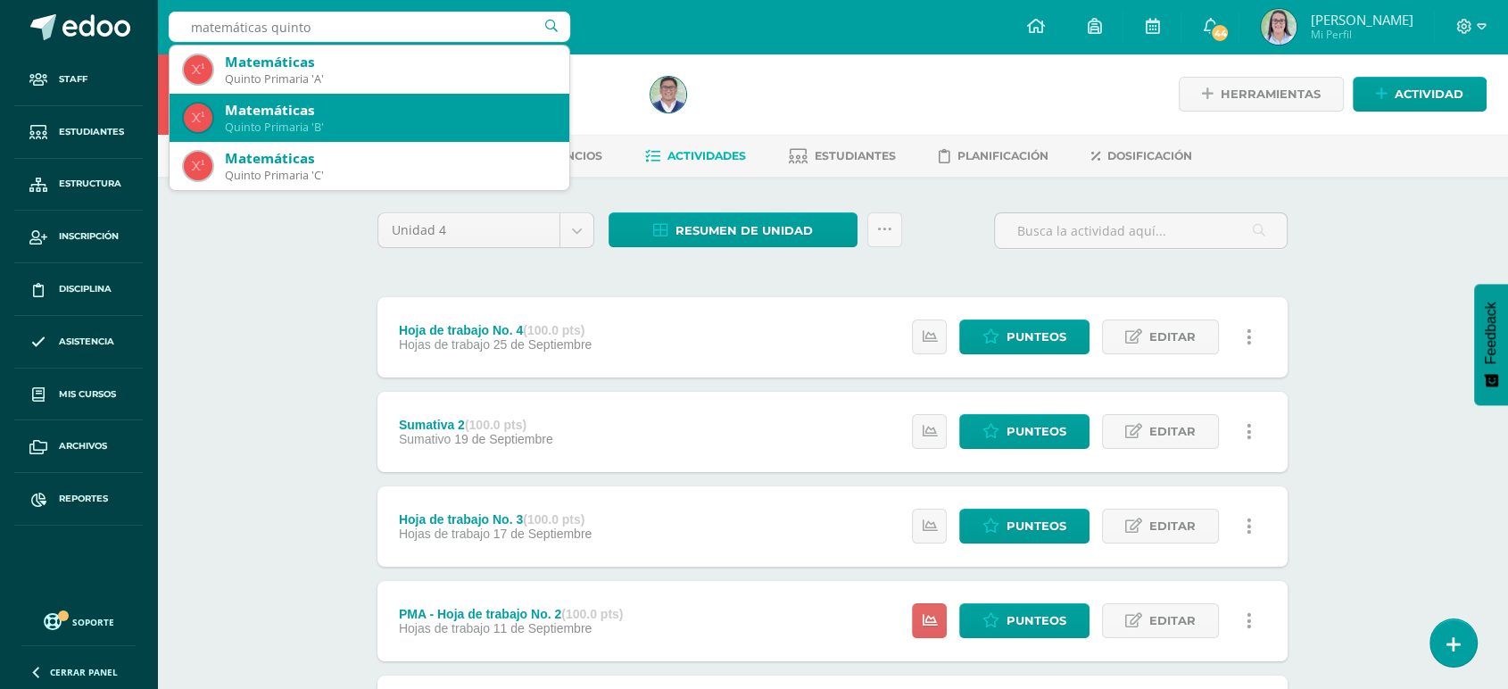
click at [297, 111] on div "Matemáticas" at bounding box center [390, 110] width 330 height 19
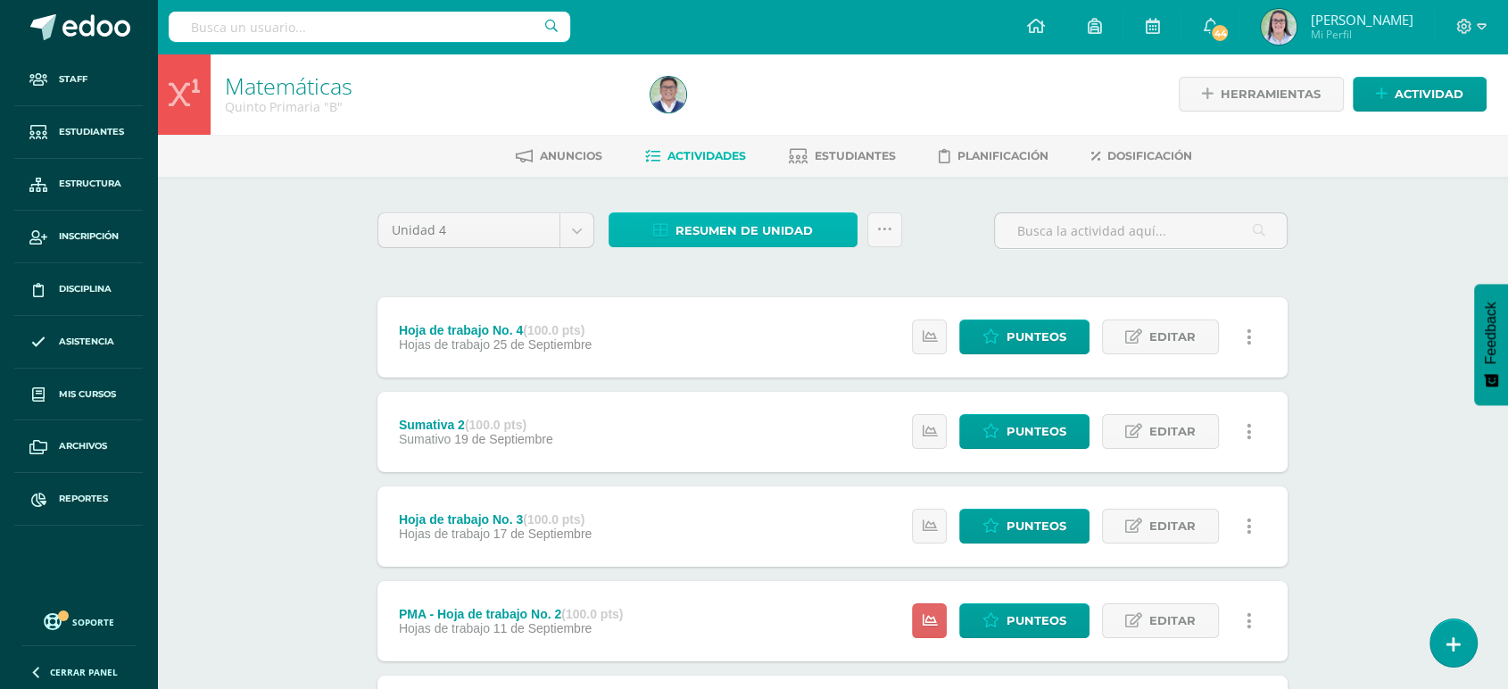
click at [706, 238] on span "Resumen de unidad" at bounding box center [744, 230] width 137 height 33
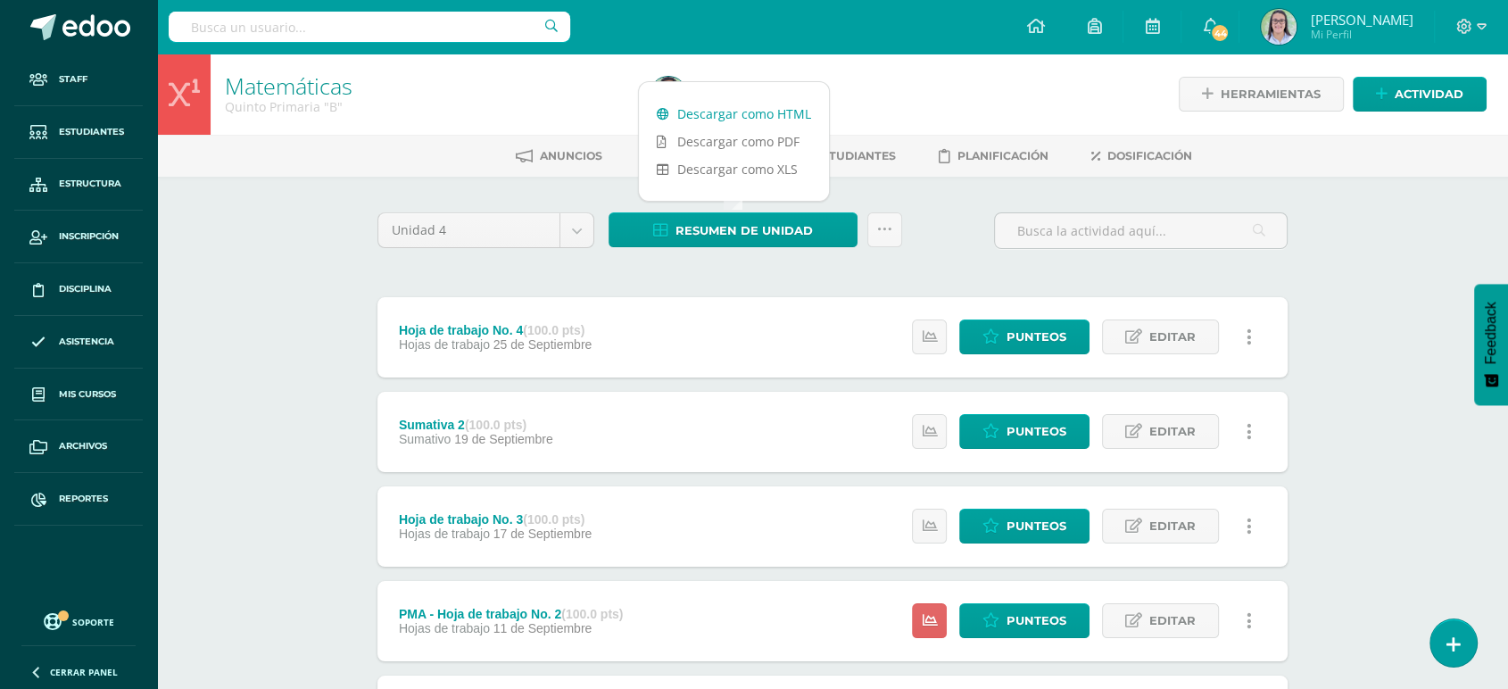
click at [708, 107] on link "Descargar como HTML" at bounding box center [734, 114] width 190 height 28
click at [287, 37] on input "text" at bounding box center [370, 27] width 402 height 30
type input "a"
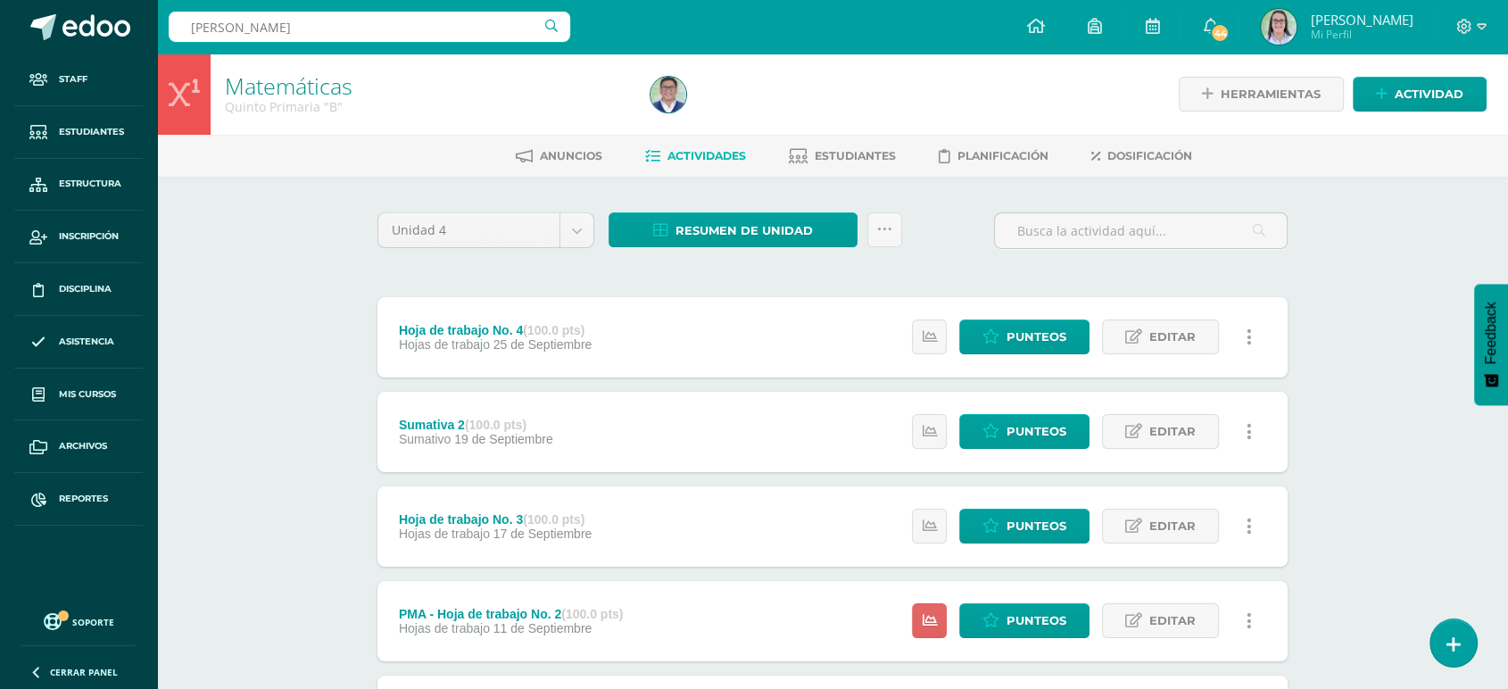
type input "[PERSON_NAME]"
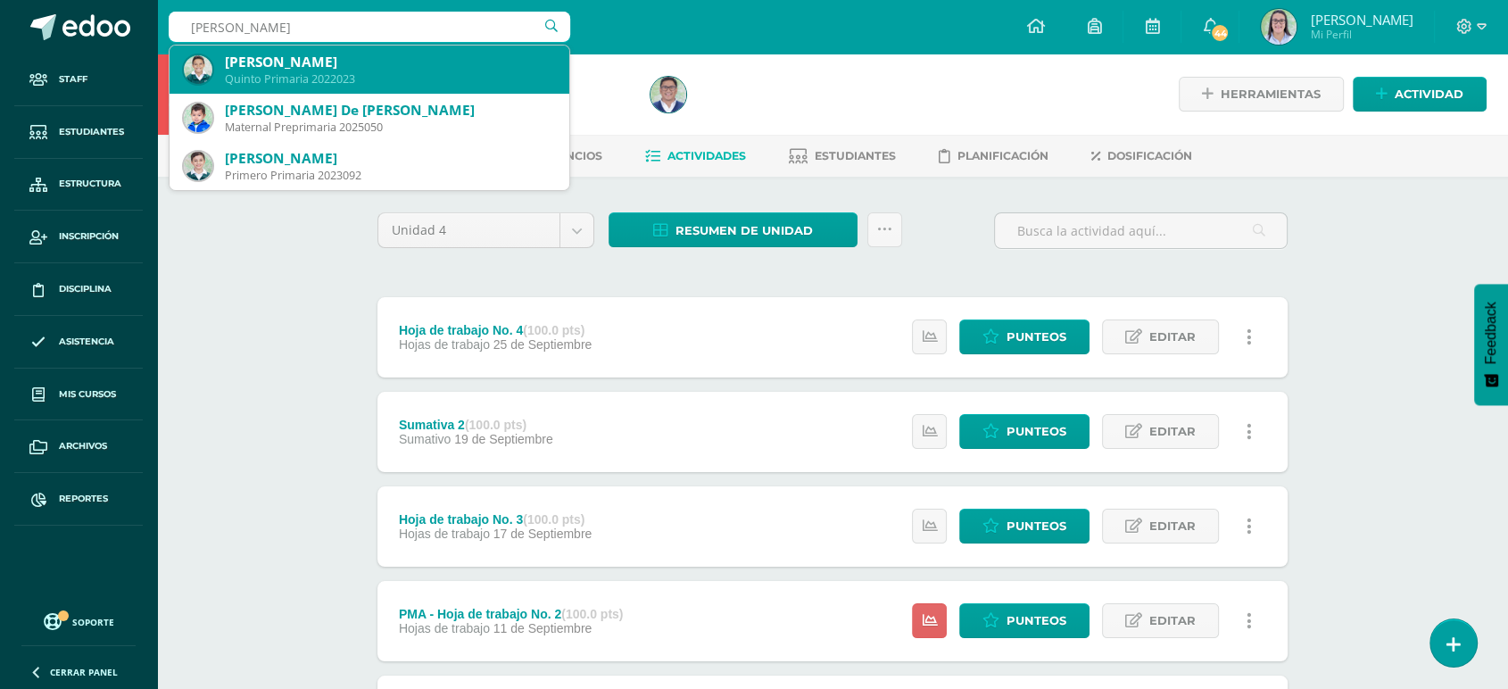
click at [312, 73] on div "Quinto Primaria 2022023" at bounding box center [390, 78] width 330 height 15
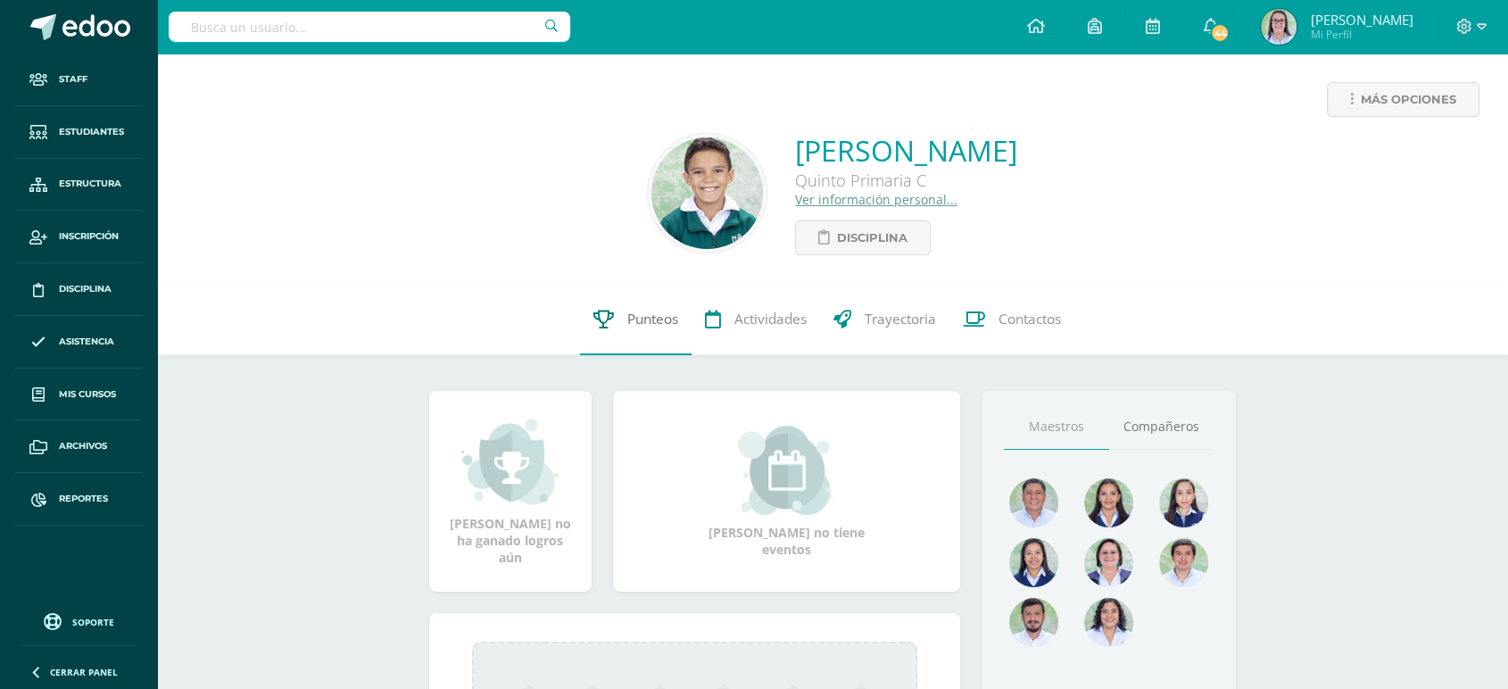
click at [623, 319] on link "Punteos" at bounding box center [636, 319] width 112 height 71
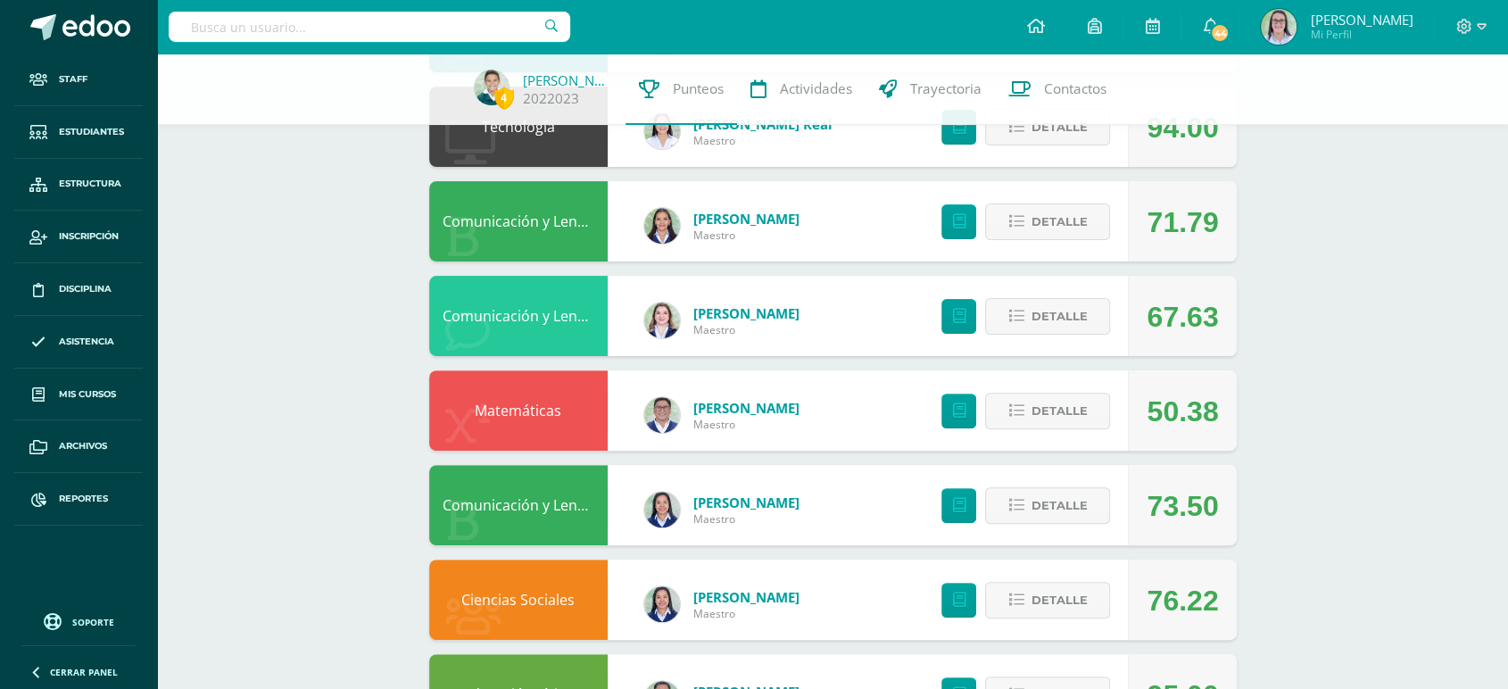
scroll to position [495, 0]
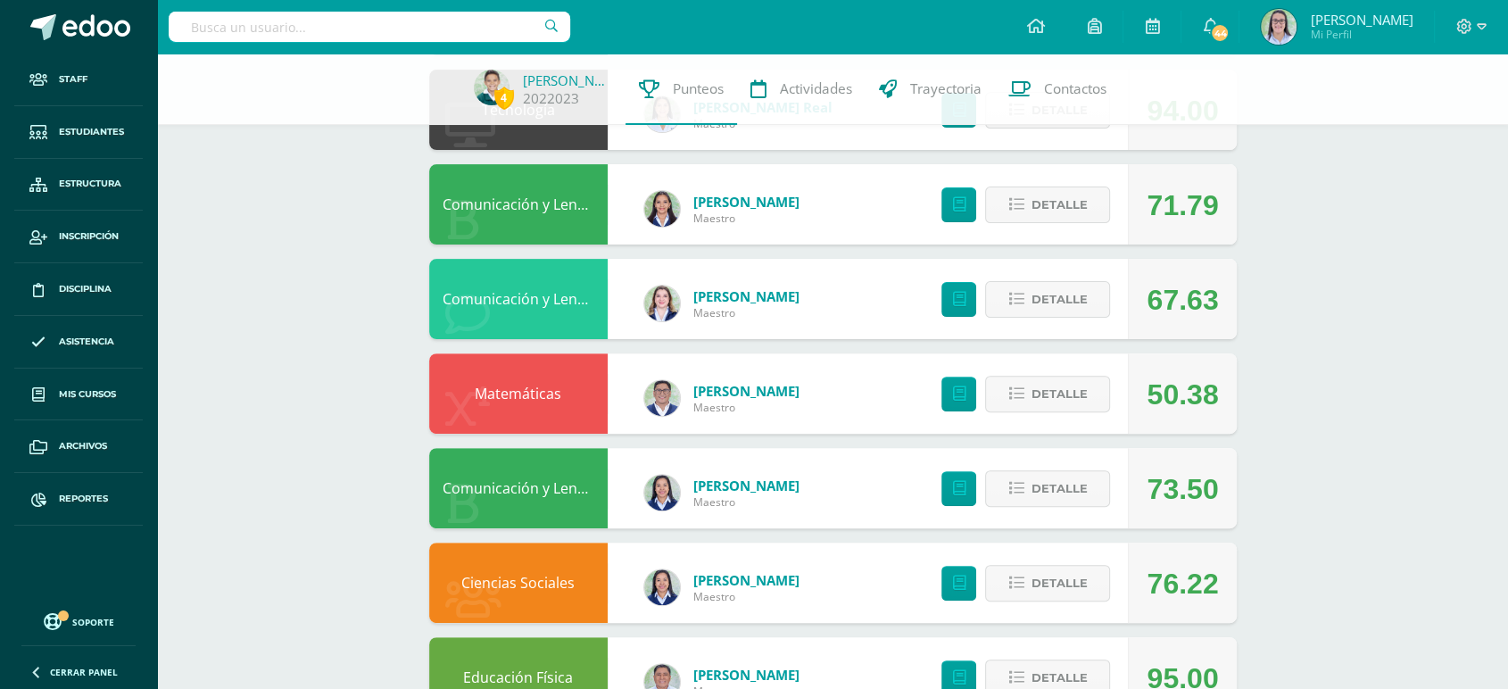
drag, startPoint x: 1141, startPoint y: 389, endPoint x: 1223, endPoint y: 395, distance: 82.3
click at [1223, 395] on div "50.38" at bounding box center [1182, 393] width 108 height 80
click at [1278, 361] on div "4 [PERSON_NAME] 2022023 Punteos Actividades Trayectoria Contactos Pendiente Uni…" at bounding box center [832, 344] width 1351 height 1573
click at [1042, 391] on span "Detalle" at bounding box center [1059, 394] width 56 height 33
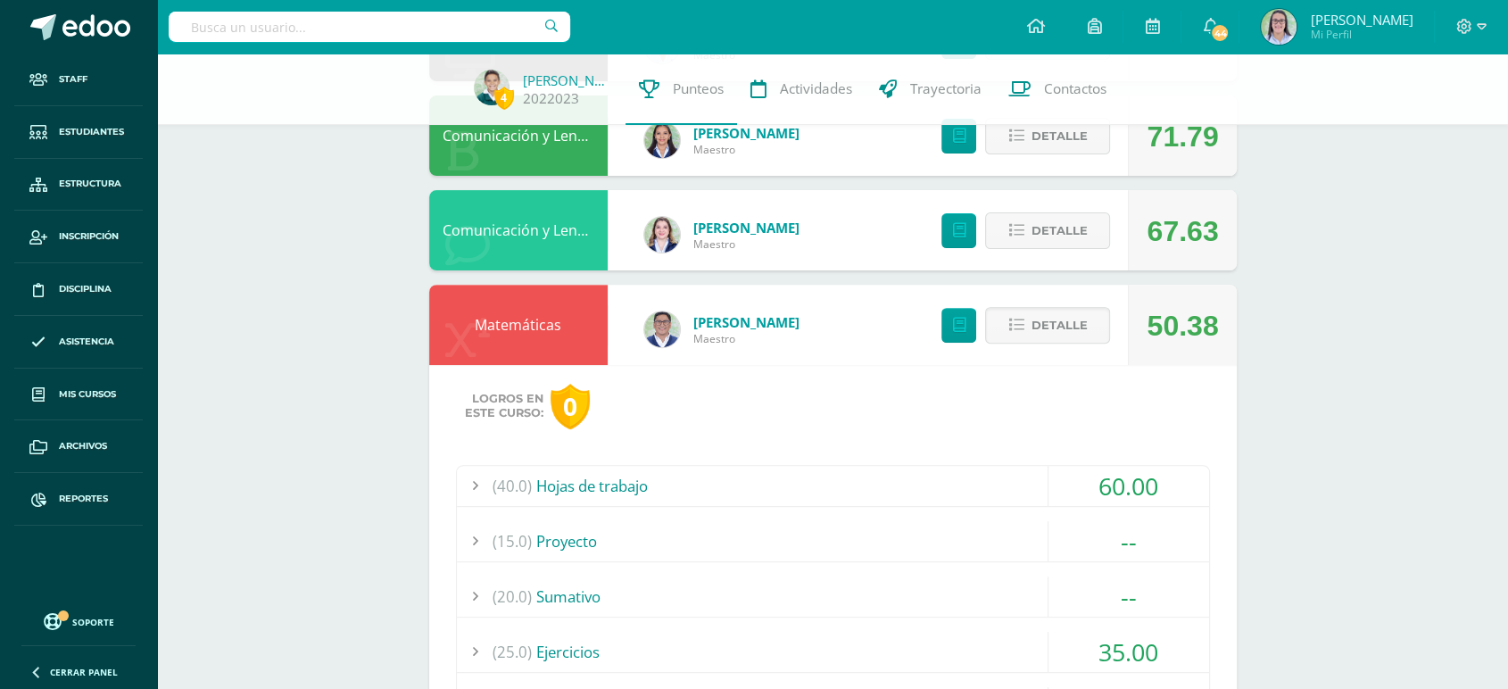
scroll to position [693, 0]
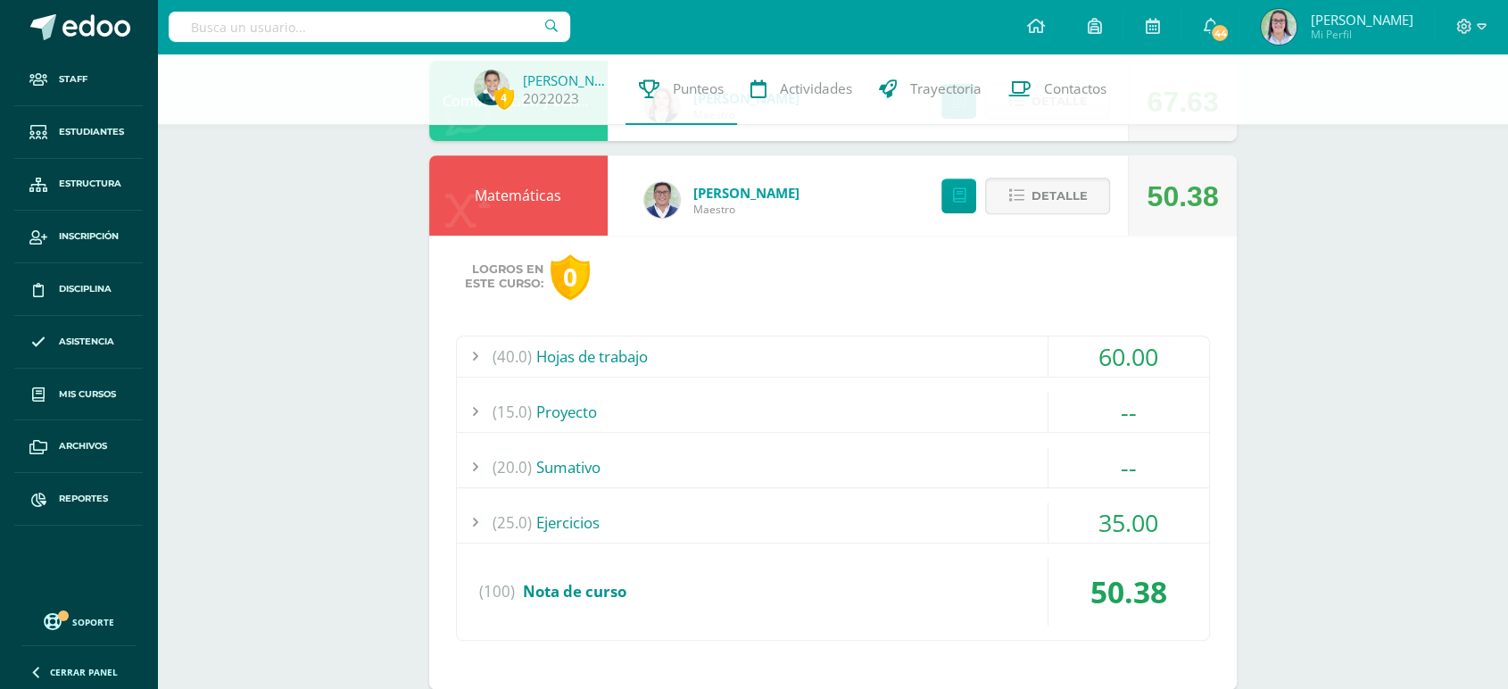
click at [701, 517] on div "(25.0) Ejercicios" at bounding box center [833, 522] width 752 height 40
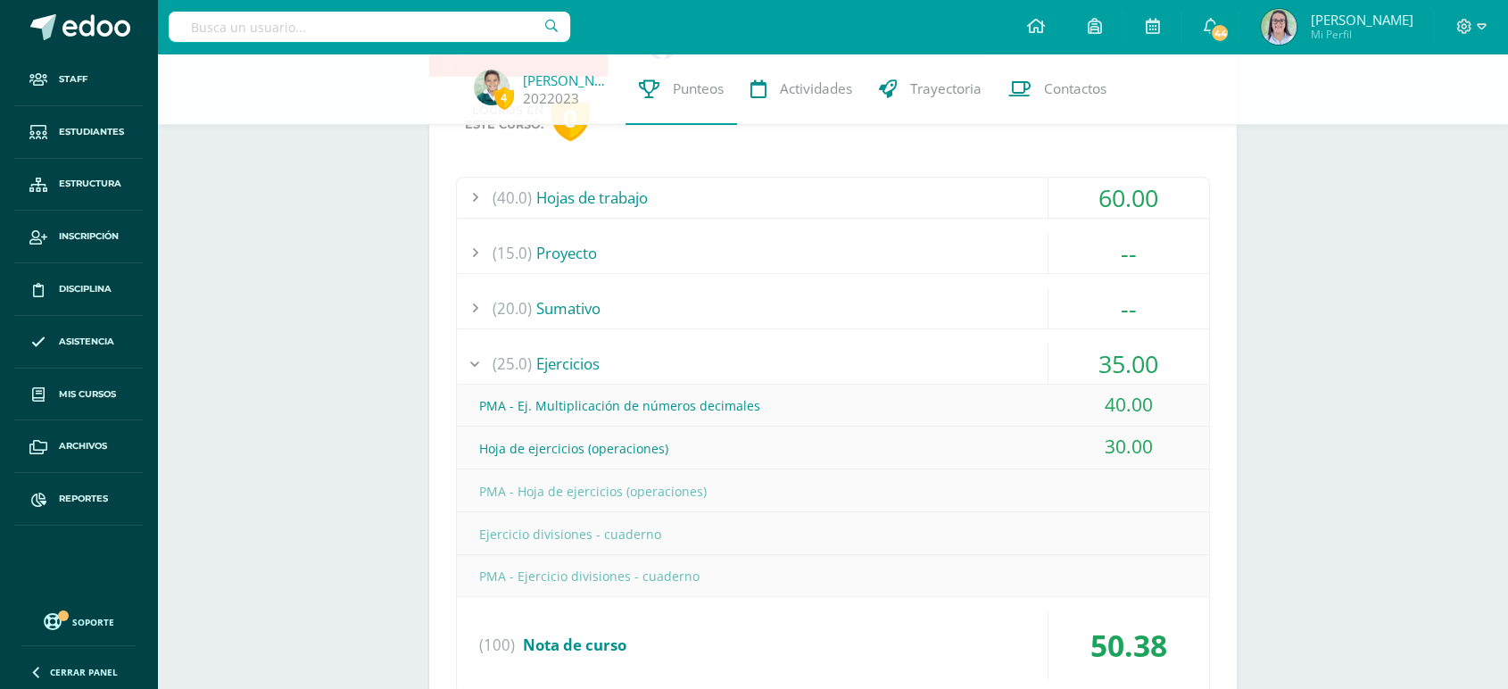
scroll to position [892, 0]
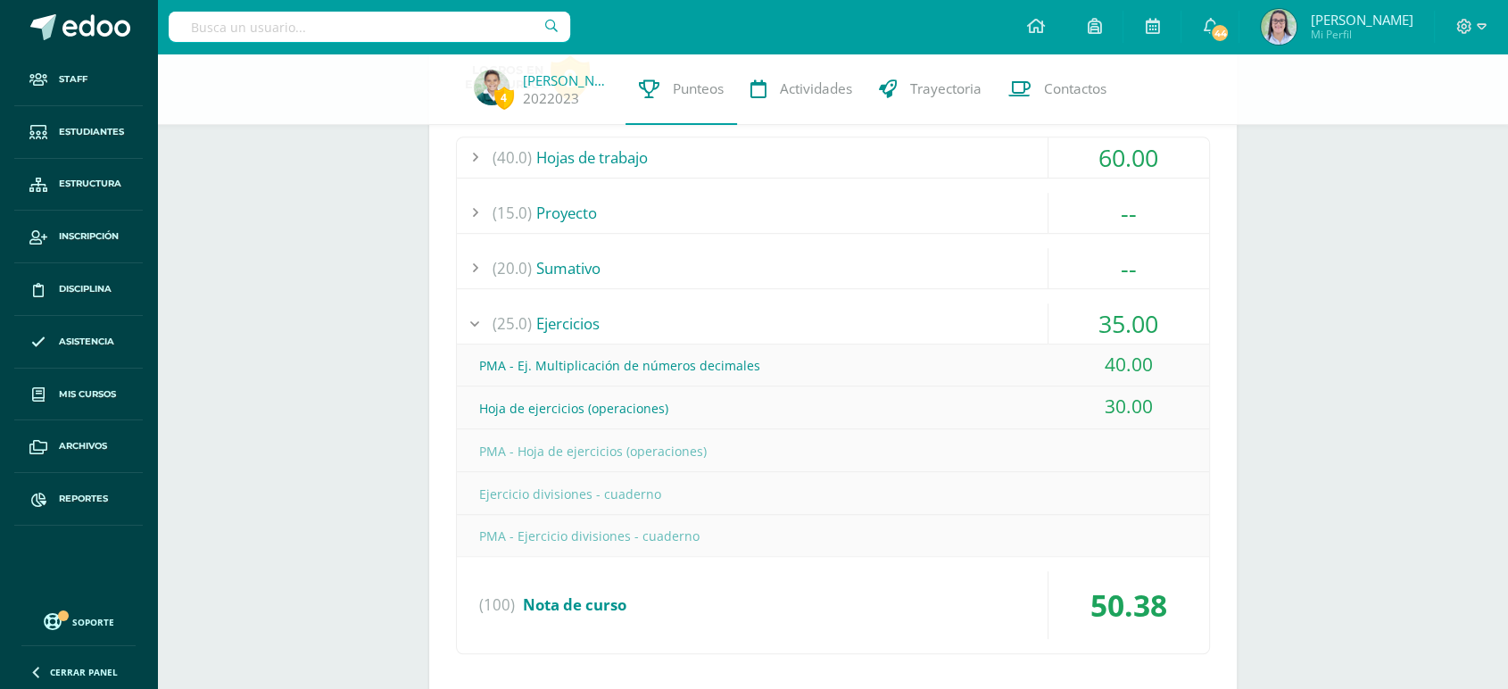
drag, startPoint x: 1106, startPoint y: 363, endPoint x: 1116, endPoint y: 378, distance: 18.6
click at [1131, 363] on div "40.00" at bounding box center [1129, 364] width 161 height 40
drag, startPoint x: 1100, startPoint y: 395, endPoint x: 1153, endPoint y: 400, distance: 53.7
click at [1153, 400] on div "30.00" at bounding box center [1129, 406] width 161 height 40
click at [1307, 406] on div "4 [PERSON_NAME] 2022023 Punteos Actividades Trayectoria Contactos Pendiente Uni…" at bounding box center [832, 281] width 1351 height 2241
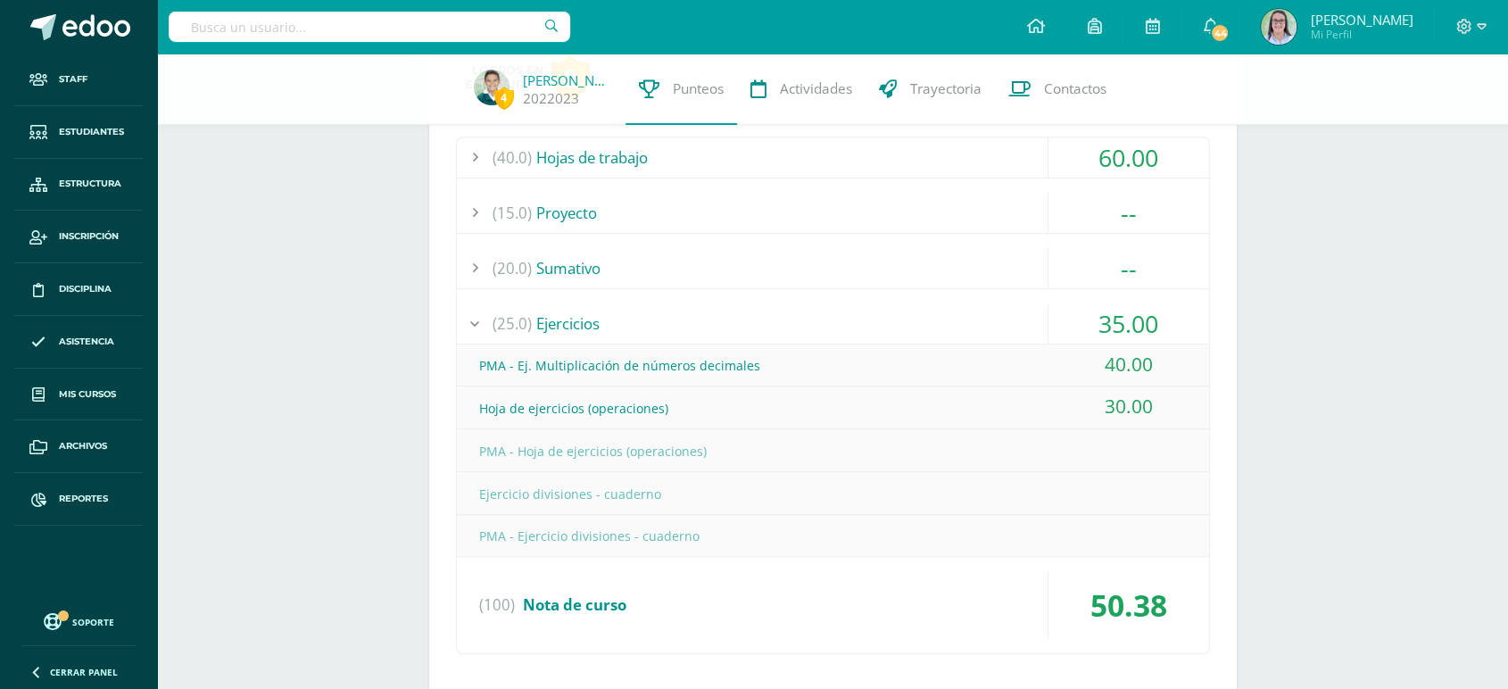
click at [889, 323] on div "(25.0) Ejercicios" at bounding box center [833, 323] width 752 height 40
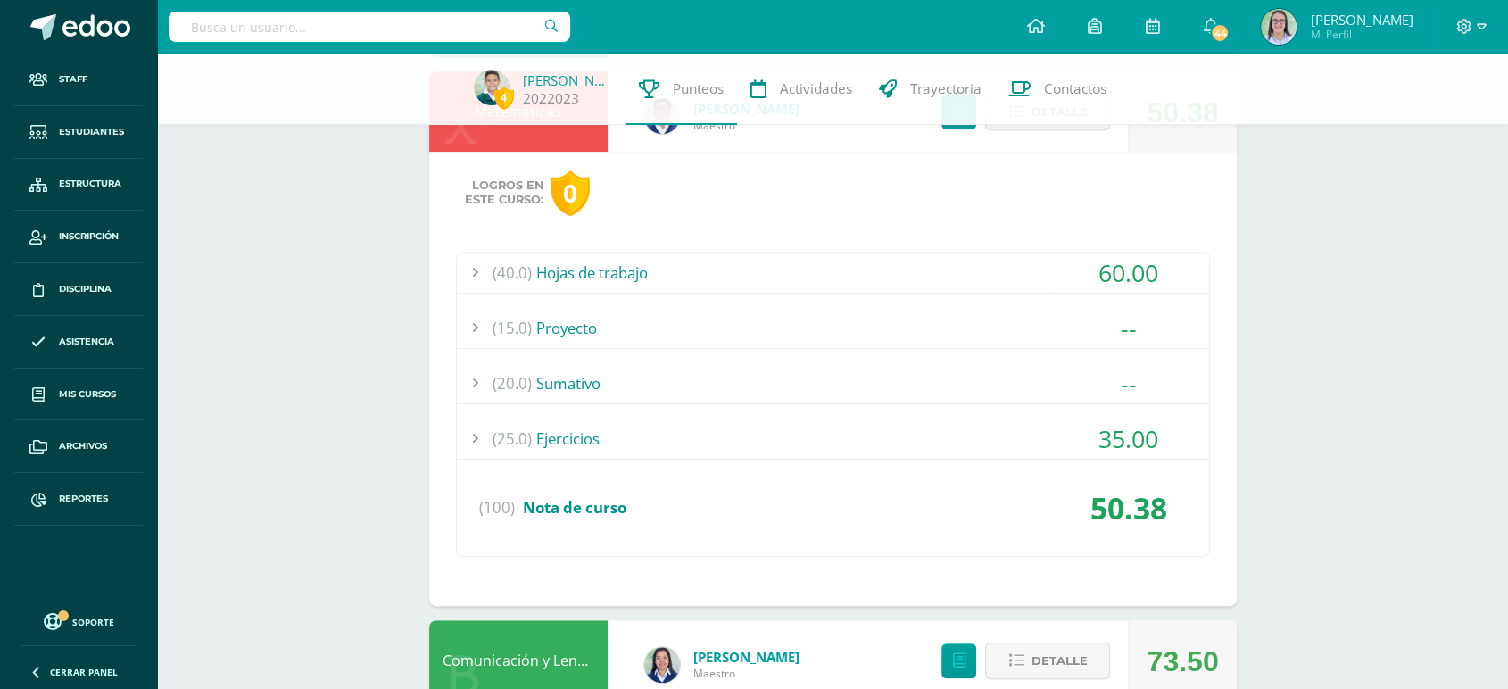
scroll to position [693, 0]
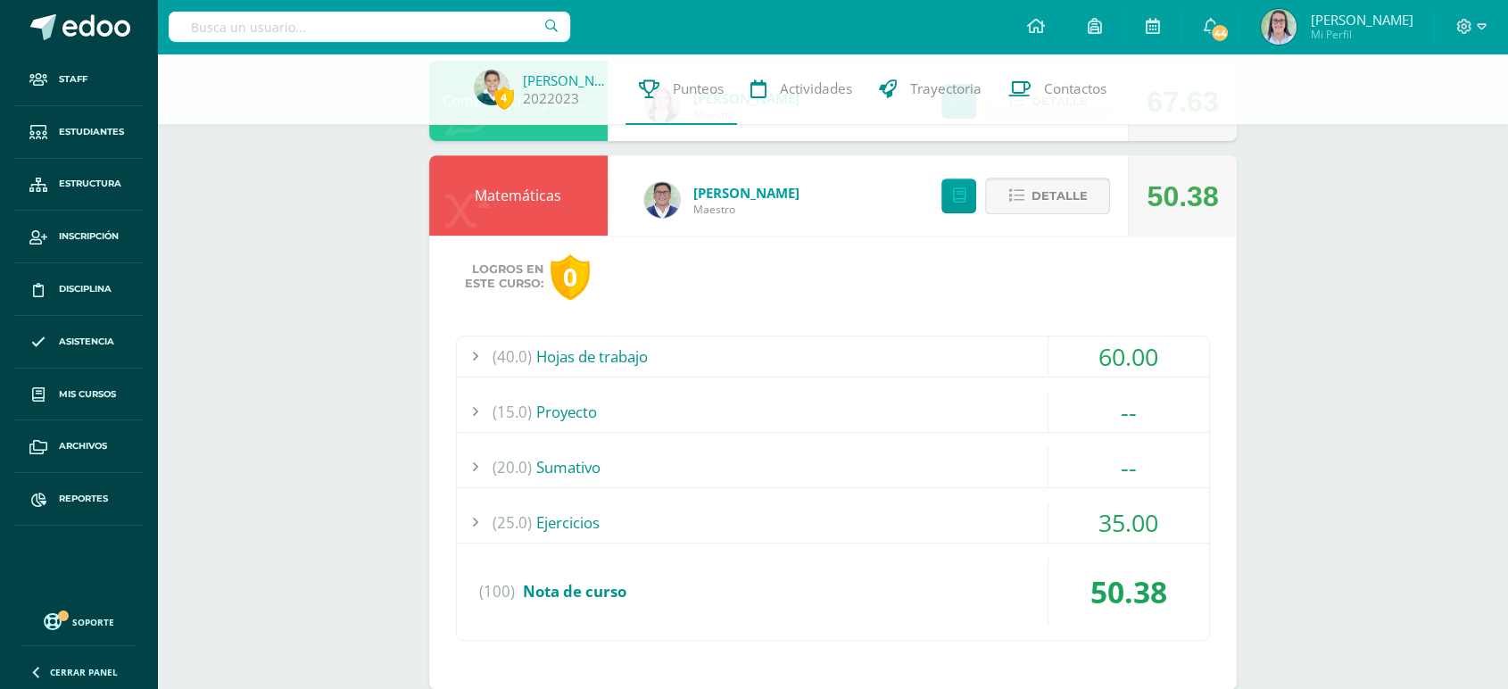
click at [1080, 201] on span "Detalle" at bounding box center [1059, 195] width 56 height 33
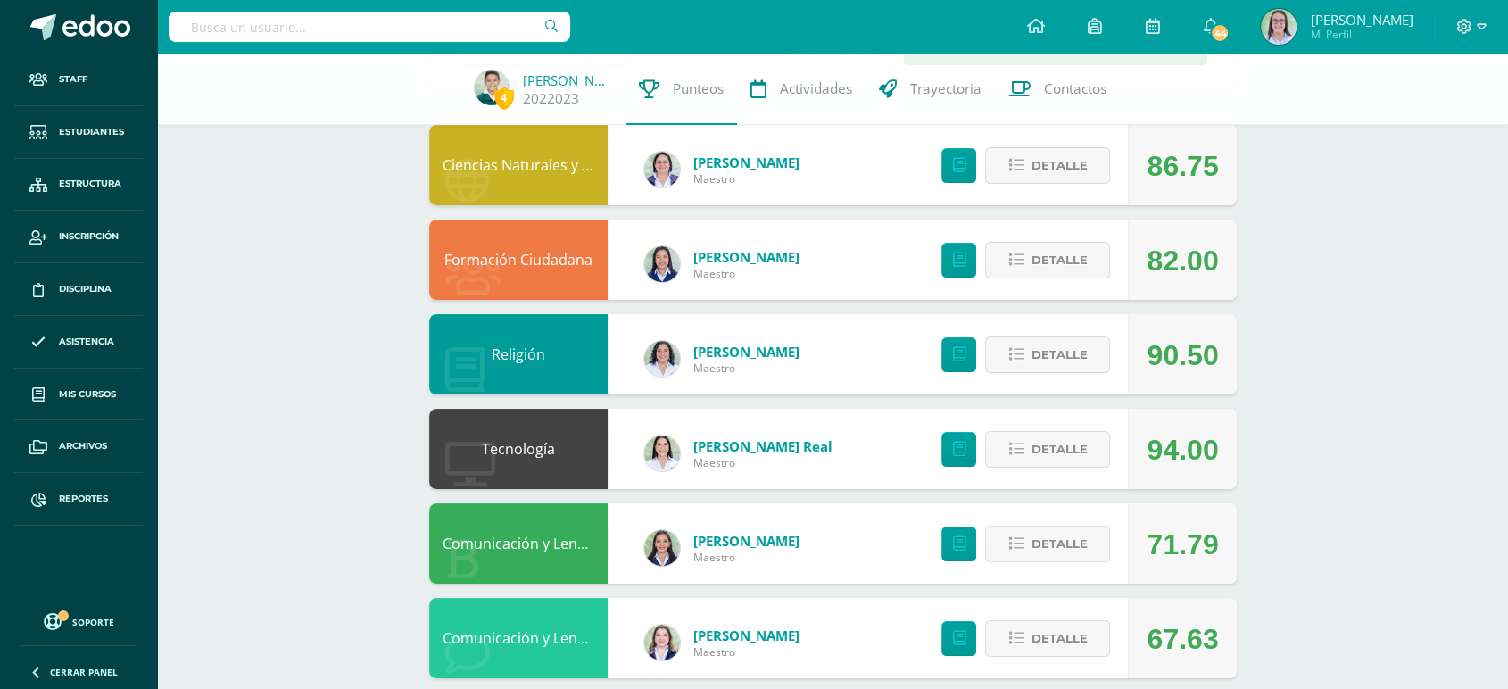
scroll to position [198, 0]
